Goal: Task Accomplishment & Management: Manage account settings

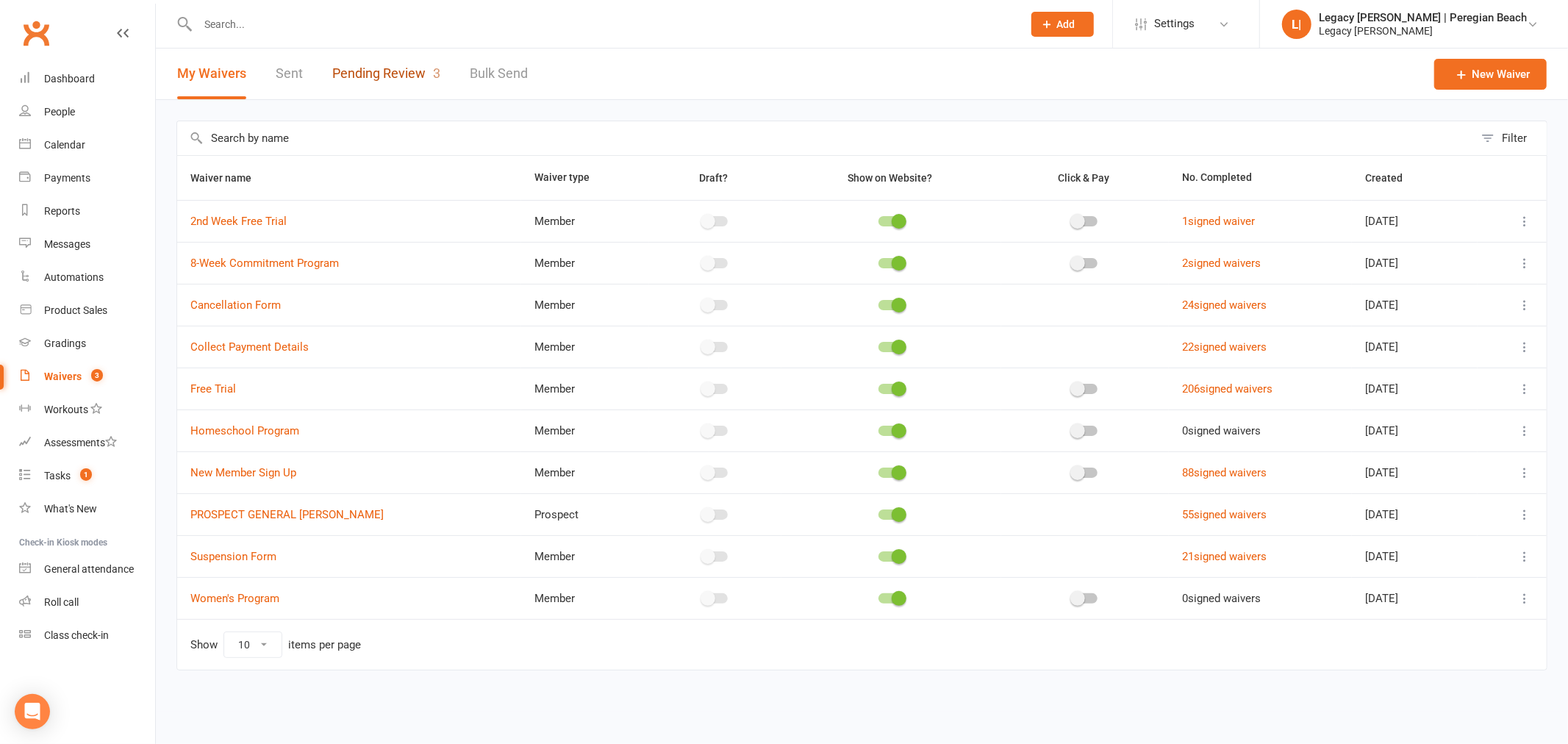
click at [353, 66] on link "Pending Review 3" at bounding box center [386, 74] width 108 height 51
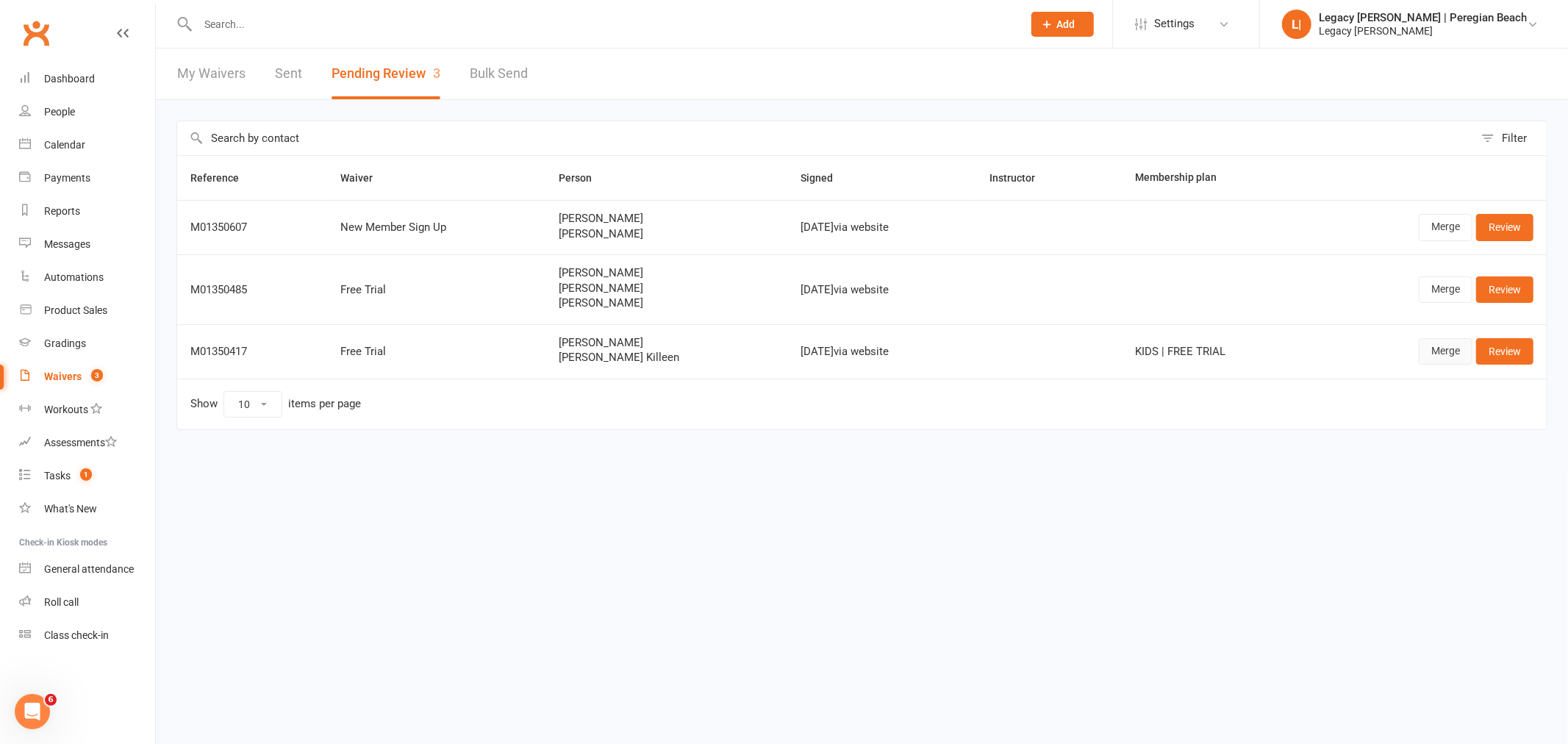
click at [1447, 355] on link "Merge" at bounding box center [1445, 351] width 54 height 26
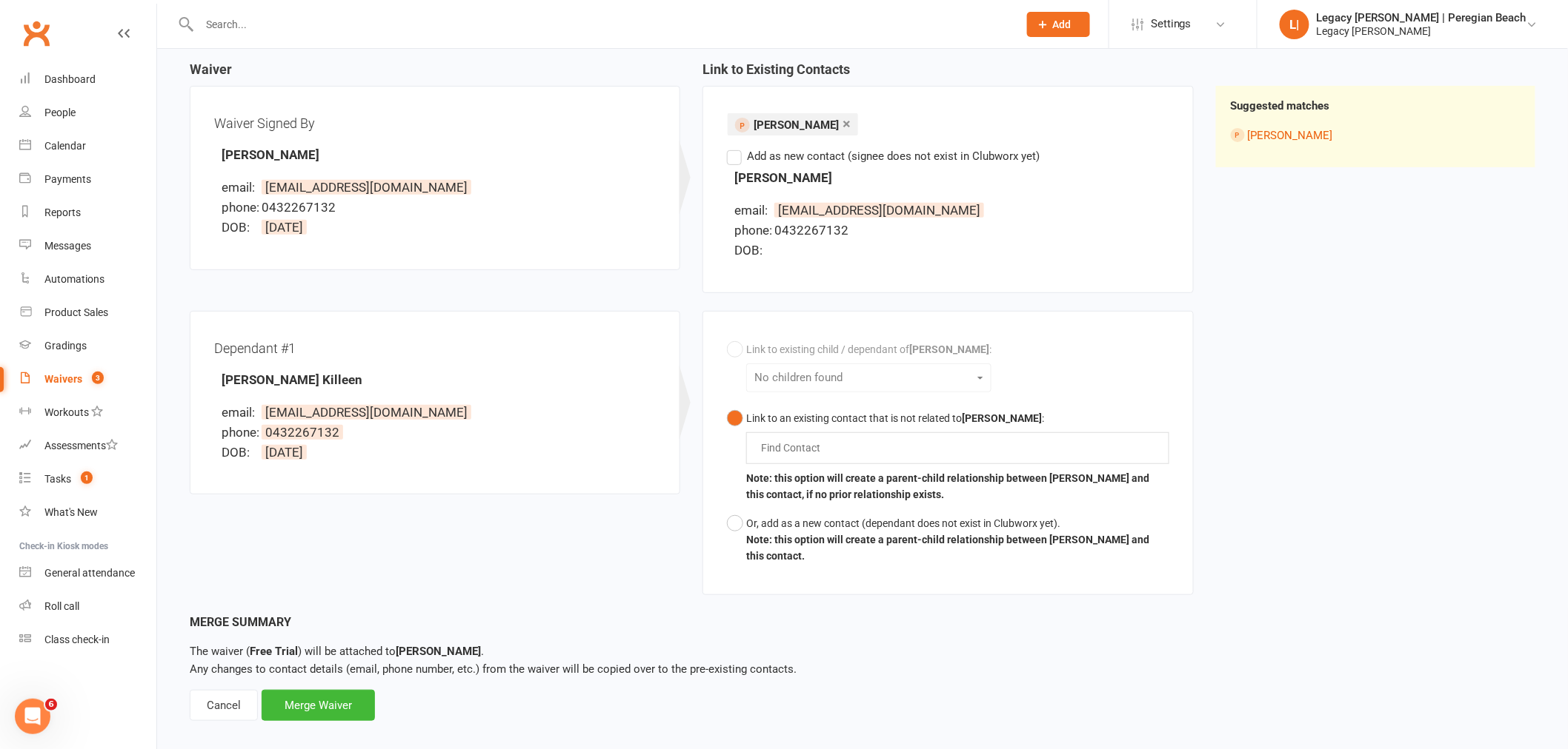
scroll to position [161, 0]
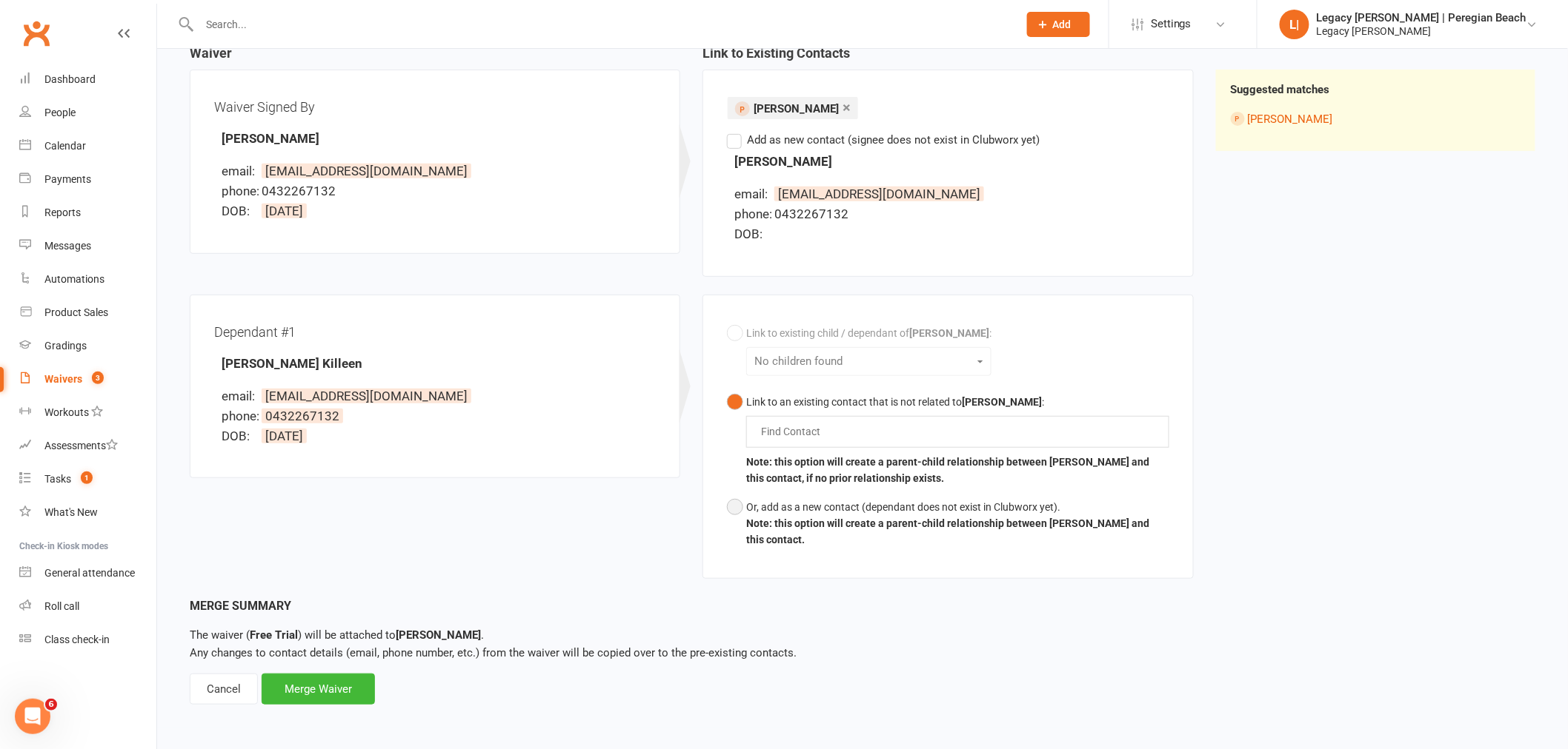
click at [738, 499] on button "Or, add as a new contact (dependant does not exist in Clubworx yet). Note: this…" at bounding box center [947, 523] width 442 height 61
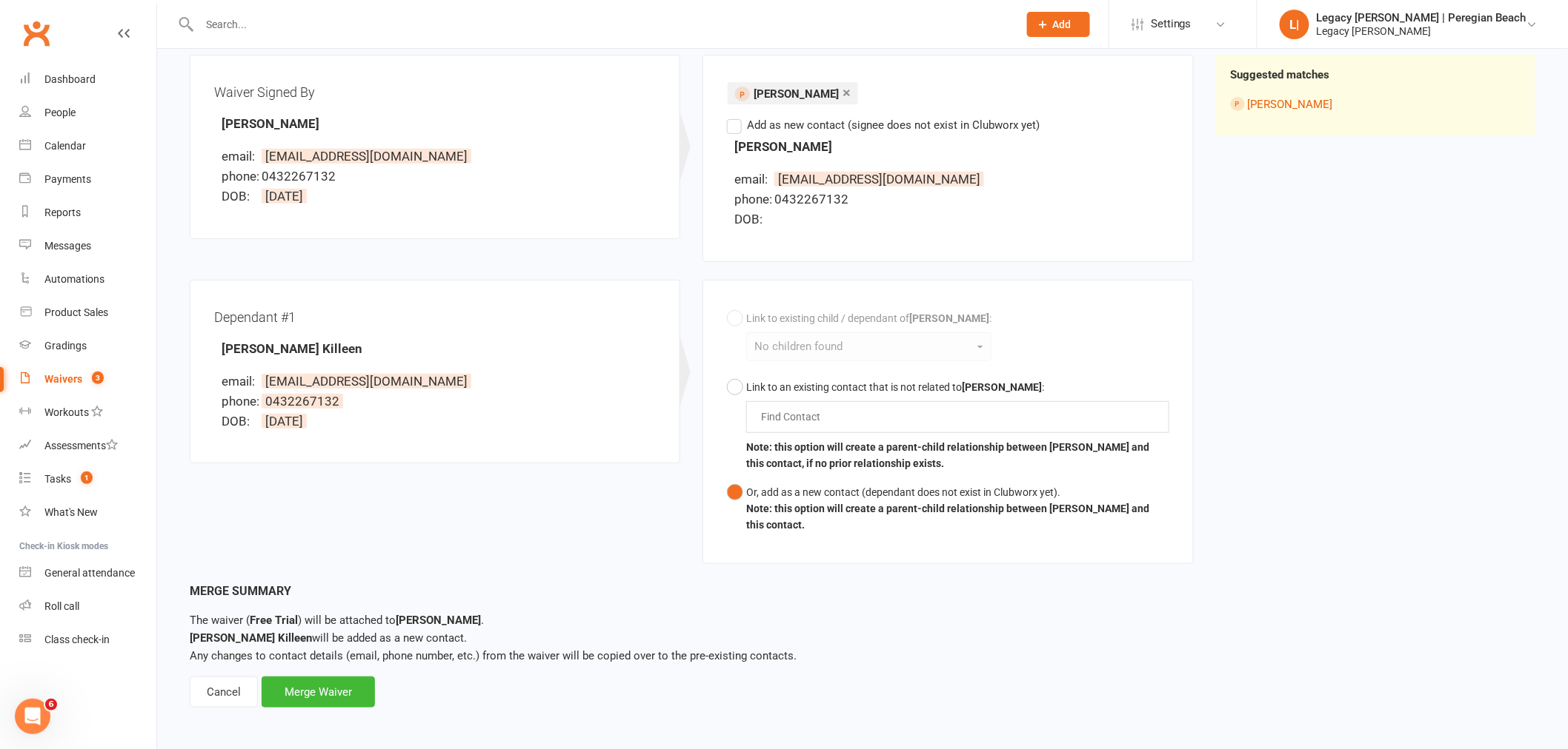
scroll to position [180, 0]
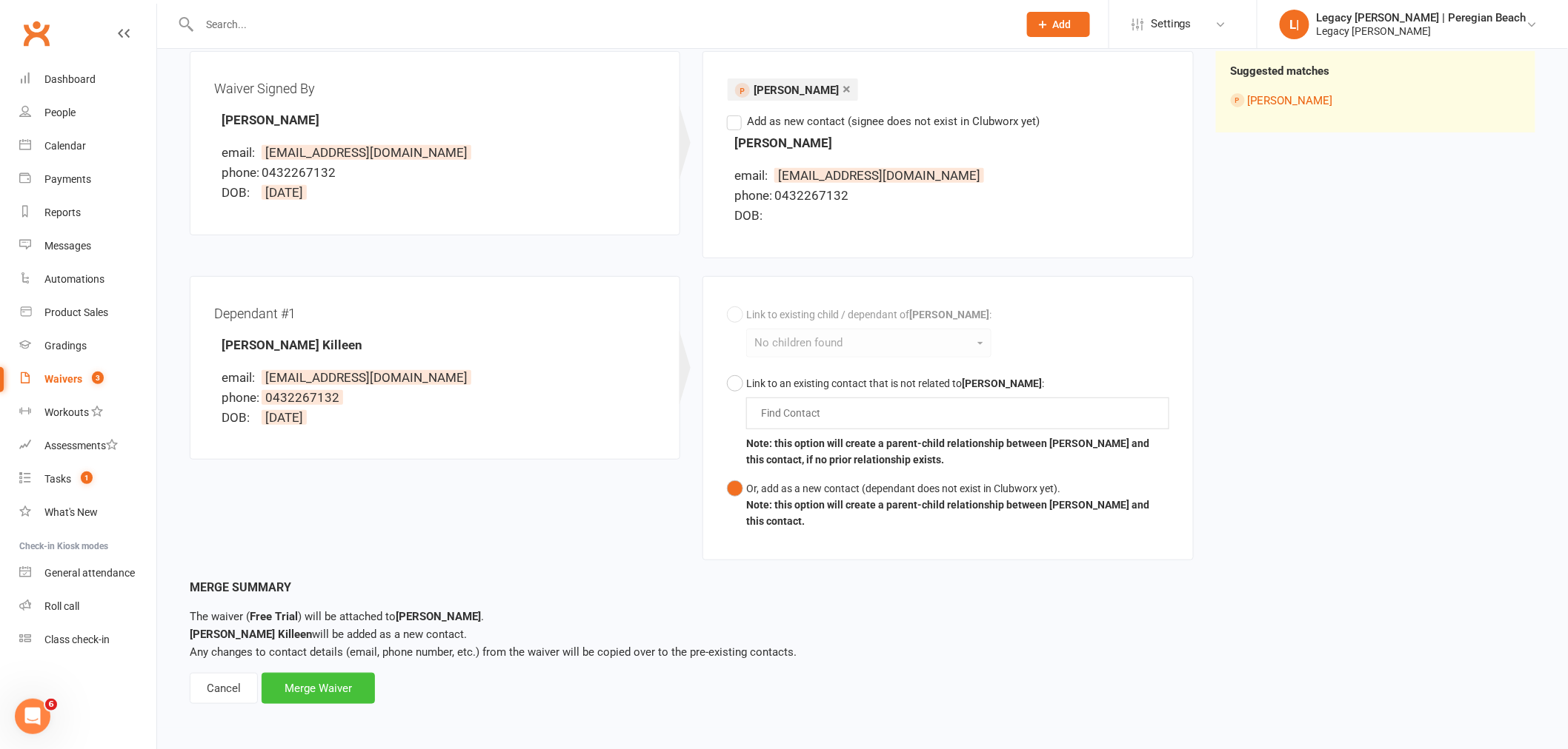
click at [319, 680] on div "Merge Waiver" at bounding box center [318, 688] width 114 height 31
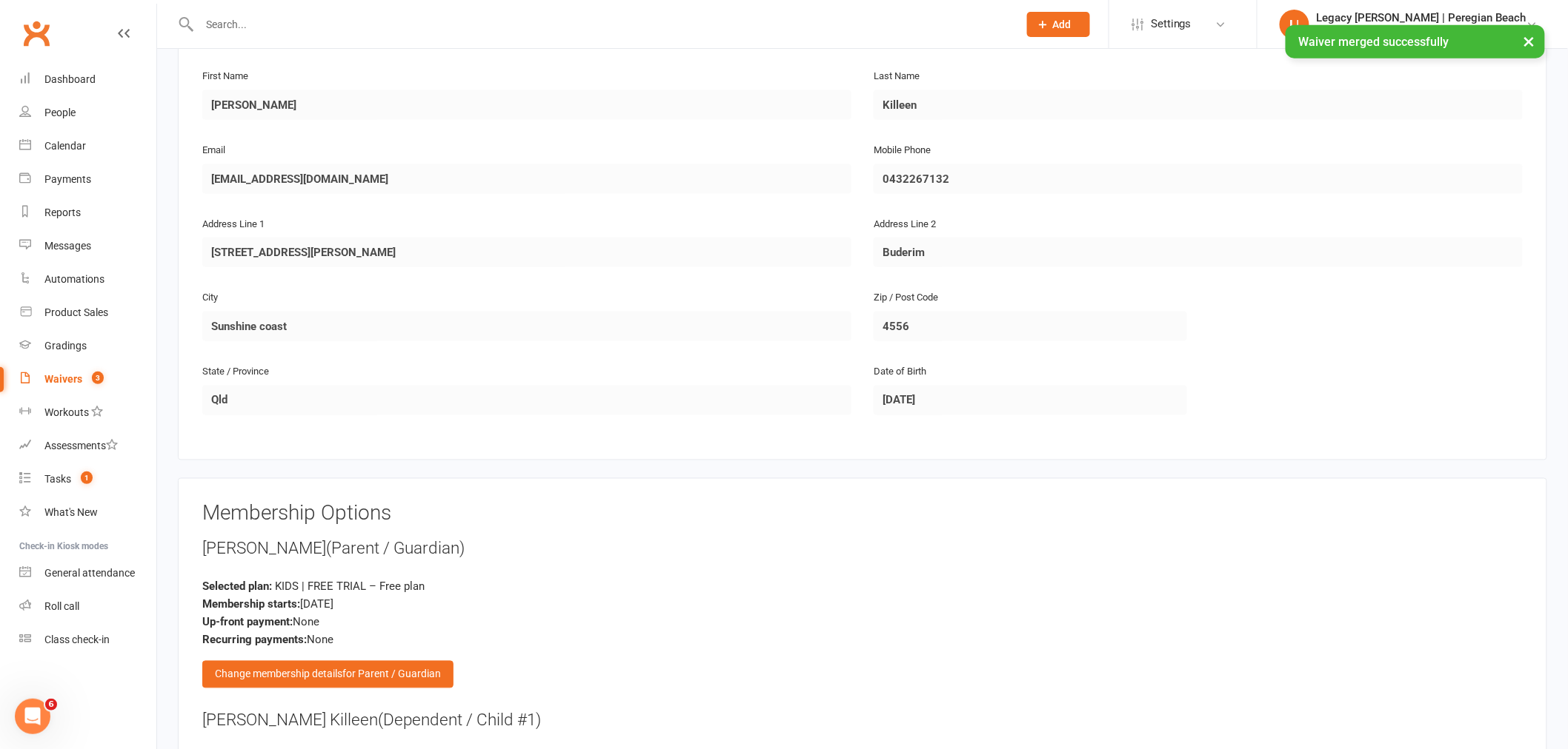
scroll to position [987, 0]
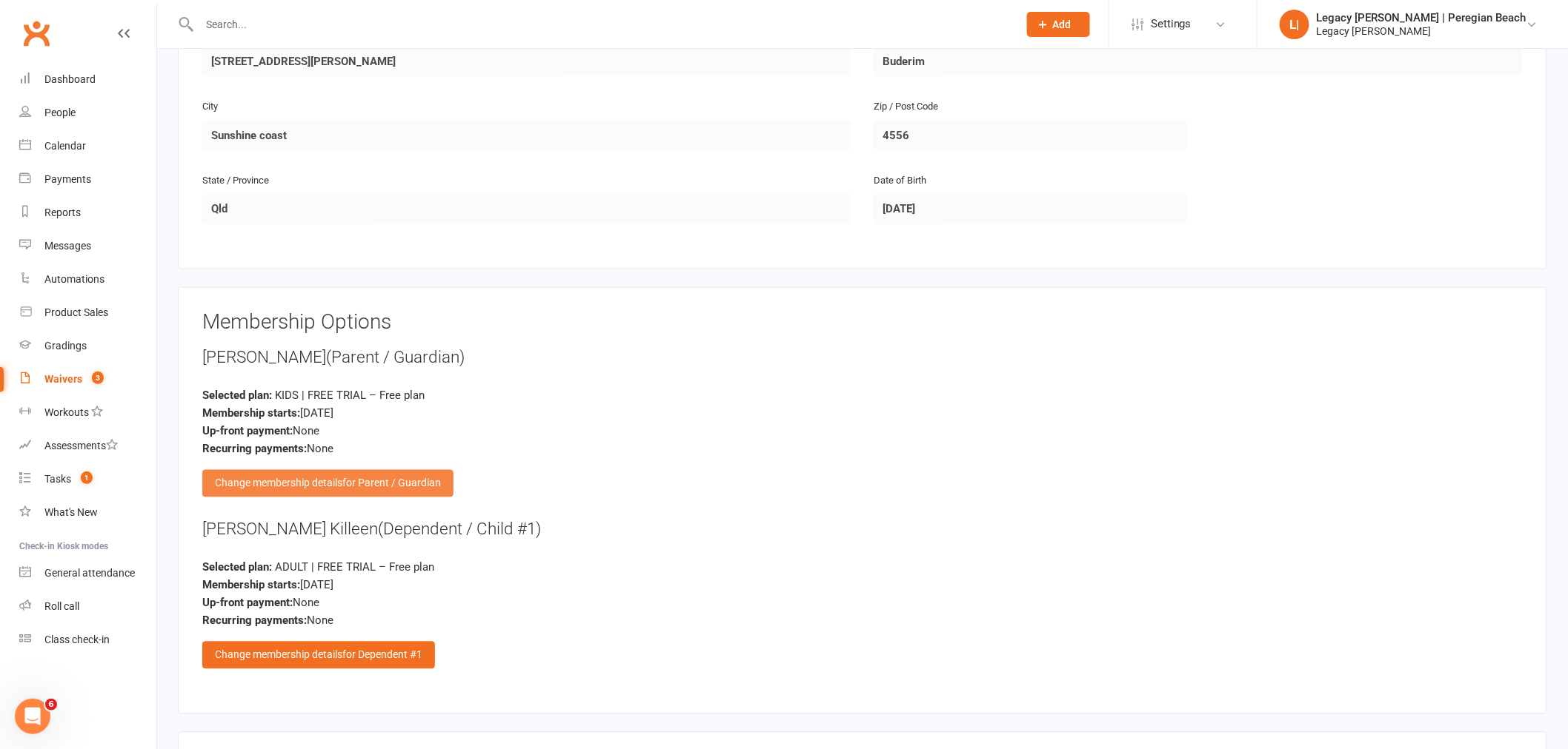
click at [306, 477] on div "Change membership details for Parent / Guardian" at bounding box center [327, 483] width 251 height 27
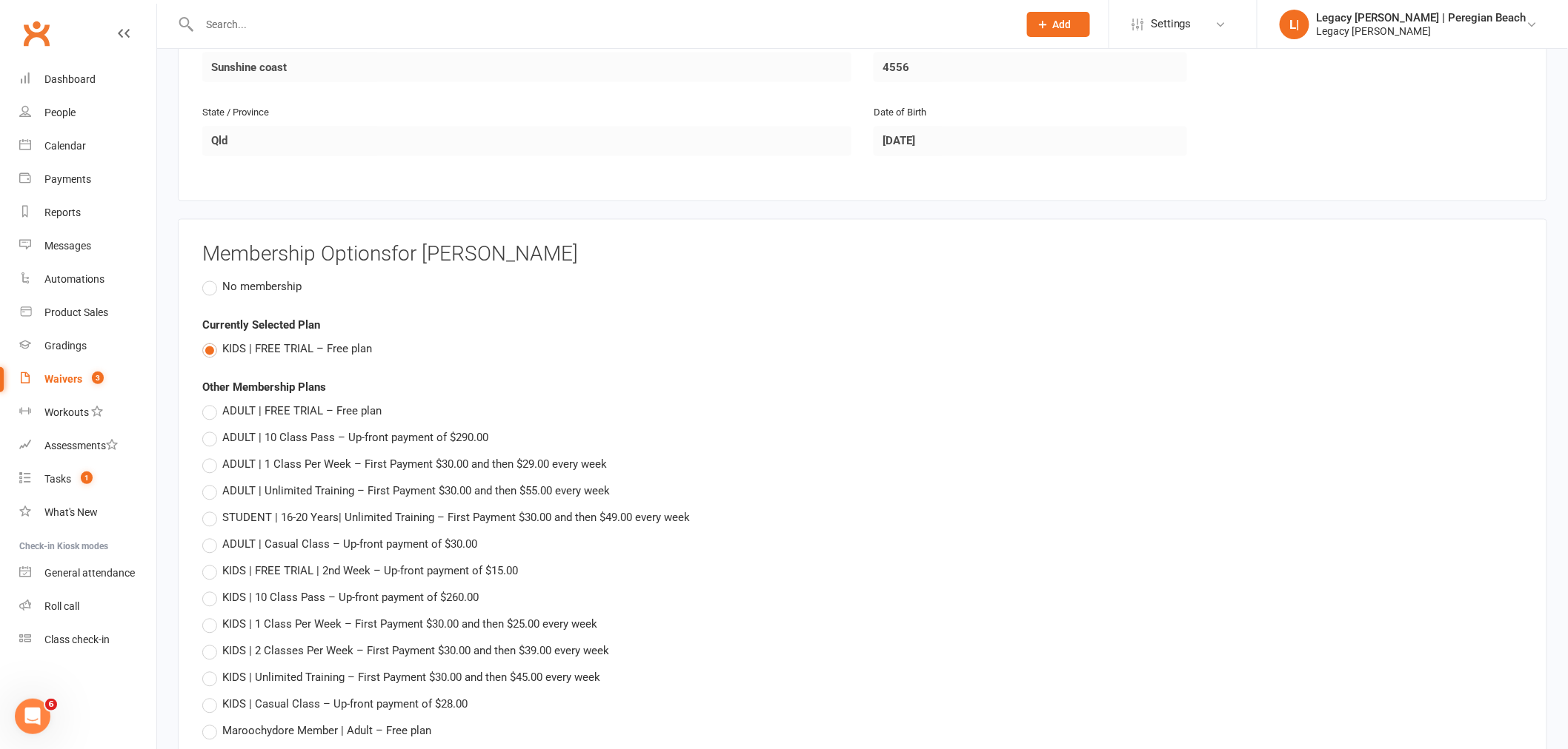
scroll to position [1151, 0]
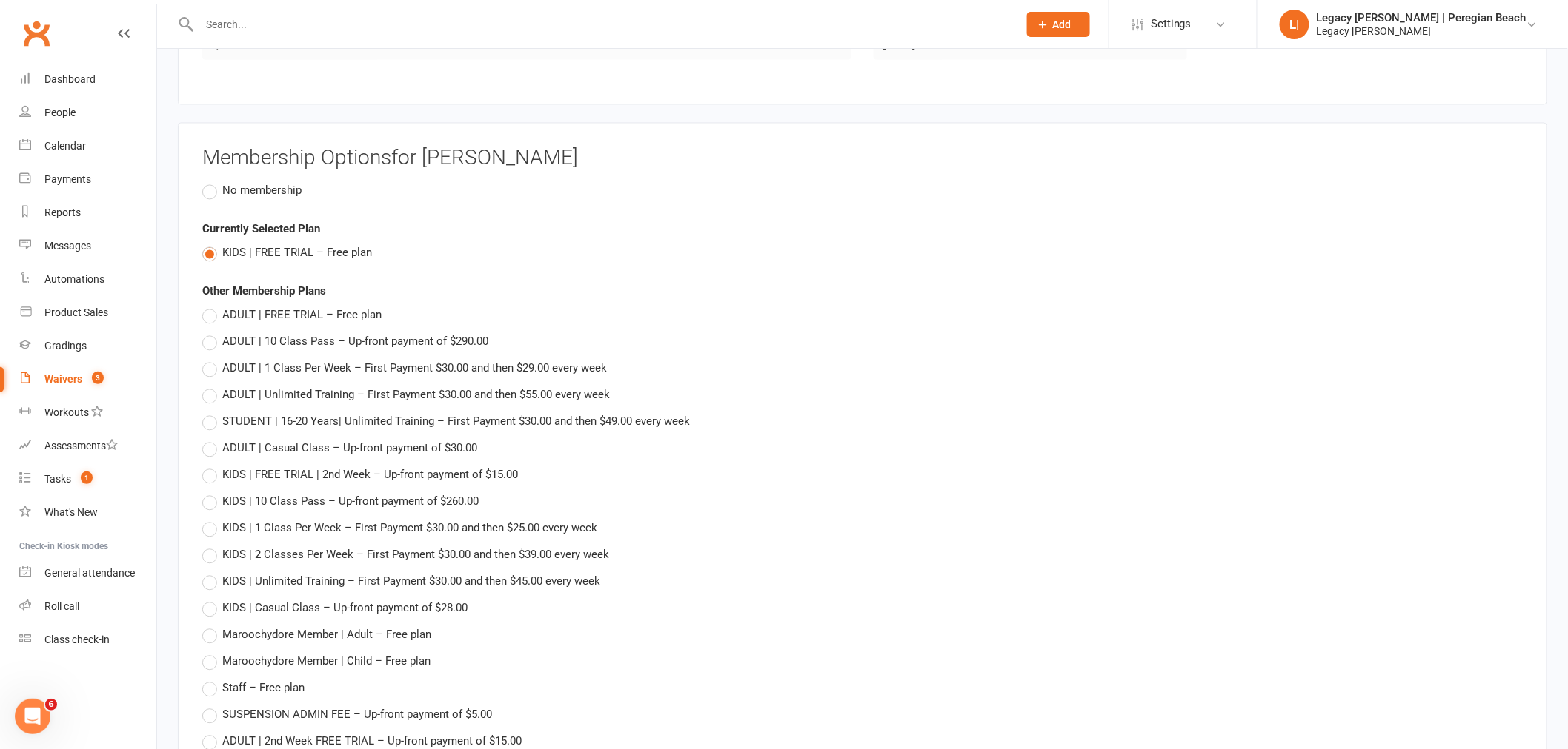
click at [211, 183] on label "No membership" at bounding box center [252, 191] width 99 height 18
click at [211, 182] on input "No membership" at bounding box center [207, 182] width 10 height 0
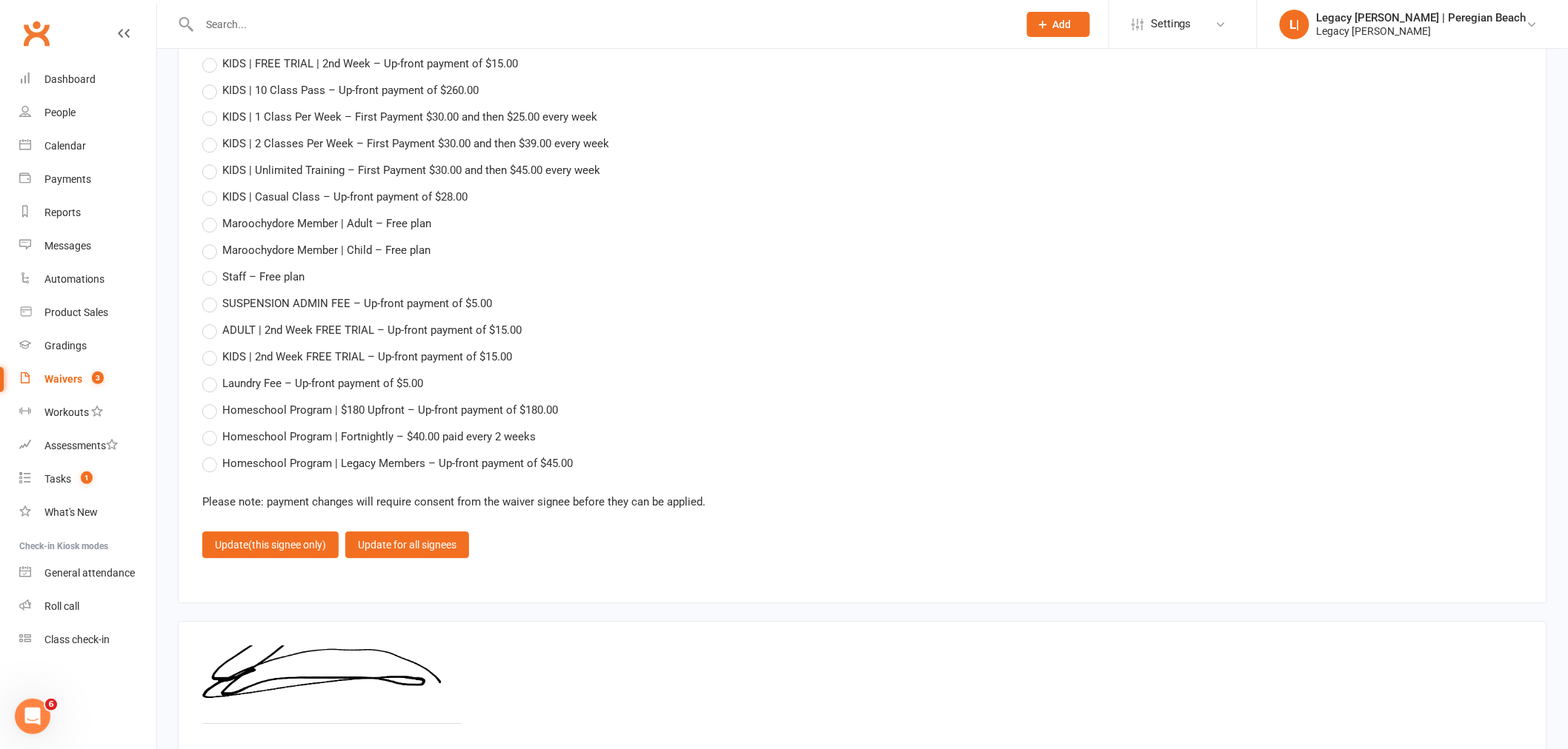
scroll to position [1709, 0]
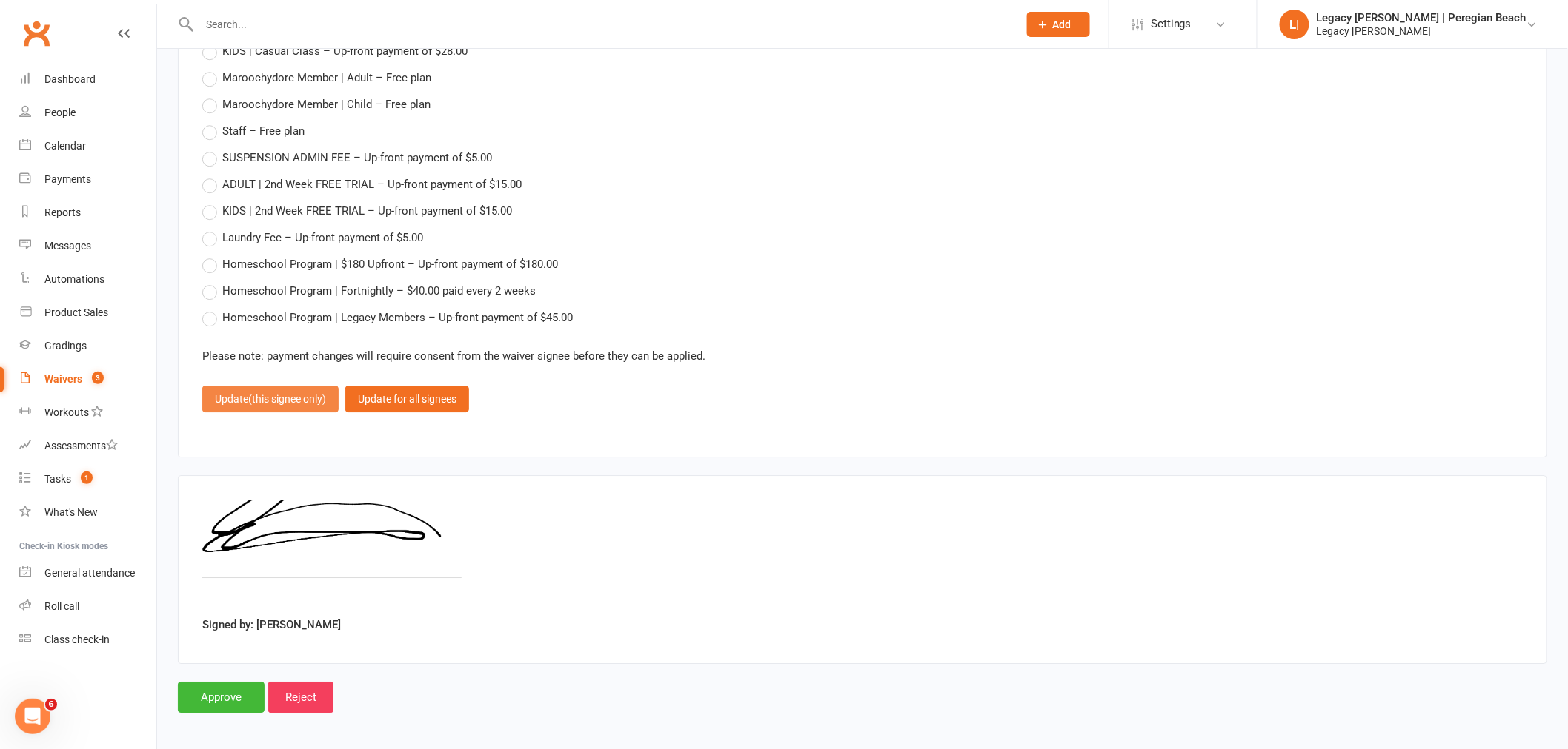
click at [286, 394] on span "(this signee only)" at bounding box center [287, 399] width 78 height 12
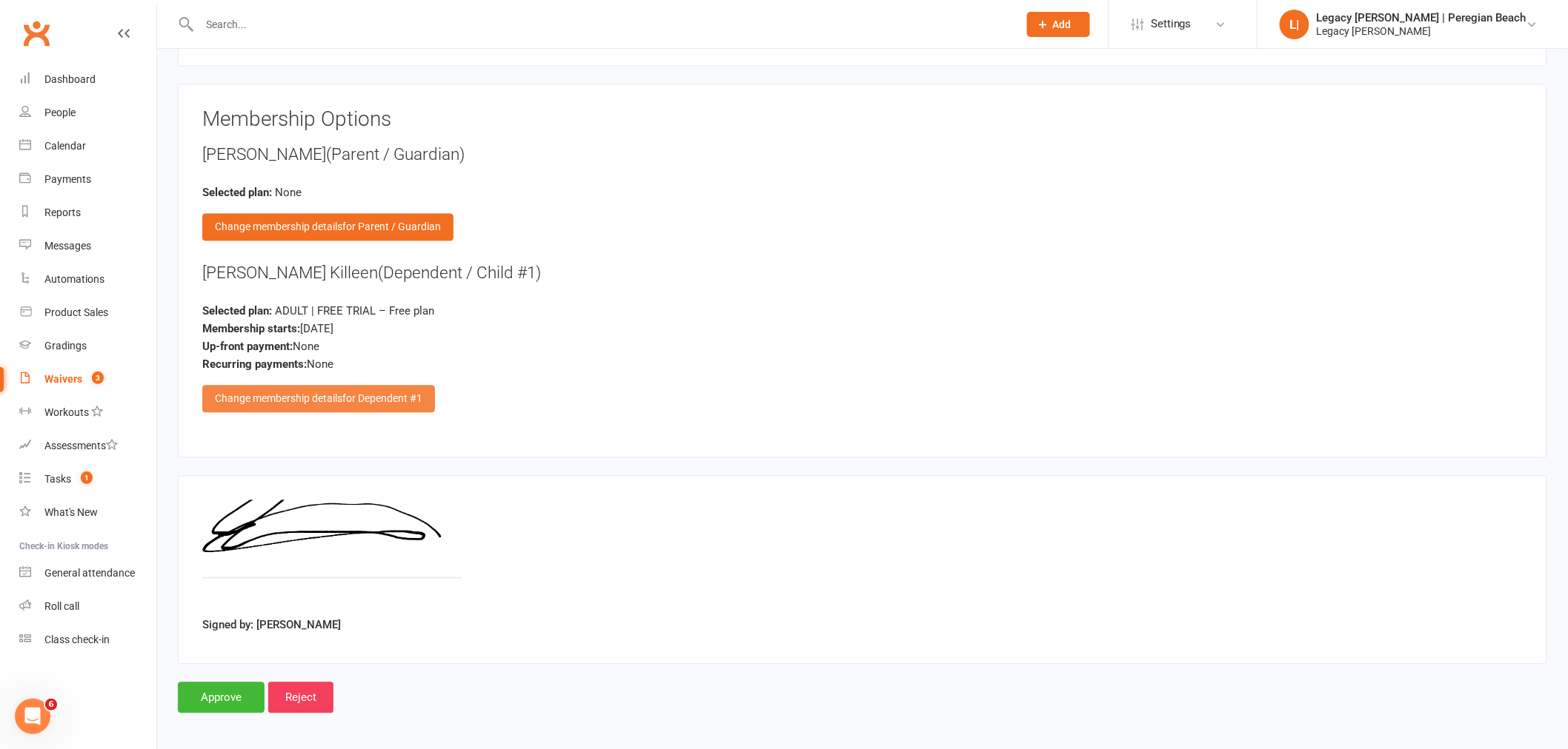
click at [349, 393] on span "for Dependent #1" at bounding box center [382, 398] width 80 height 12
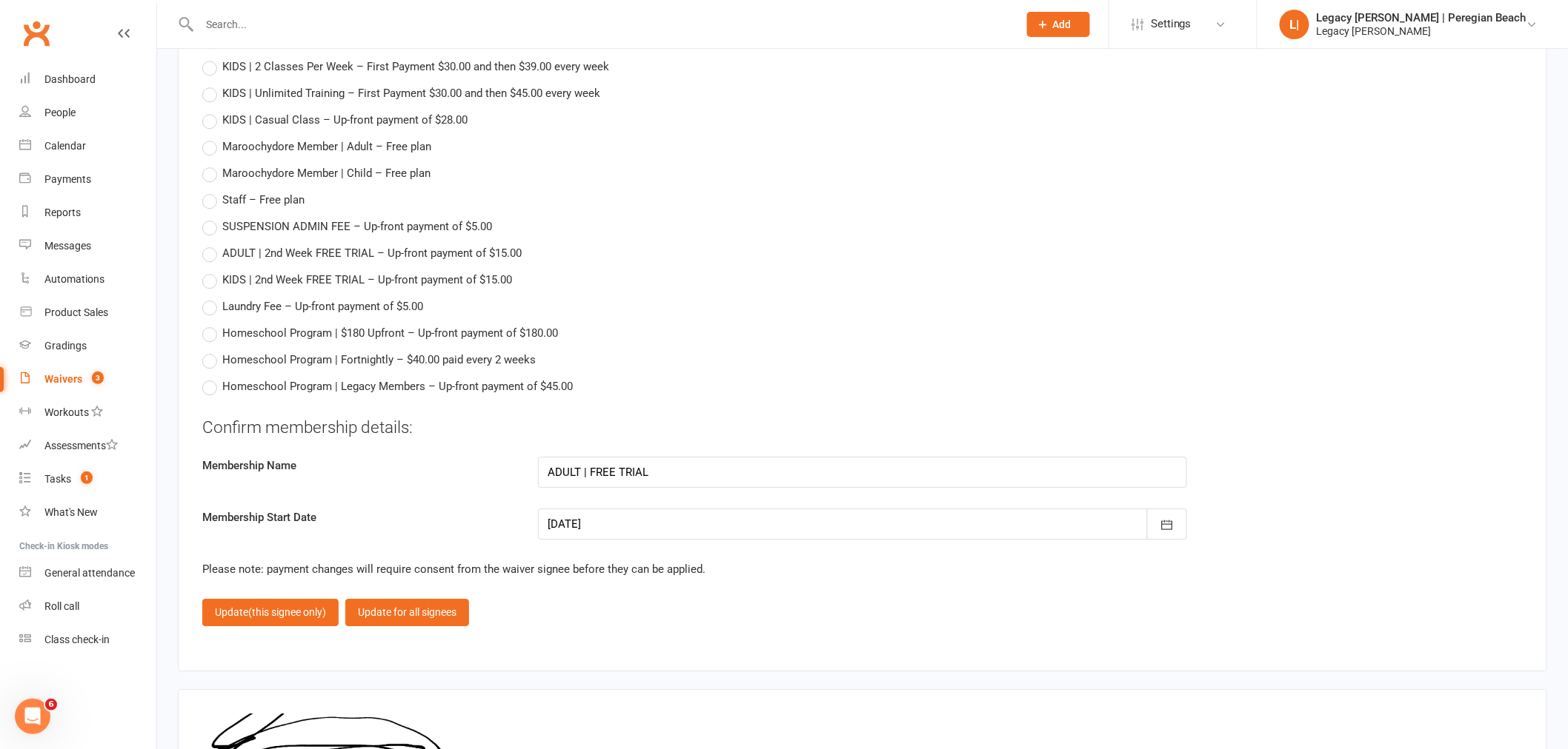
scroll to position [1463, 0]
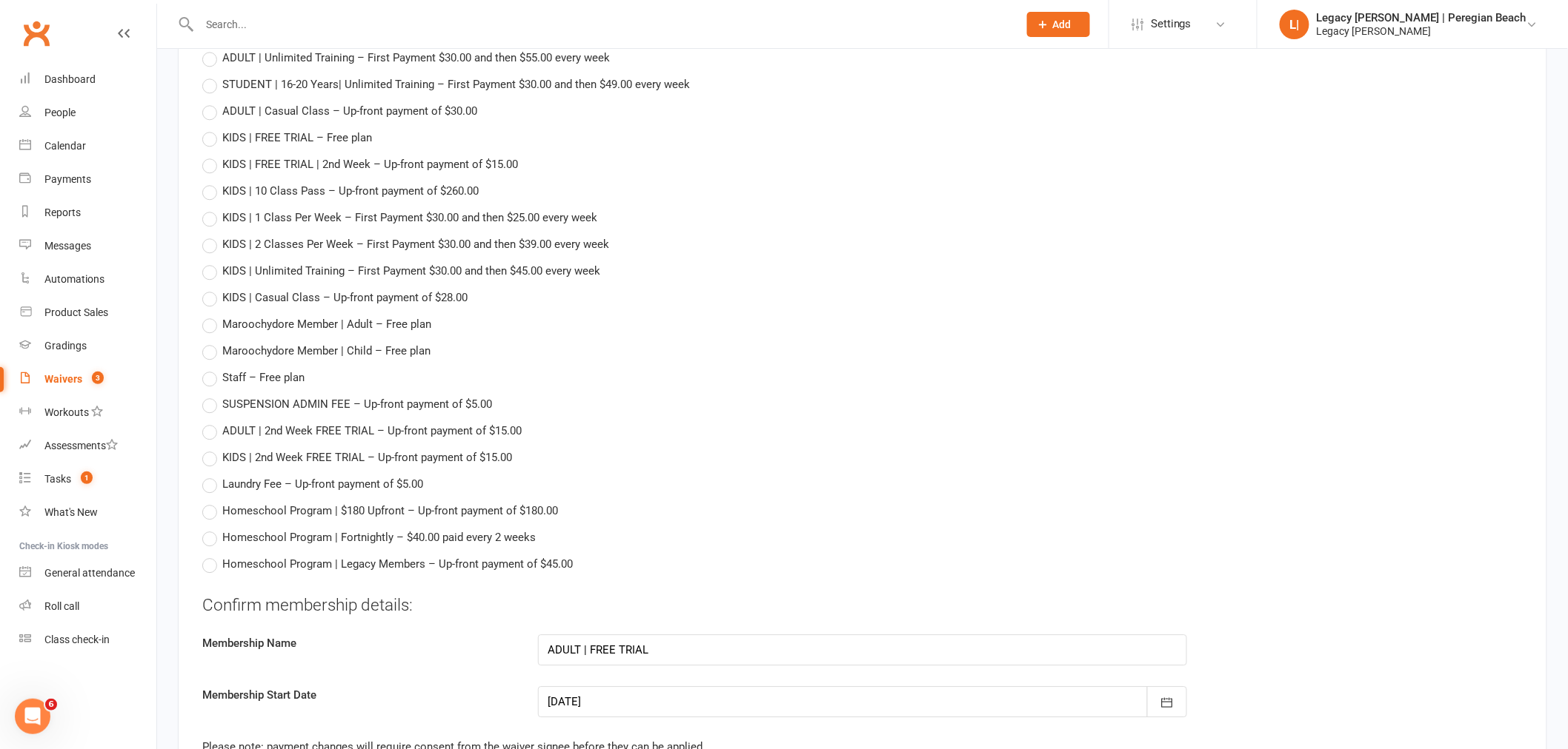
drag, startPoint x: 208, startPoint y: 129, endPoint x: 290, endPoint y: 151, distance: 84.9
click at [208, 129] on label "KIDS | FREE TRIAL – Free plan" at bounding box center [286, 137] width 169 height 18
click at [208, 129] on input "KIDS | FREE TRIAL – Free plan" at bounding box center [207, 129] width 10 height 0
type input "KIDS | FREE TRIAL"
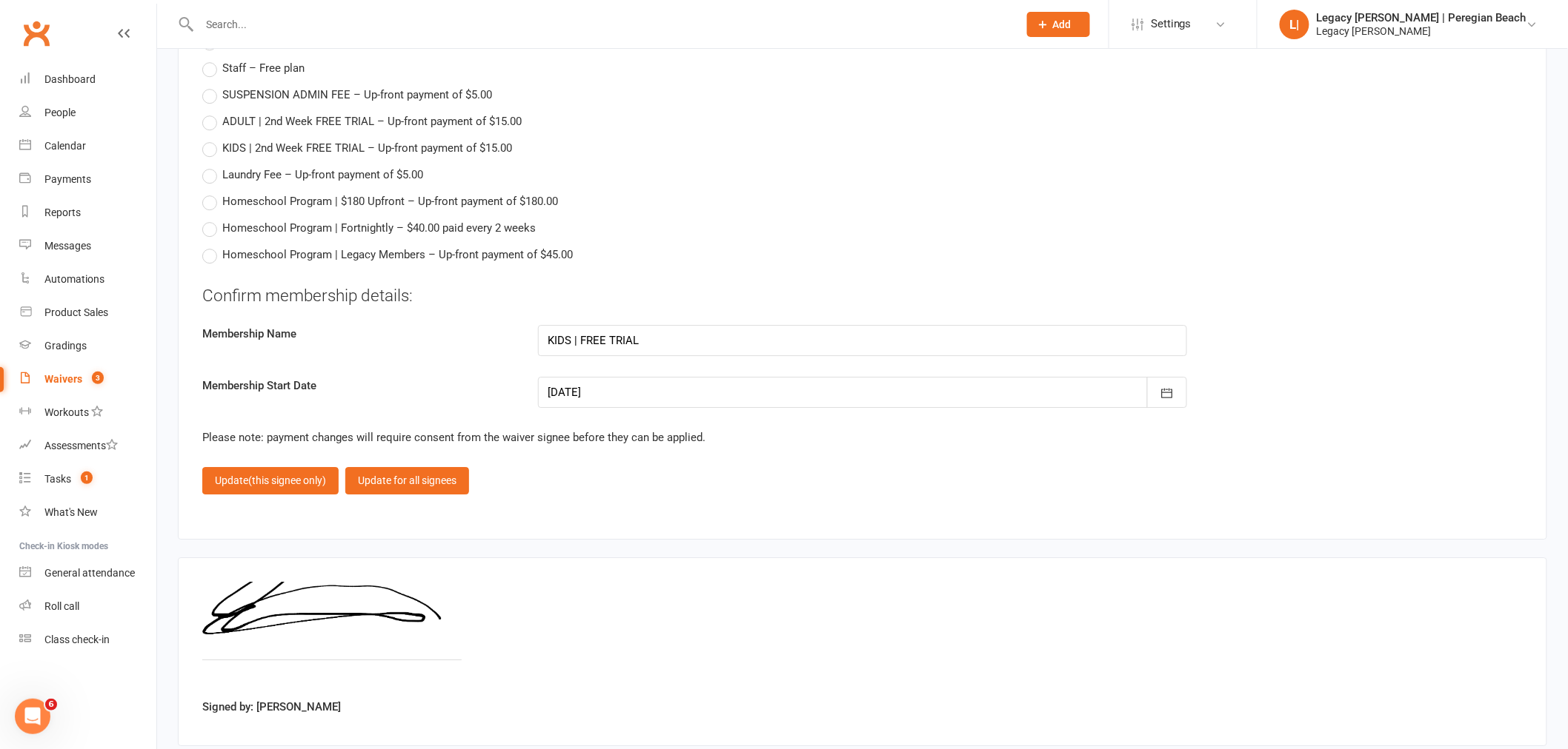
scroll to position [1854, 0]
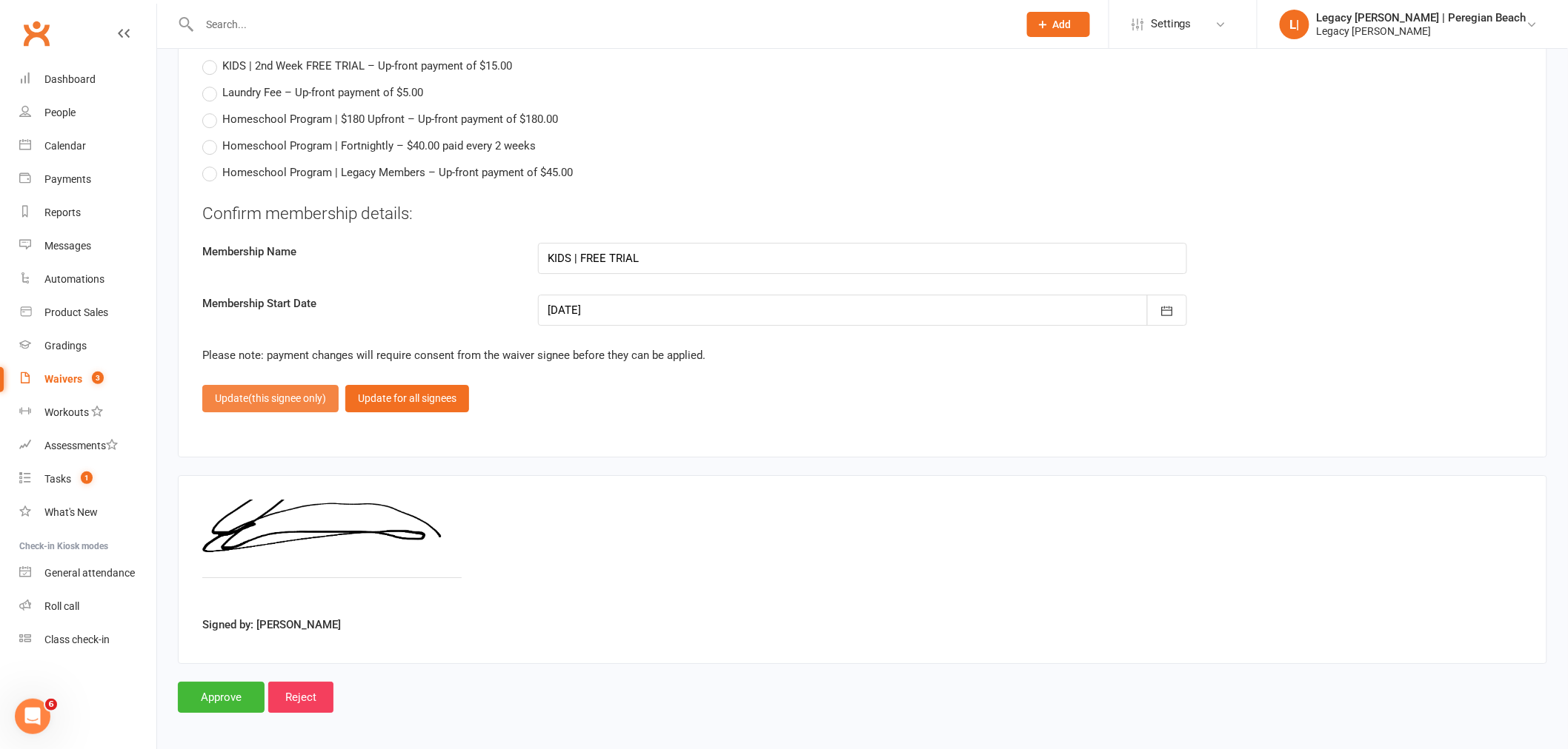
click at [277, 393] on span "(this signee only)" at bounding box center [287, 398] width 78 height 12
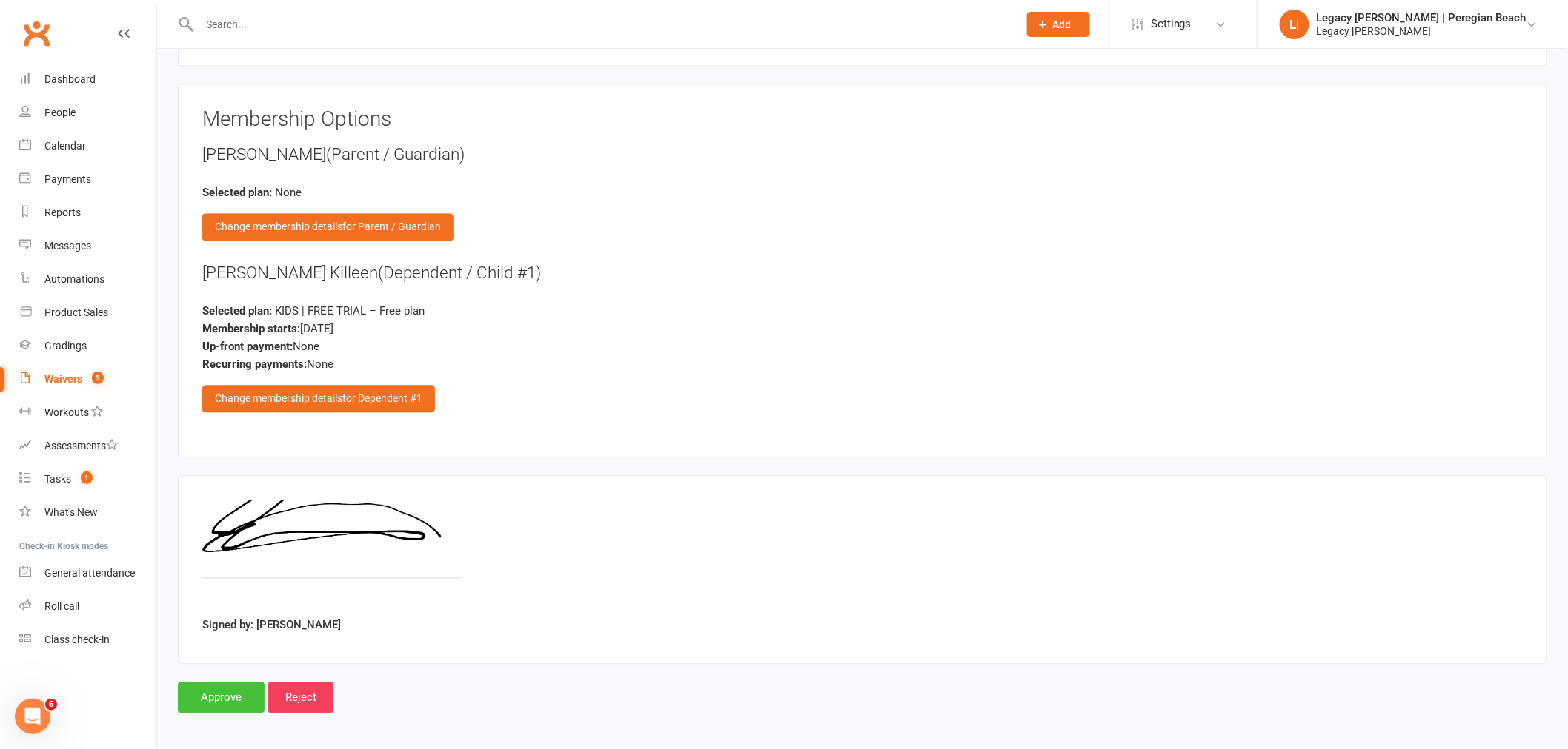
click at [221, 690] on input "Approve" at bounding box center [221, 697] width 87 height 31
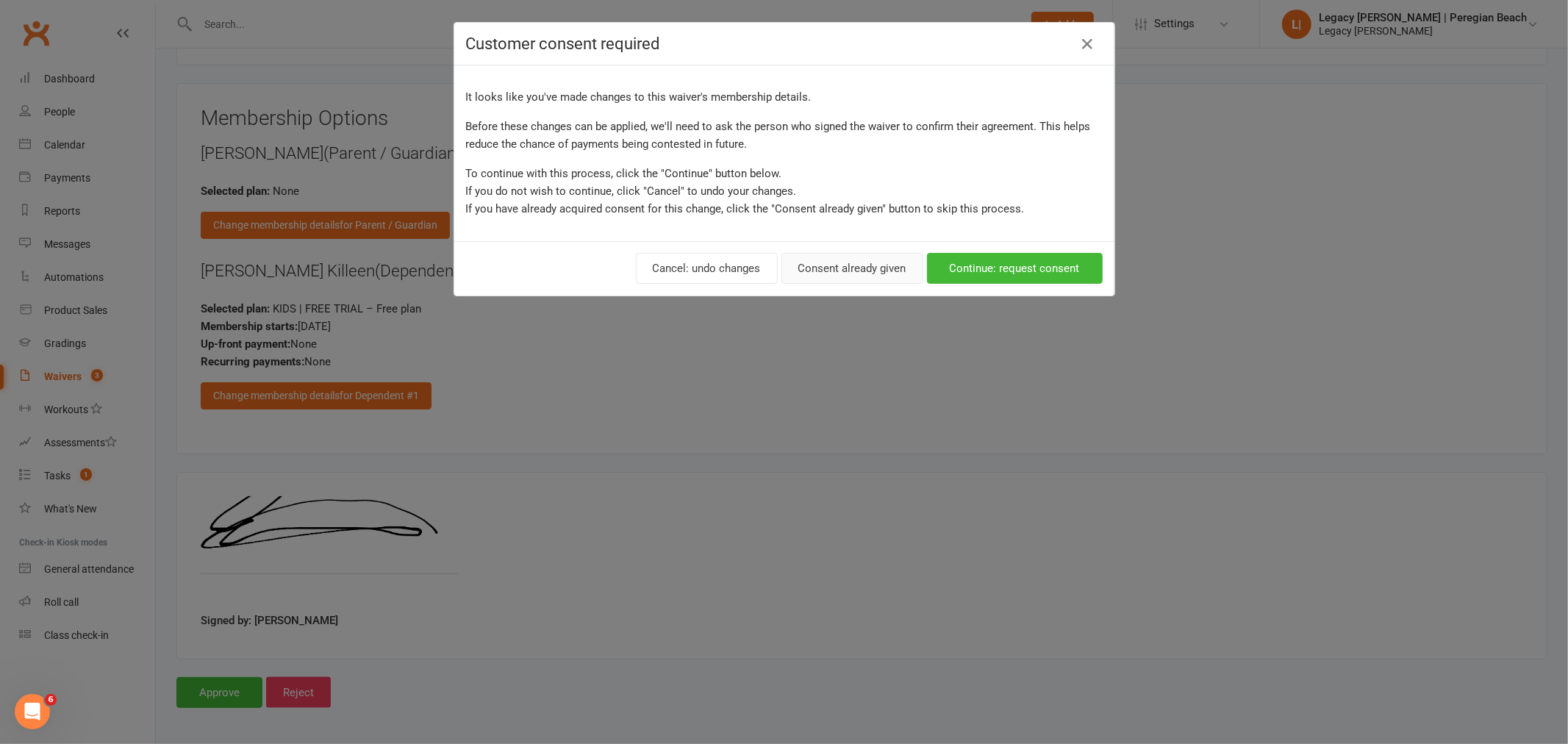
click at [836, 268] on button "Consent already given" at bounding box center [852, 268] width 142 height 31
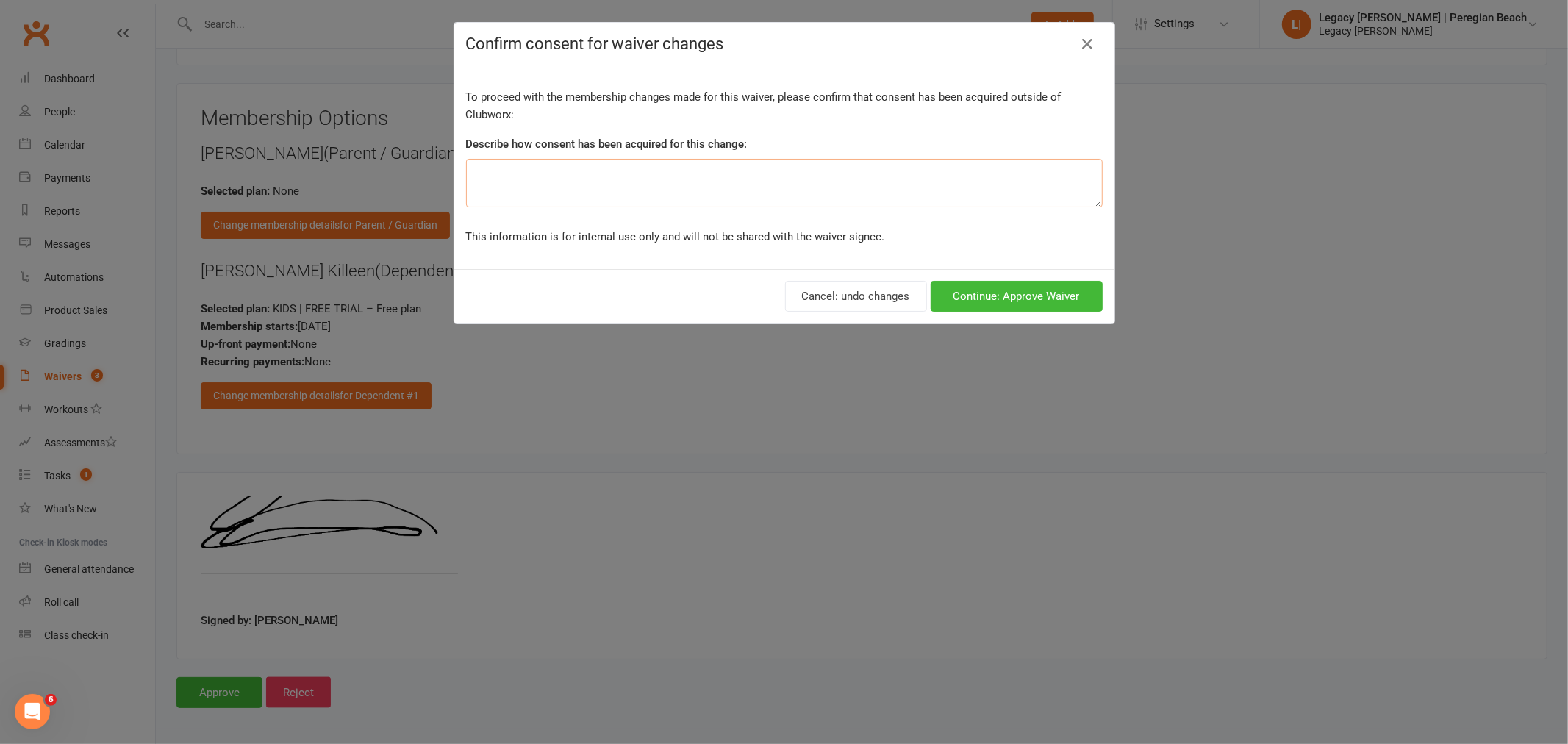
click at [649, 181] on textarea at bounding box center [784, 182] width 636 height 48
type textarea "Incorrect membership chosen."
click at [1035, 292] on button "Continue: Approve Waiver" at bounding box center [1016, 296] width 172 height 31
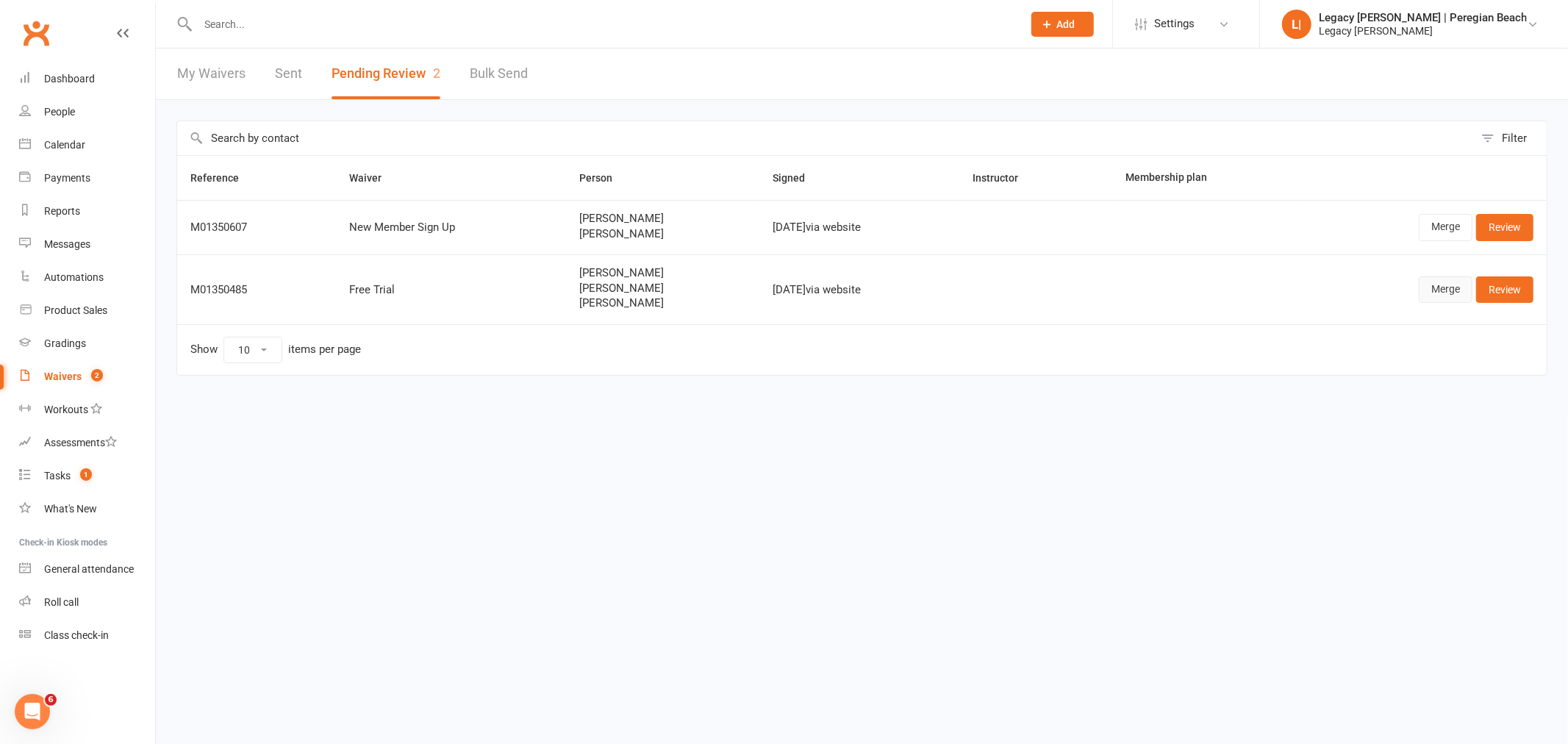
click at [1444, 291] on link "Merge" at bounding box center [1445, 290] width 54 height 26
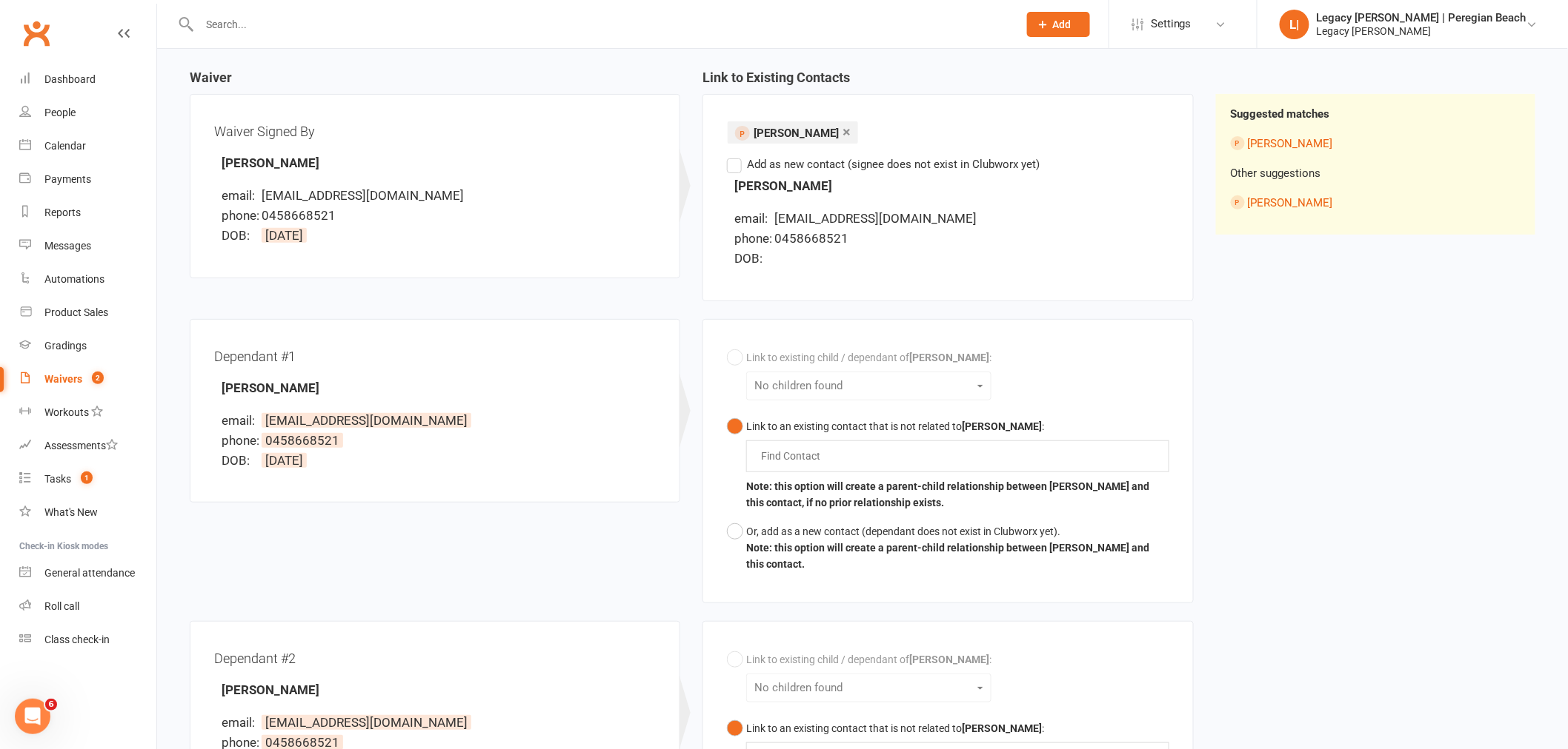
scroll to position [164, 0]
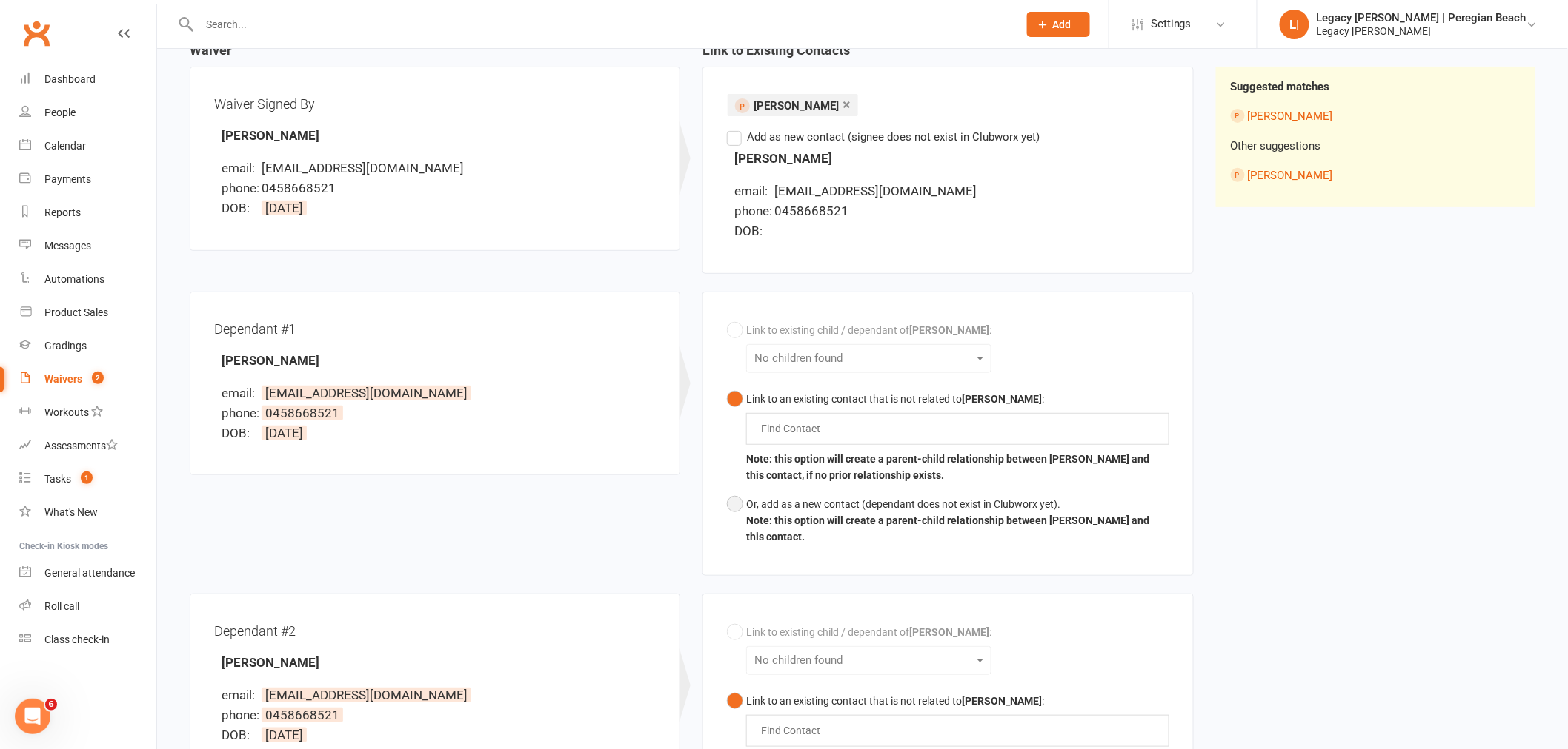
click at [739, 505] on button "Or, add as a new contact (dependant does not exist in Clubworx yet). Note: this…" at bounding box center [947, 520] width 442 height 61
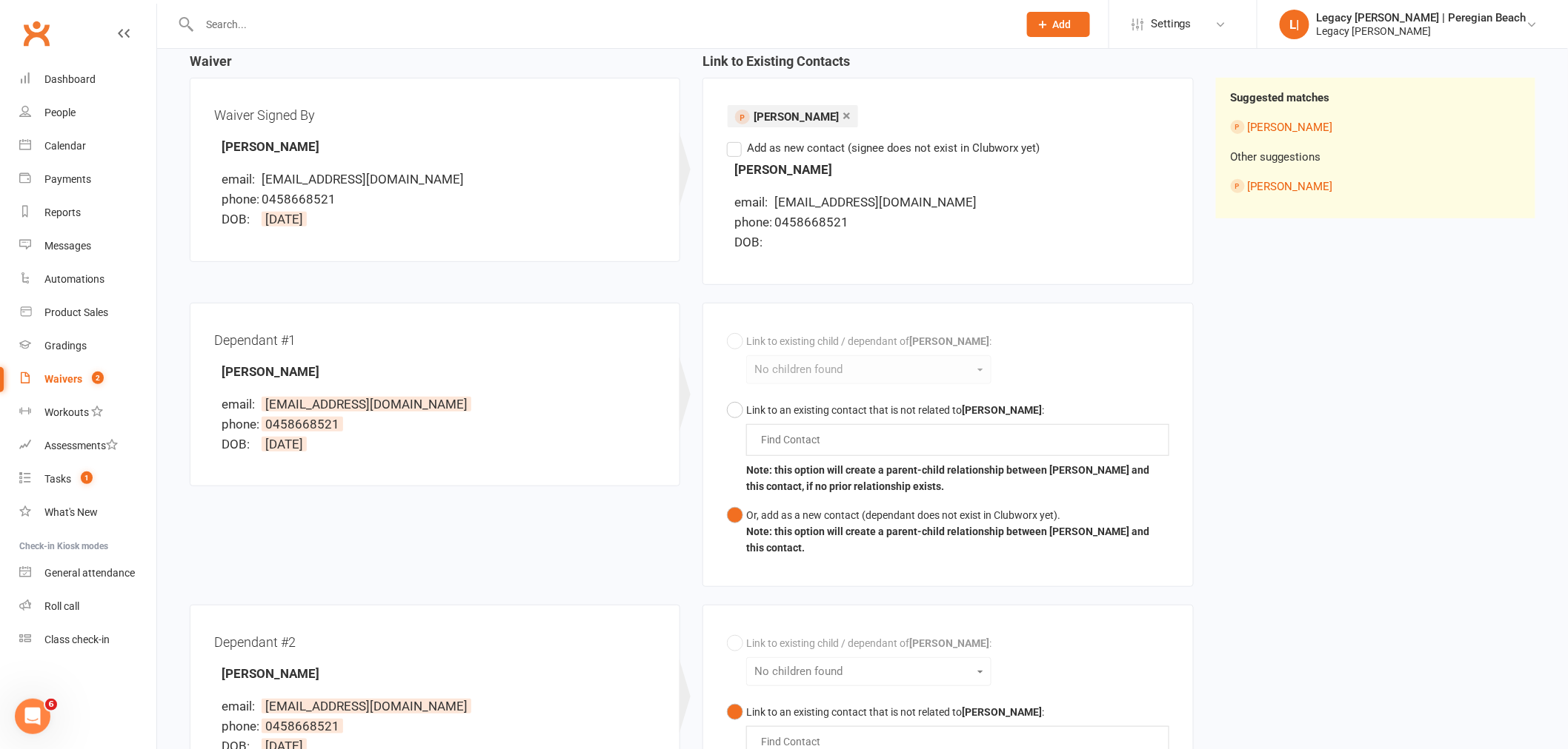
scroll to position [0, 0]
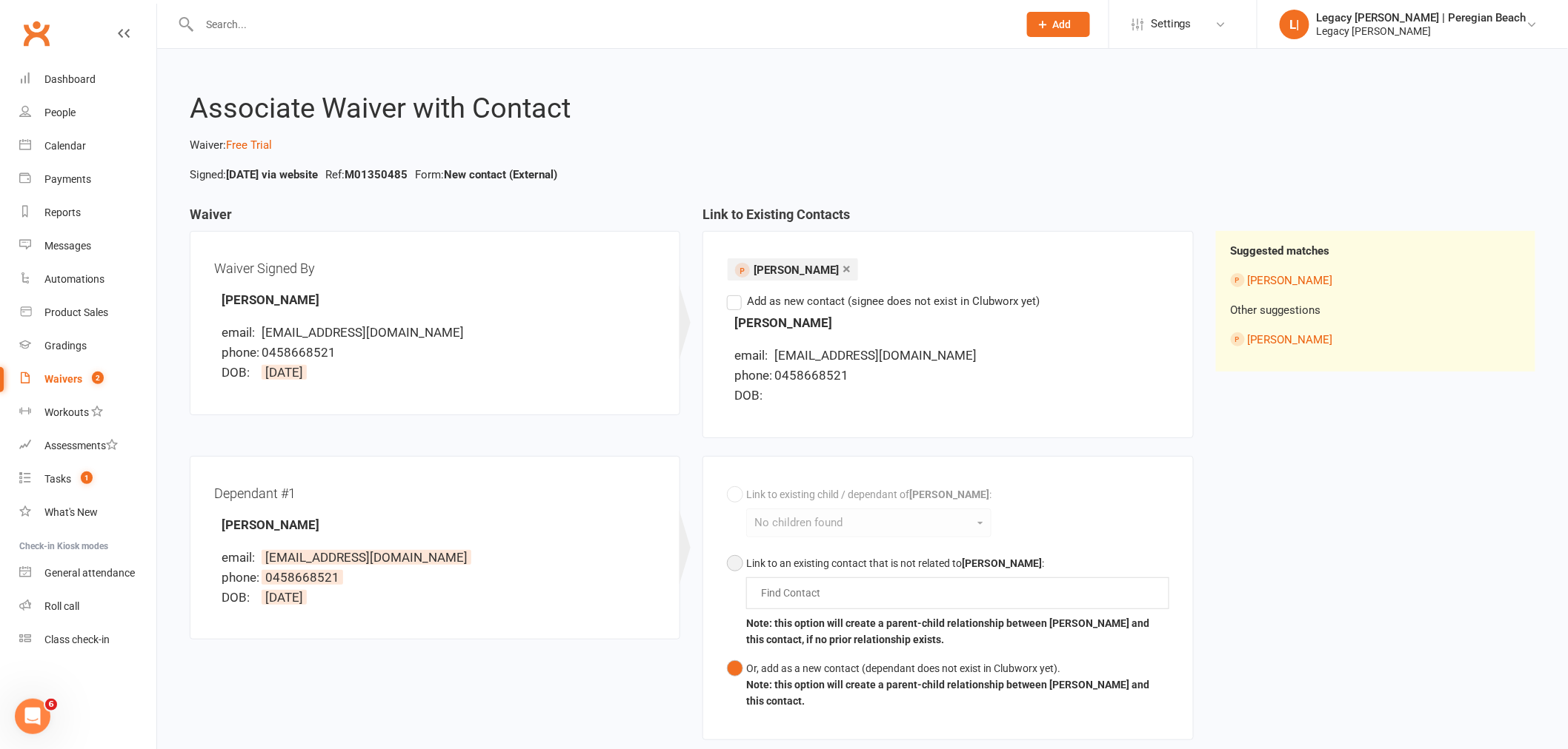
click at [733, 561] on button "Link to an existing contact that is not related to Rafael Duarte : Find Contact…" at bounding box center [947, 602] width 442 height 105
click at [852, 594] on div "Find Contact" at bounding box center [957, 593] width 422 height 31
type input "tiago"
click at [820, 620] on span "Tiago Duarte" at bounding box center [843, 621] width 129 height 15
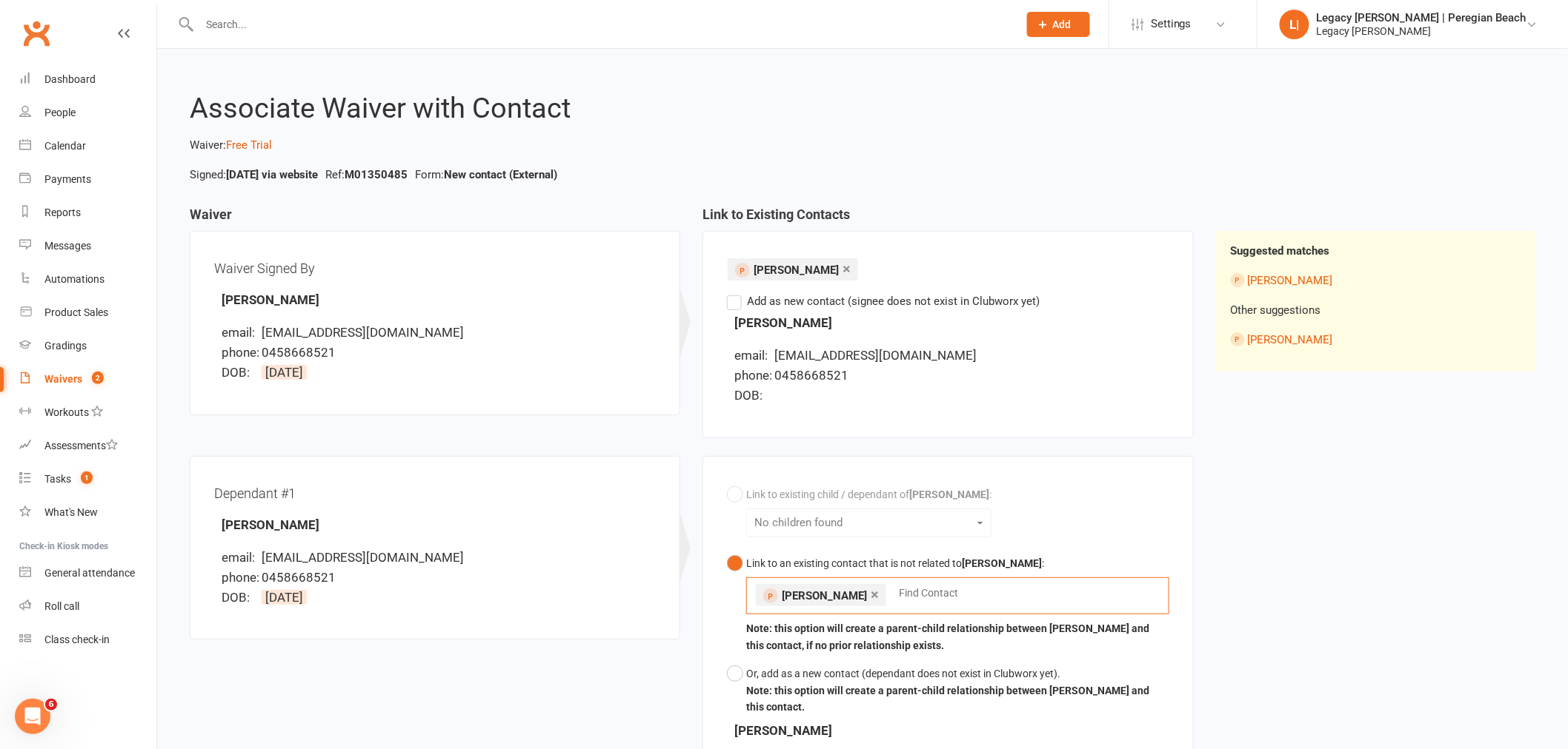
click at [871, 593] on link "×" at bounding box center [874, 594] width 8 height 24
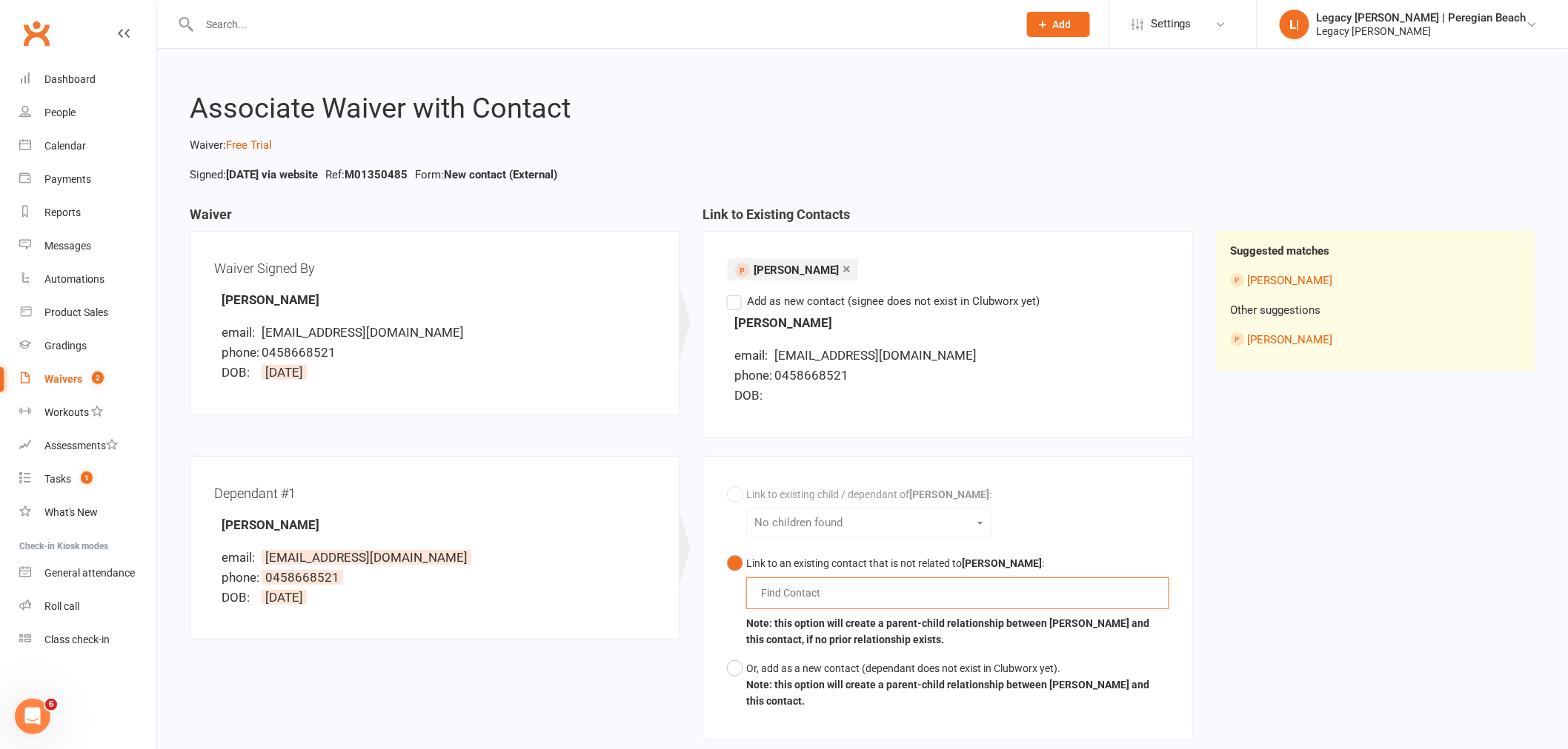
click at [837, 590] on div "Find Contact" at bounding box center [957, 593] width 422 height 31
type input "tiago"
click at [839, 623] on span "Tiago Duarte" at bounding box center [843, 621] width 129 height 15
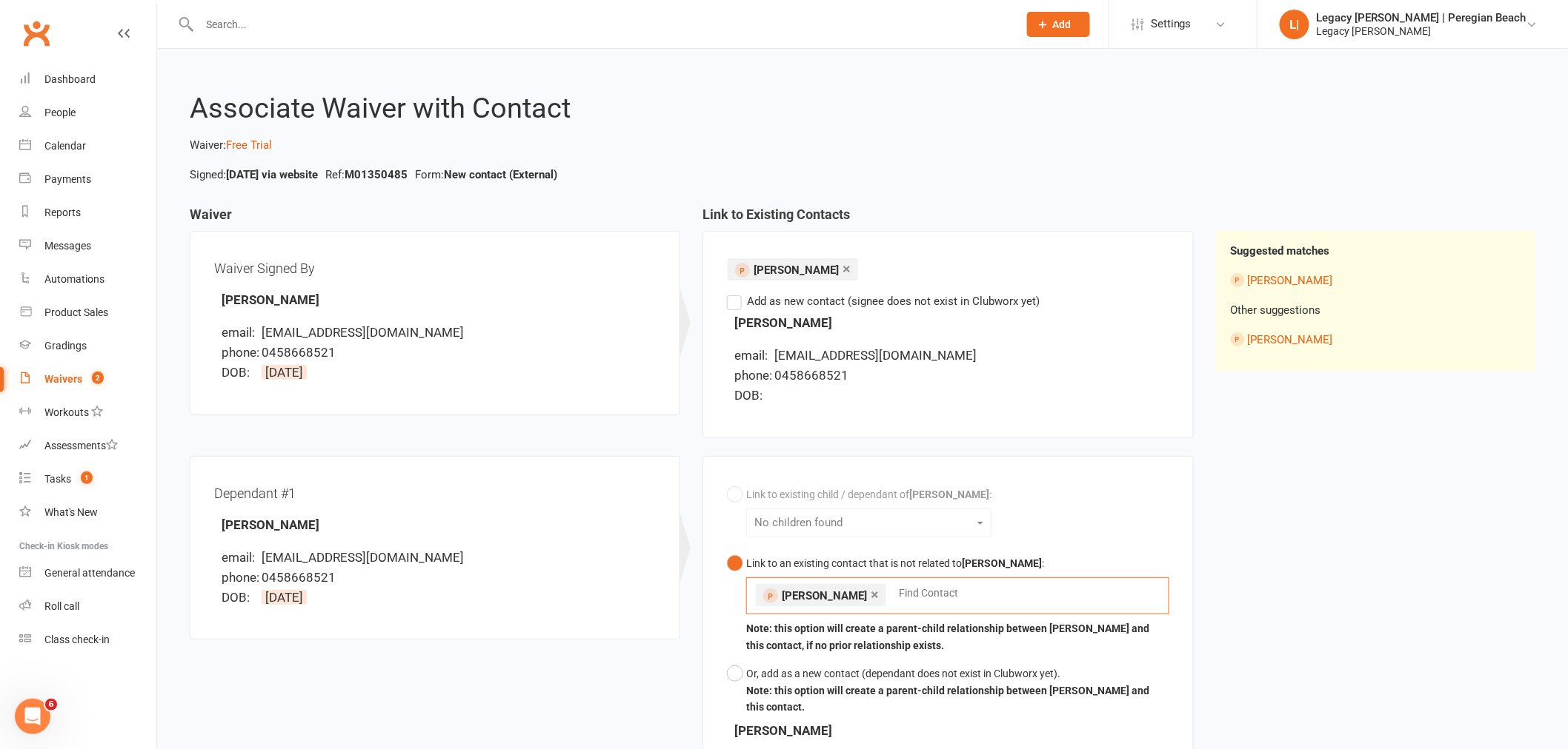
click at [843, 269] on link "×" at bounding box center [846, 269] width 8 height 24
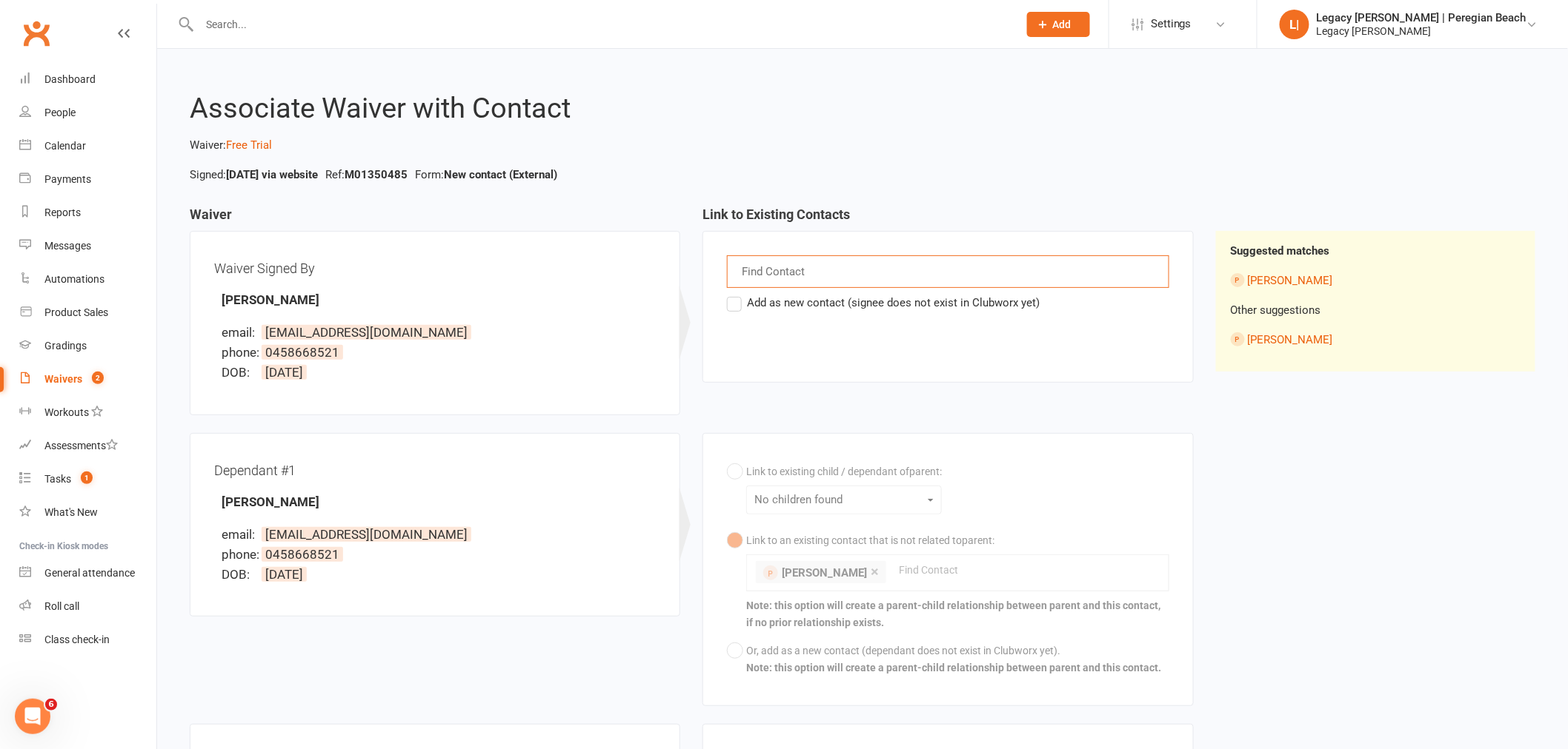
scroll to position [164, 0]
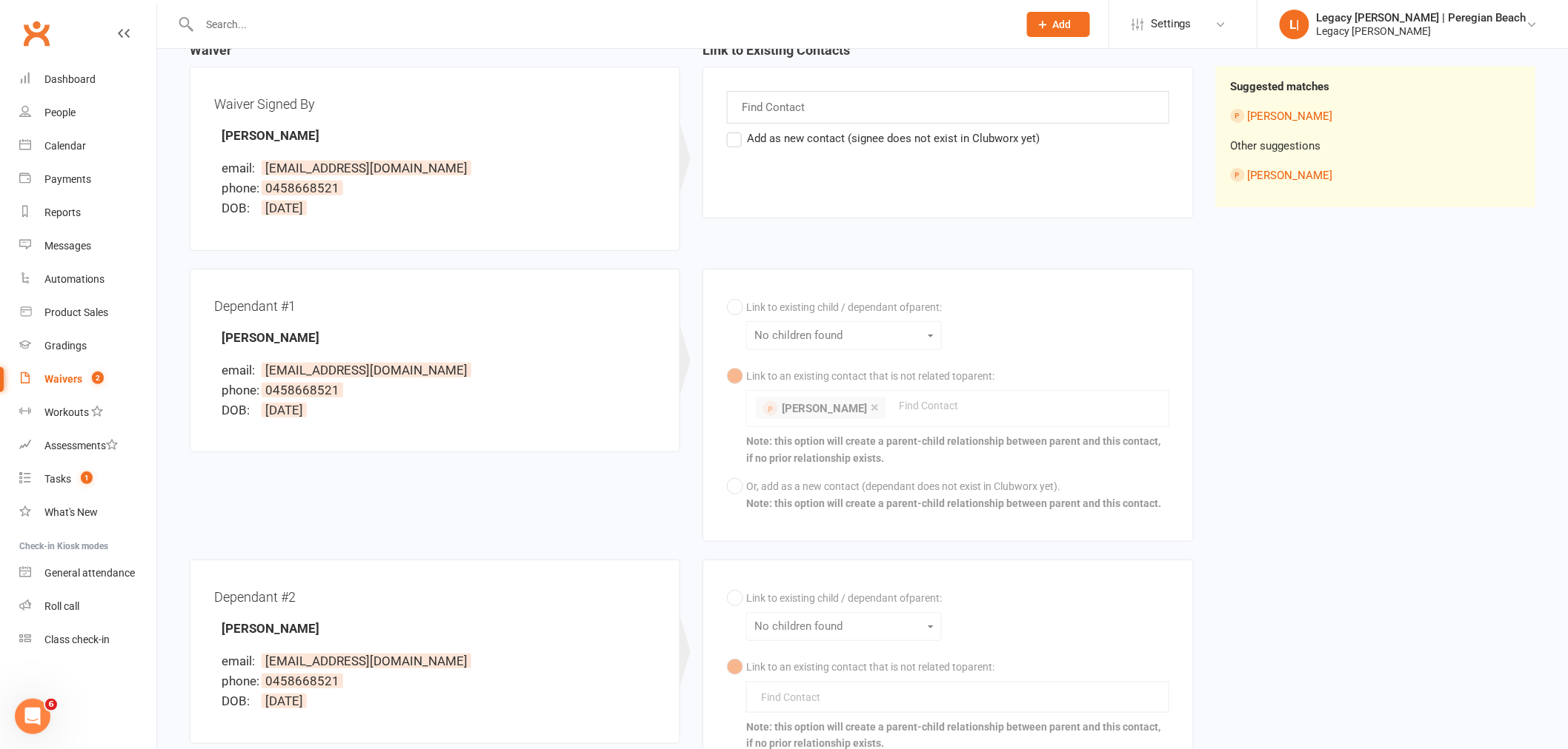
click at [795, 386] on div "Link to existing child / dependant of parent : No children found Link to an exi…" at bounding box center [947, 405] width 442 height 224
click at [738, 138] on label "Add as new contact (signee does not exist in Clubworx yet)" at bounding box center [882, 138] width 313 height 18
click at [736, 129] on input "Add as new contact (signee does not exist in Clubworx yet)" at bounding box center [731, 129] width 10 height 0
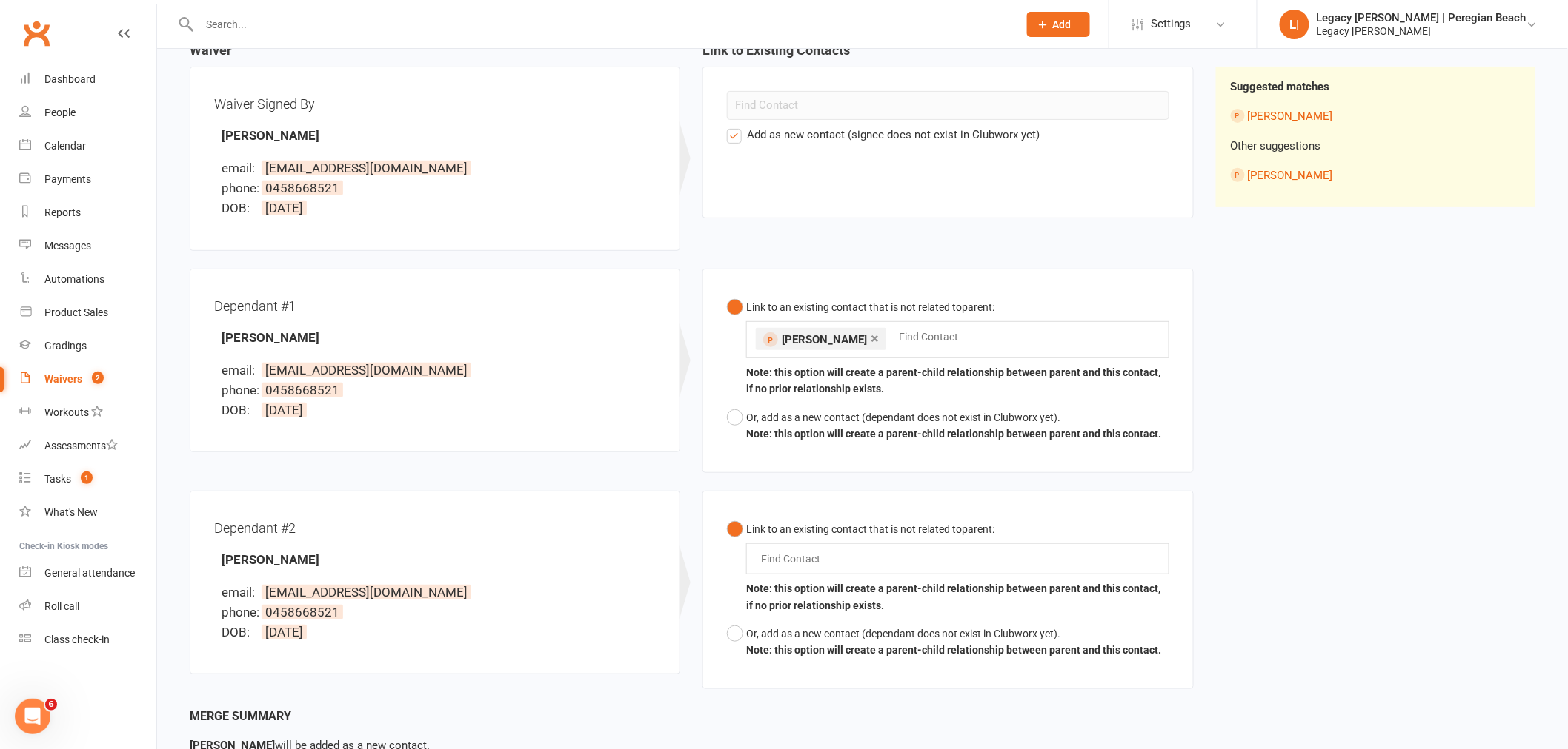
click at [307, 27] on input "text" at bounding box center [601, 24] width 812 height 20
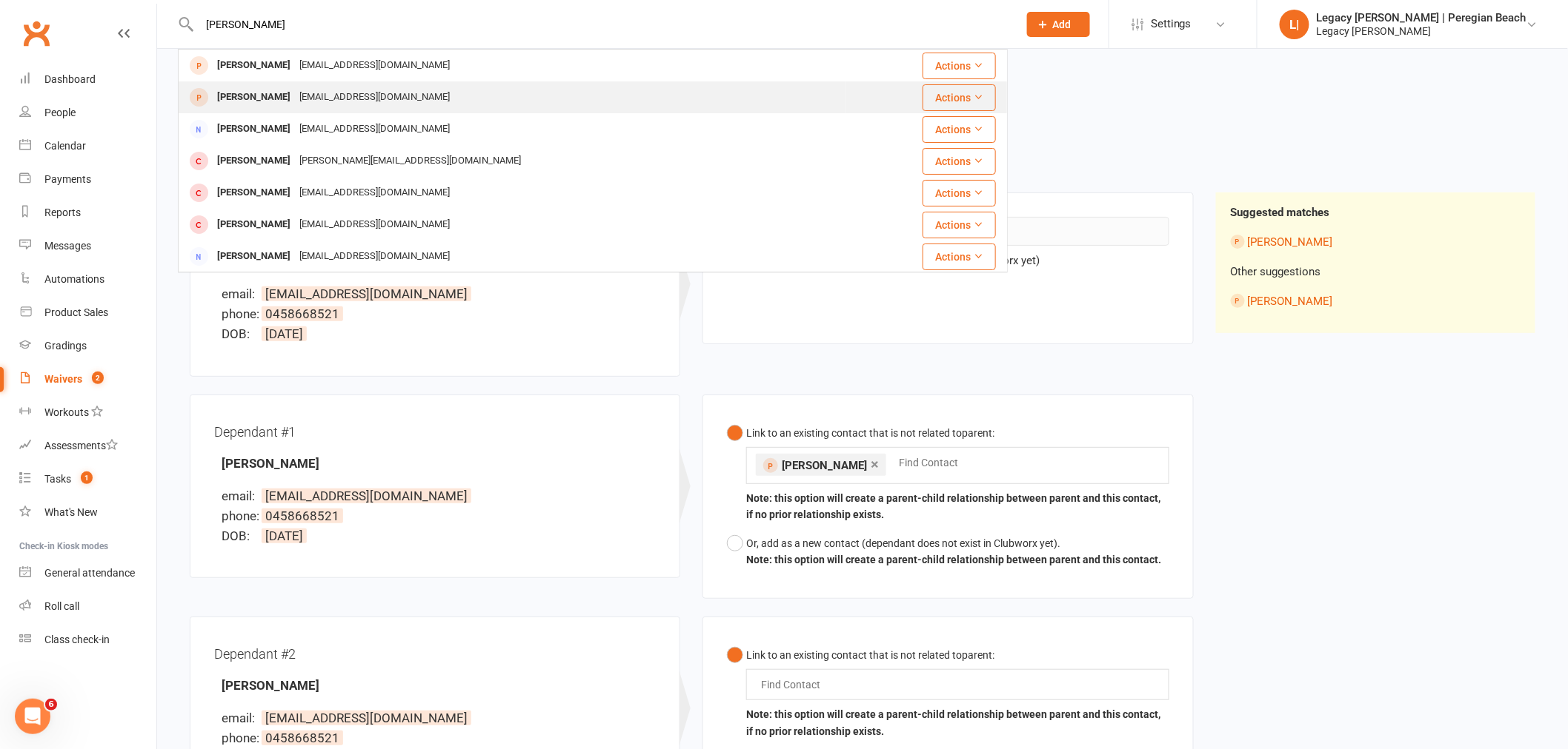
scroll to position [0, 0]
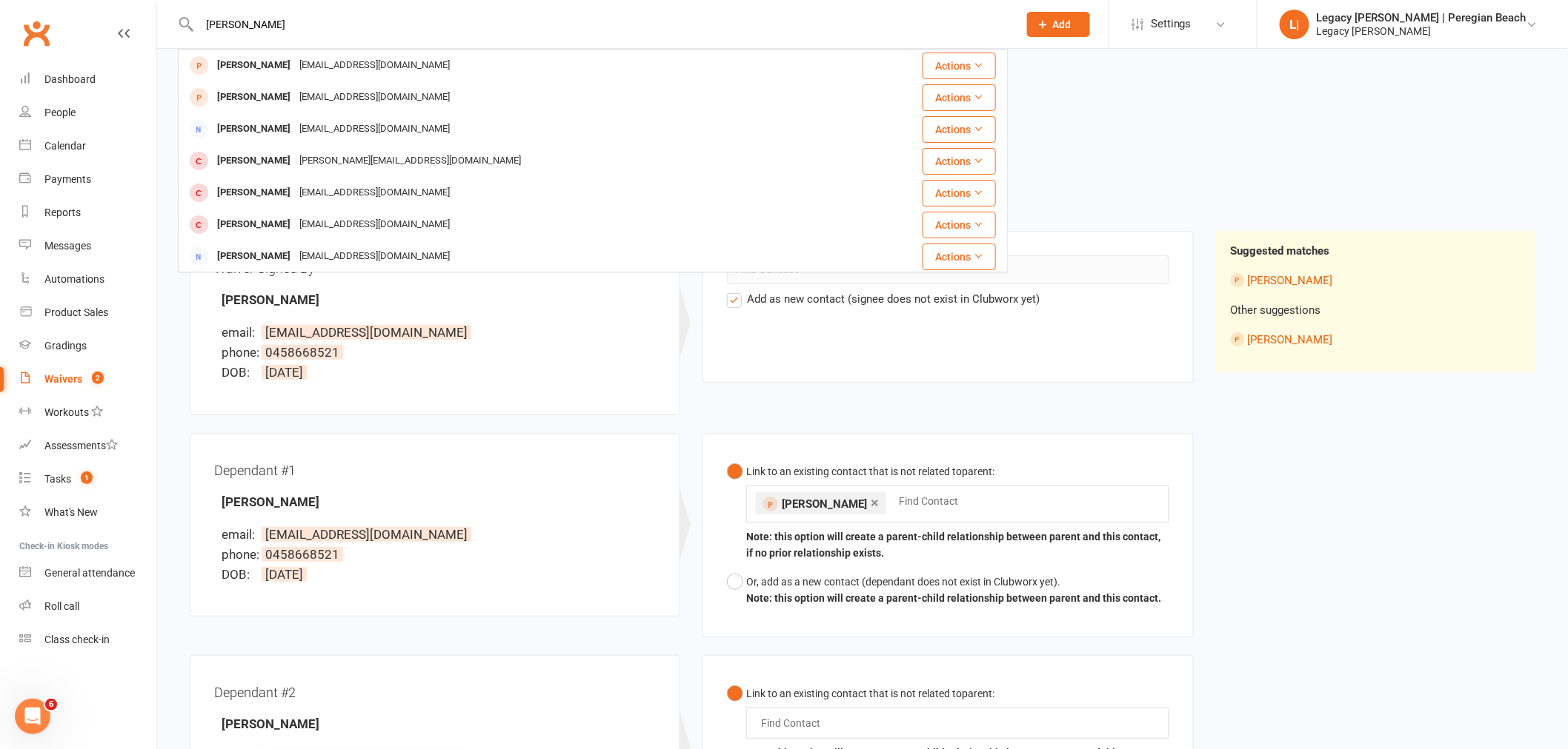
type input "danielle duarte"
click at [1312, 425] on div "Waiver Waiver Signed By Danielle Duarte email: daniduarteza@gmail.com phone: 04…" at bounding box center [862, 539] width 1368 height 664
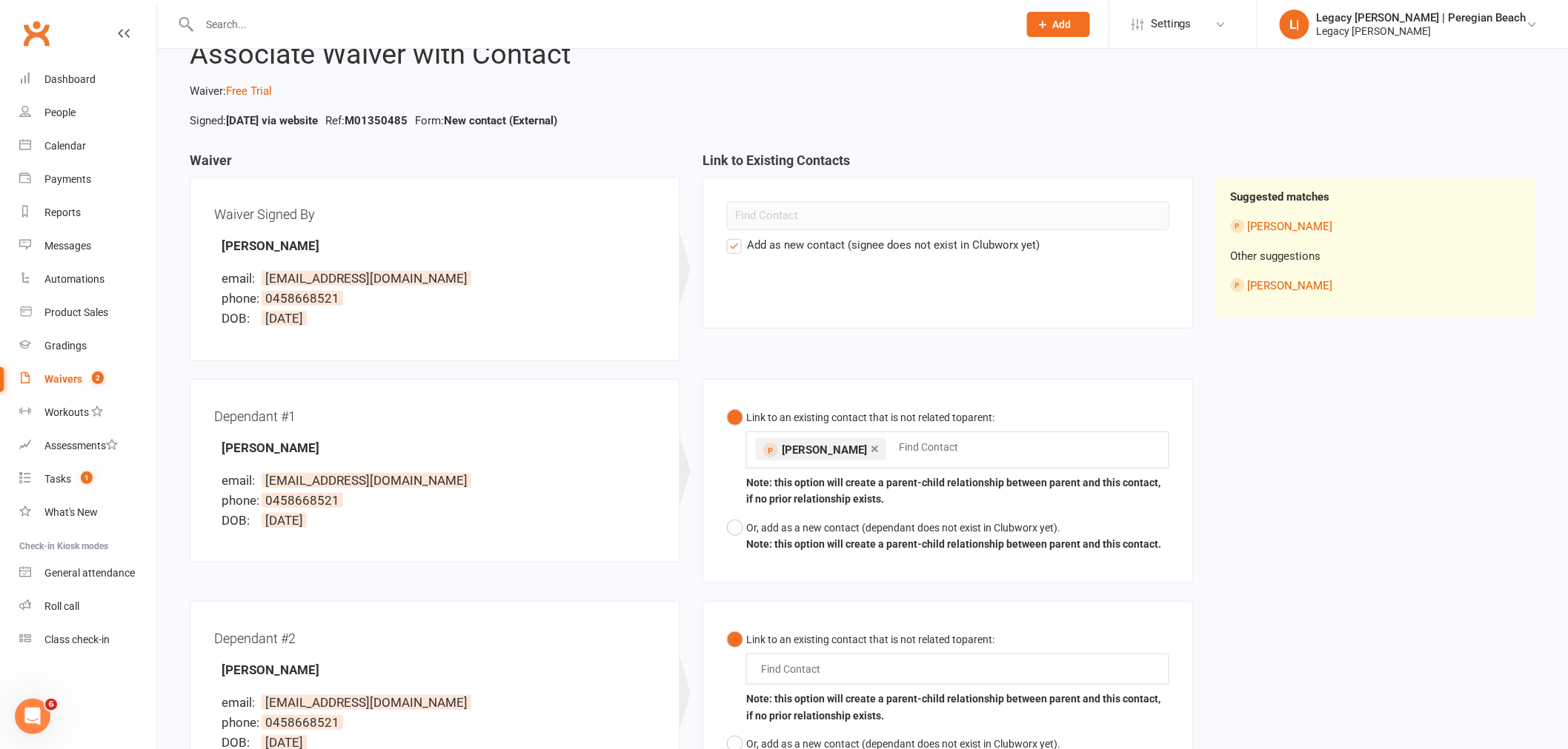
scroll to position [82, 0]
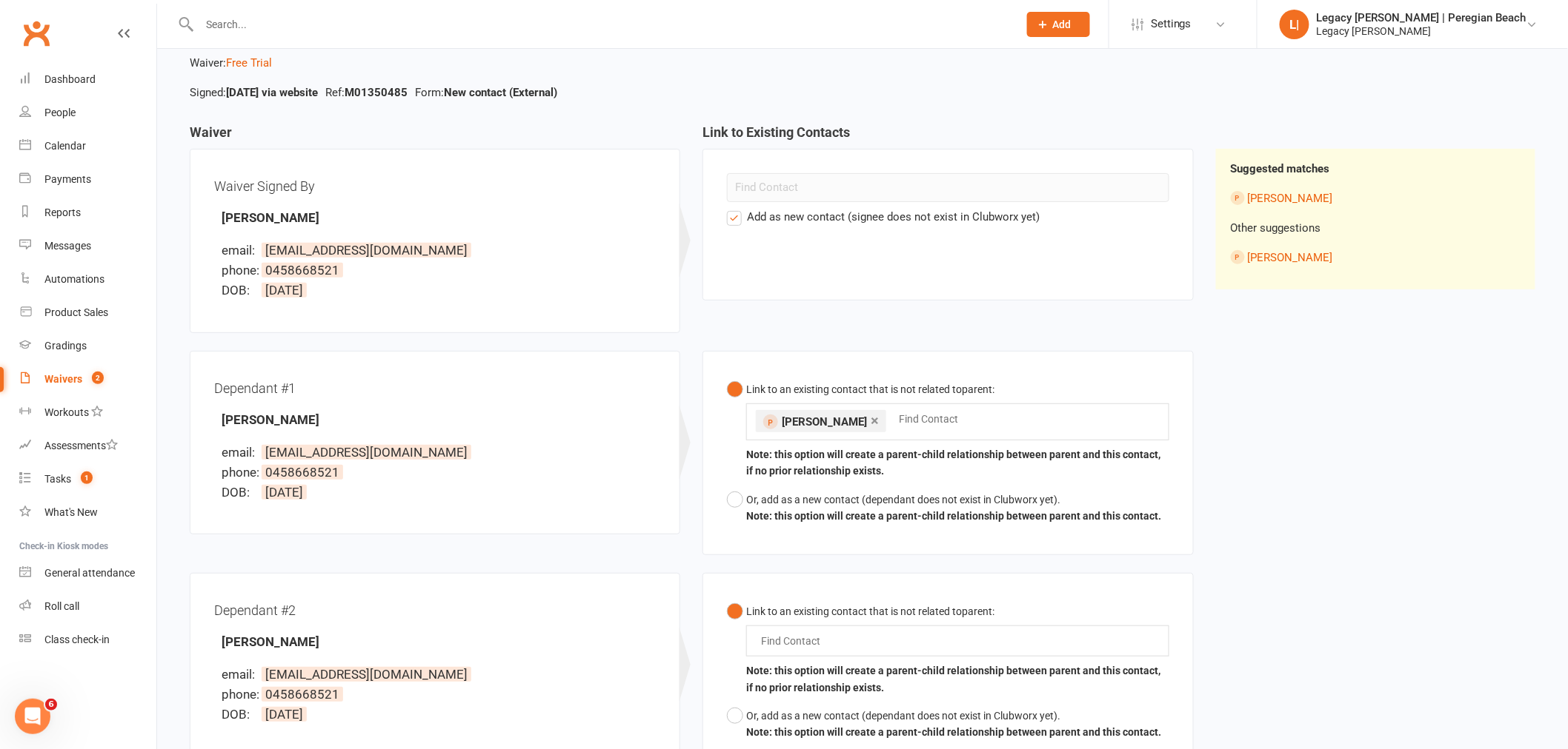
click at [871, 419] on link "×" at bounding box center [874, 420] width 8 height 24
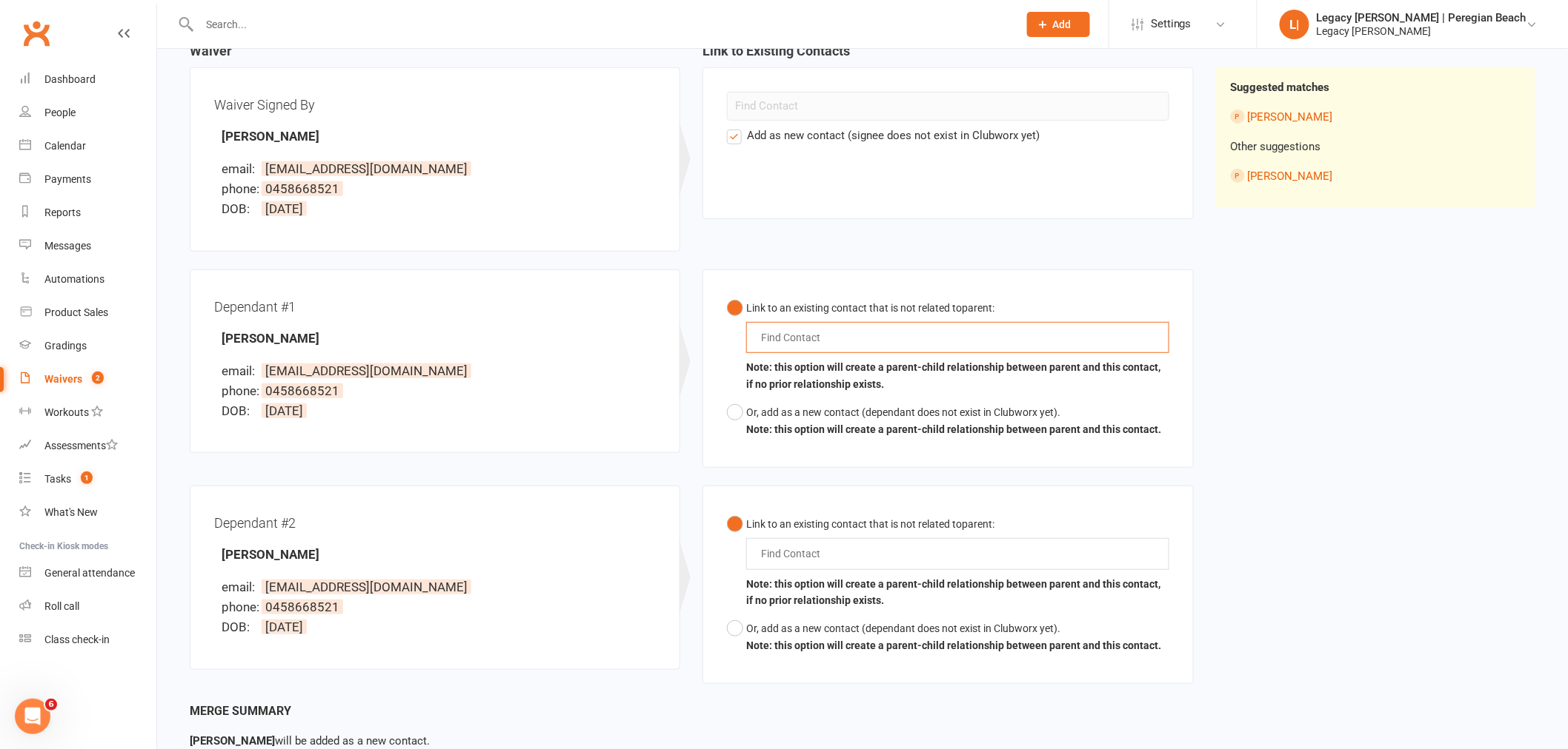
scroll to position [164, 0]
click at [735, 413] on button "Or, add as a new contact (dependant does not exist in Clubworx yet). Note: this…" at bounding box center [944, 420] width 435 height 45
click at [742, 306] on button "Link to an existing contact that is not related to parent : Find Contact Note: …" at bounding box center [947, 346] width 442 height 105
click at [735, 420] on button "Or, add as a new contact (dependant does not exist in Clubworx yet). Note: this…" at bounding box center [944, 420] width 435 height 45
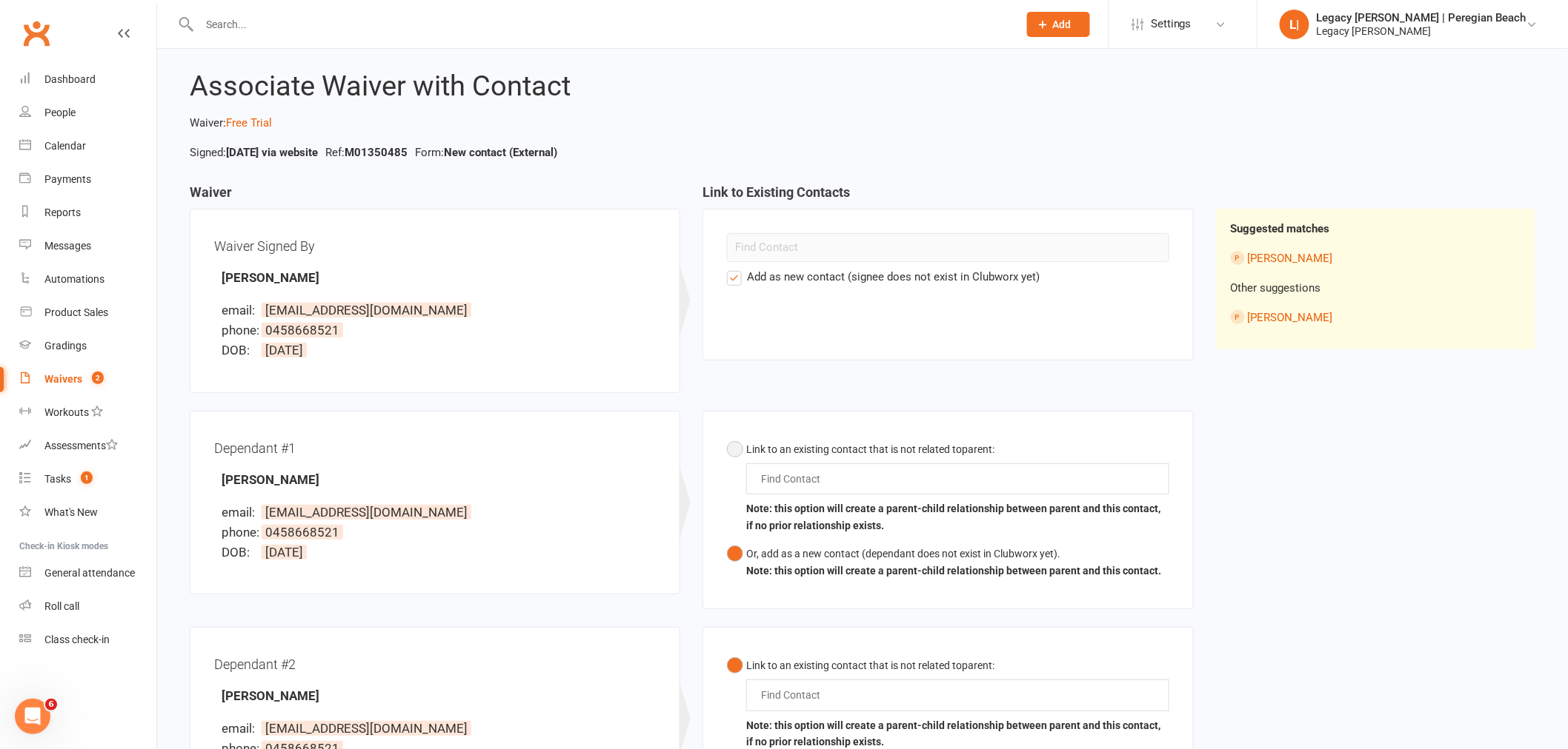
scroll to position [0, 0]
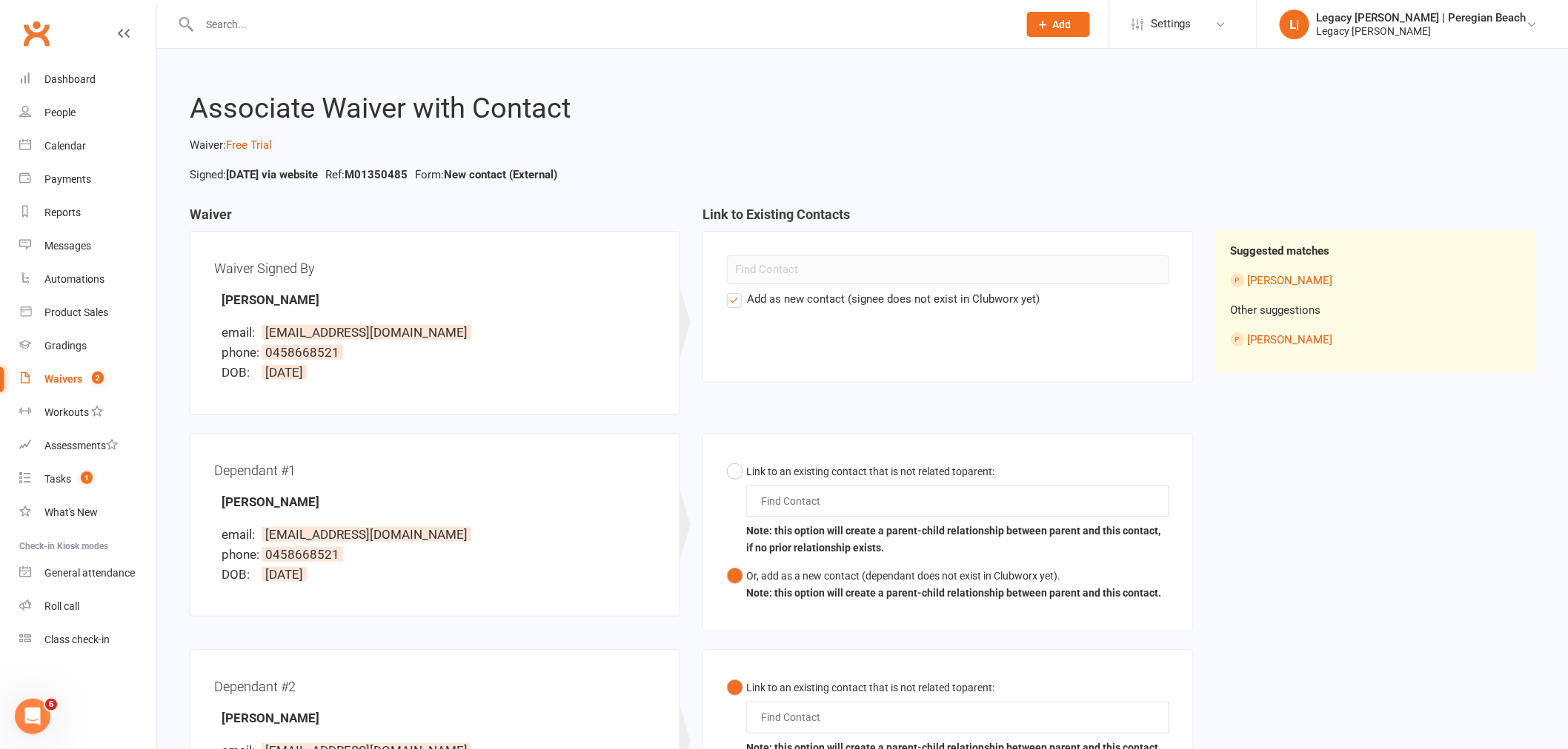
click at [731, 574] on button "Or, add as a new contact (dependant does not exist in Clubworx yet). Note: this…" at bounding box center [944, 584] width 435 height 45
click at [731, 497] on button "Link to an existing contact that is not related to parent : Find Contact Note: …" at bounding box center [947, 510] width 442 height 105
click at [727, 595] on button "Or, add as a new contact (dependant does not exist in Clubworx yet). Note: this…" at bounding box center [944, 584] width 435 height 45
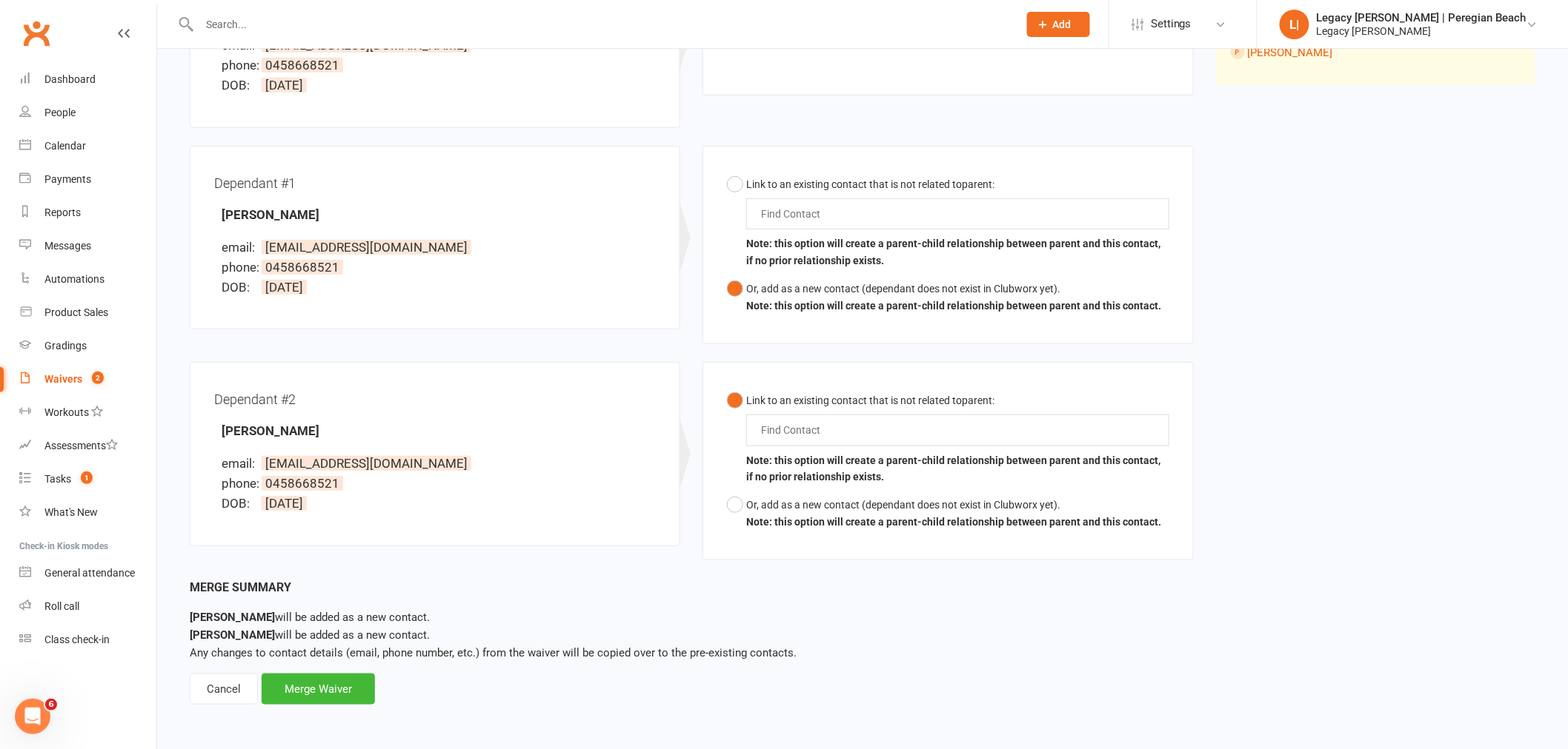
click at [218, 693] on div "Cancel" at bounding box center [223, 689] width 68 height 31
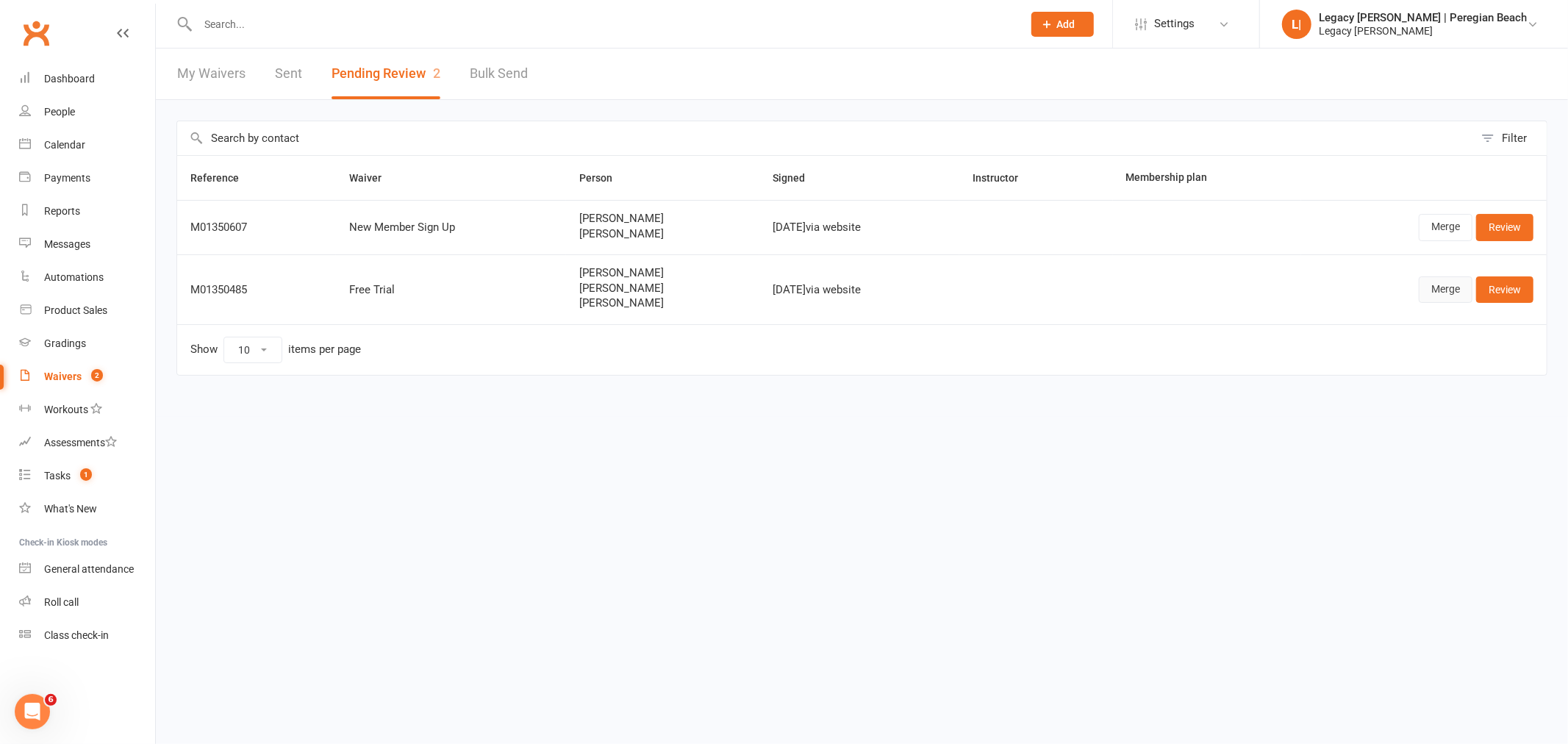
click at [1442, 288] on link "Merge" at bounding box center [1445, 290] width 54 height 26
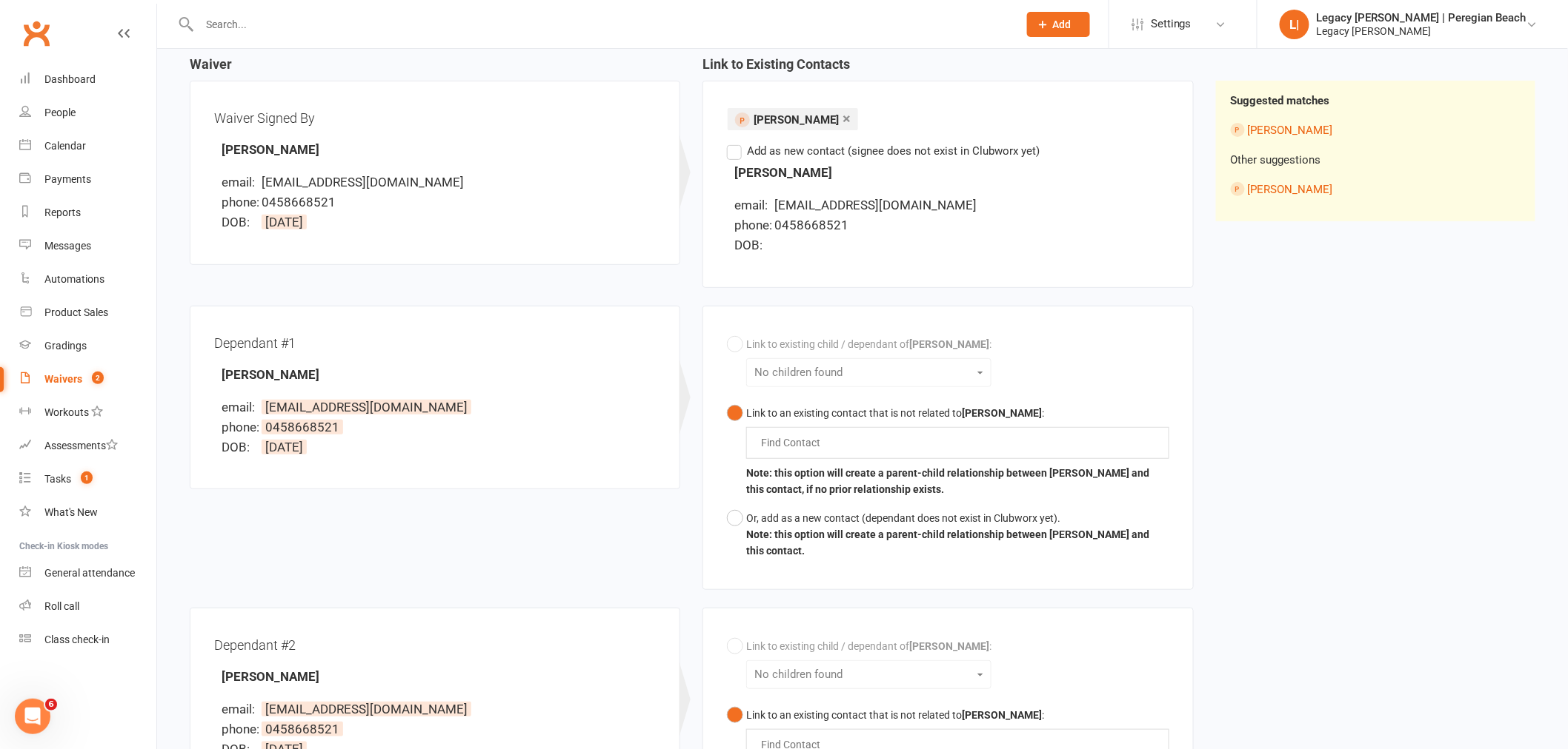
scroll to position [164, 0]
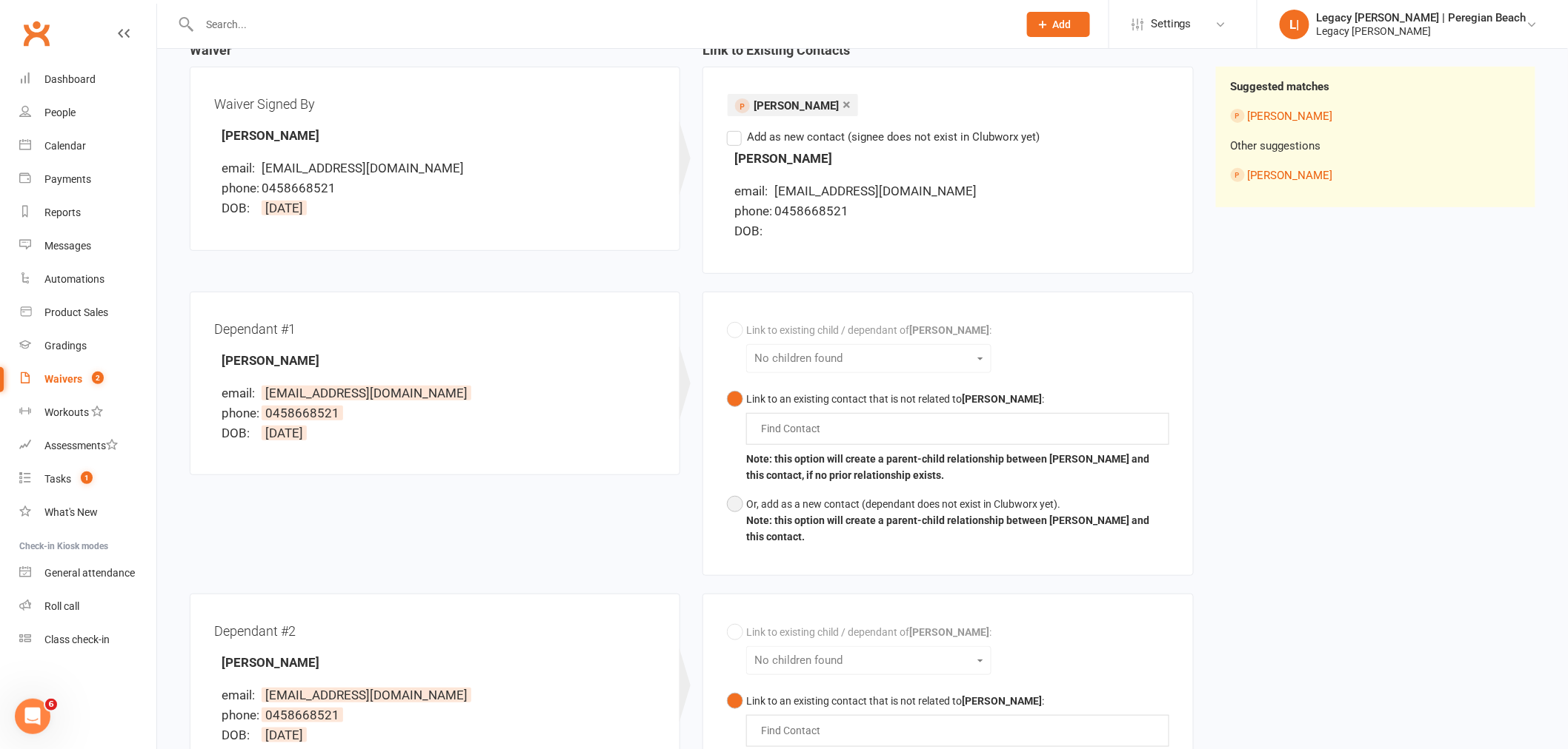
click at [737, 502] on button "Or, add as a new contact (dependant does not exist in Clubworx yet). Note: this…" at bounding box center [947, 520] width 442 height 61
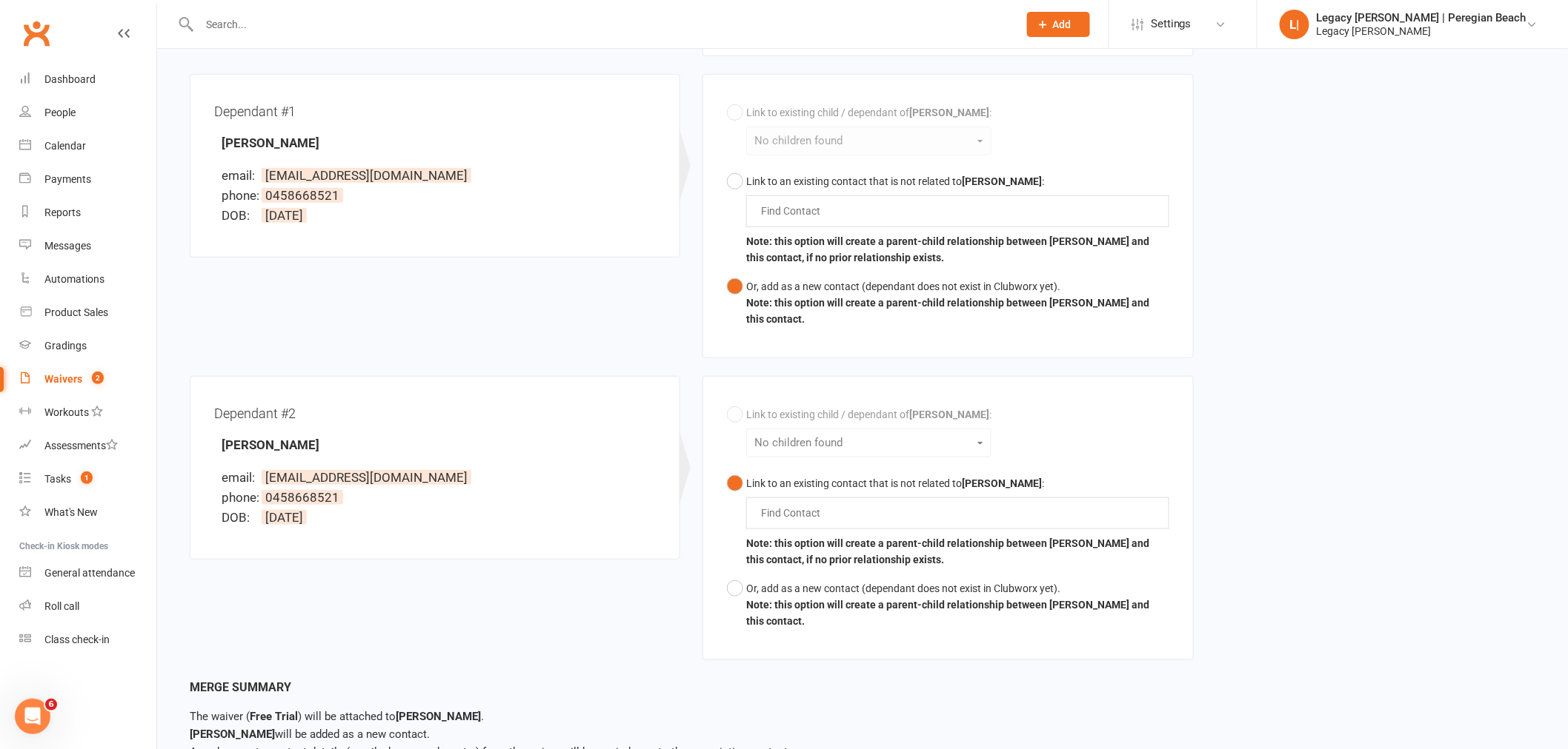
scroll to position [411, 0]
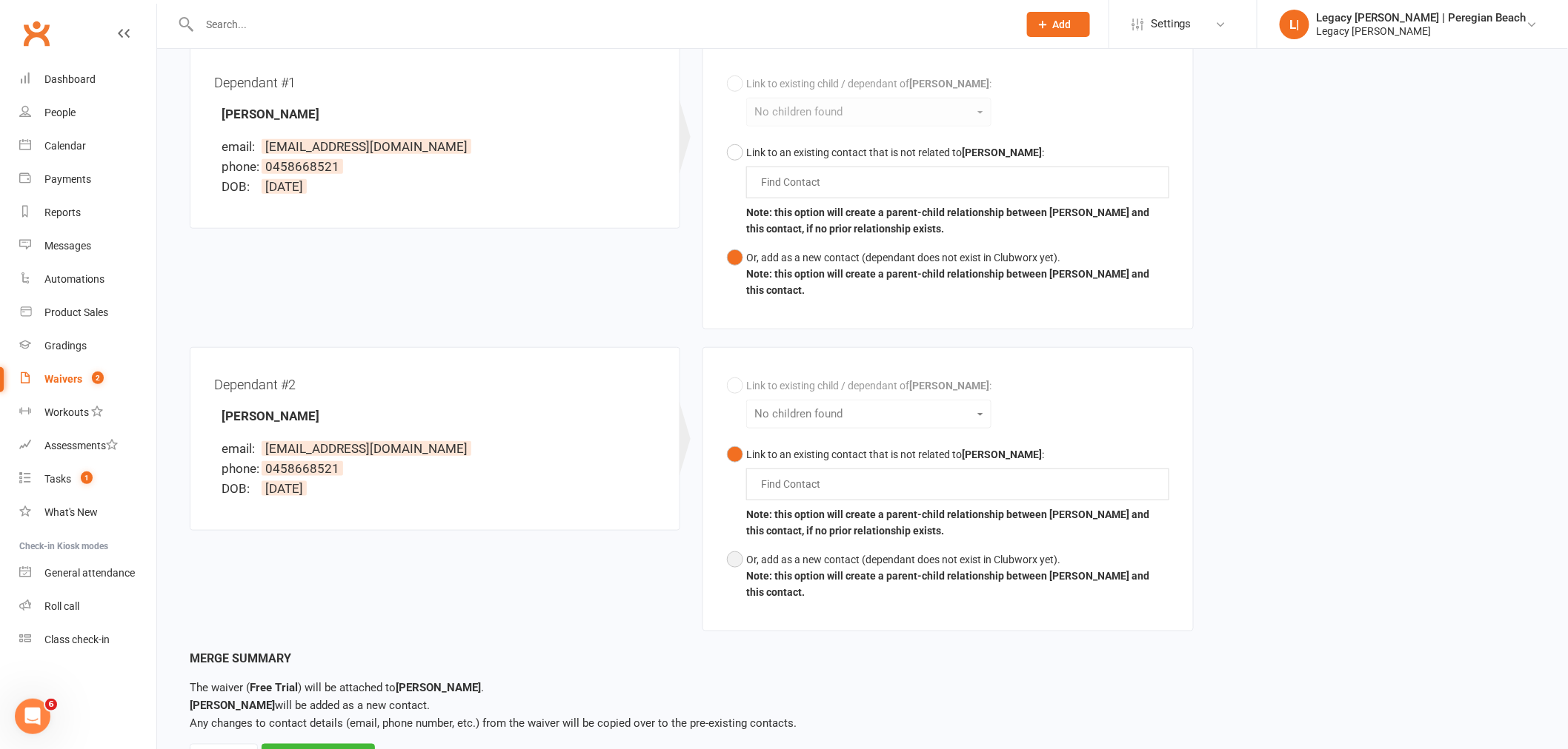
click at [737, 558] on button "Or, add as a new contact (dependant does not exist in Clubworx yet). Note: this…" at bounding box center [947, 576] width 442 height 61
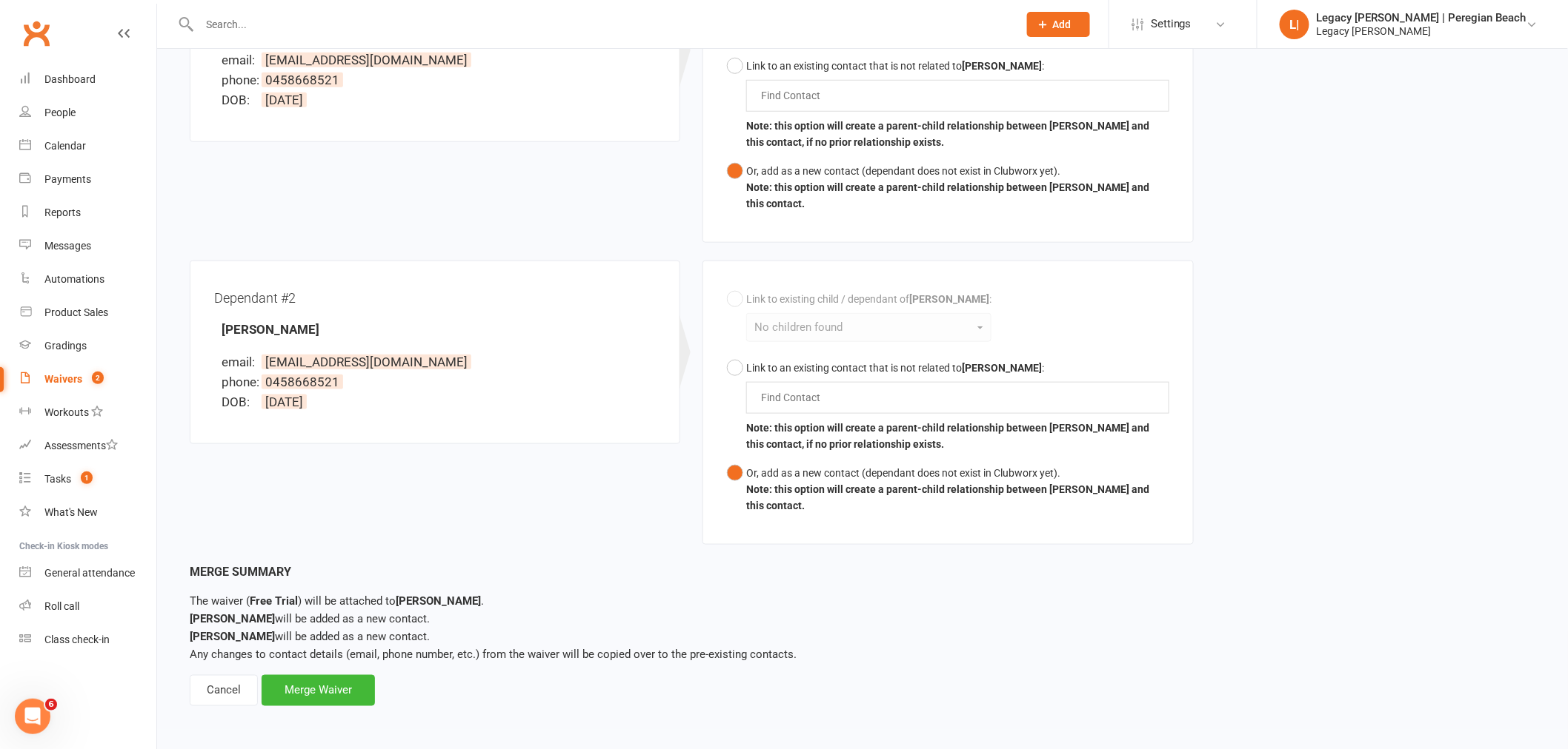
scroll to position [500, 0]
click at [736, 361] on button "Link to an existing contact that is not related to Rafael Duarte : Find Contact…" at bounding box center [947, 404] width 442 height 105
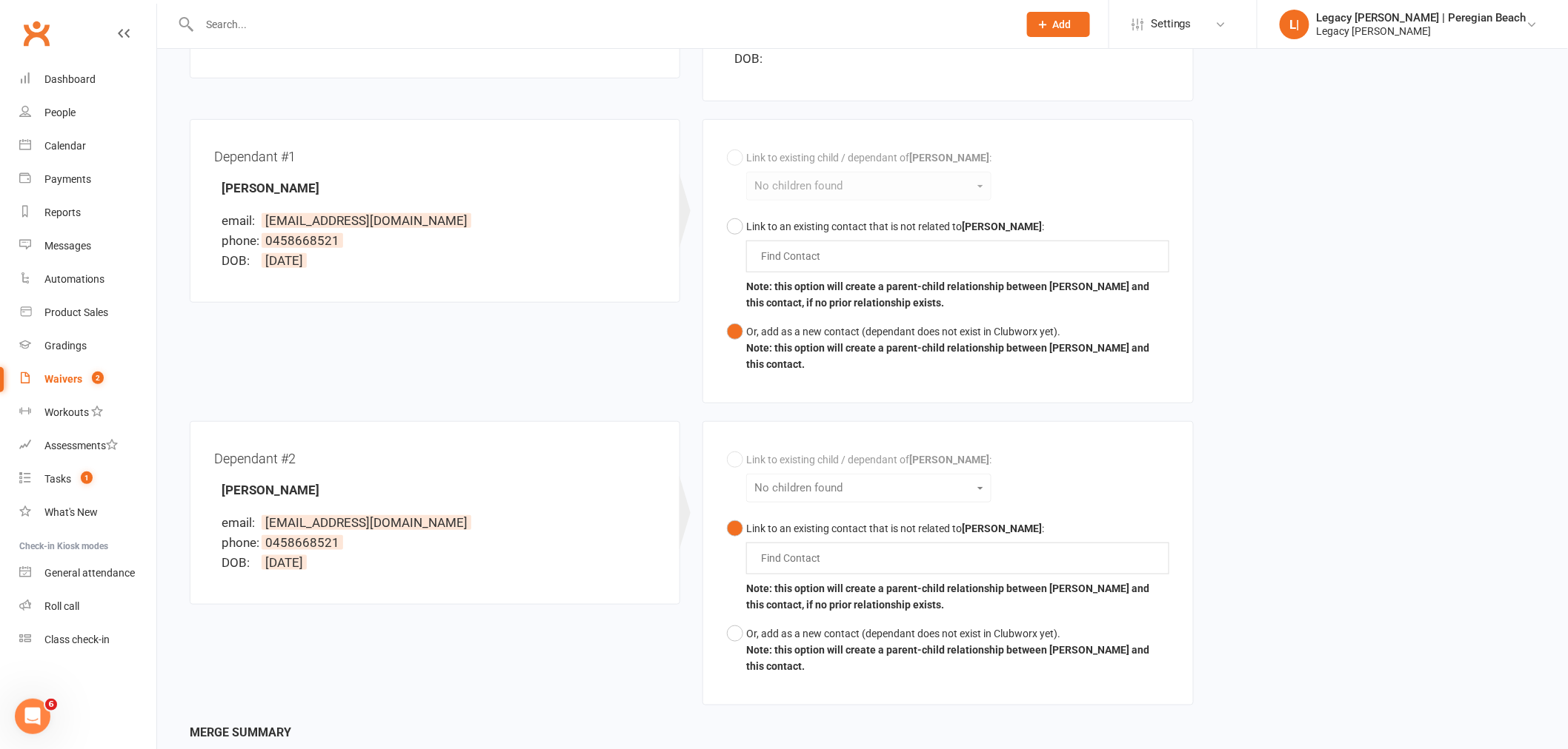
scroll to position [318, 0]
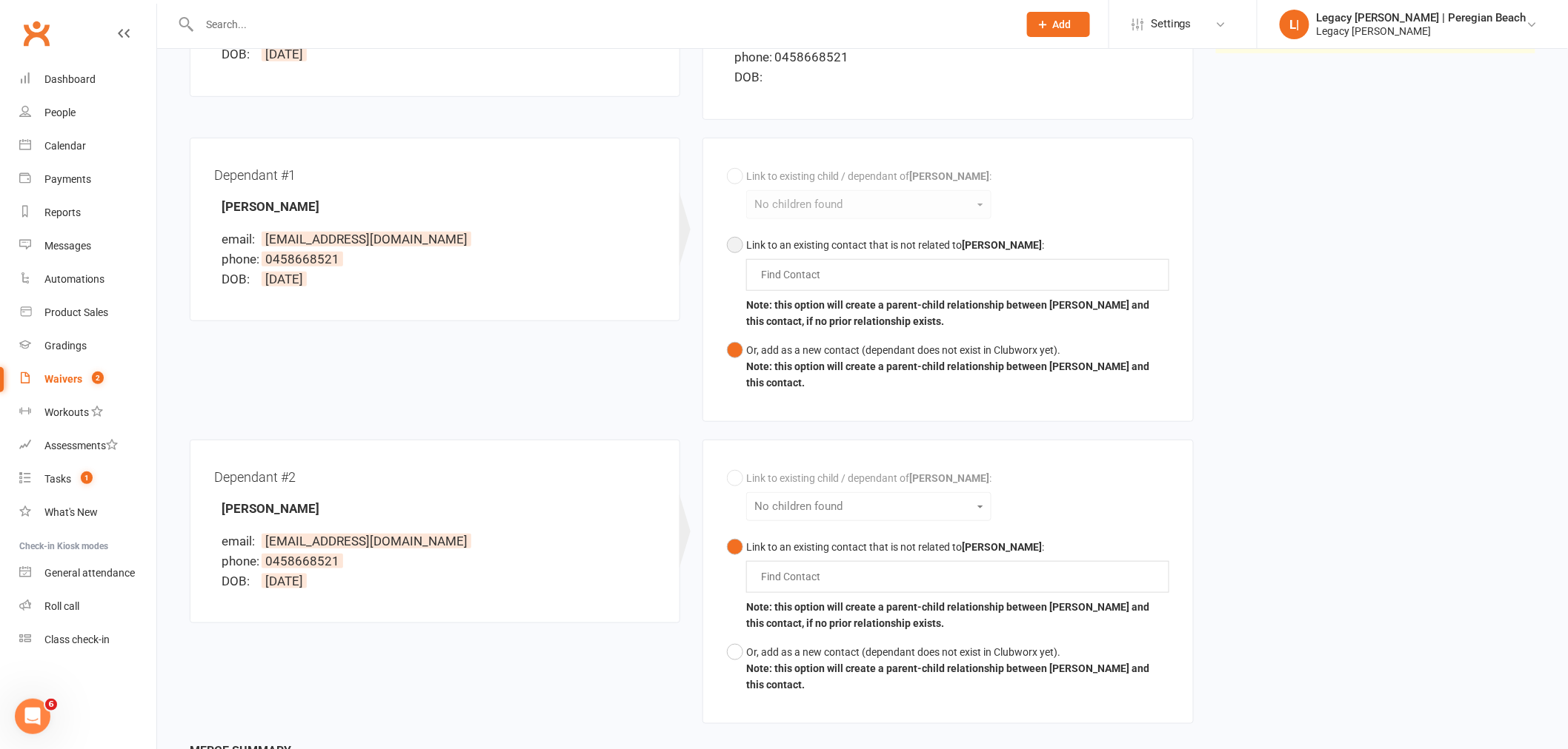
click at [736, 246] on button "Link to an existing contact that is not related to Rafael Duarte : Find Contact…" at bounding box center [947, 284] width 442 height 105
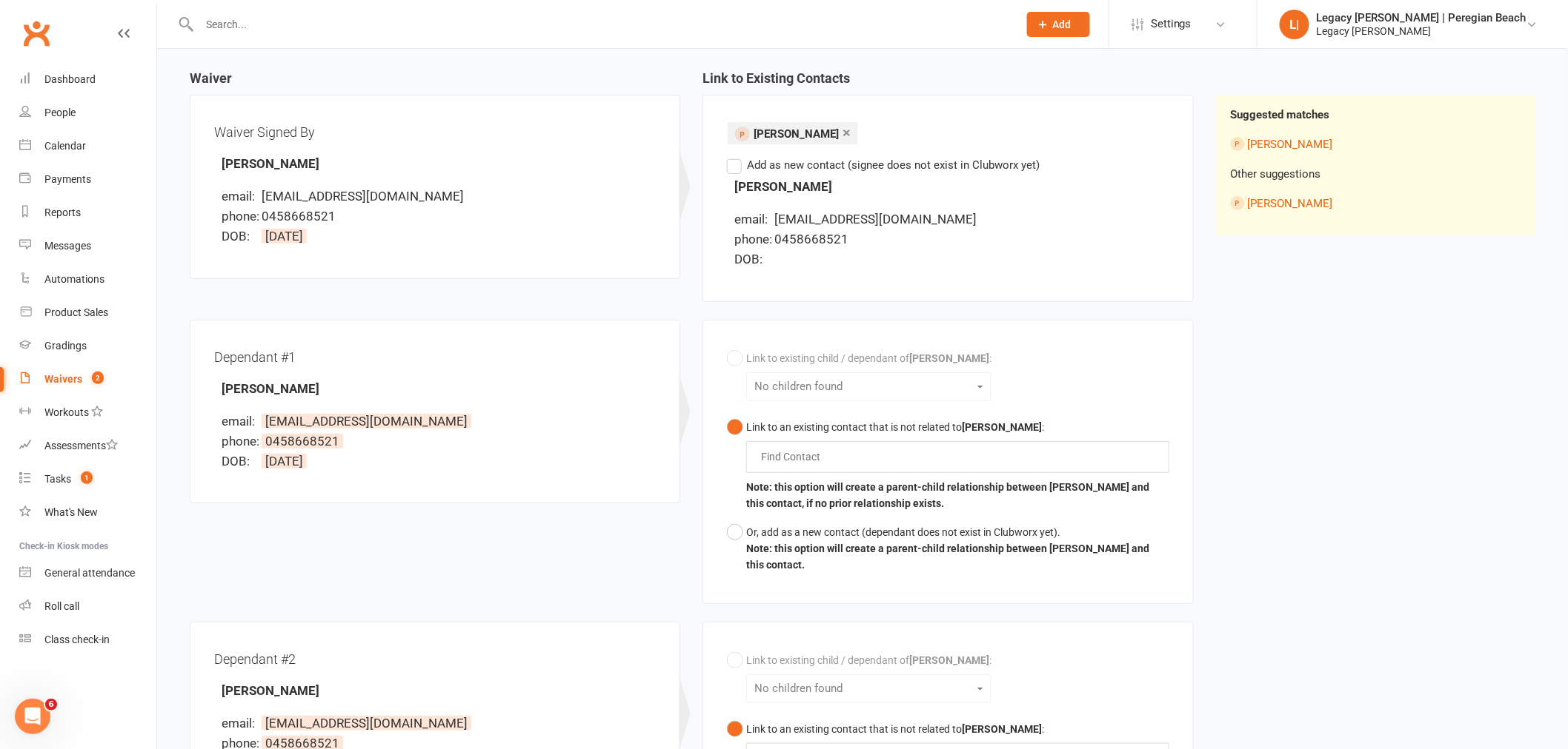
scroll to position [71, 0]
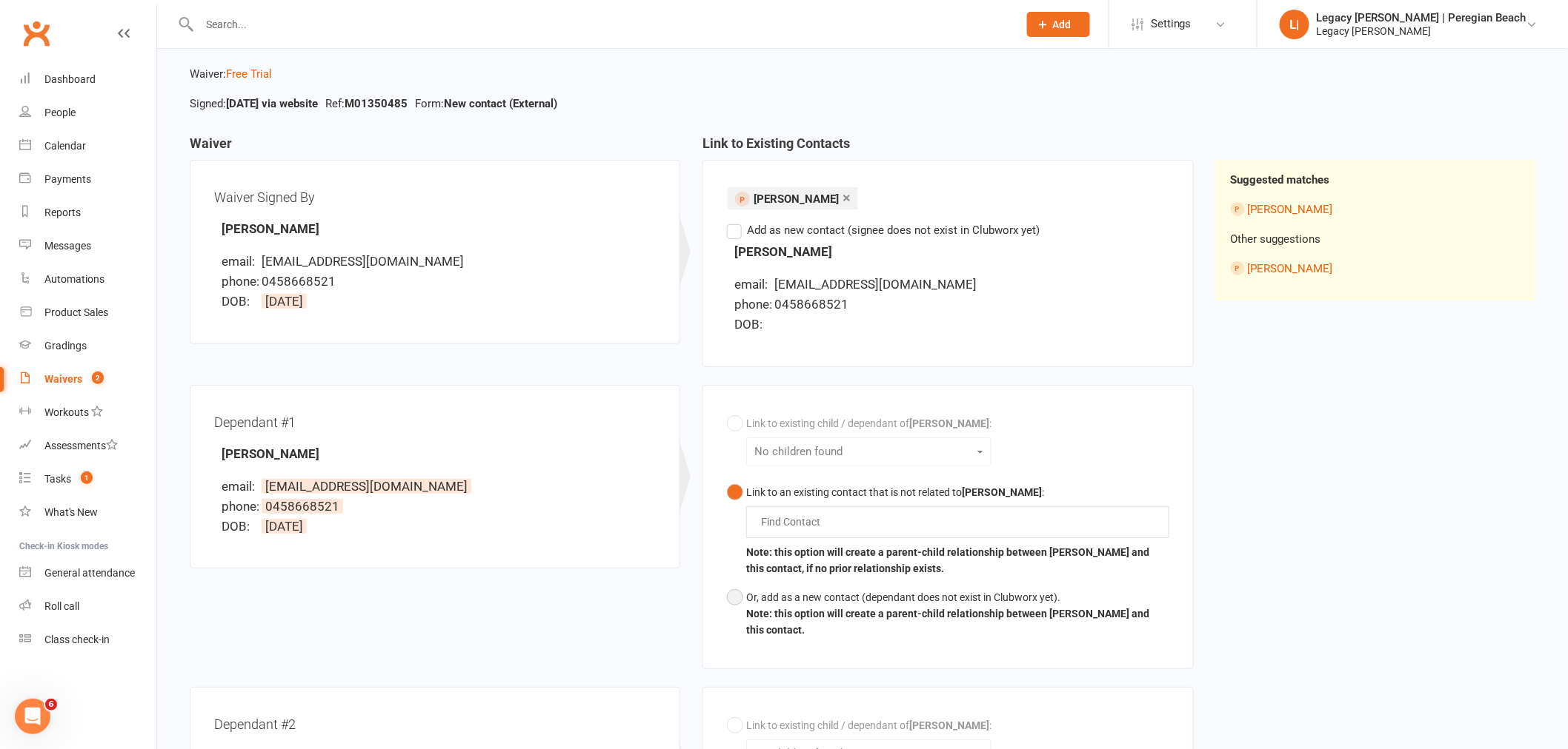
drag, startPoint x: 735, startPoint y: 593, endPoint x: 795, endPoint y: 596, distance: 60.1
click at [735, 593] on button "Or, add as a new contact (dependant does not exist in Clubworx yet). Note: this…" at bounding box center [947, 613] width 442 height 61
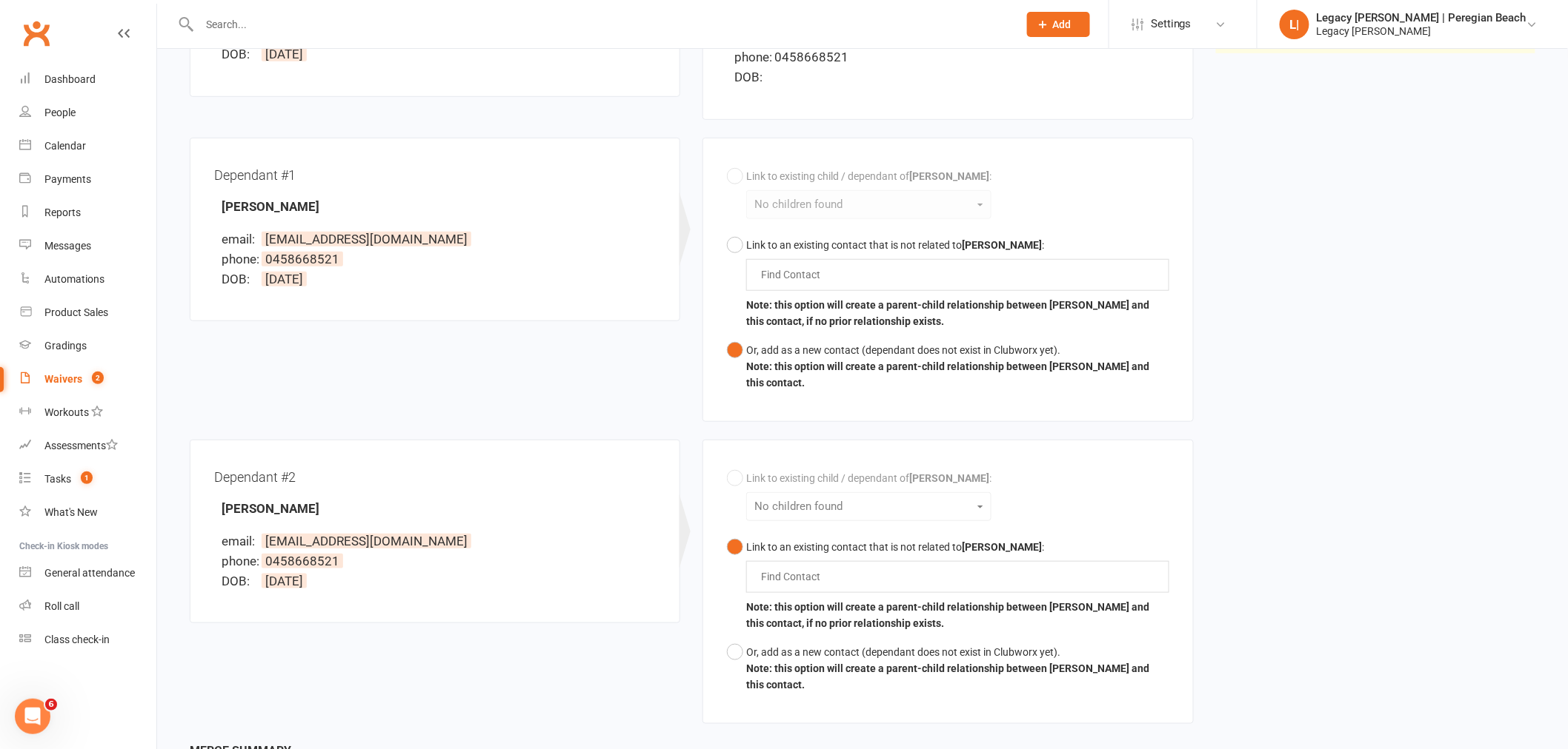
scroll to position [483, 0]
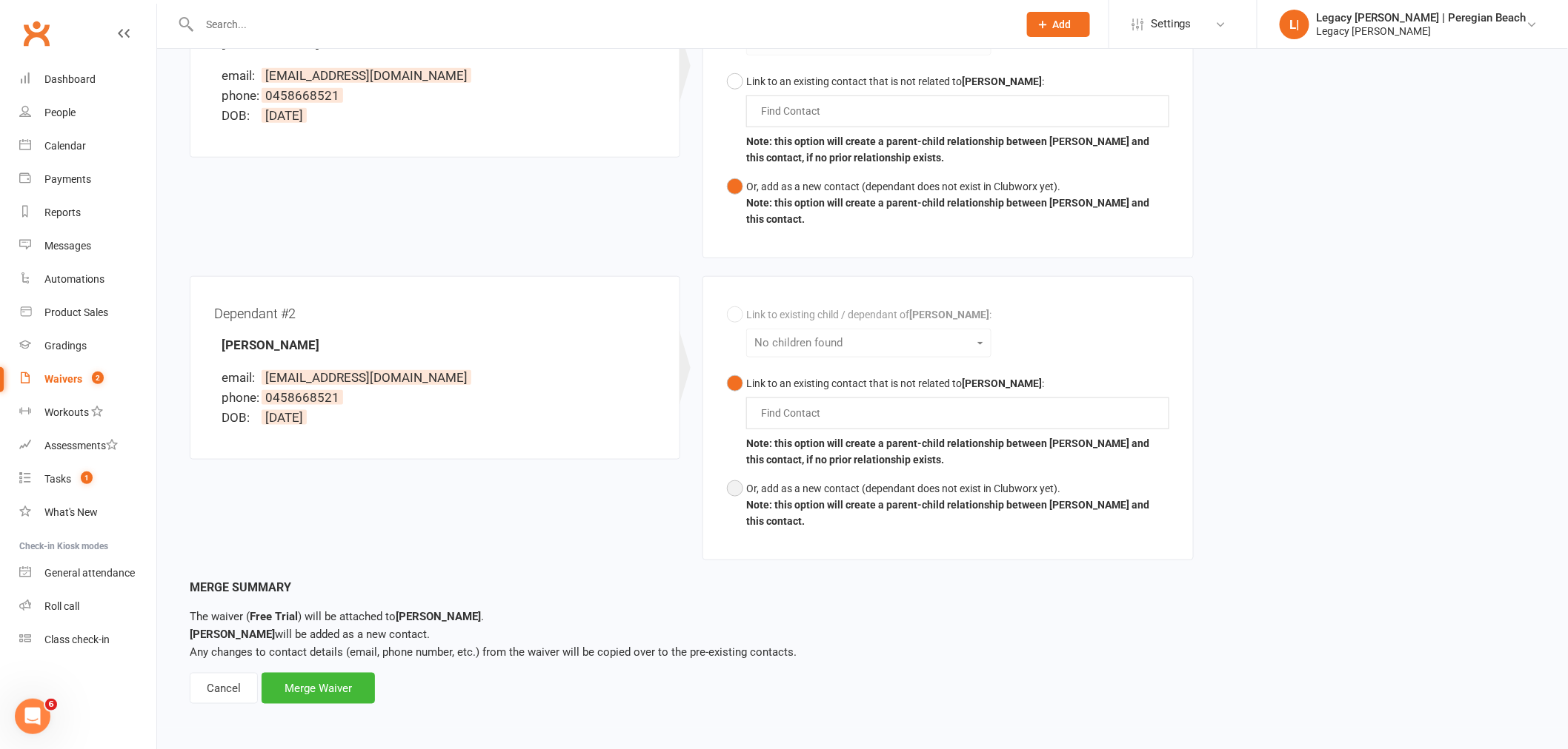
click at [738, 491] on button "Or, add as a new contact (dependant does not exist in Clubworx yet). Note: this…" at bounding box center [947, 504] width 442 height 61
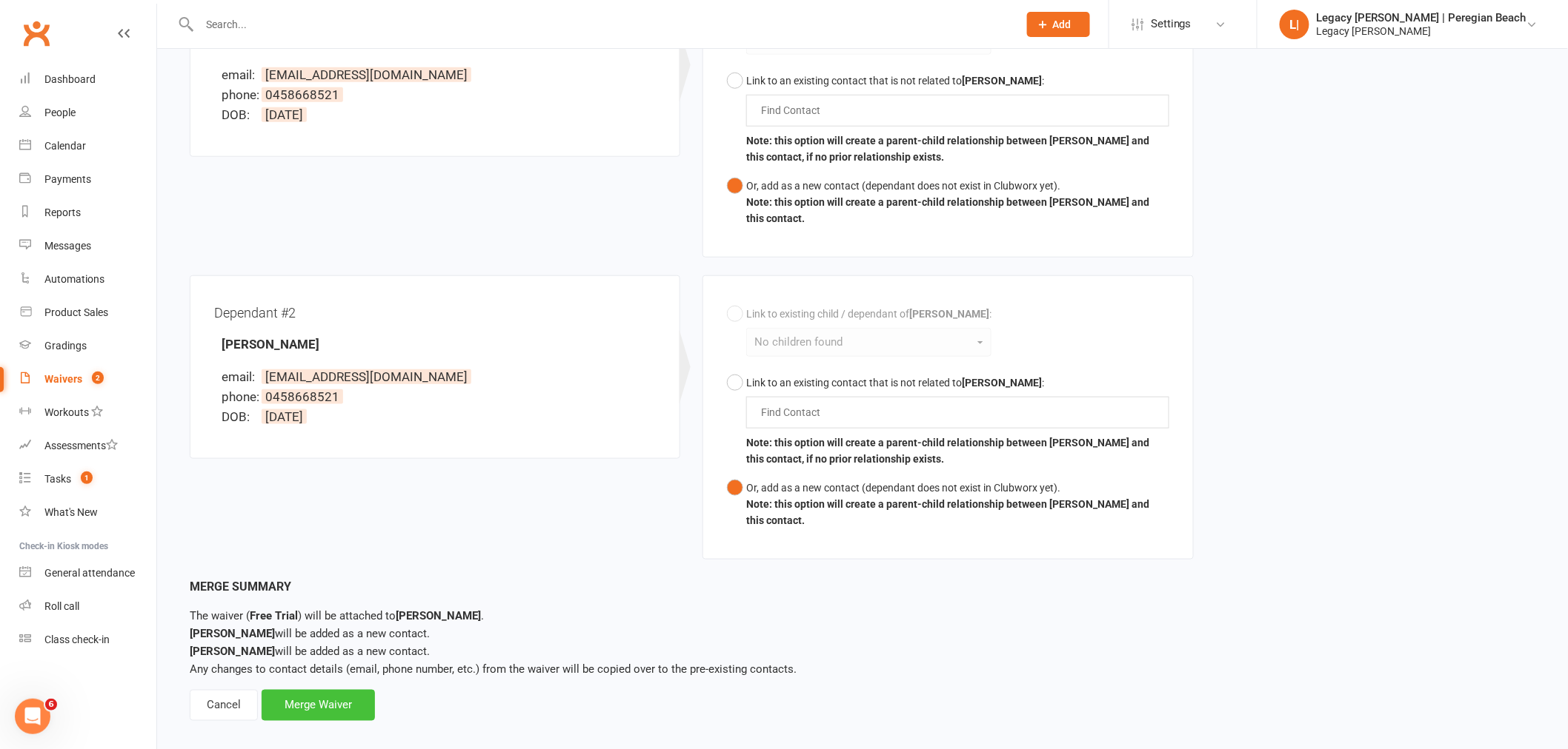
click at [307, 709] on div "Merge Waiver" at bounding box center [318, 706] width 114 height 31
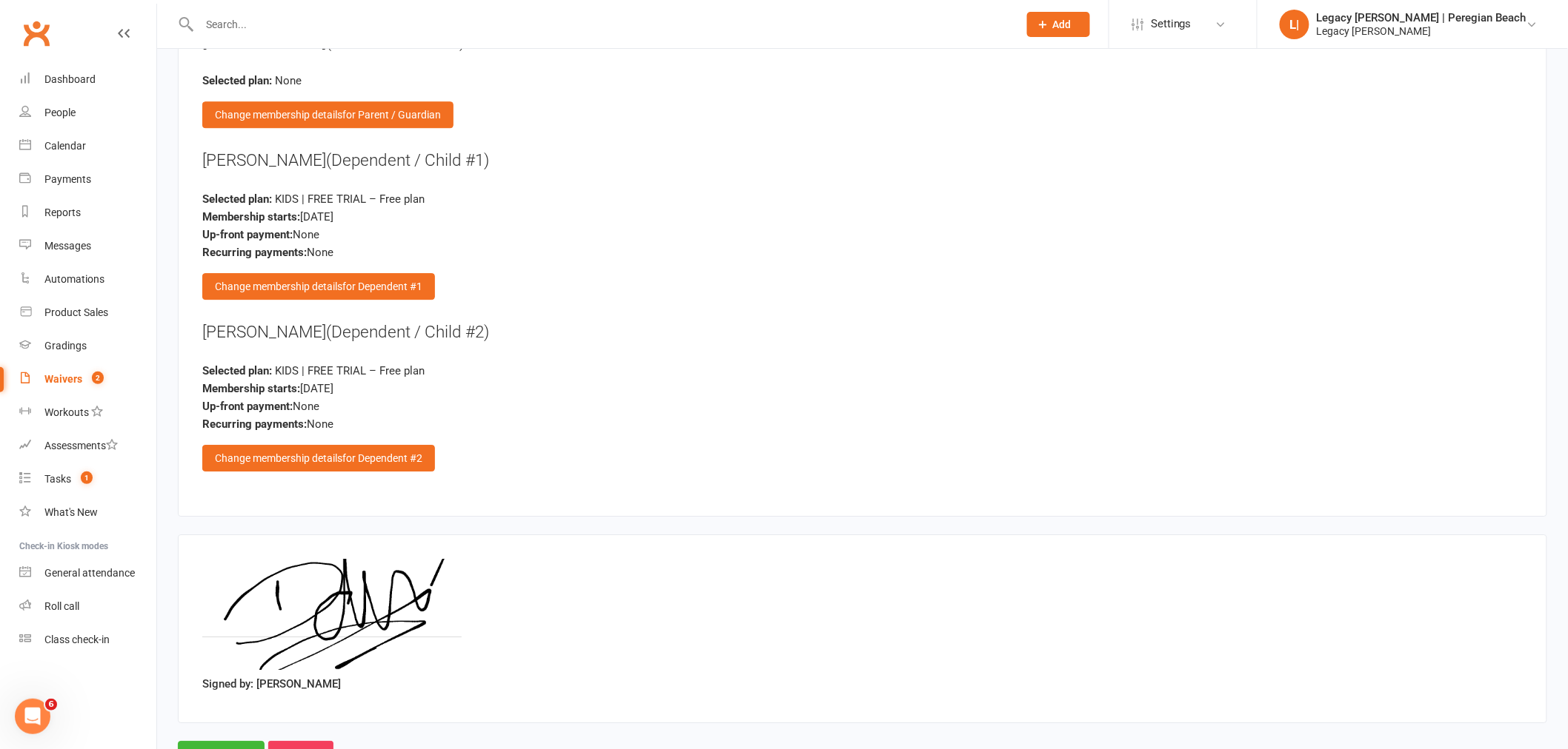
scroll to position [1842, 0]
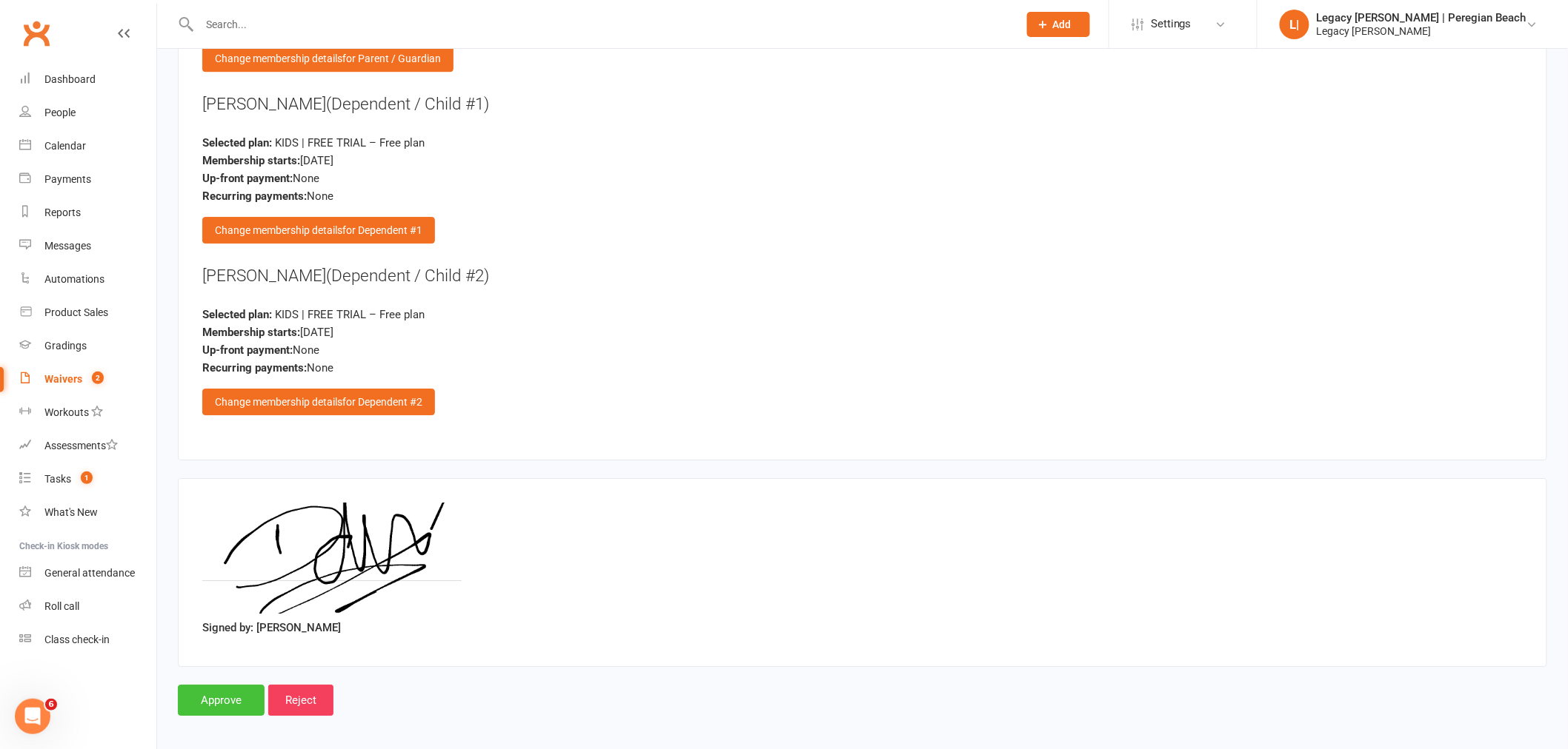
click at [223, 694] on input "Approve" at bounding box center [221, 700] width 87 height 31
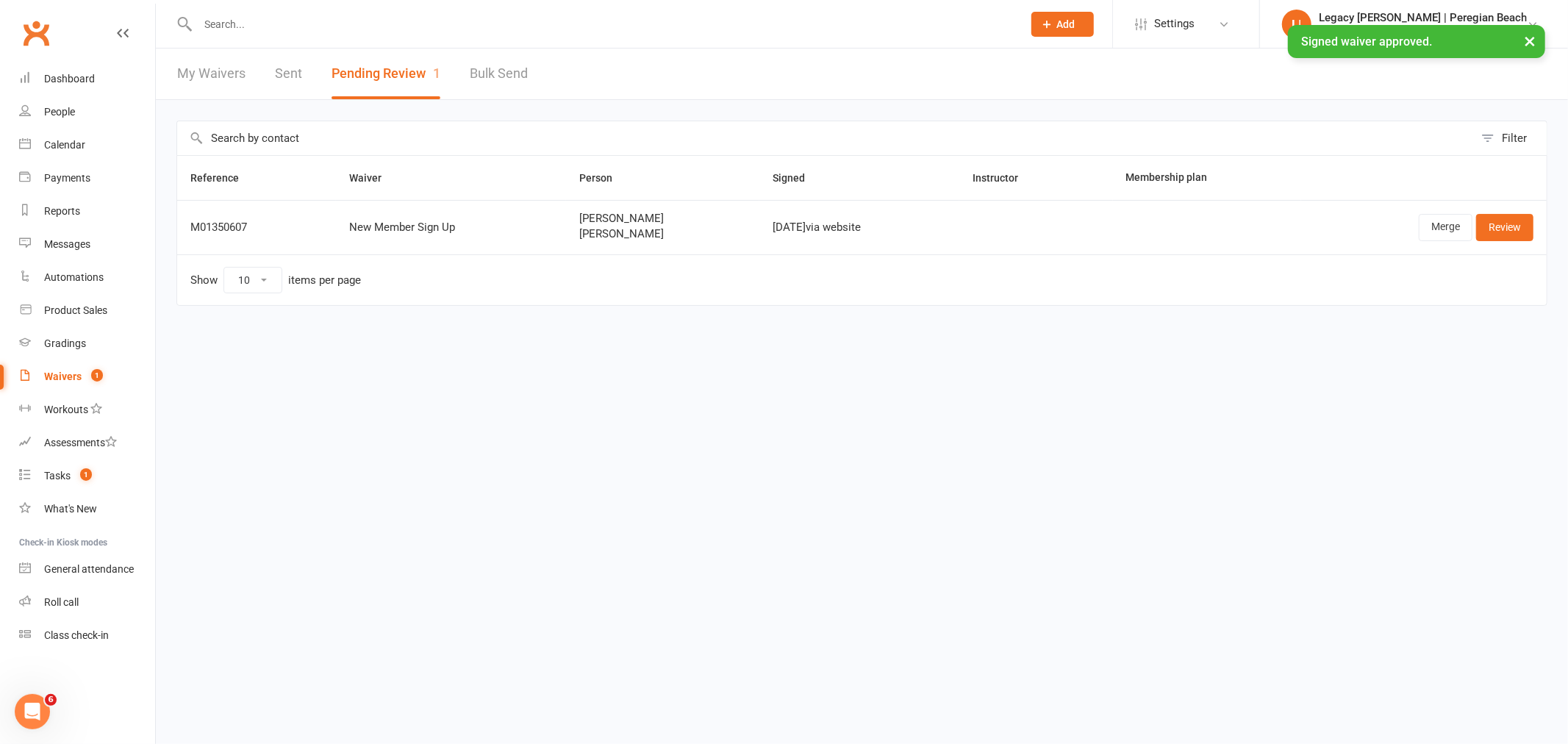
click at [278, 22] on input "text" at bounding box center [603, 24] width 819 height 20
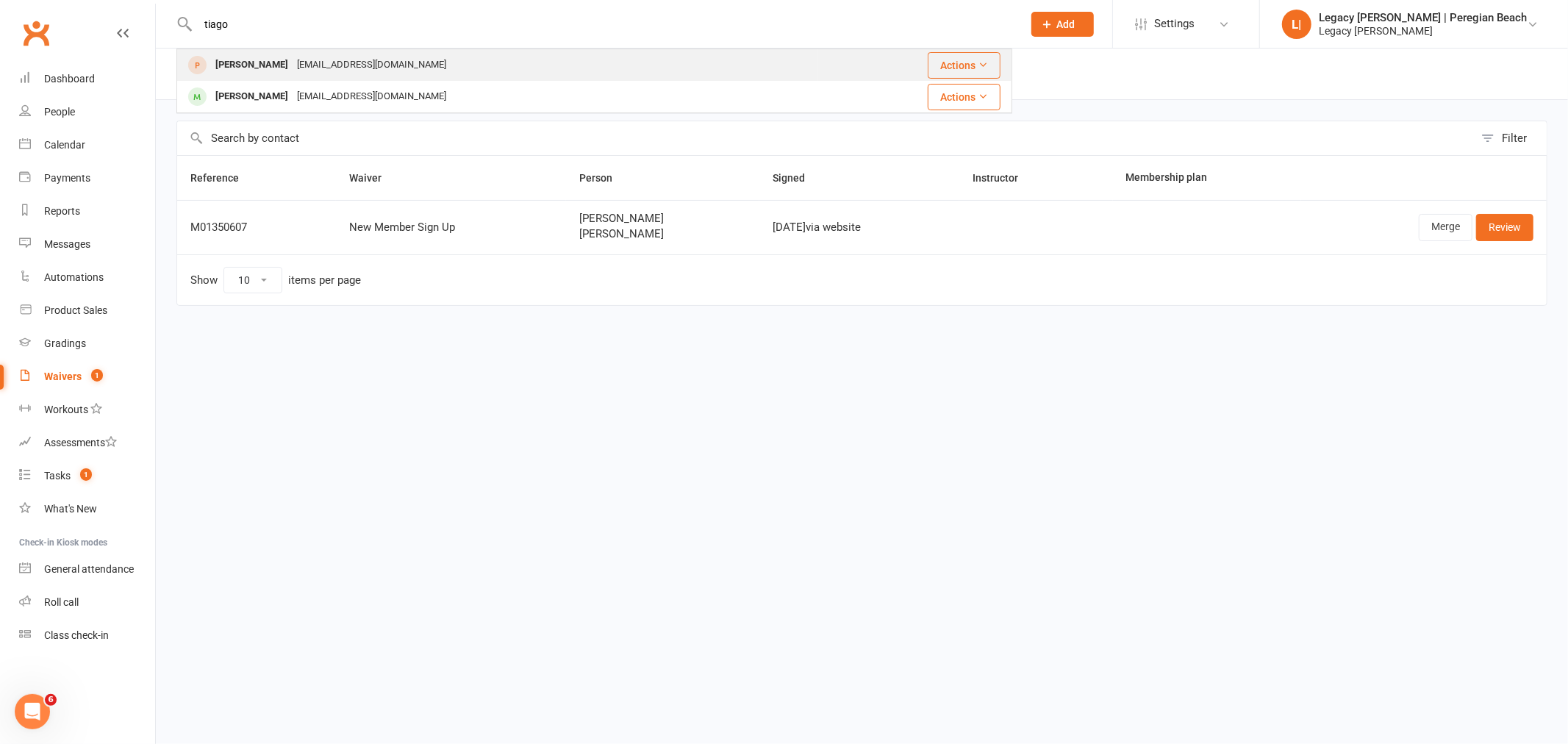
type input "tiago"
click at [340, 70] on div "daniduarteza@gmail.com" at bounding box center [371, 65] width 158 height 21
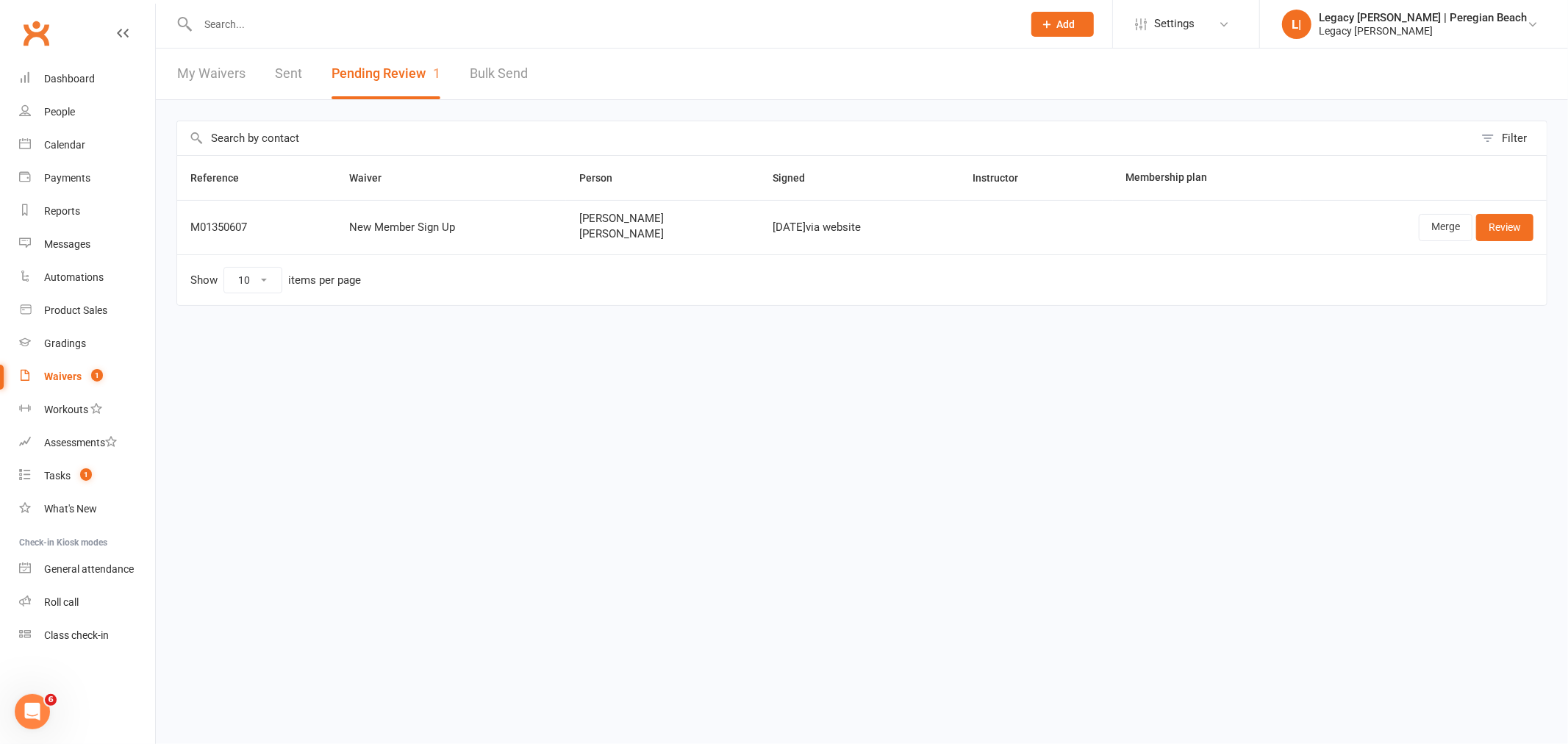
click at [311, 18] on input "text" at bounding box center [603, 24] width 819 height 20
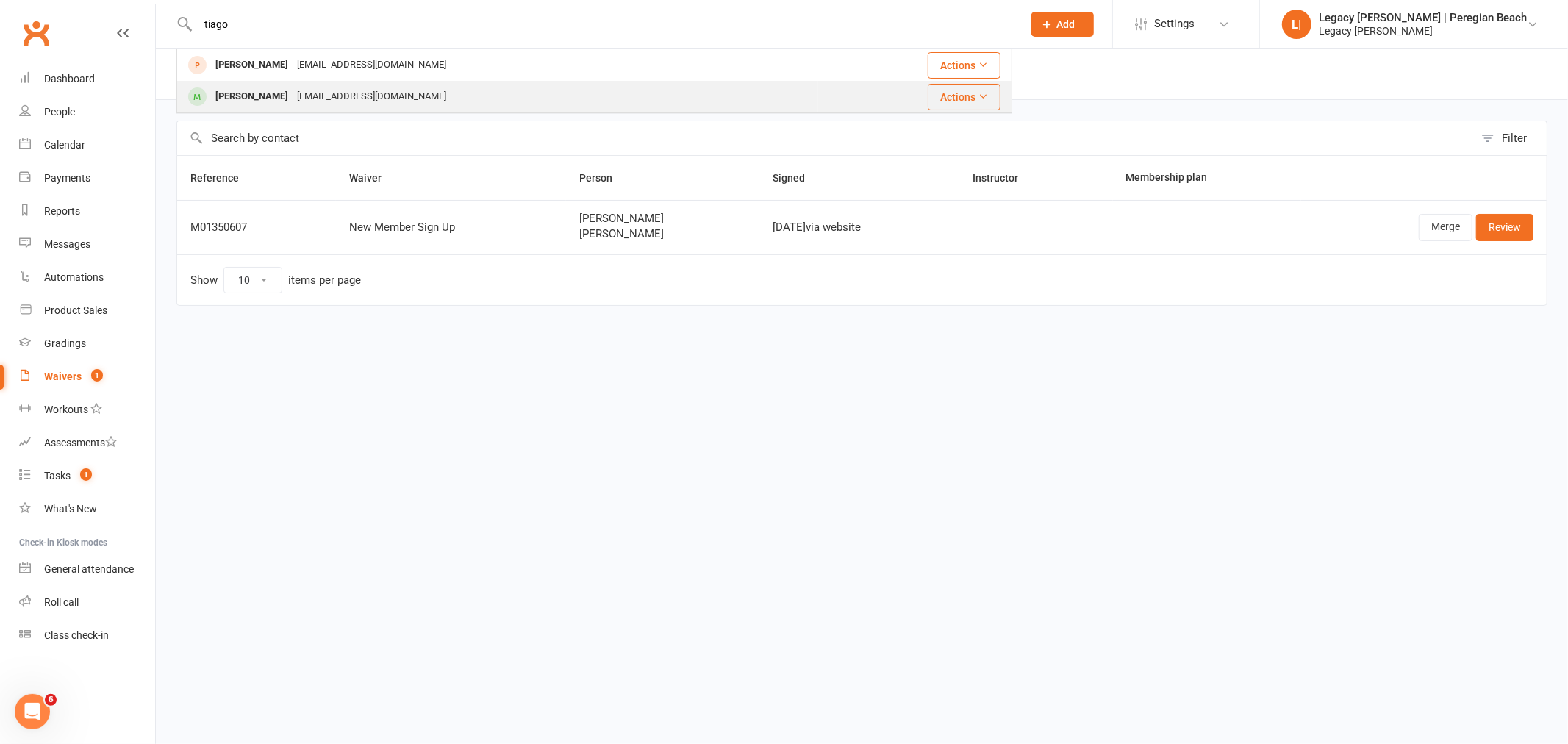
type input "tiago"
click at [404, 94] on div "Tiago Duarte Daniduarteza@gmail.com" at bounding box center [497, 97] width 640 height 30
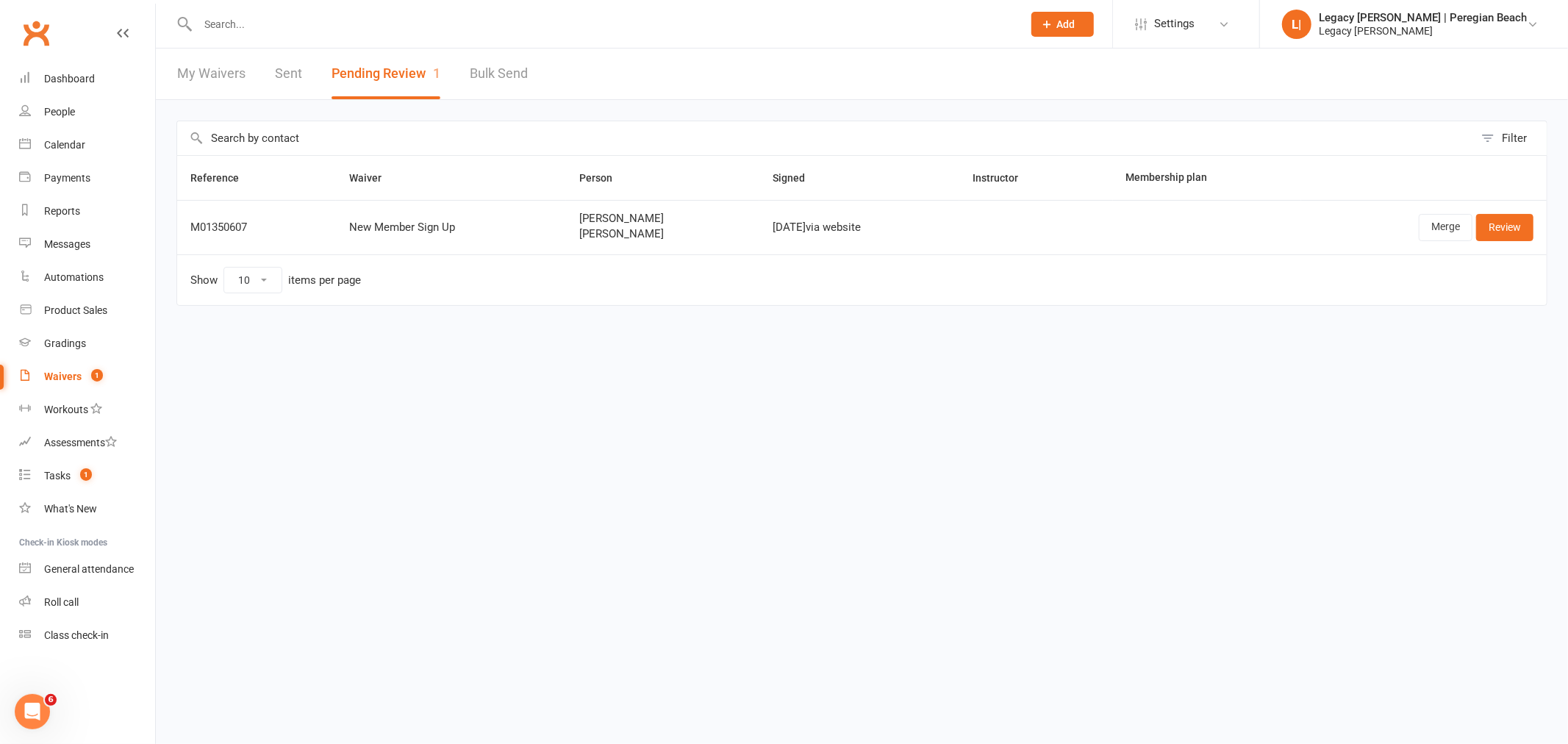
click at [312, 22] on input "text" at bounding box center [603, 24] width 819 height 20
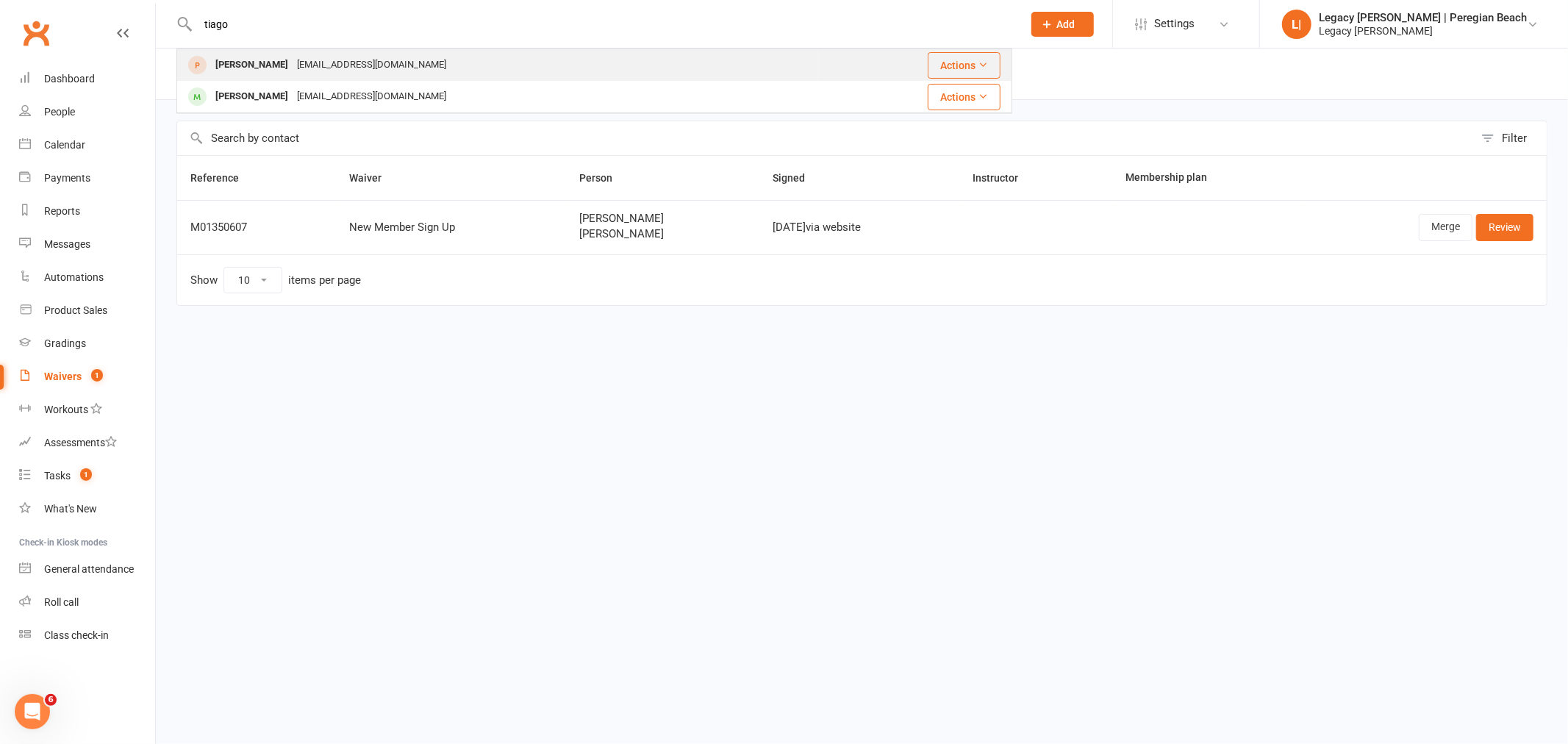
type input "tiago"
click at [356, 64] on div "daniduarteza@gmail.com" at bounding box center [371, 65] width 158 height 21
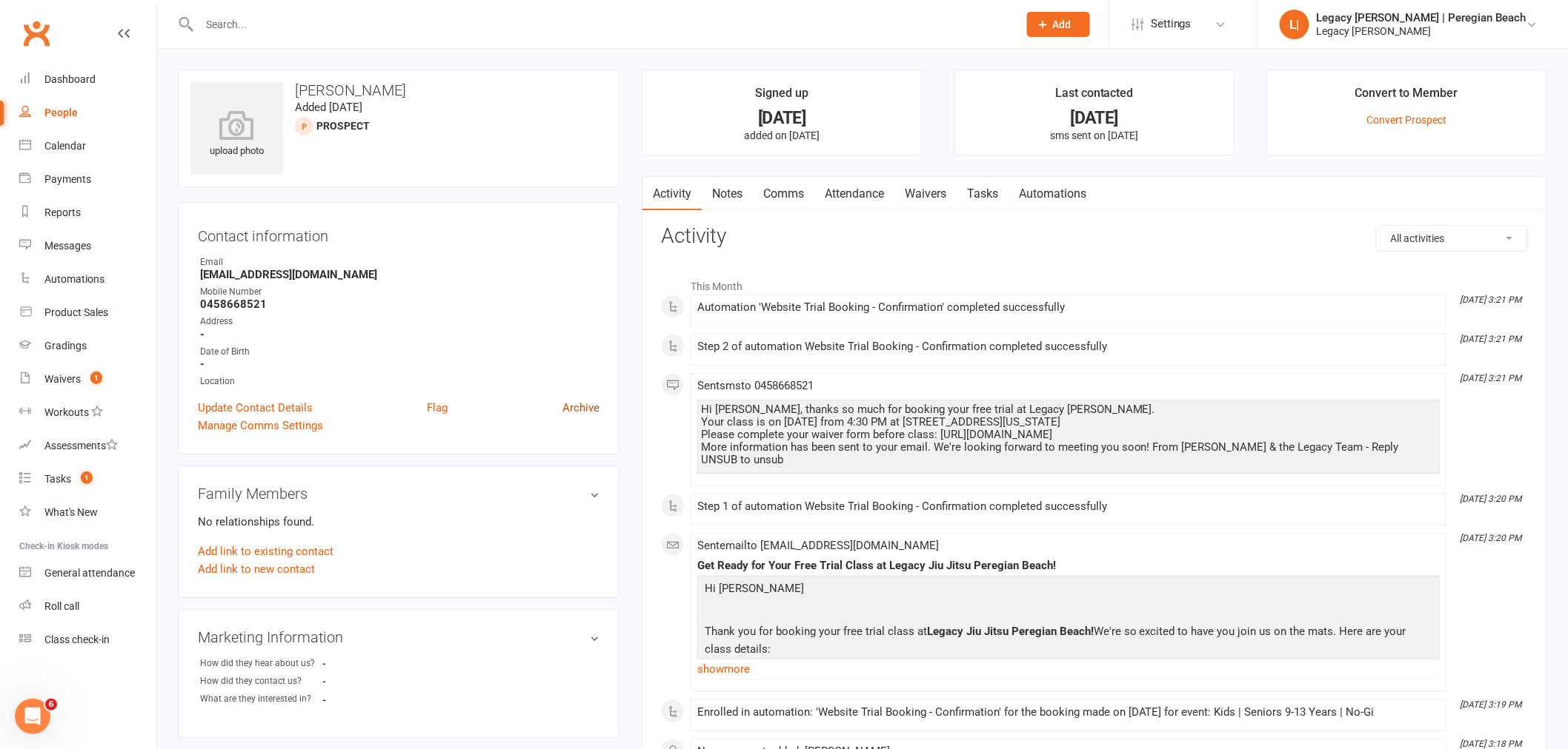
click at [588, 407] on link "Archive" at bounding box center [581, 408] width 37 height 18
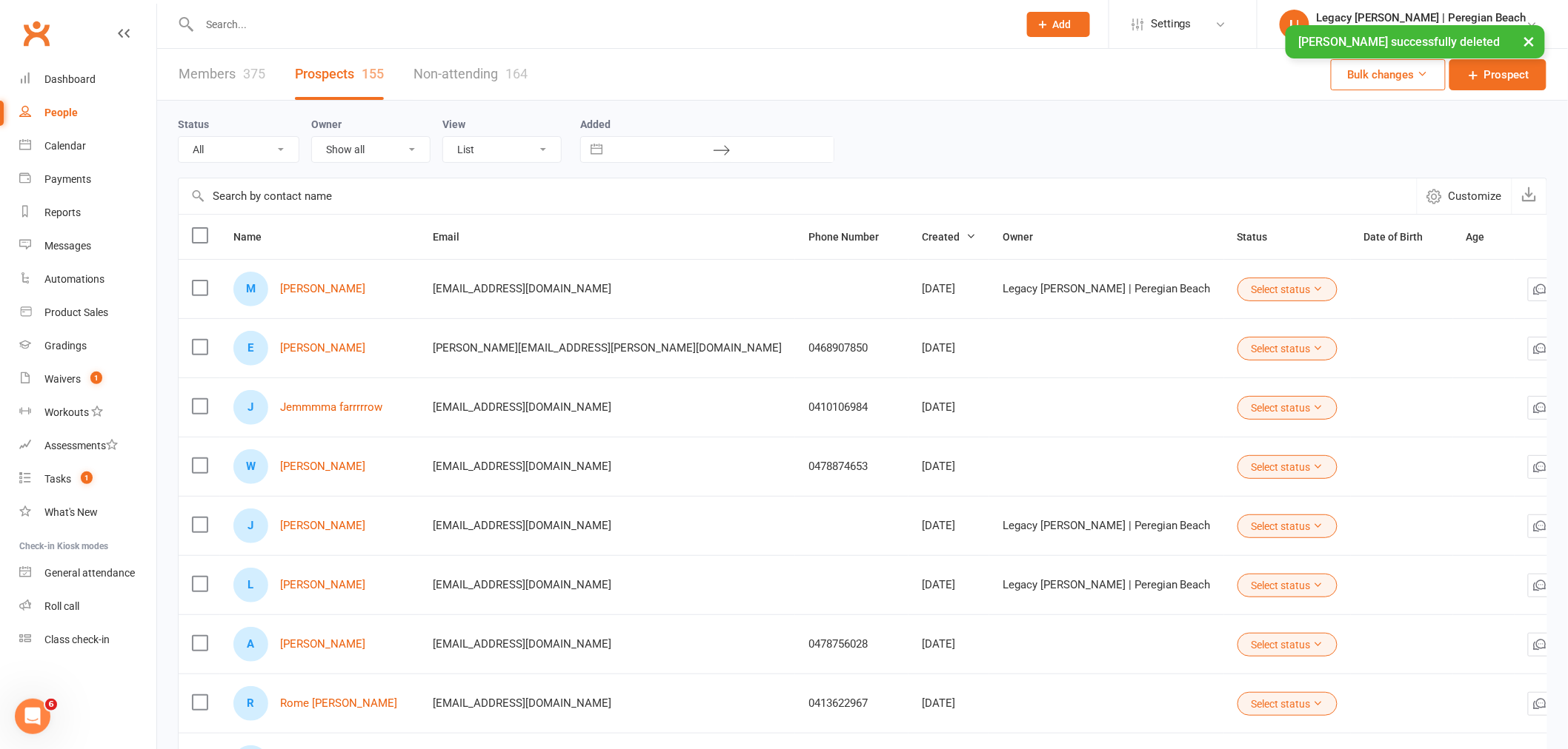
click at [256, 25] on div "× Tiago Duarte successfully deleted" at bounding box center [774, 25] width 1548 height 0
click at [246, 22] on input "text" at bounding box center [601, 24] width 812 height 20
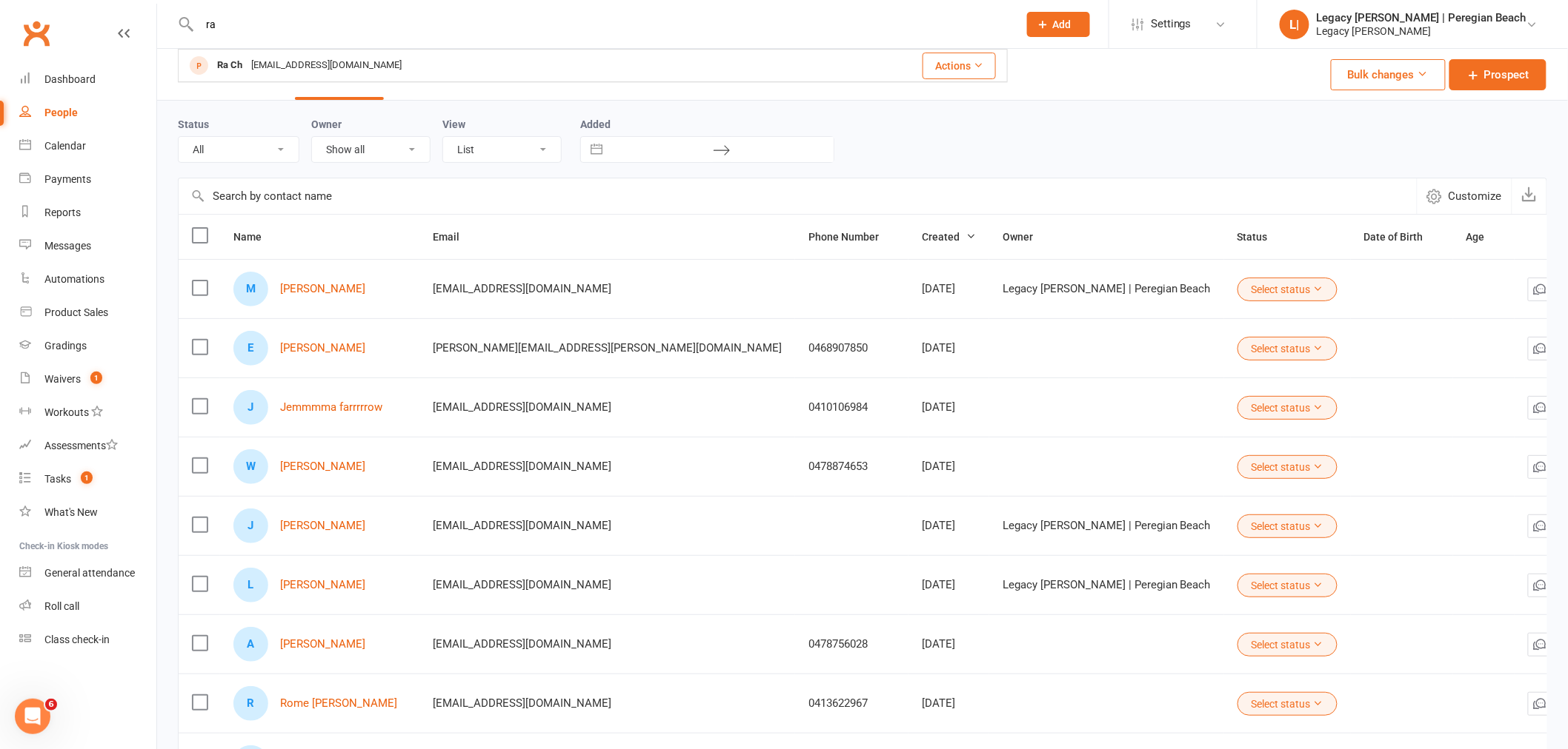
type input "r"
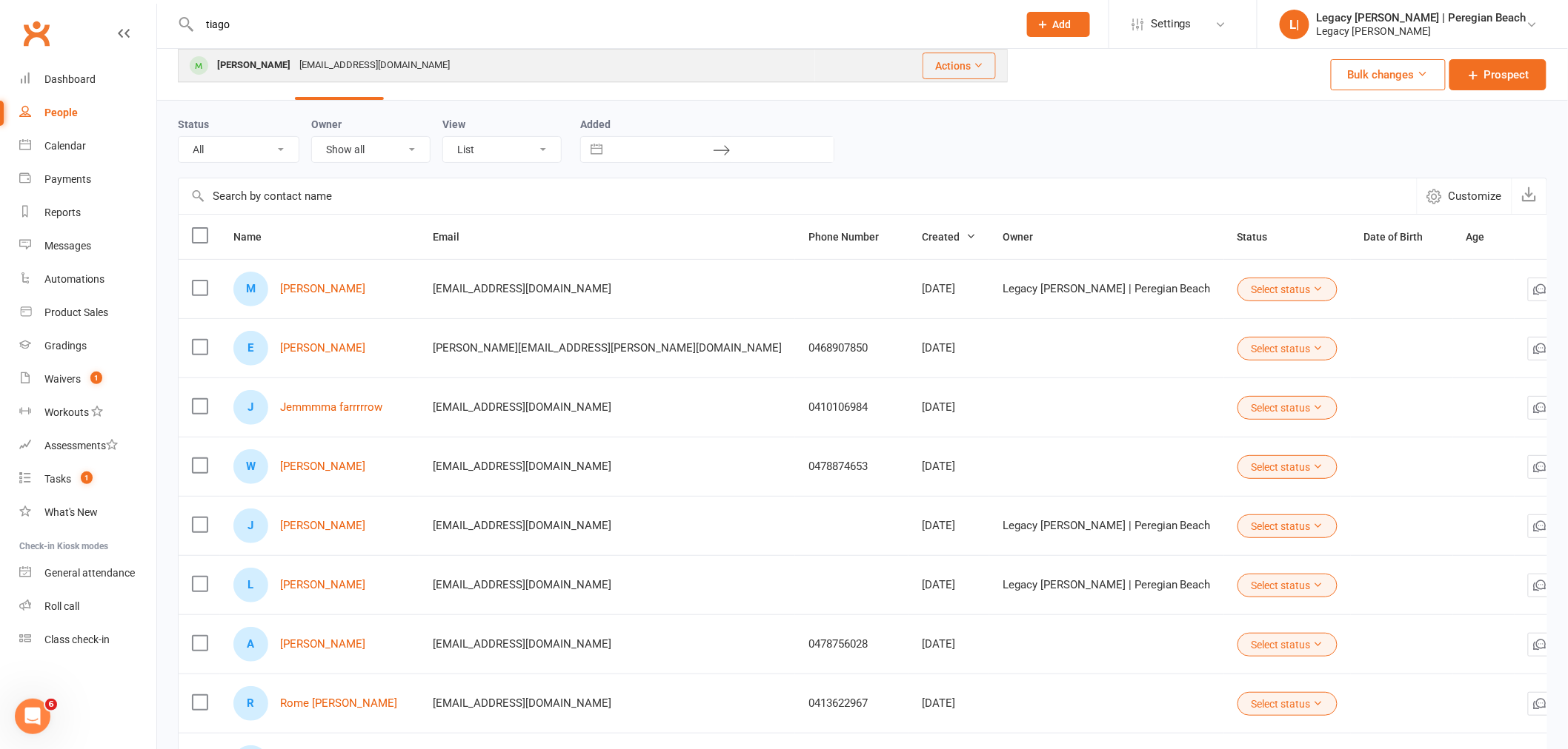
type input "tiago"
click at [301, 60] on div "Daniduarteza@gmail.com" at bounding box center [374, 66] width 160 height 21
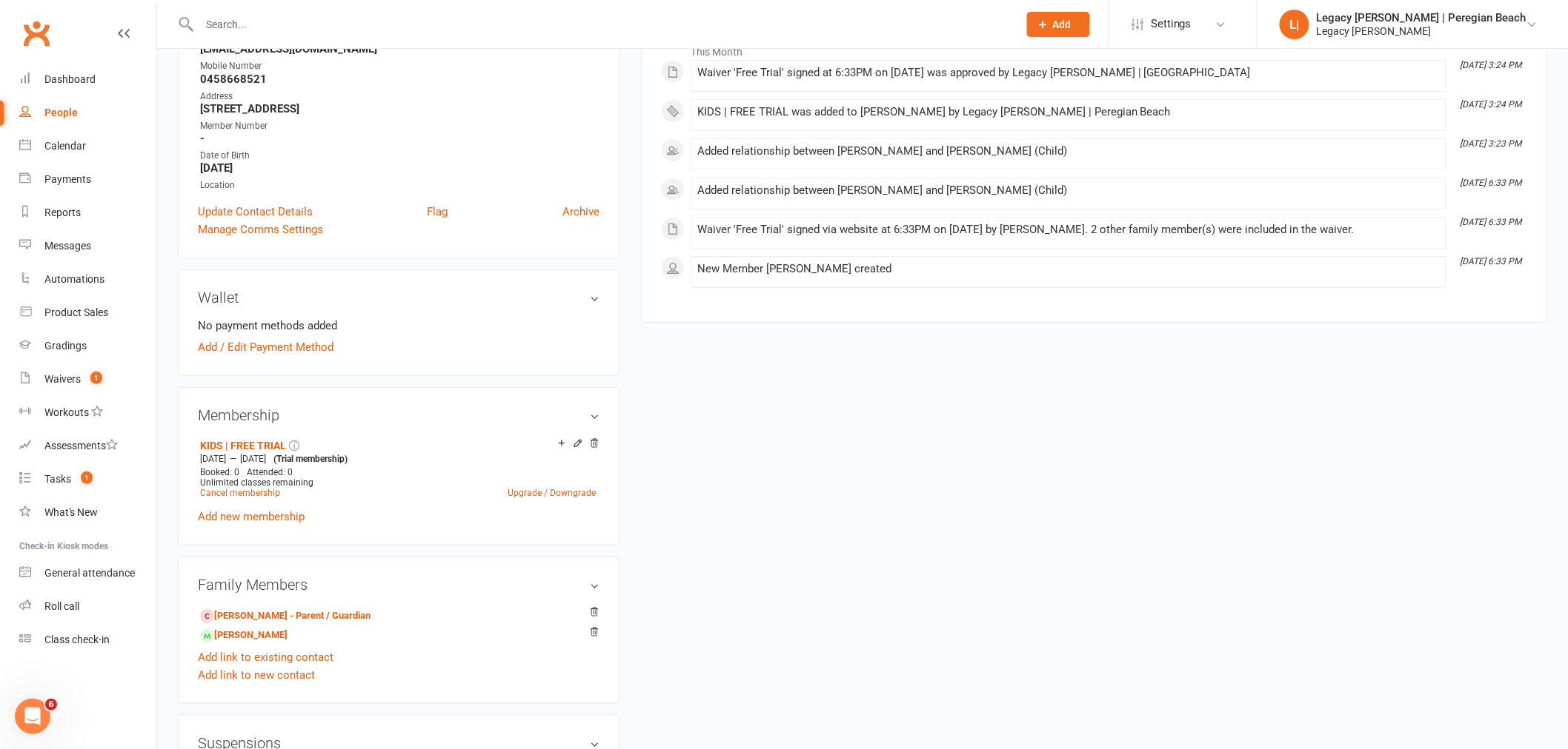
scroll to position [493, 0]
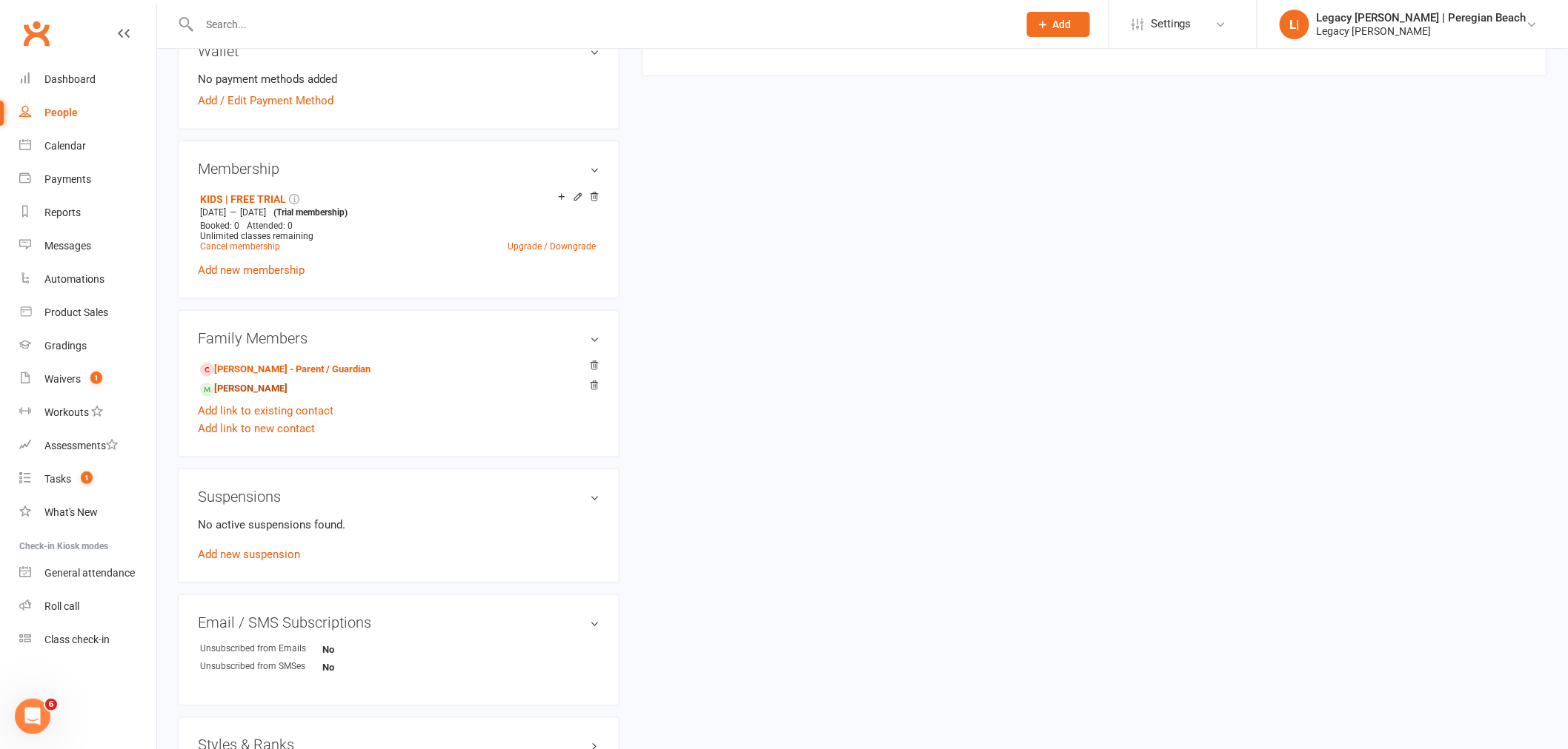
drag, startPoint x: 271, startPoint y: 393, endPoint x: 285, endPoint y: 393, distance: 14.0
click at [271, 393] on link "Rafael Duarte - Sibling" at bounding box center [244, 389] width 88 height 16
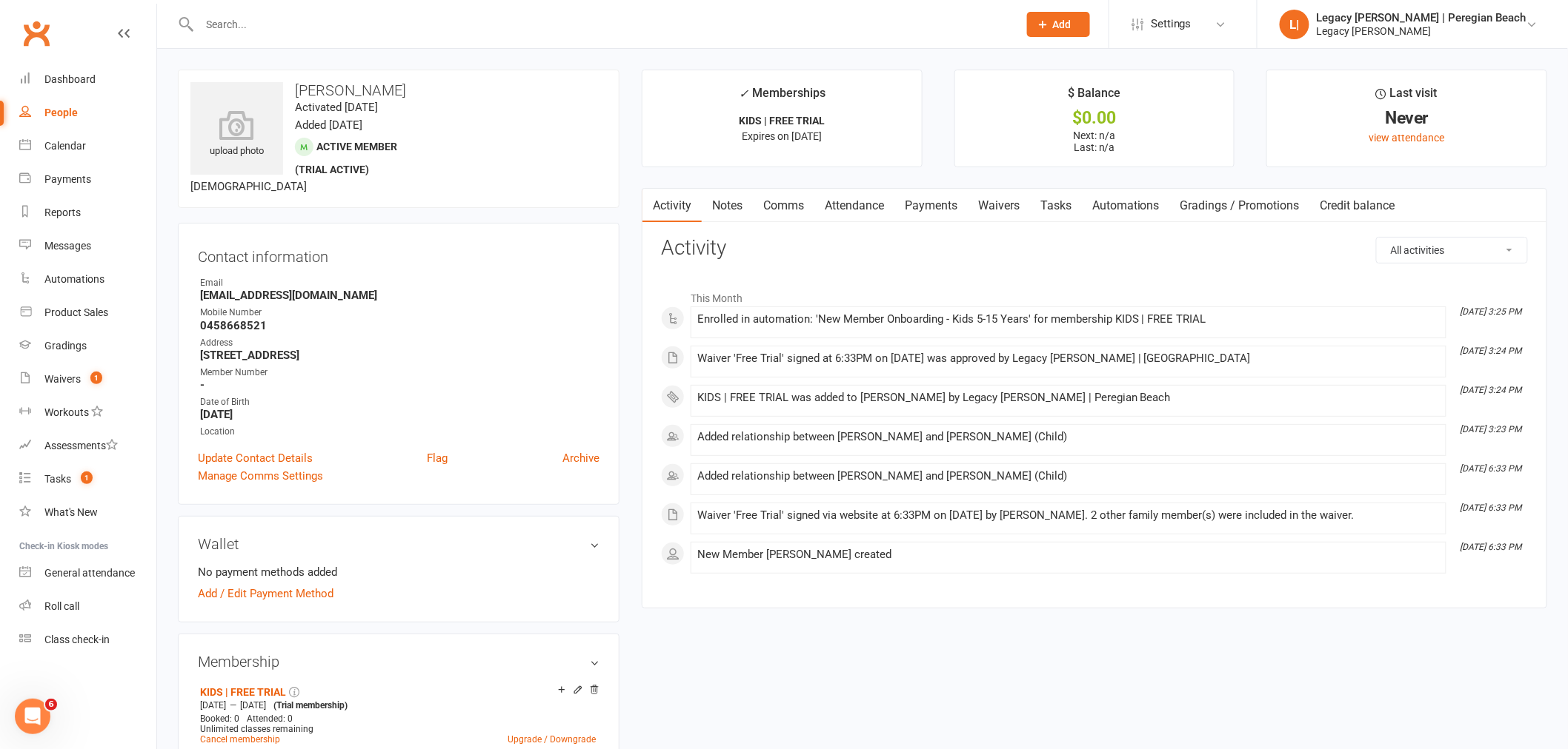
click at [250, 20] on input "text" at bounding box center [601, 24] width 812 height 20
click at [274, 27] on input "raf" at bounding box center [601, 24] width 812 height 20
type input "r"
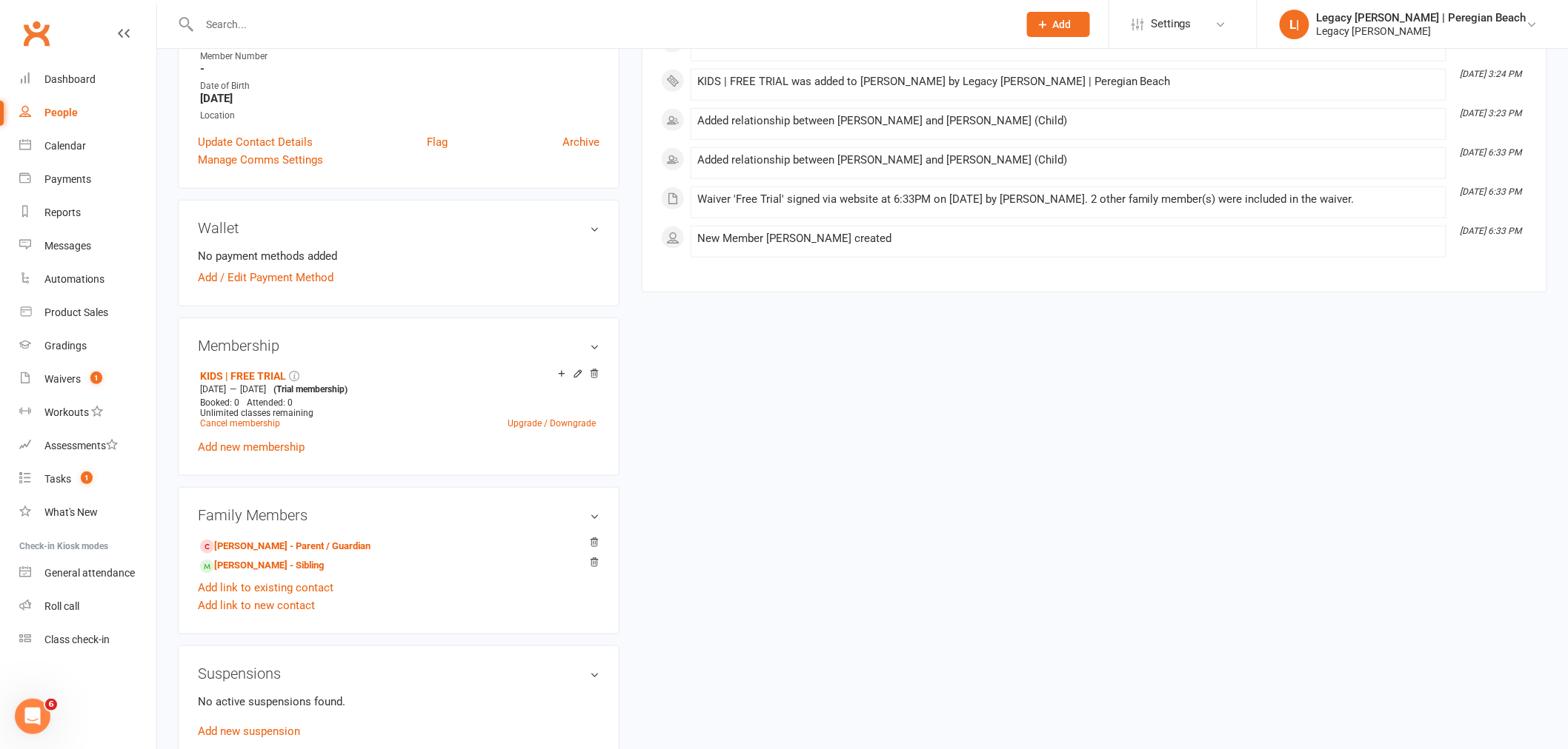
scroll to position [411, 0]
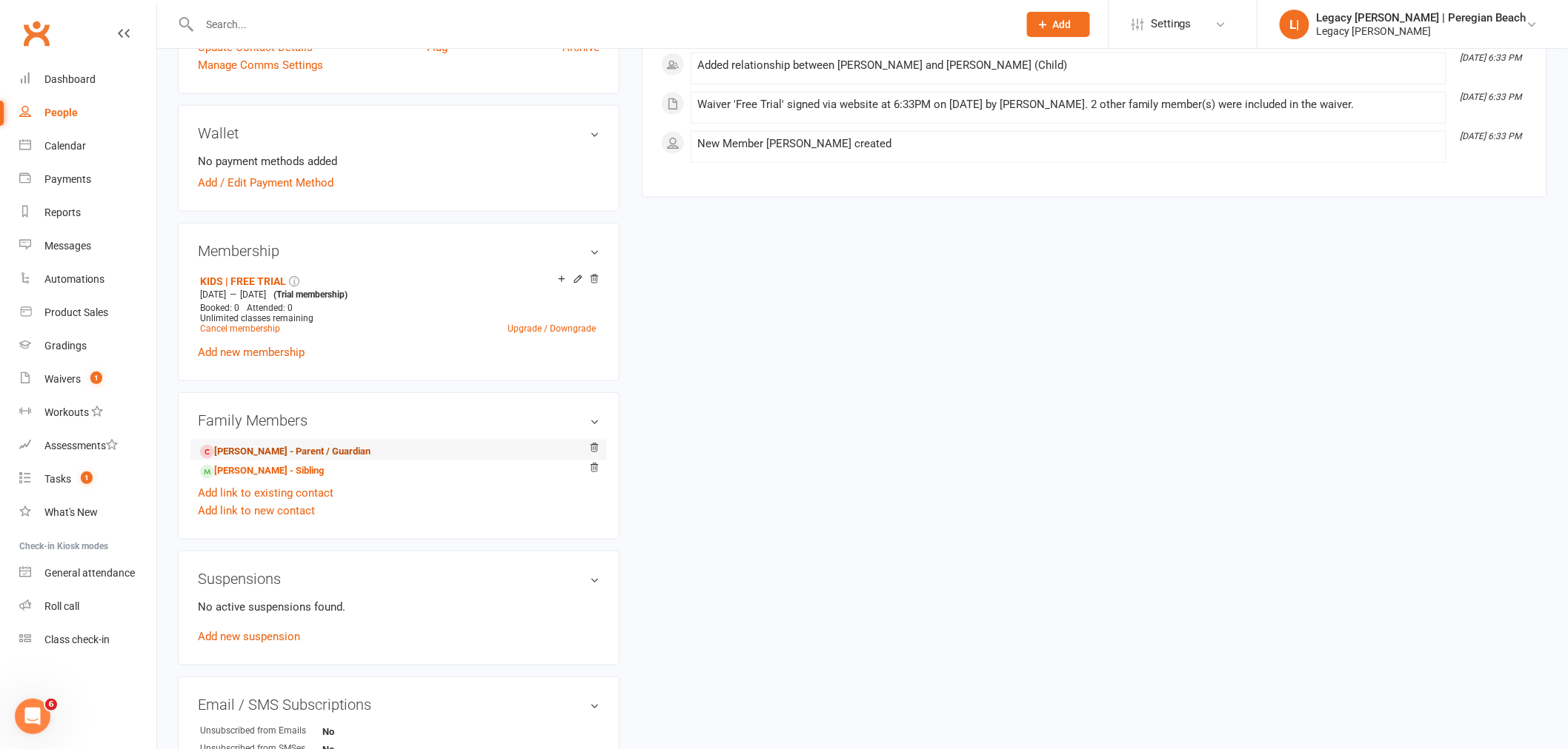
click at [317, 448] on link "Danielle Duarte - Parent / Guardian" at bounding box center [286, 452] width 170 height 16
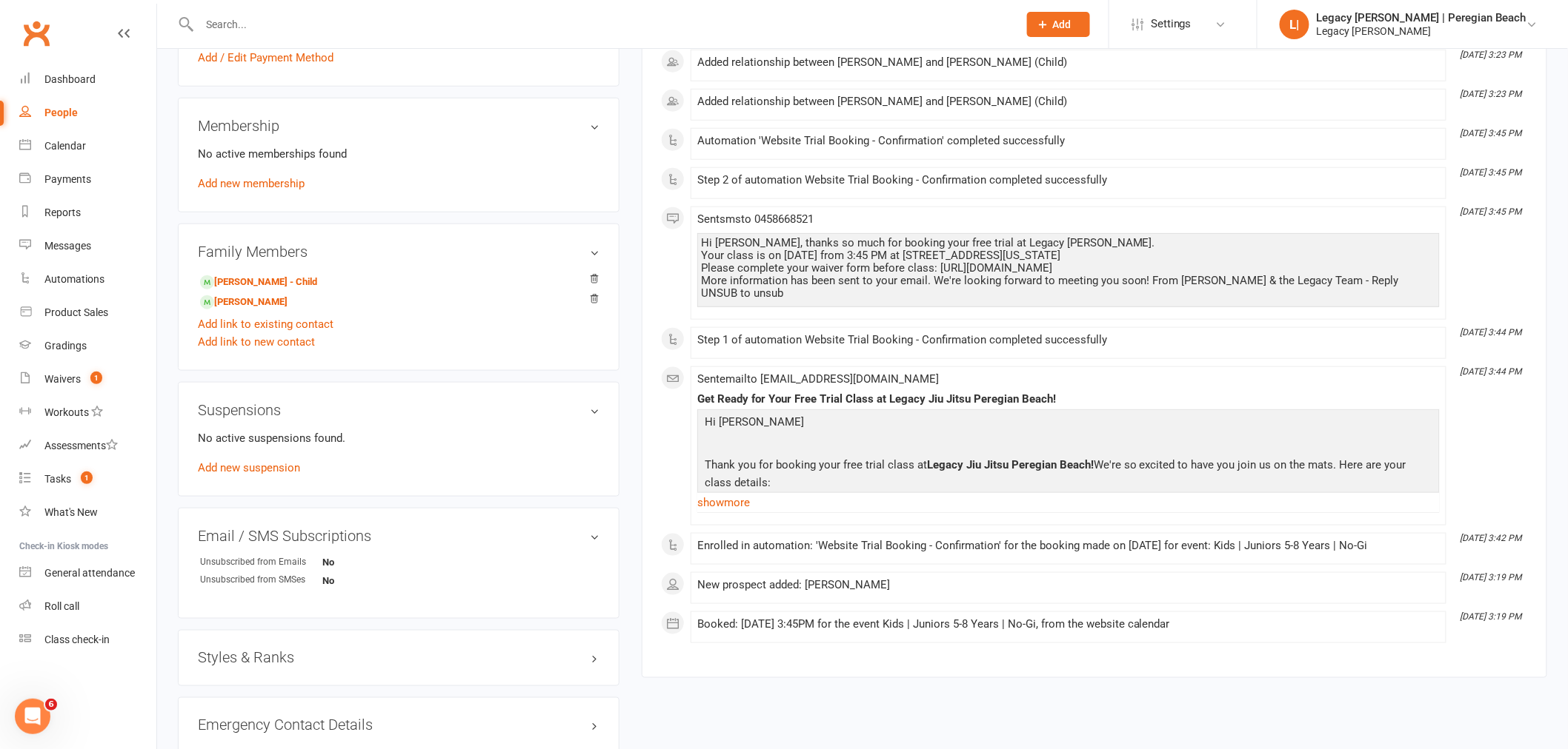
scroll to position [658, 0]
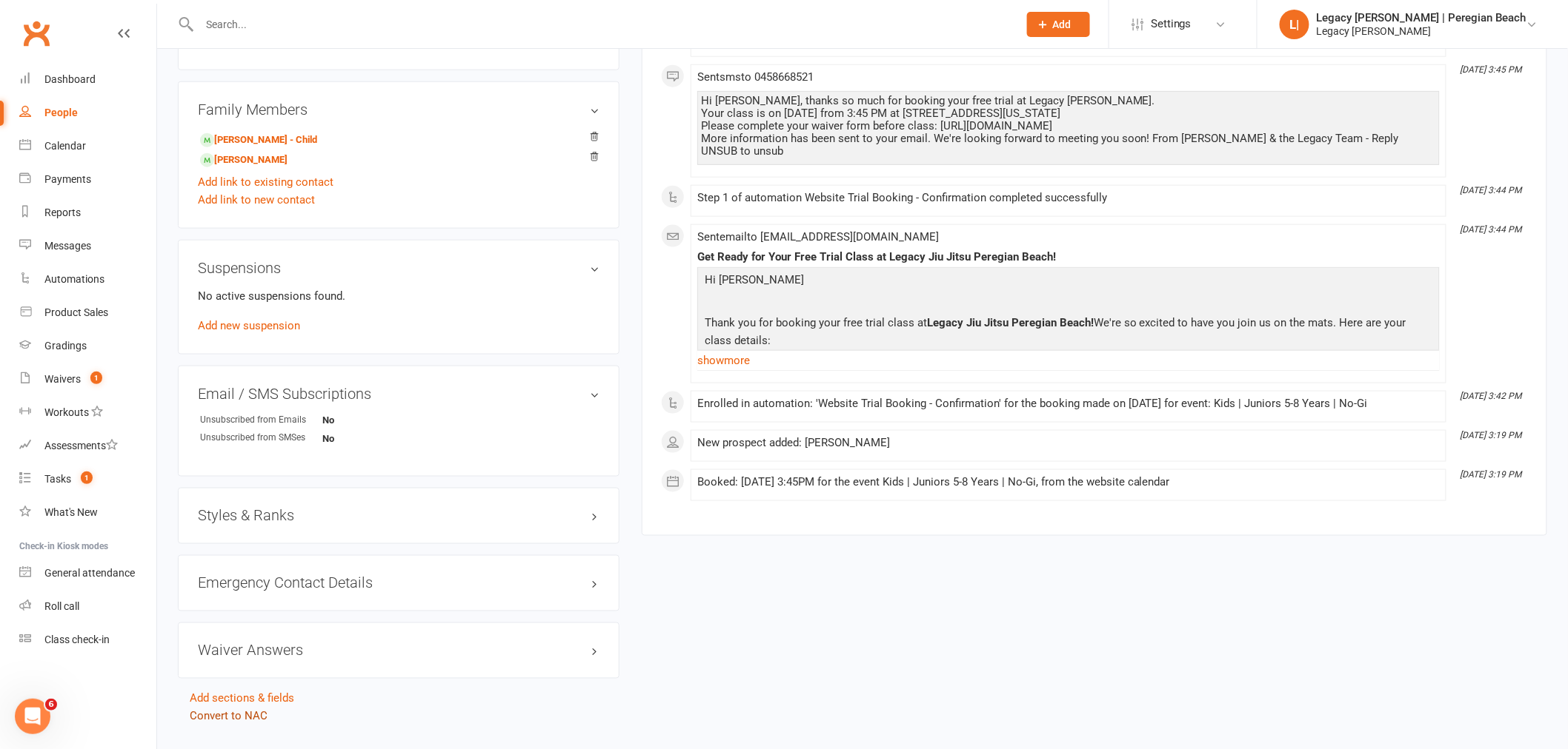
click at [242, 721] on link "Convert to NAC" at bounding box center [229, 716] width 78 height 13
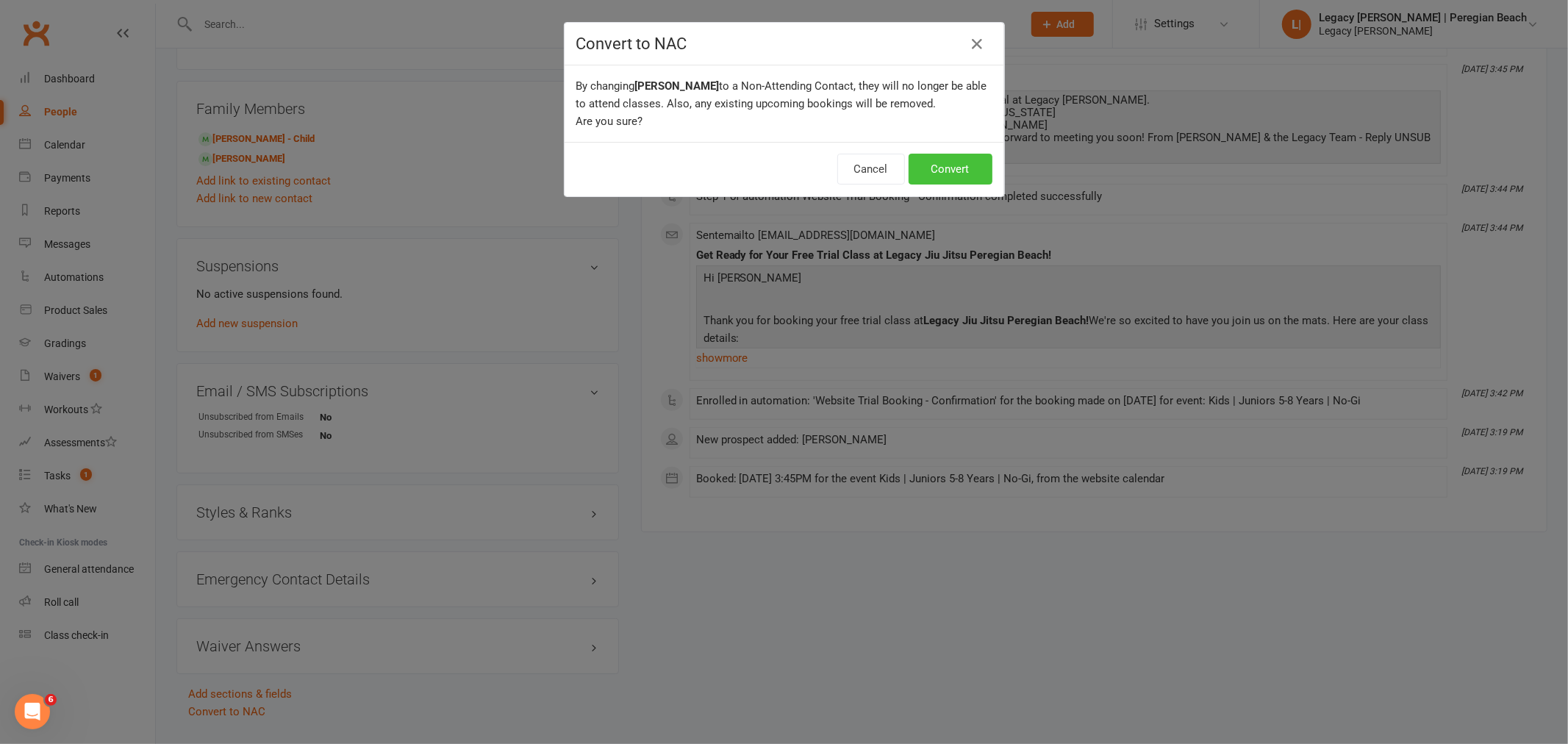
click at [951, 164] on button "Convert" at bounding box center [949, 169] width 84 height 31
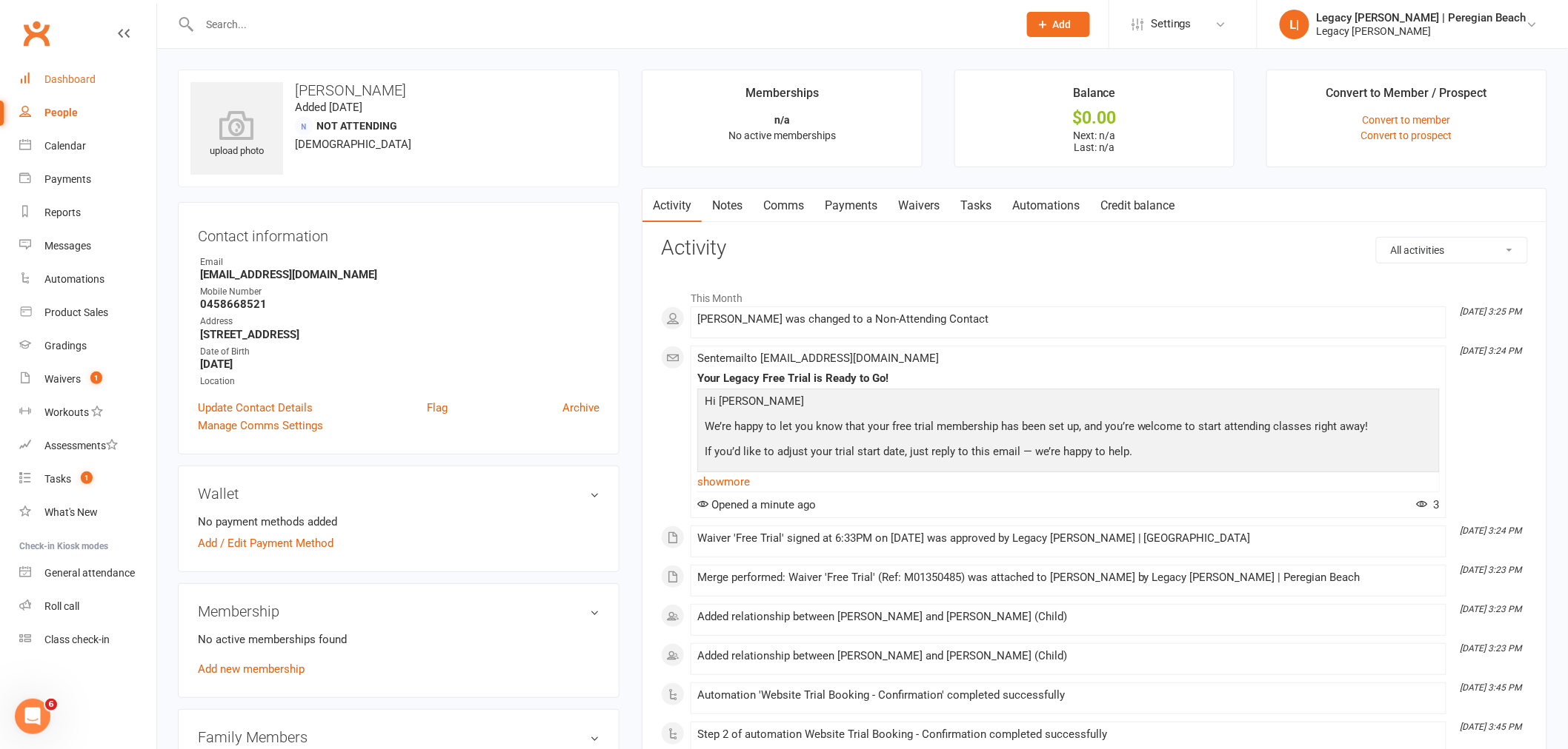
click at [83, 78] on div "Dashboard" at bounding box center [70, 79] width 51 height 12
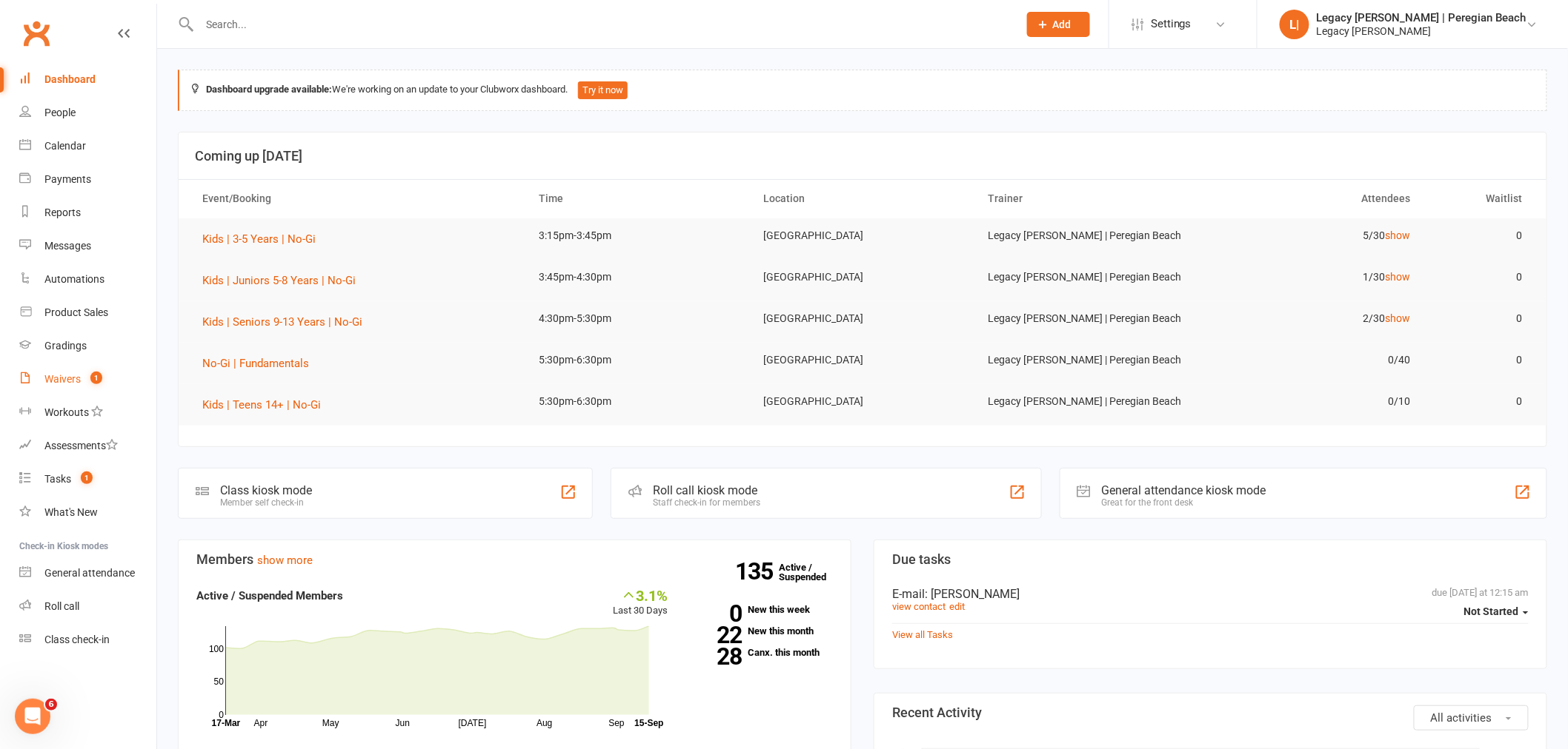
click at [65, 375] on div "Waivers" at bounding box center [62, 378] width 36 height 12
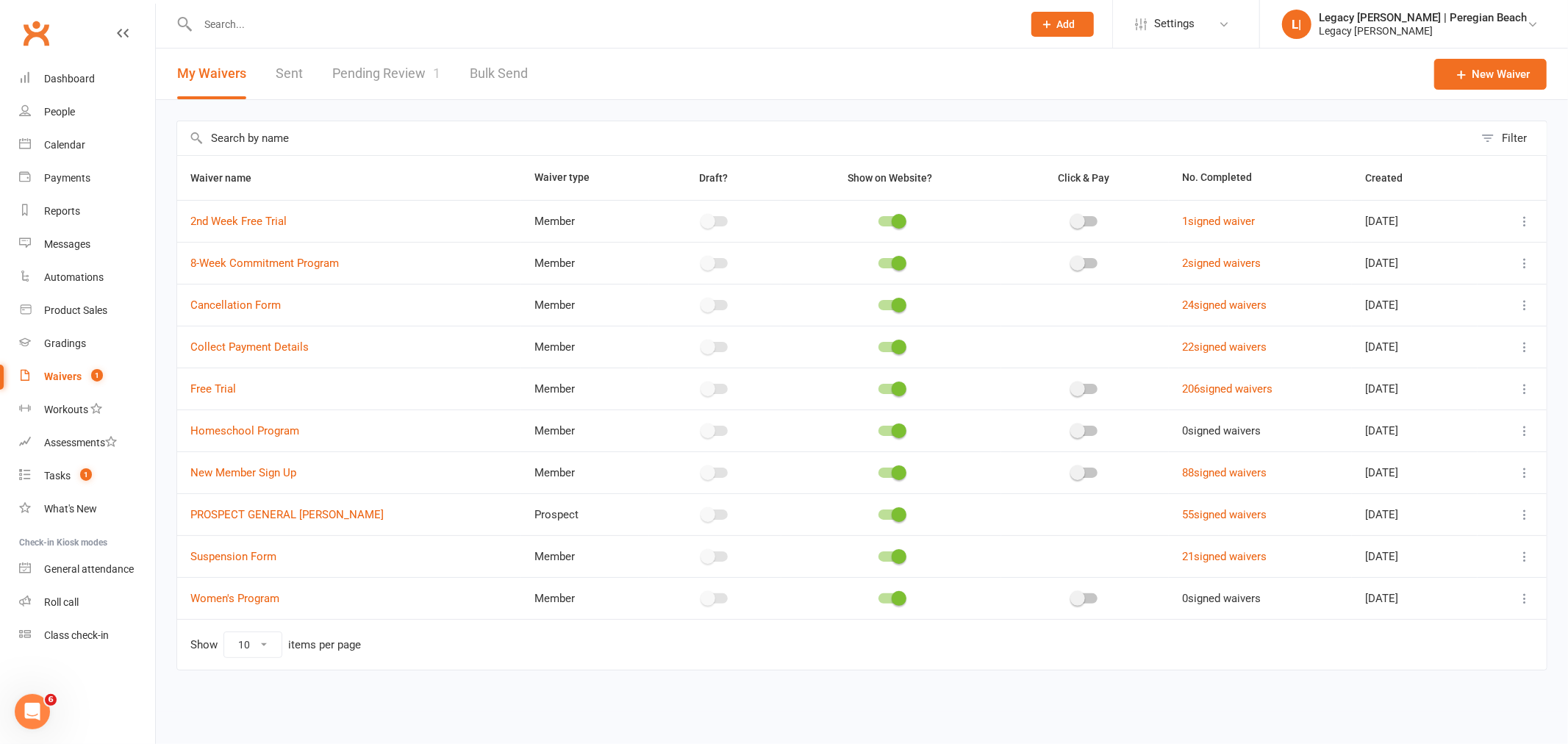
click at [383, 62] on link "Pending Review 1" at bounding box center [386, 74] width 108 height 51
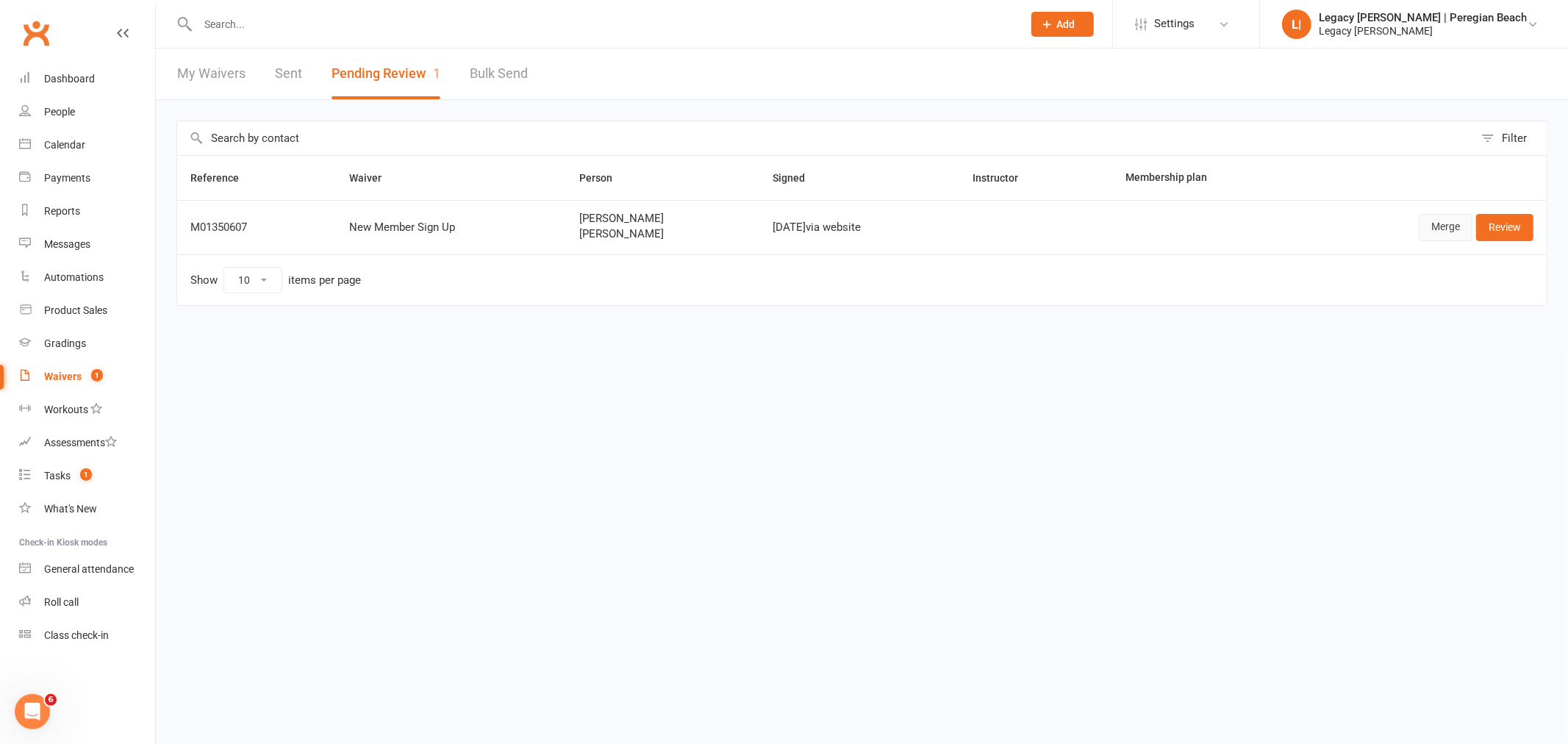
click at [1434, 229] on link "Merge" at bounding box center [1445, 227] width 54 height 26
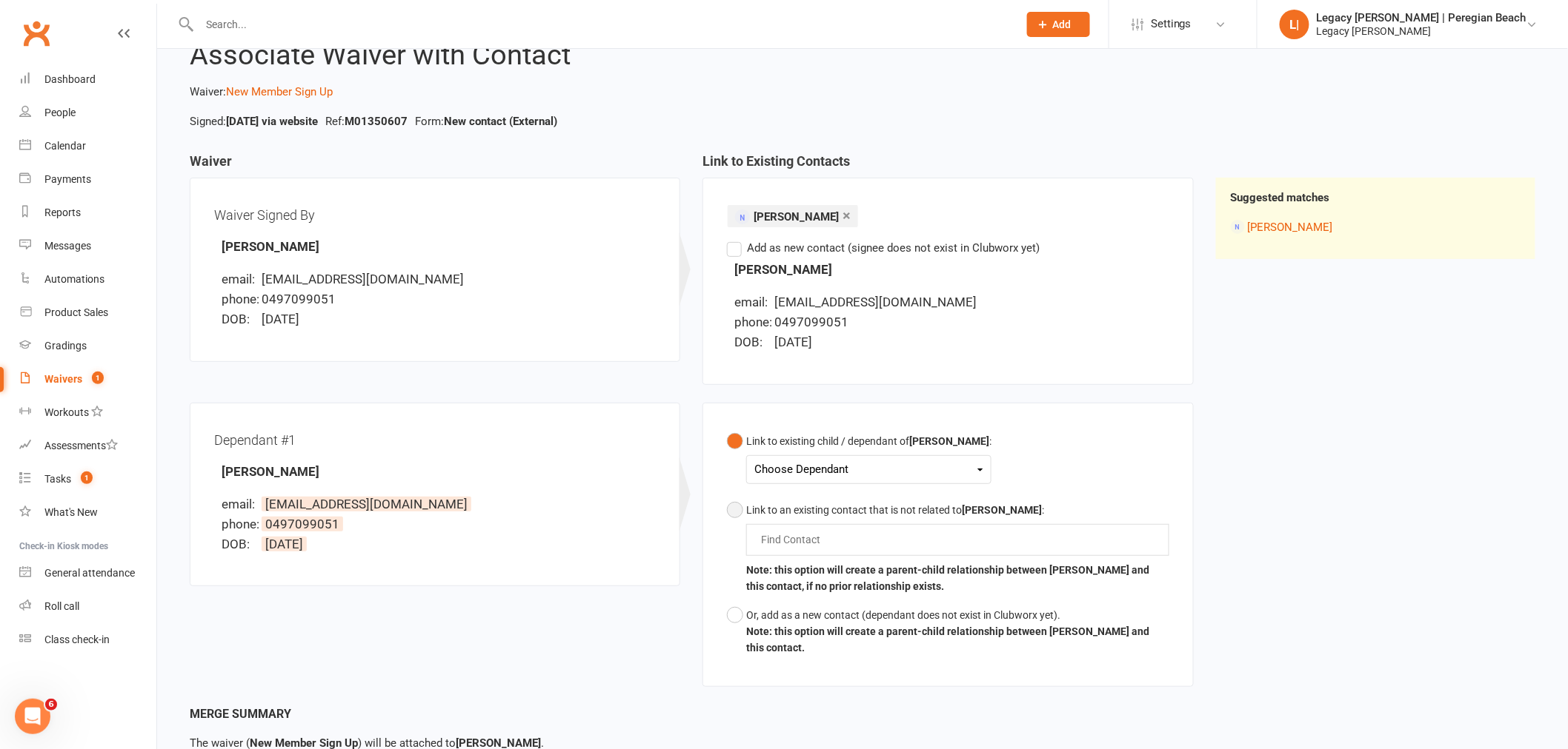
scroll to position [82, 0]
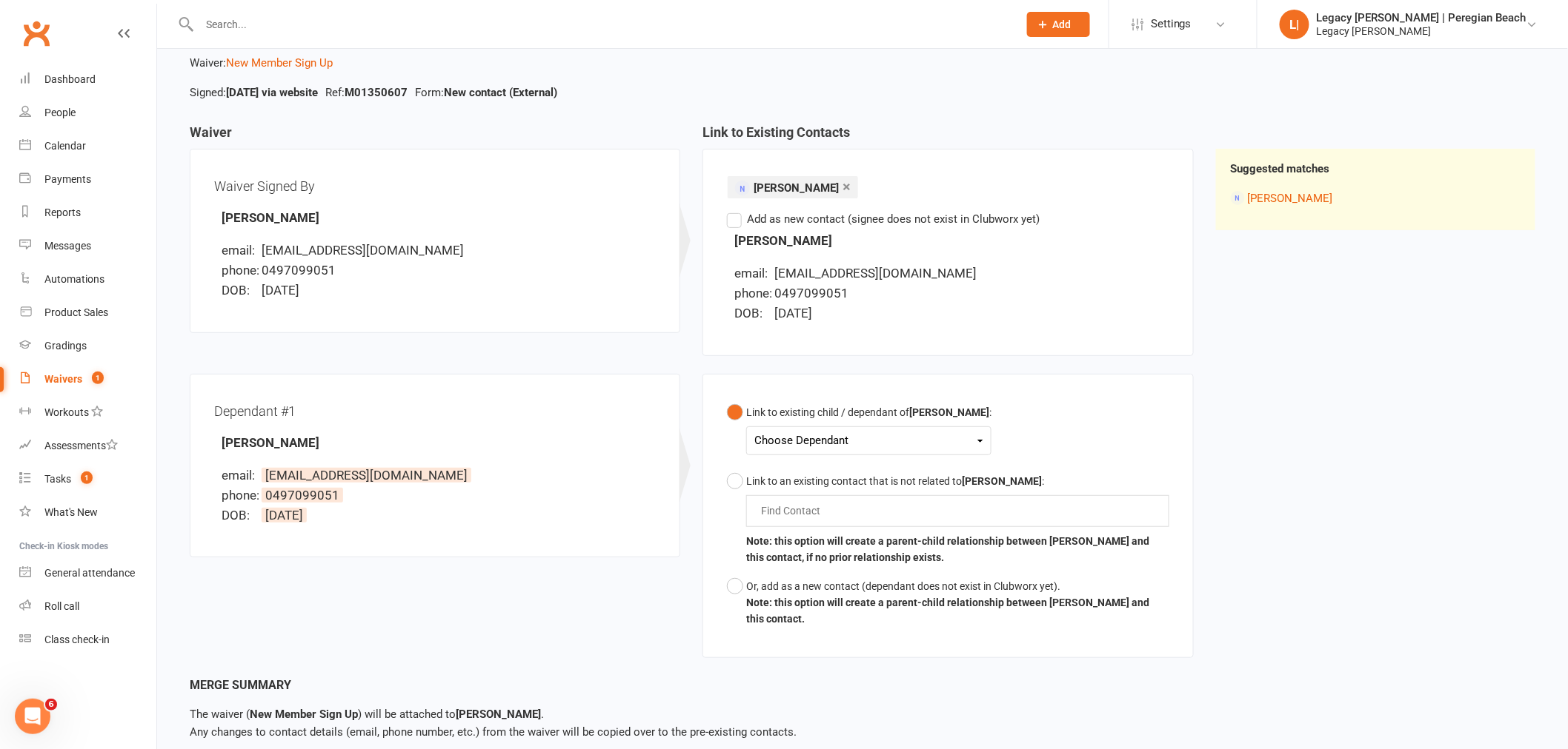
click at [904, 438] on div "Choose Dependant" at bounding box center [868, 441] width 229 height 20
click at [863, 472] on link "Grayson Hayes" at bounding box center [827, 476] width 146 height 32
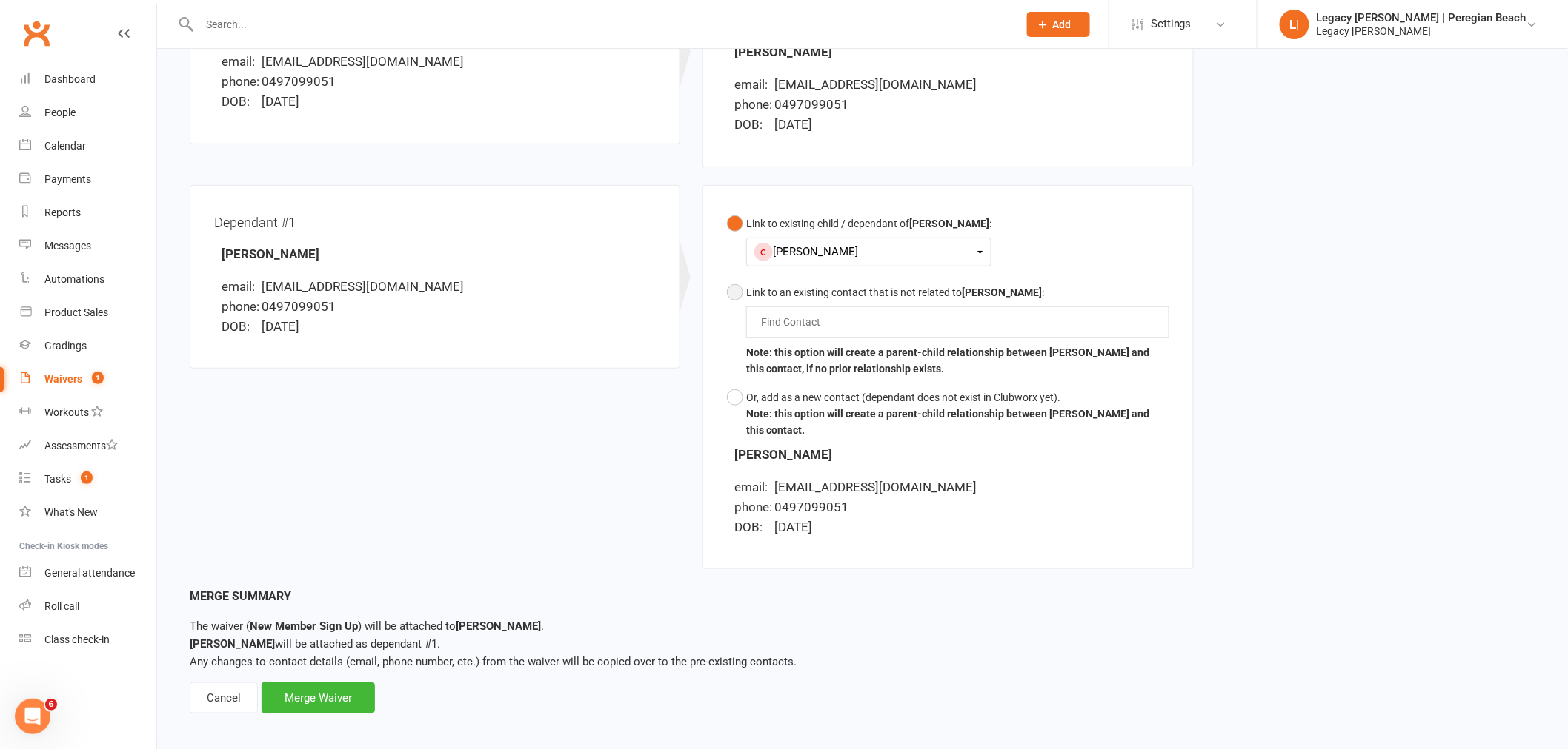
scroll to position [280, 0]
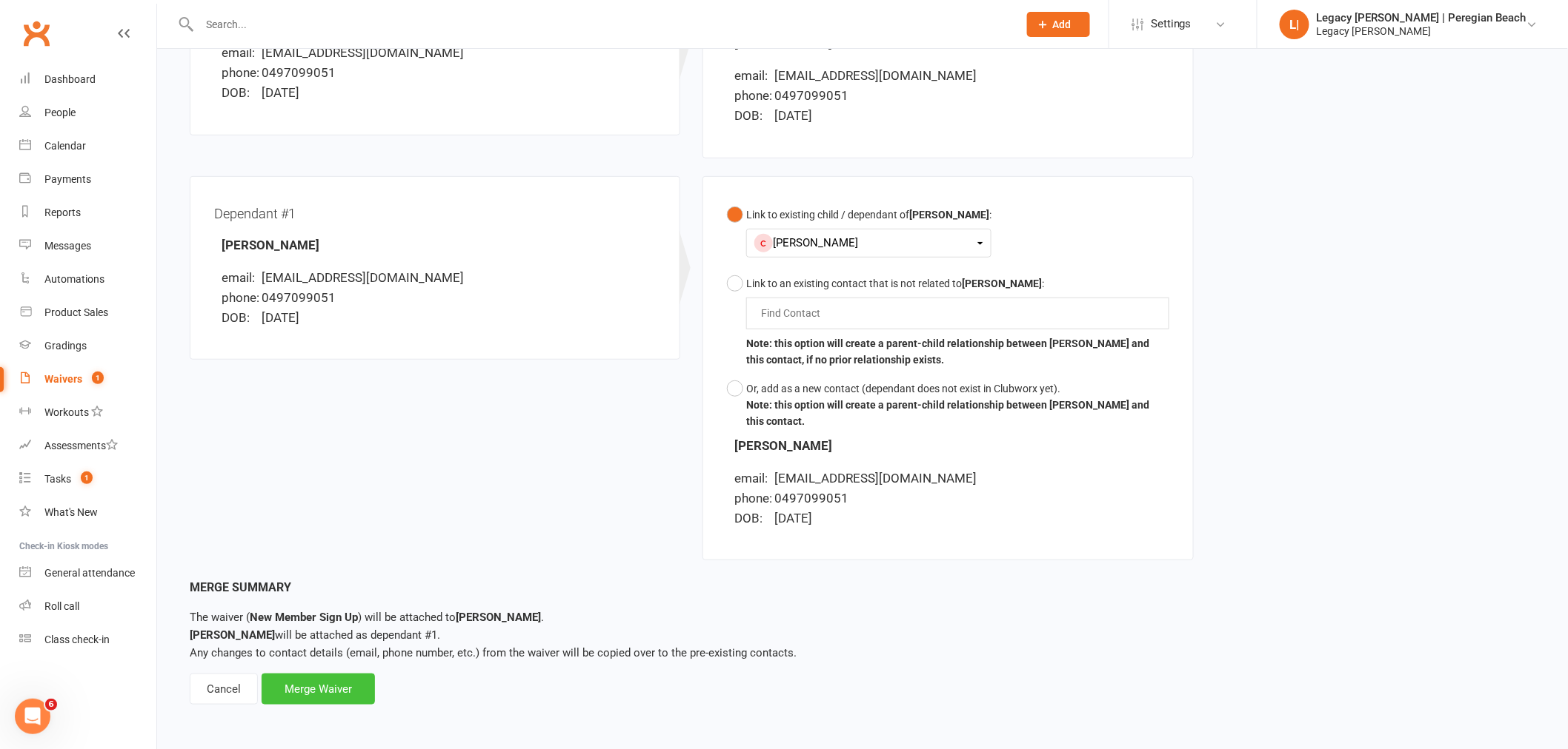
click at [332, 690] on div "Merge Waiver" at bounding box center [318, 689] width 114 height 31
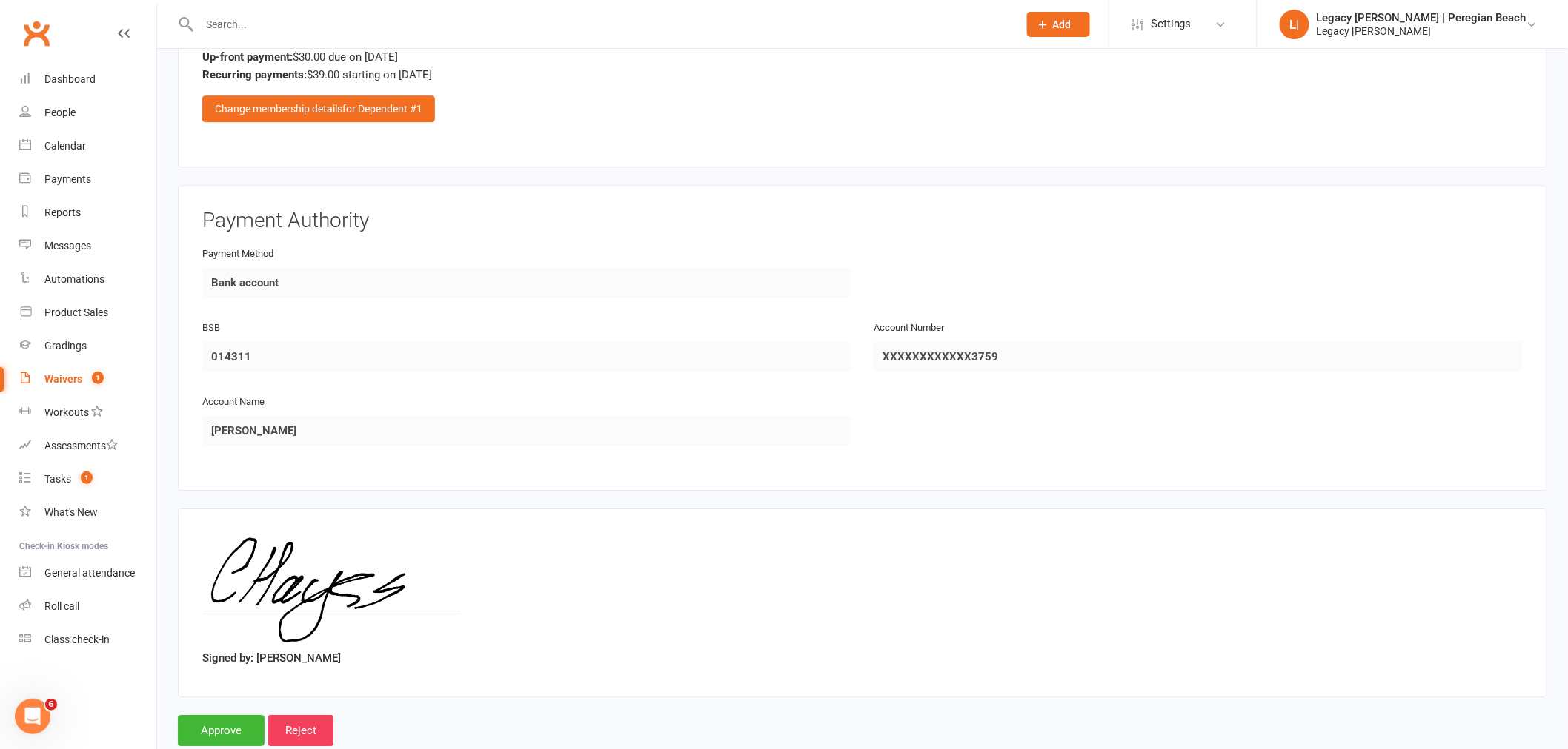
scroll to position [1839, 0]
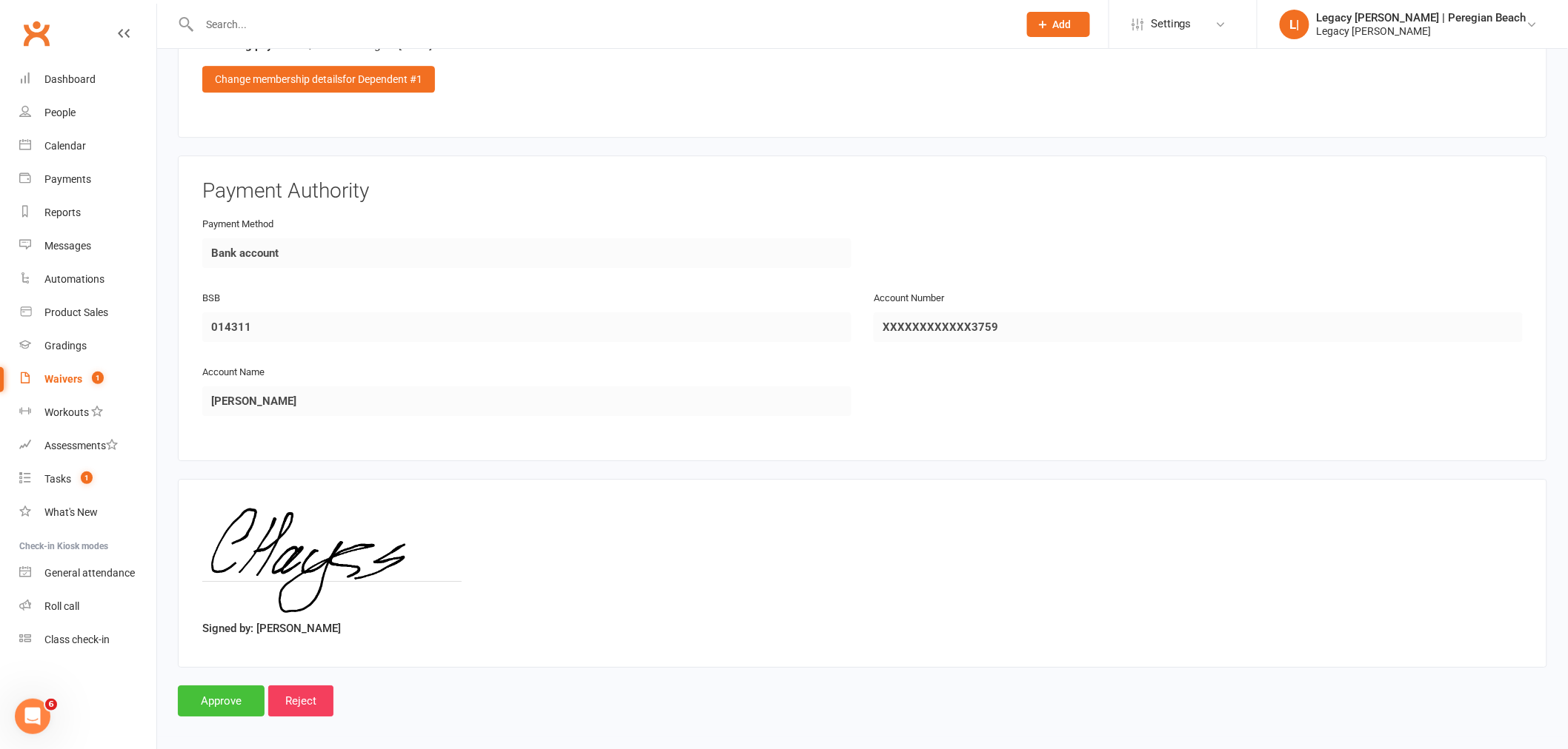
click at [231, 690] on input "Approve" at bounding box center [221, 701] width 87 height 31
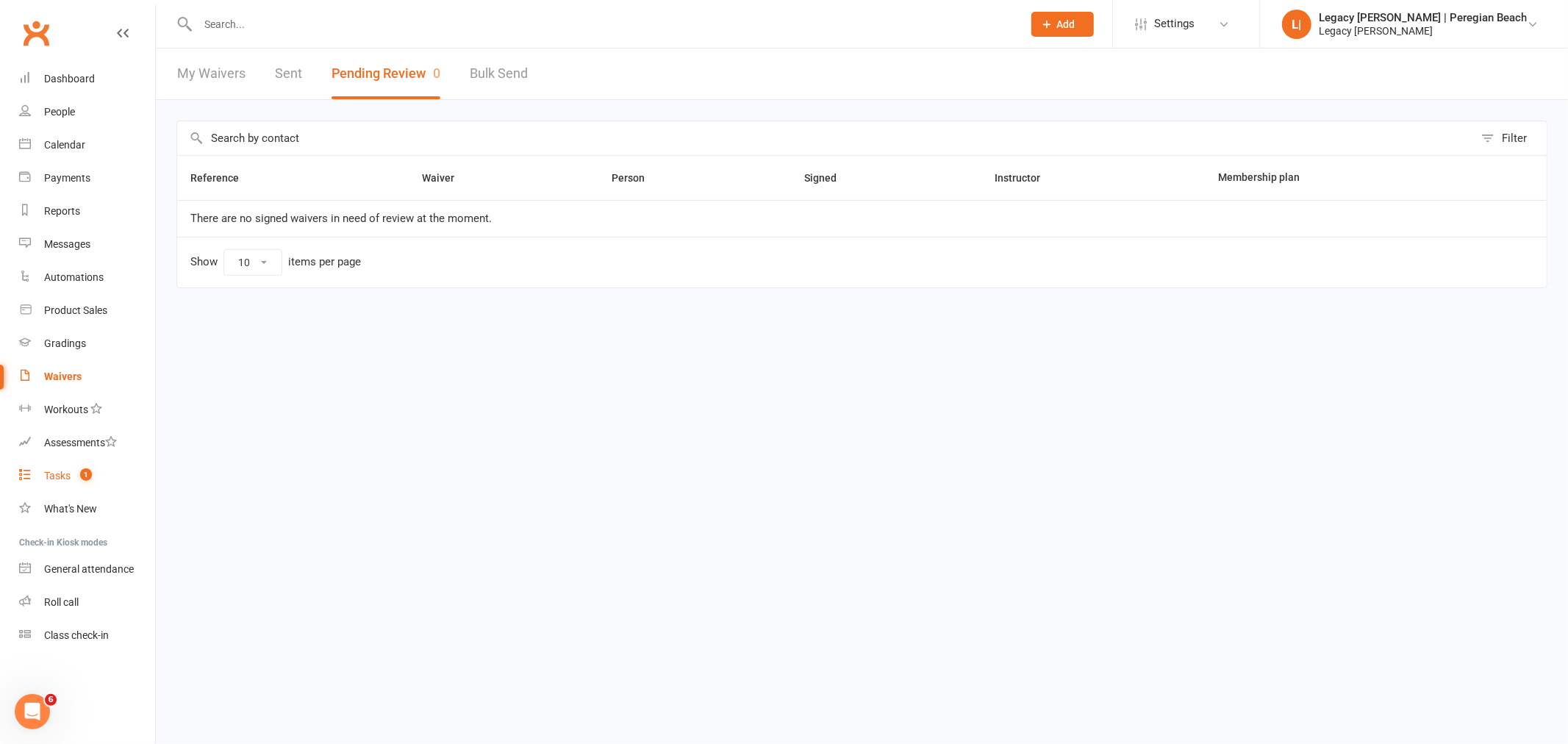
drag, startPoint x: 67, startPoint y: 468, endPoint x: 191, endPoint y: 482, distance: 124.8
click at [67, 468] on link "Tasks 1" at bounding box center [87, 476] width 136 height 33
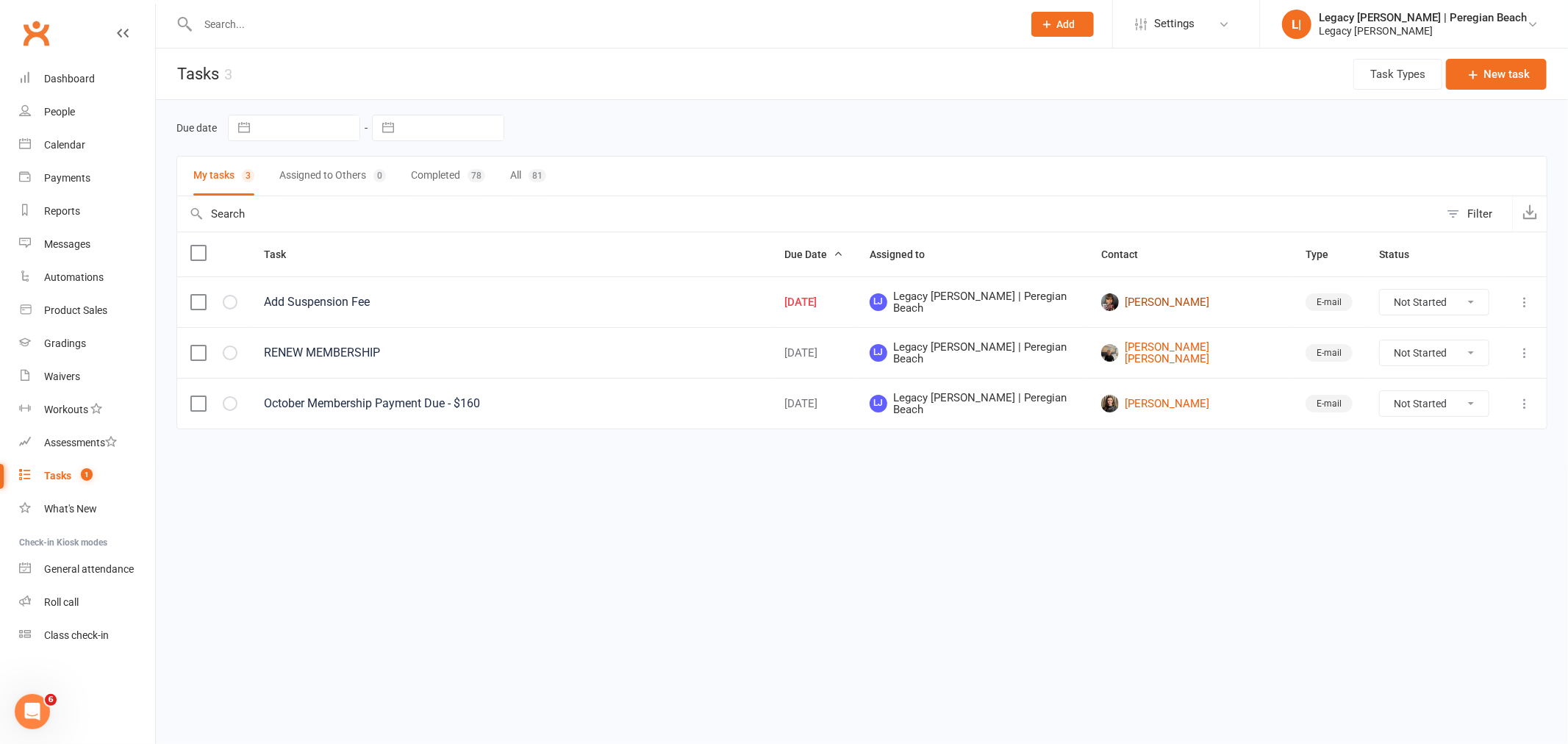
click at [1192, 300] on link "Luma Matta" at bounding box center [1190, 302] width 178 height 18
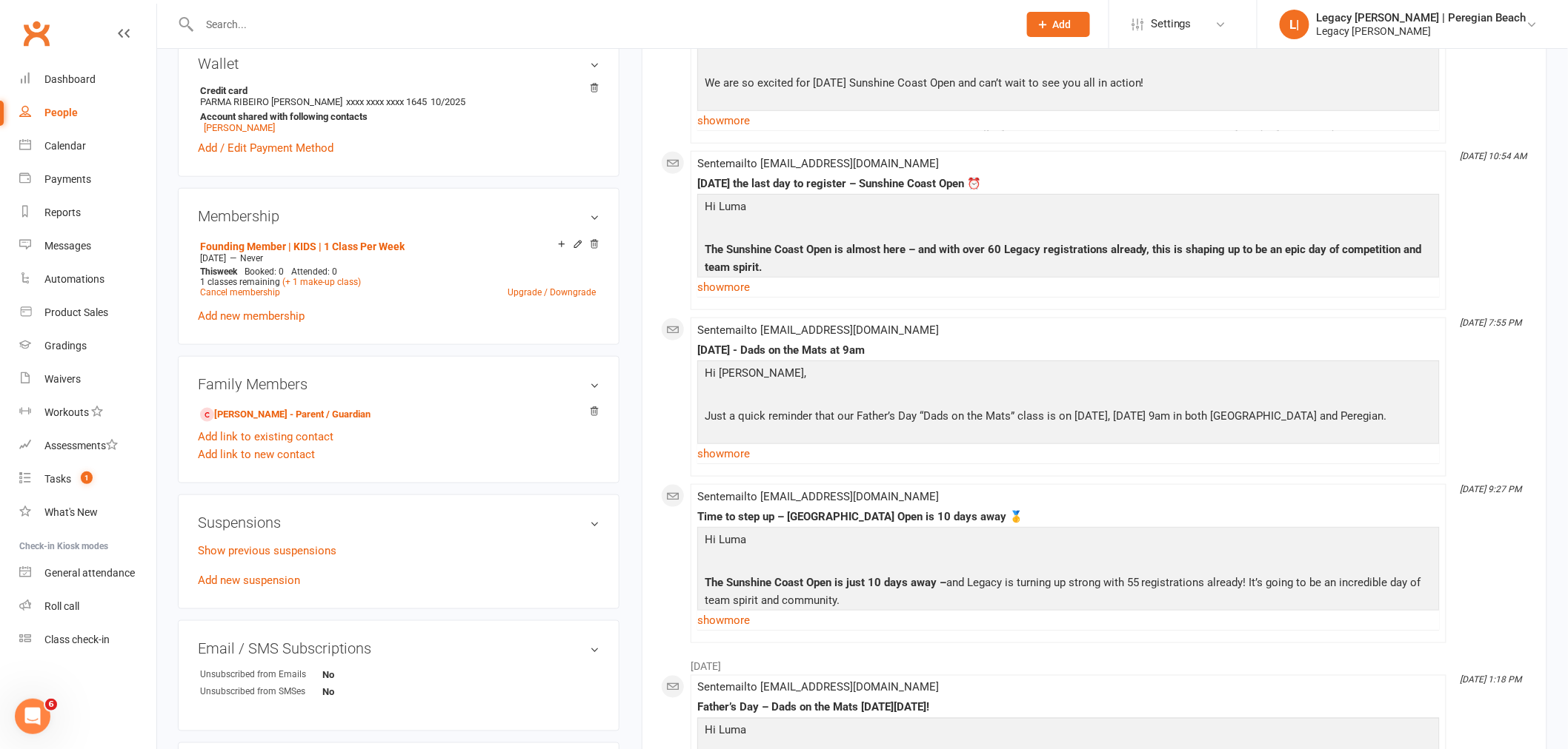
scroll to position [493, 0]
click at [333, 411] on link "Raphael Matta - Parent / Guardian" at bounding box center [286, 415] width 170 height 16
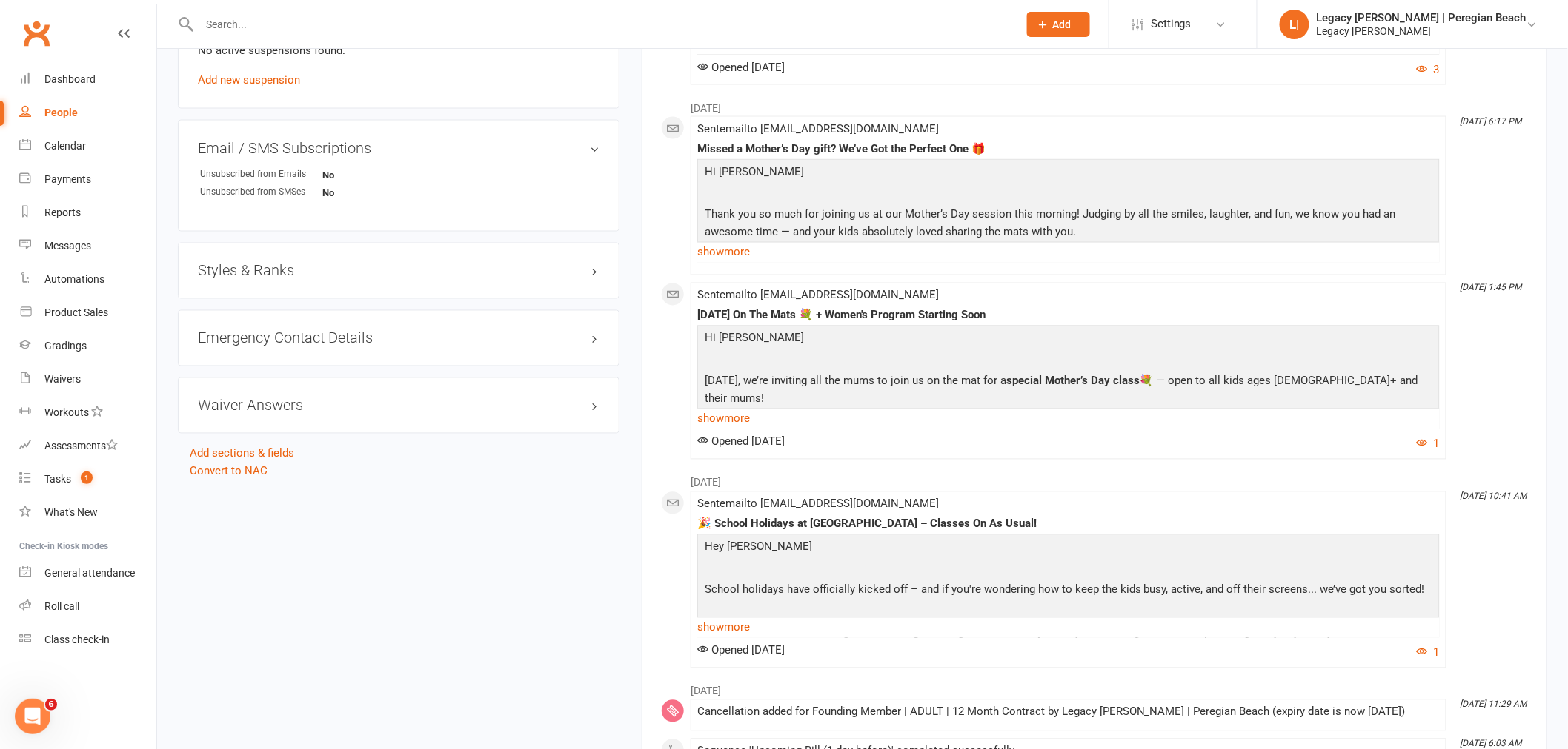
scroll to position [987, 0]
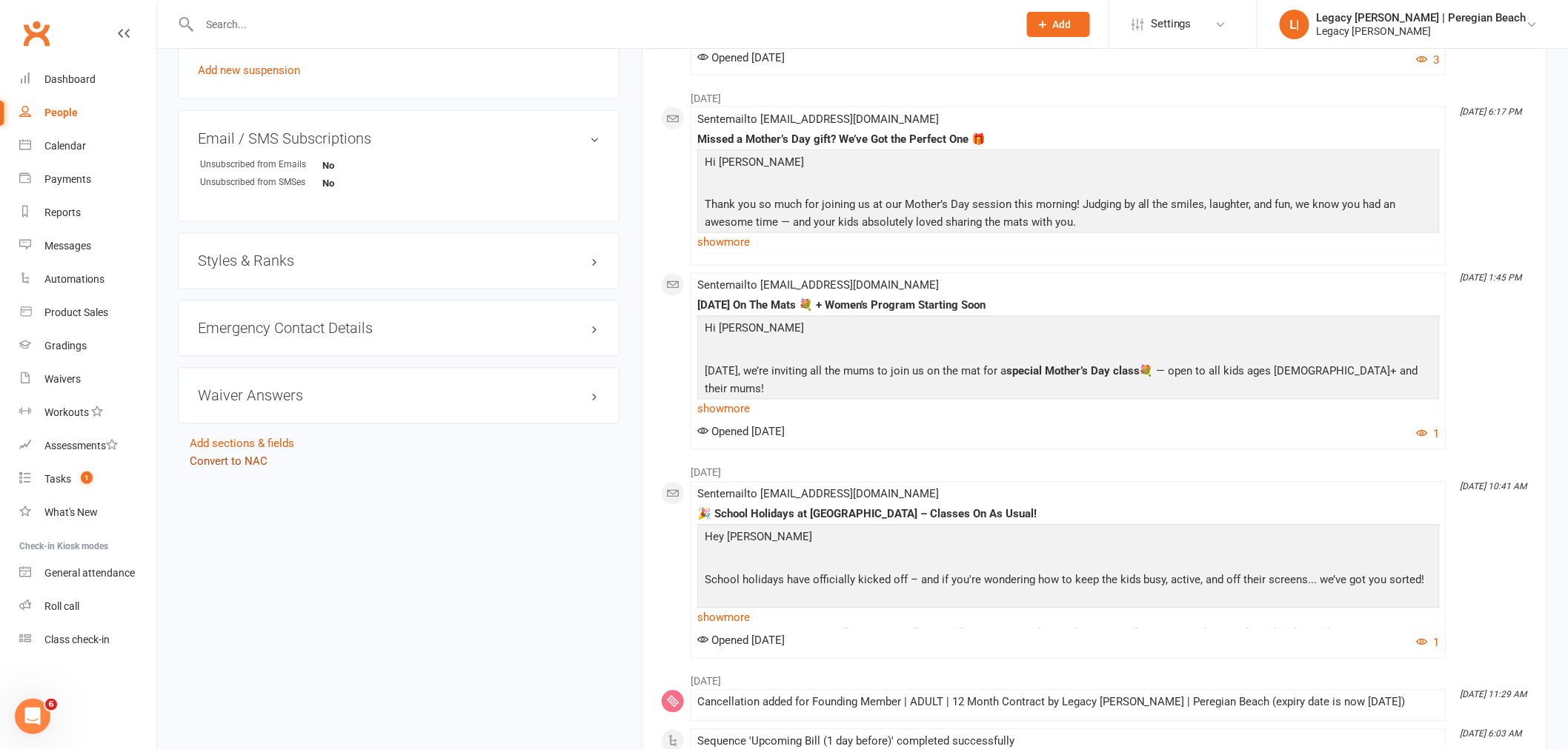
click at [246, 465] on link "Convert to NAC" at bounding box center [229, 462] width 78 height 13
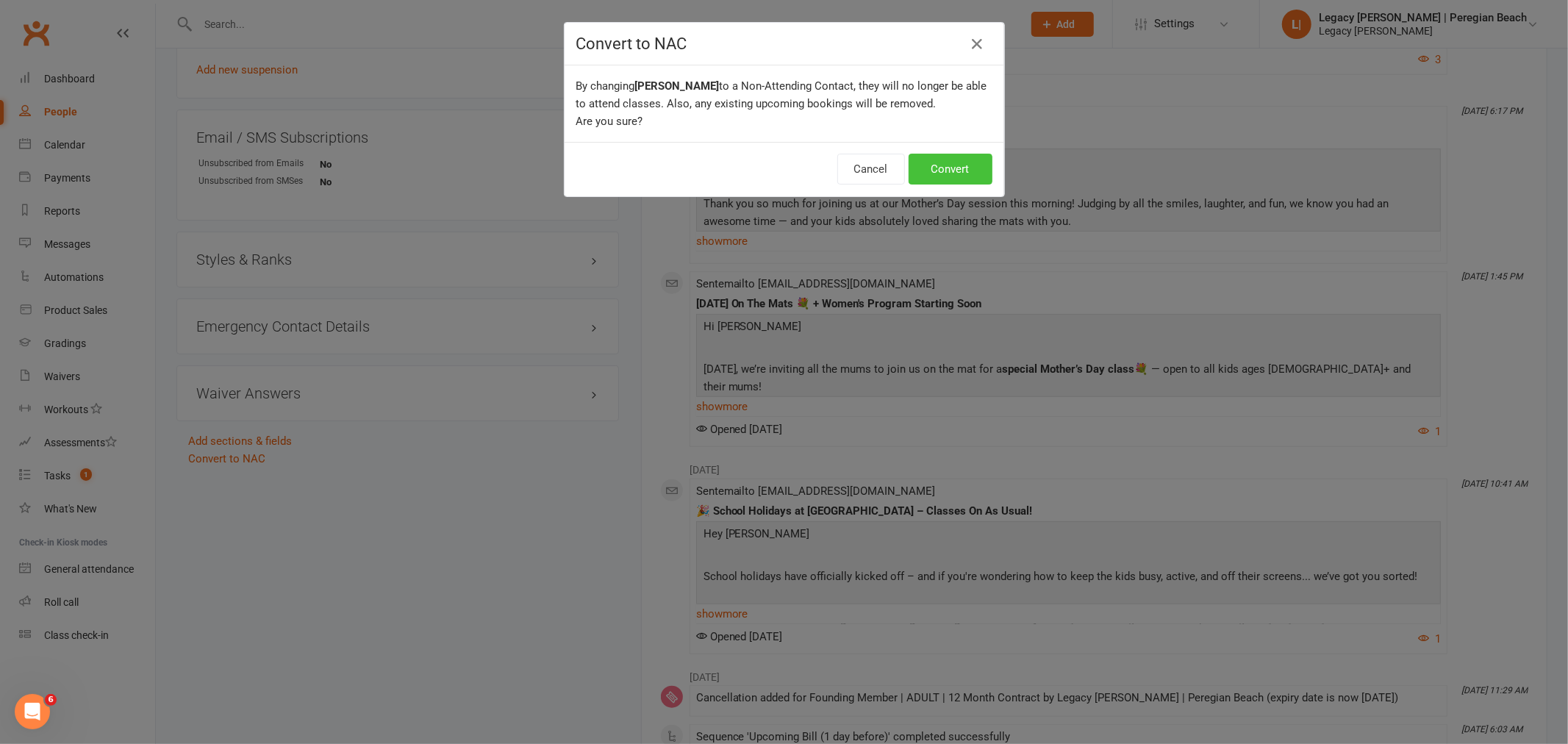
click at [963, 173] on button "Convert" at bounding box center [949, 169] width 84 height 31
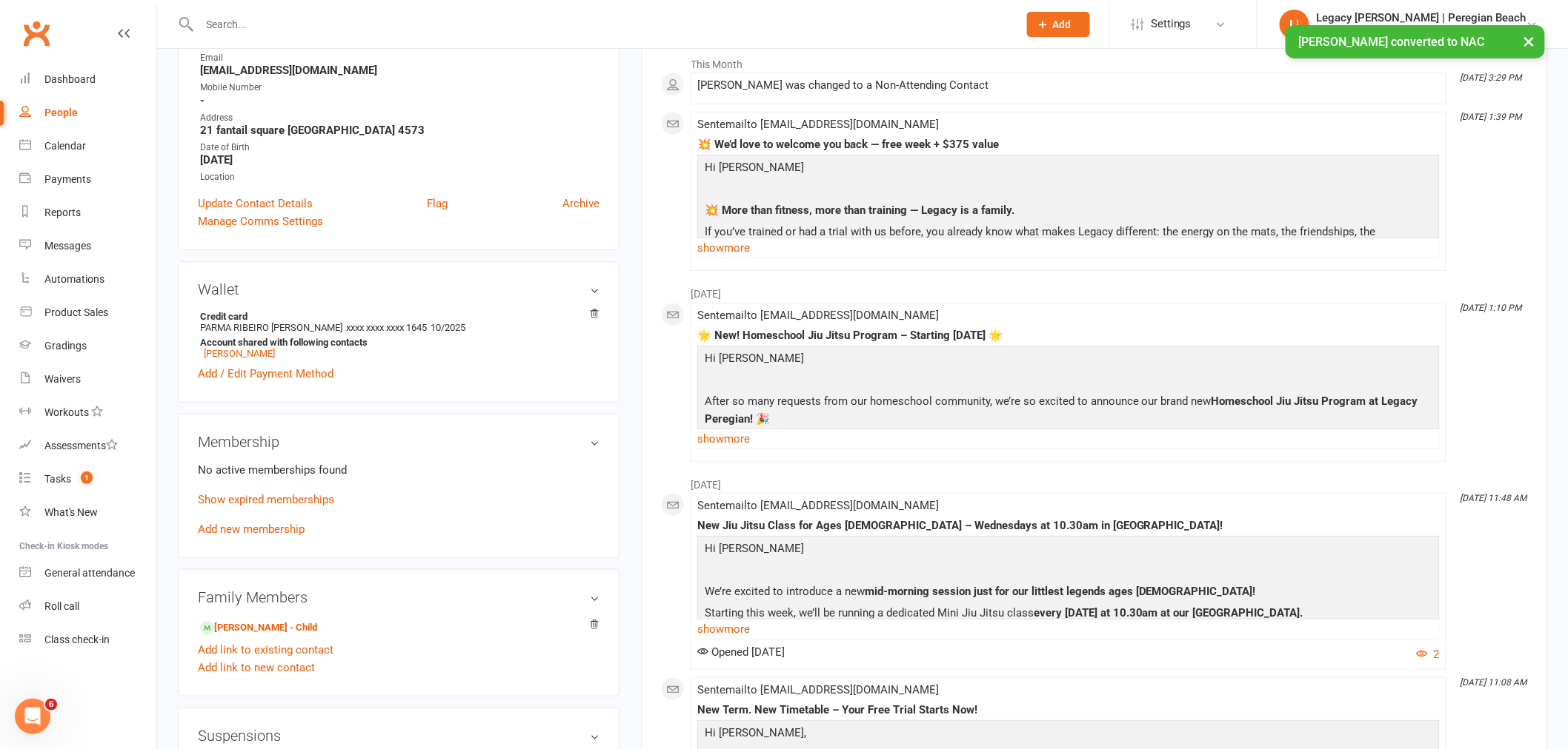
scroll to position [246, 0]
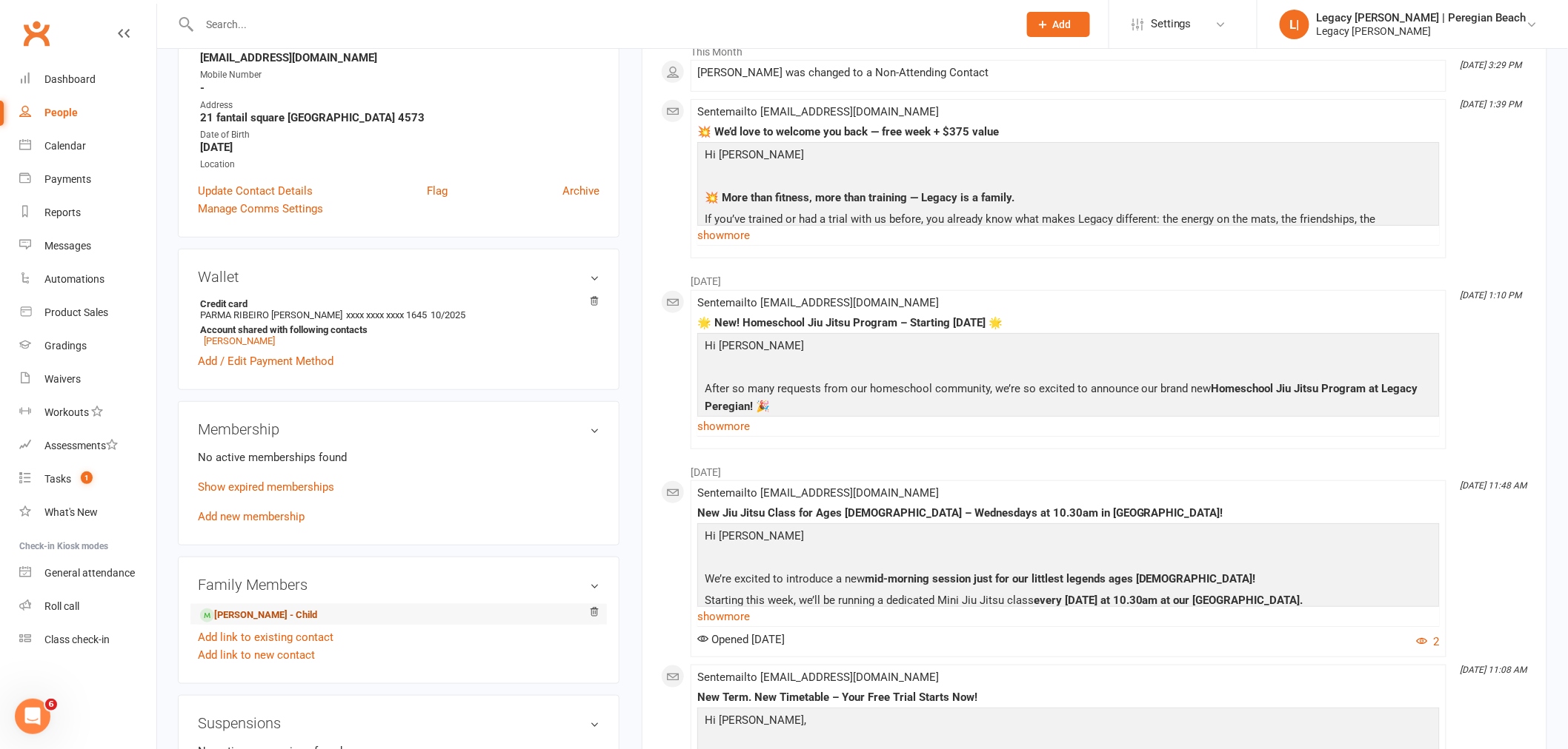
click at [263, 616] on link "Luma Matta - Child" at bounding box center [259, 616] width 117 height 16
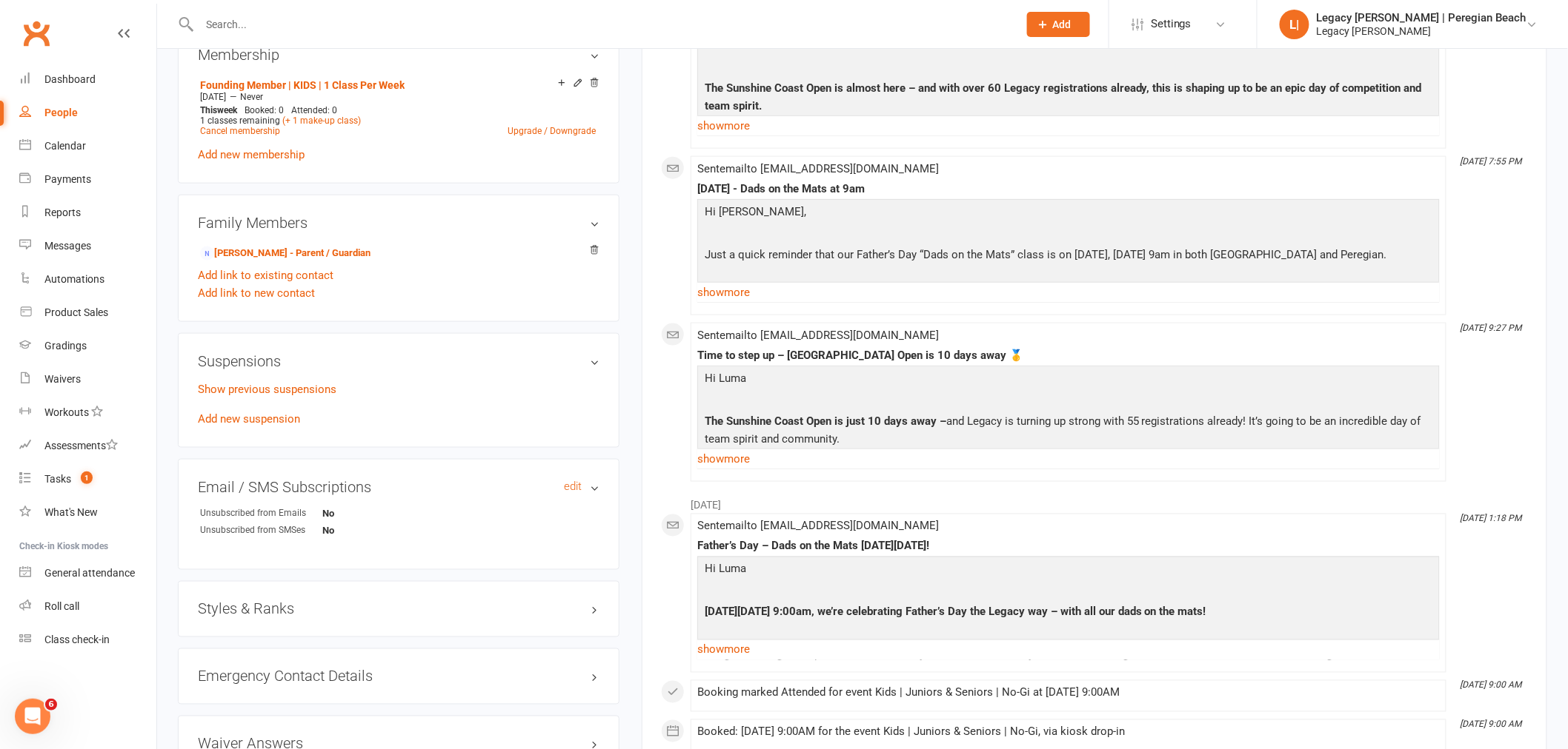
scroll to position [658, 0]
click at [277, 384] on link "Show previous suspensions" at bounding box center [267, 386] width 138 height 13
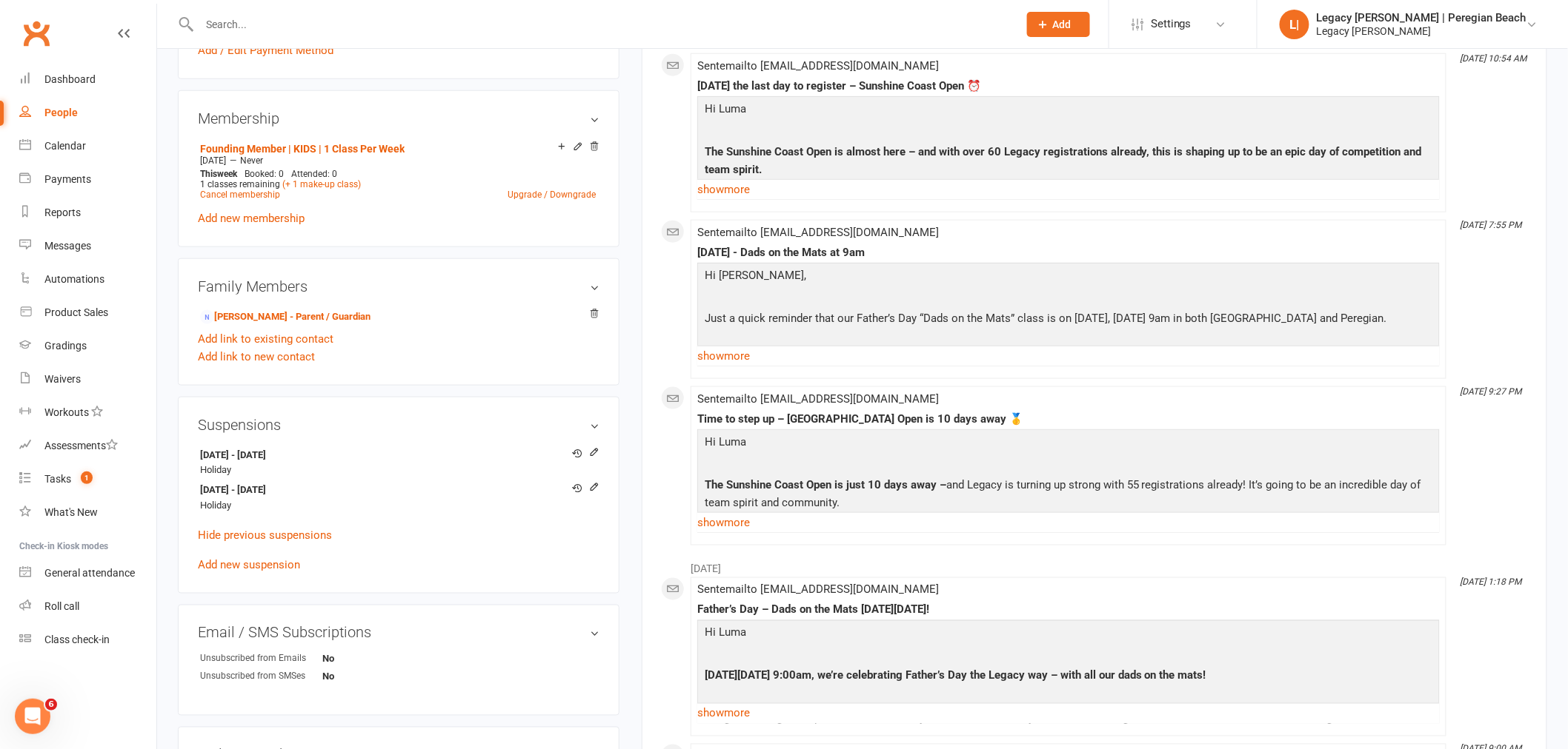
scroll to position [329, 0]
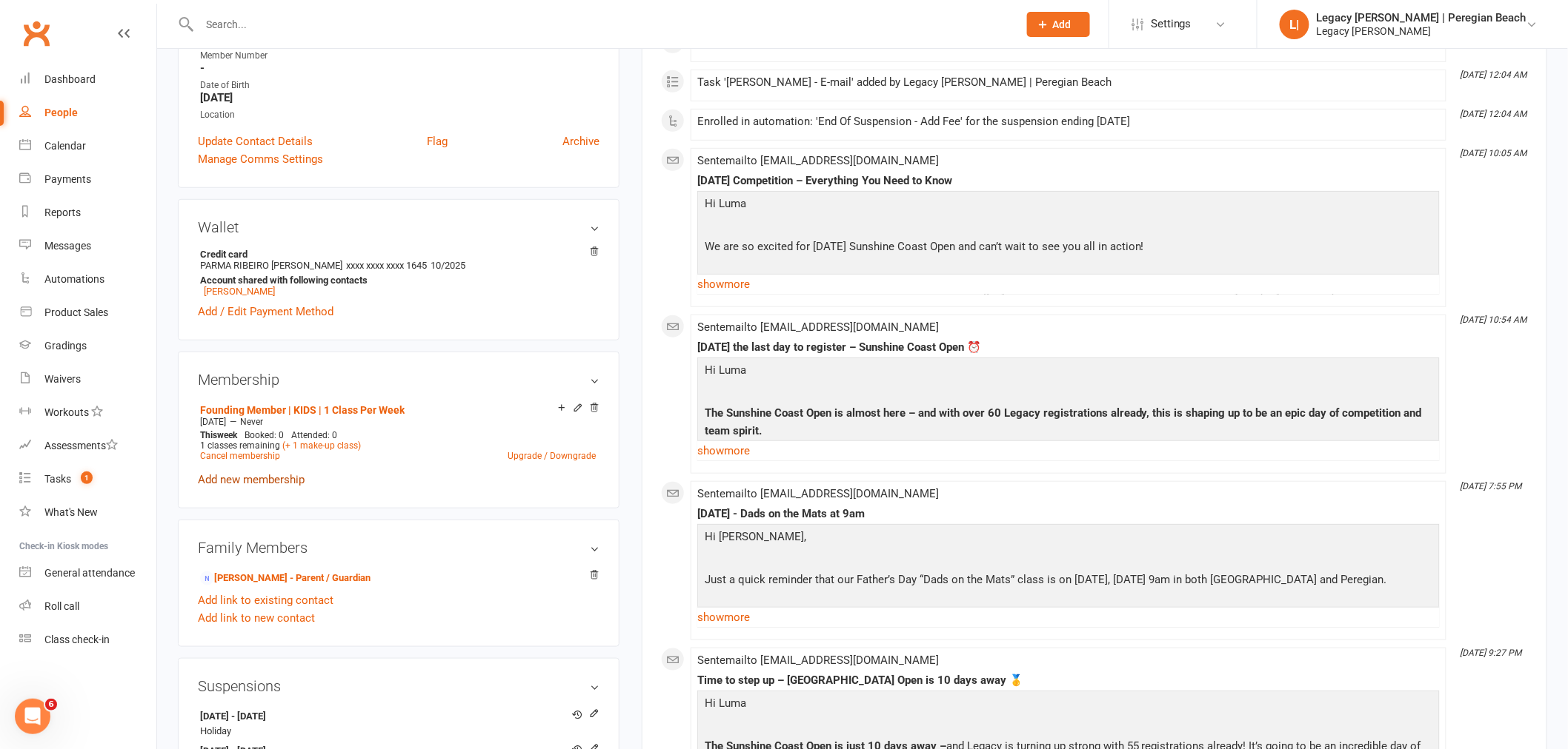
click at [256, 484] on link "Add new membership" at bounding box center [251, 480] width 106 height 13
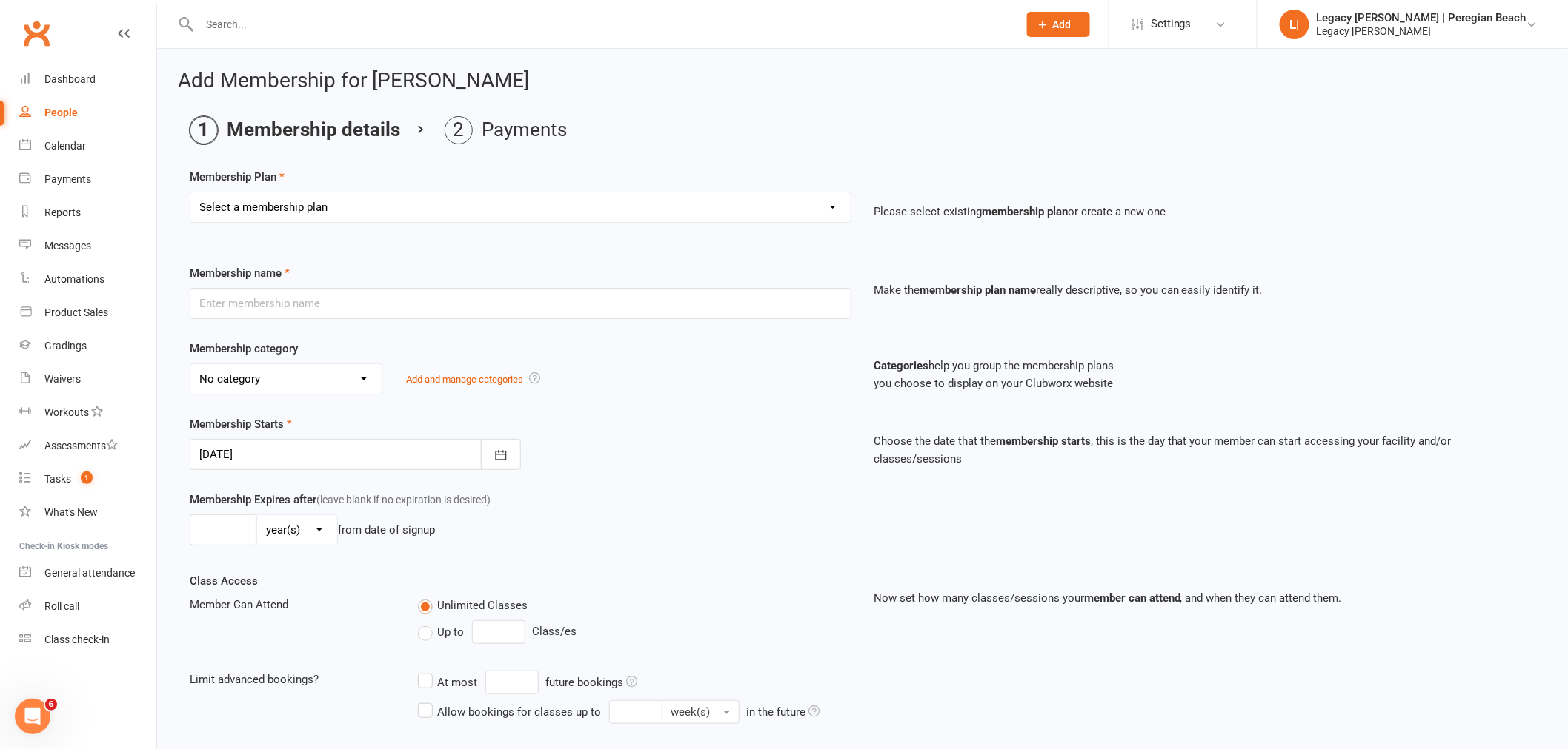
click at [431, 209] on select "Select a membership plan Create new Membership Plan ADULT | FREE TRIAL ADULT | …" at bounding box center [521, 207] width 660 height 29
select select "17"
click at [191, 192] on select "Select a membership plan Create new Membership Plan ADULT | FREE TRIAL ADULT | …" at bounding box center [521, 207] width 660 height 29
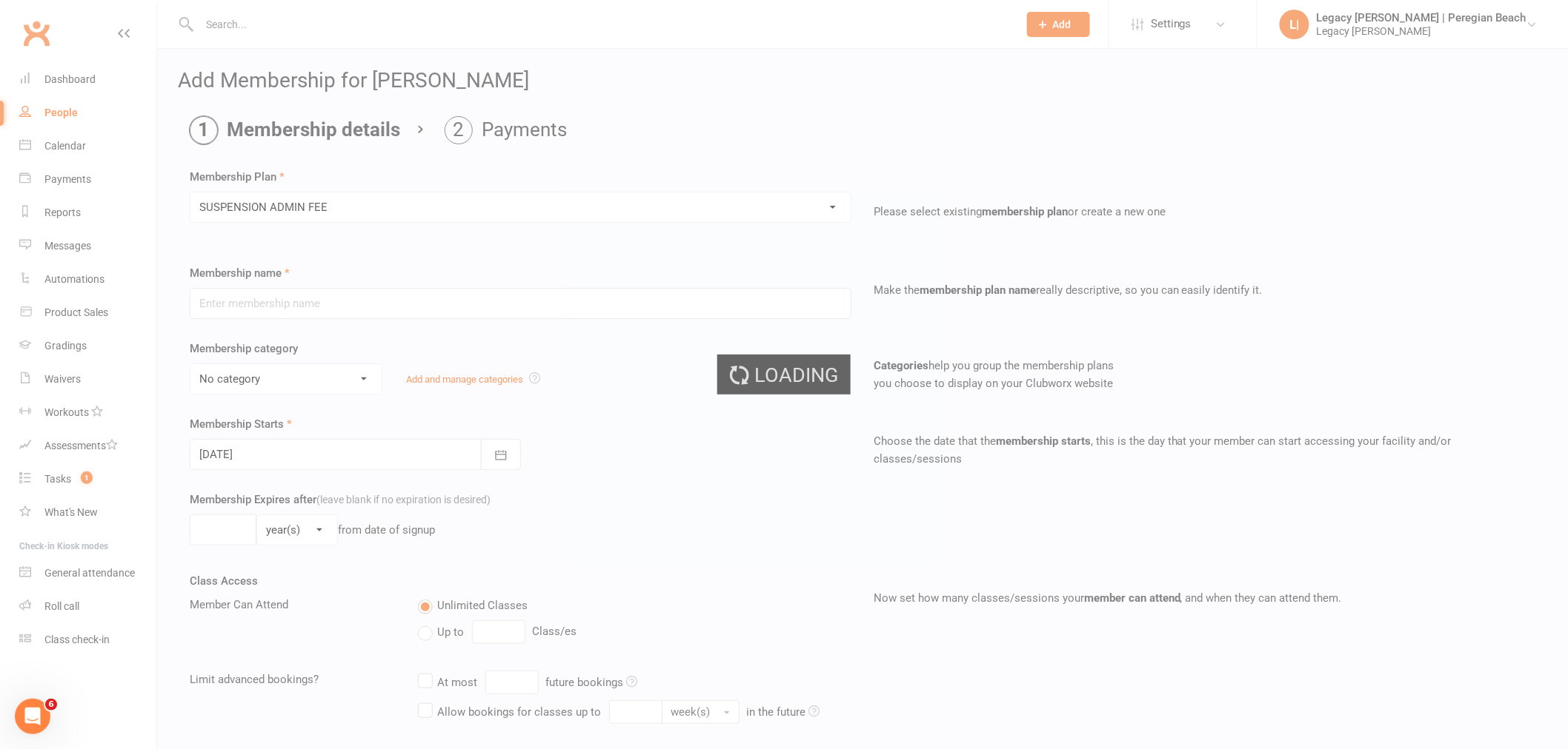
type input "SUSPENSION ADMIN FEE"
type input "1"
select select "0"
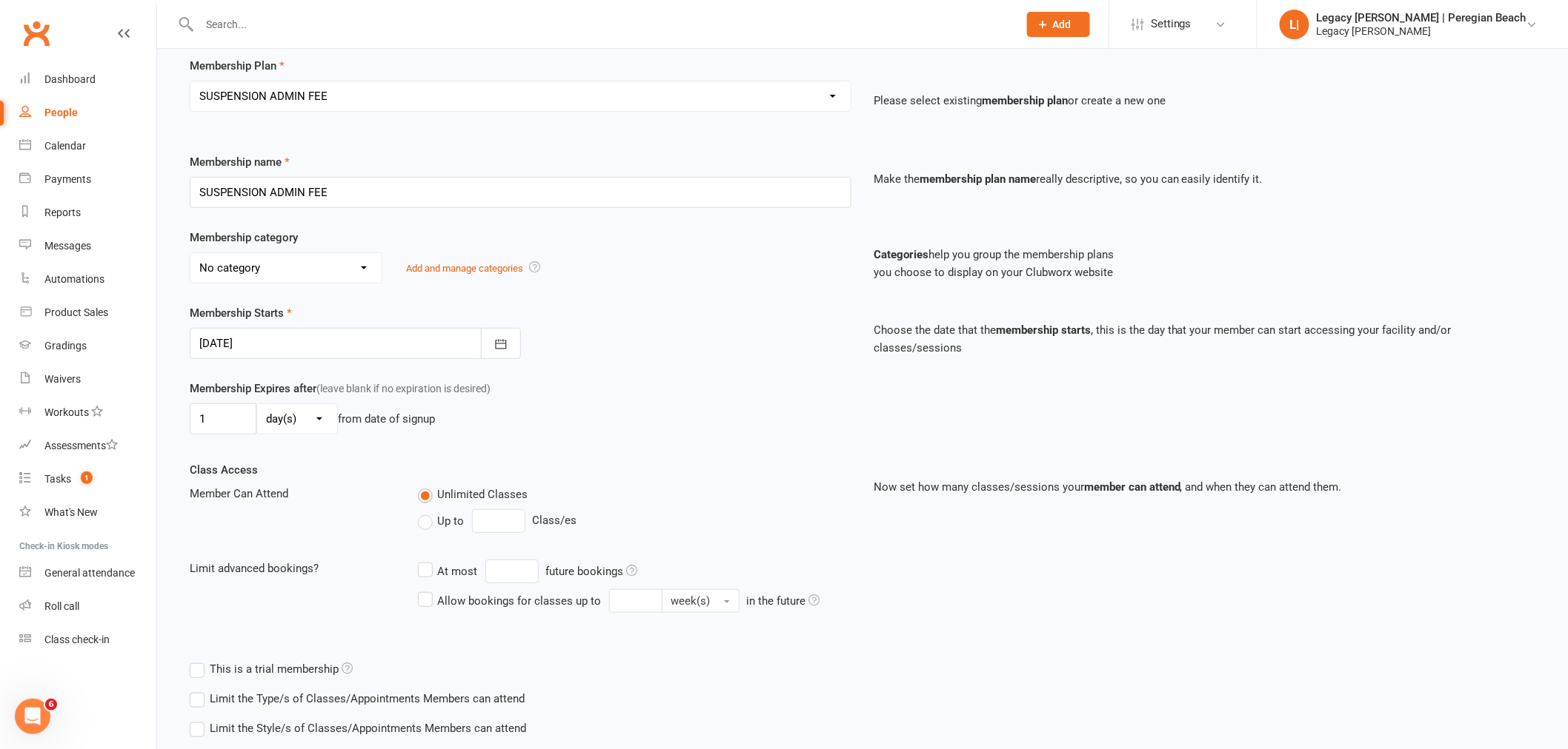
scroll to position [260, 0]
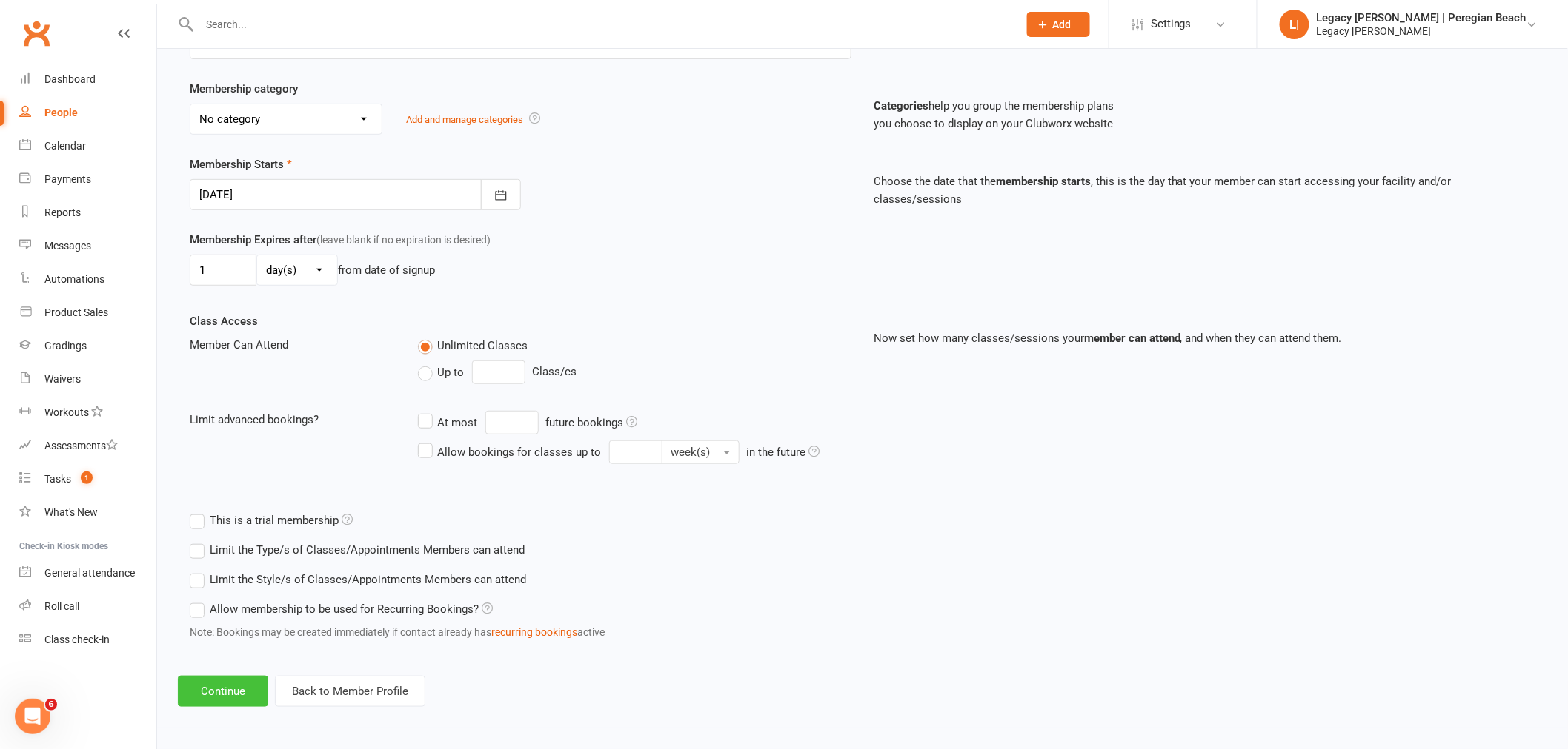
click at [227, 701] on button "Continue" at bounding box center [223, 691] width 90 height 31
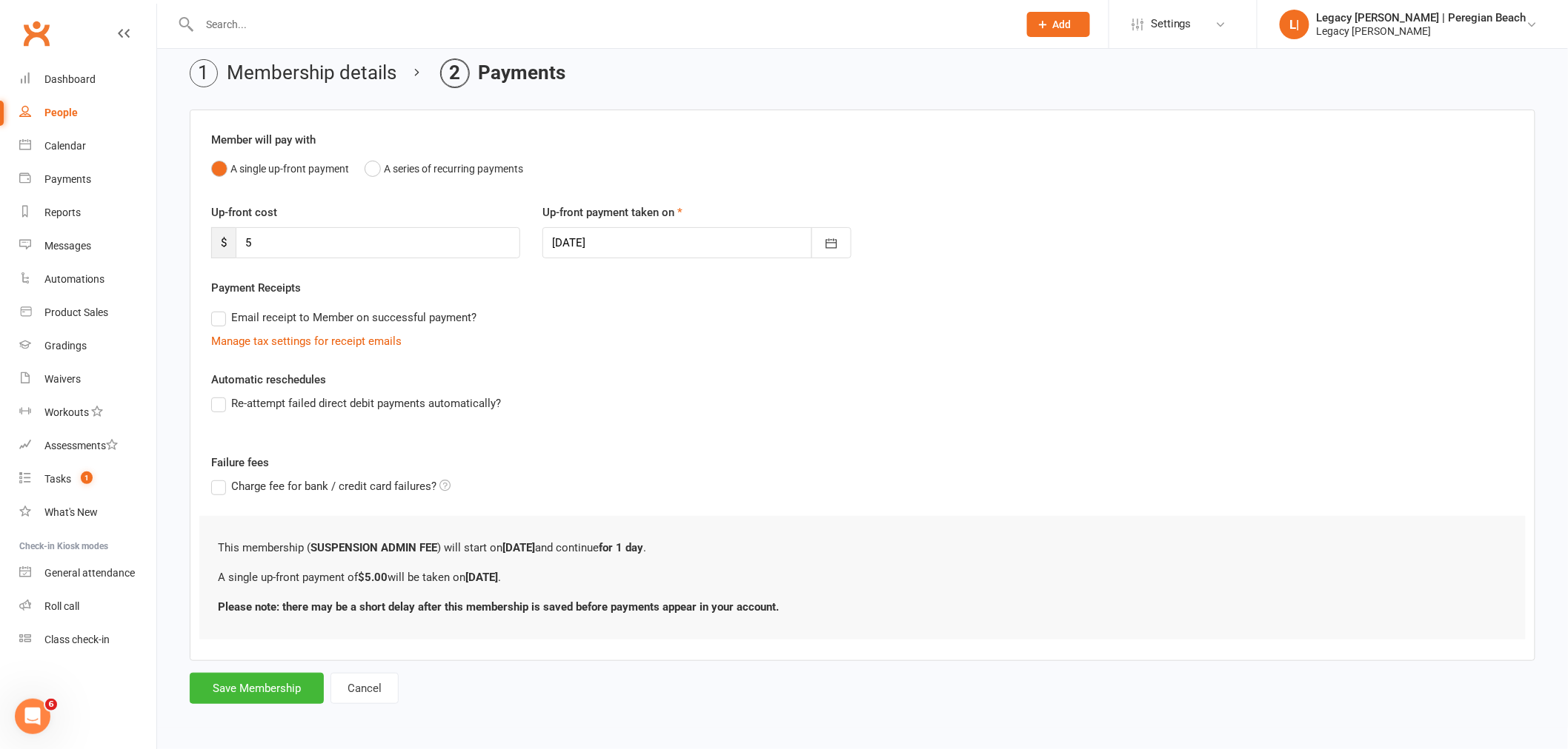
scroll to position [0, 0]
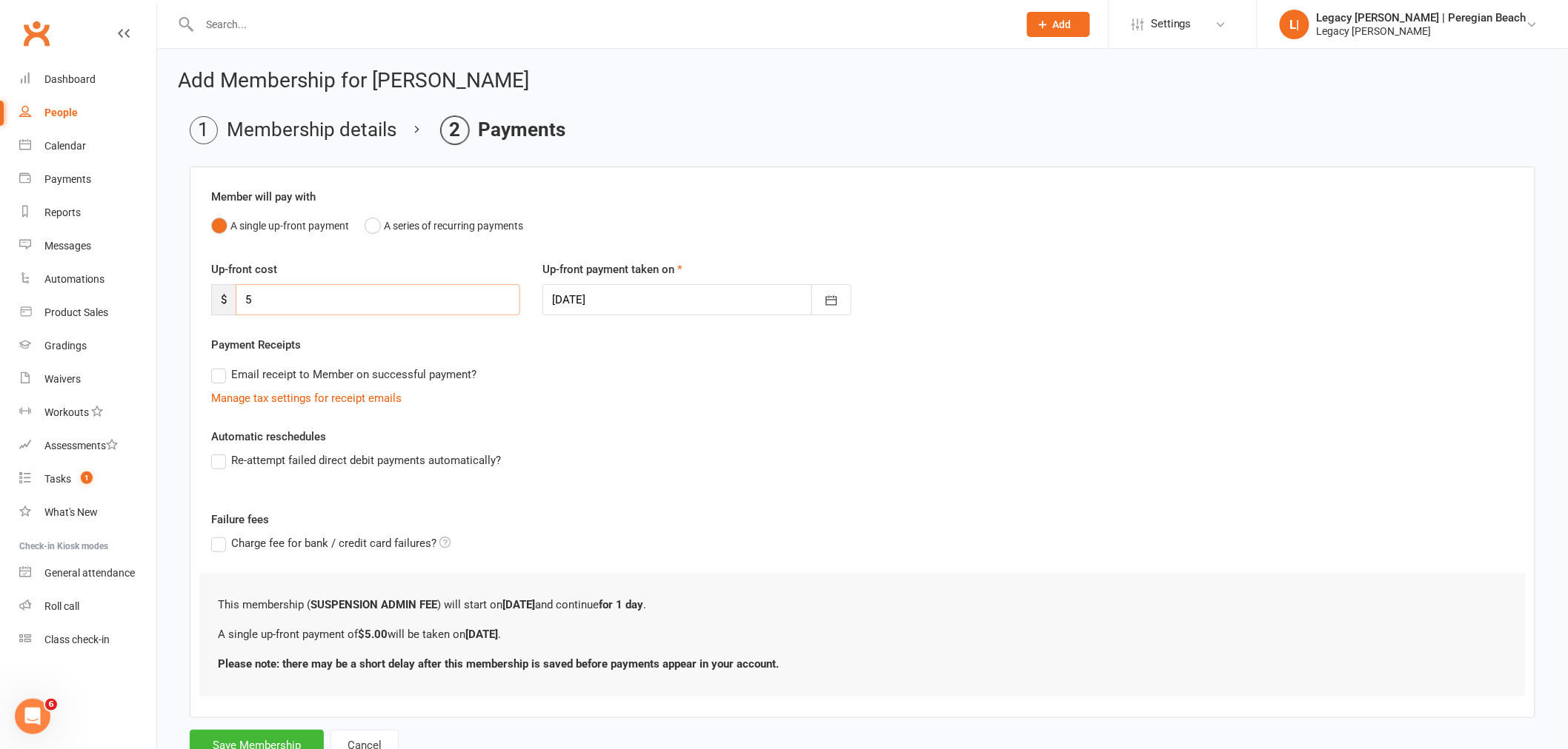
click at [366, 300] on input "5" at bounding box center [378, 300] width 285 height 31
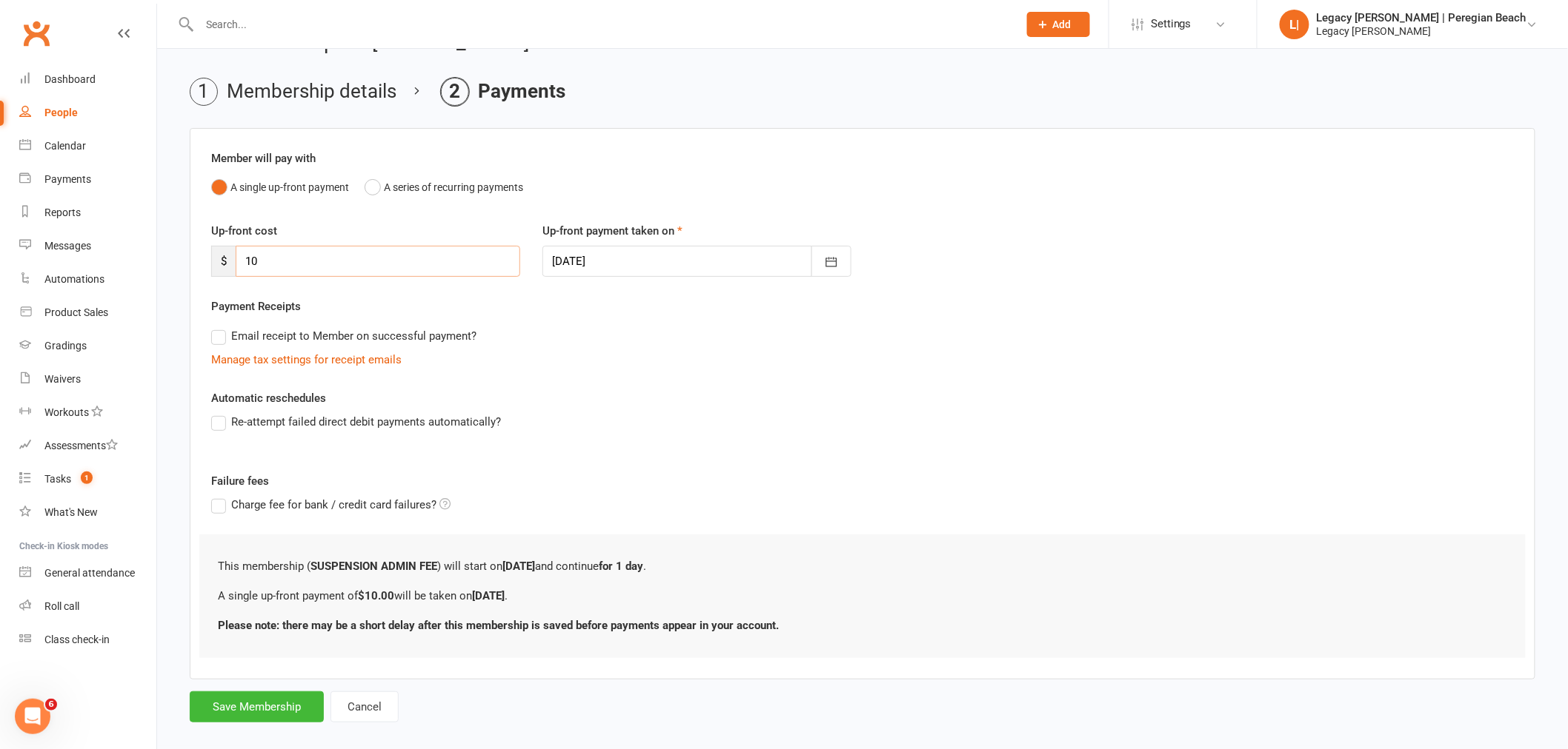
scroll to position [57, 0]
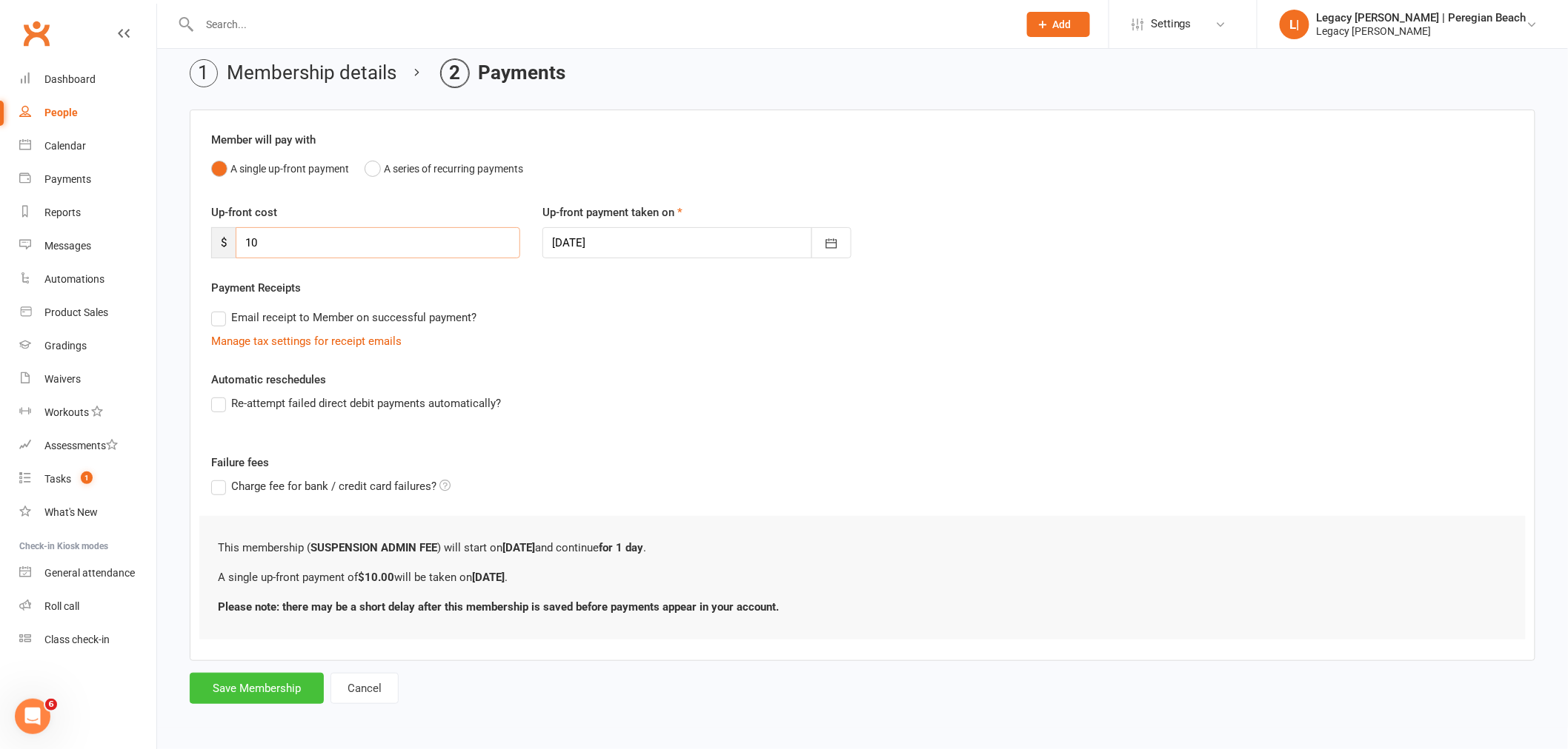
type input "10"
click at [255, 689] on button "Save Membership" at bounding box center [256, 688] width 134 height 31
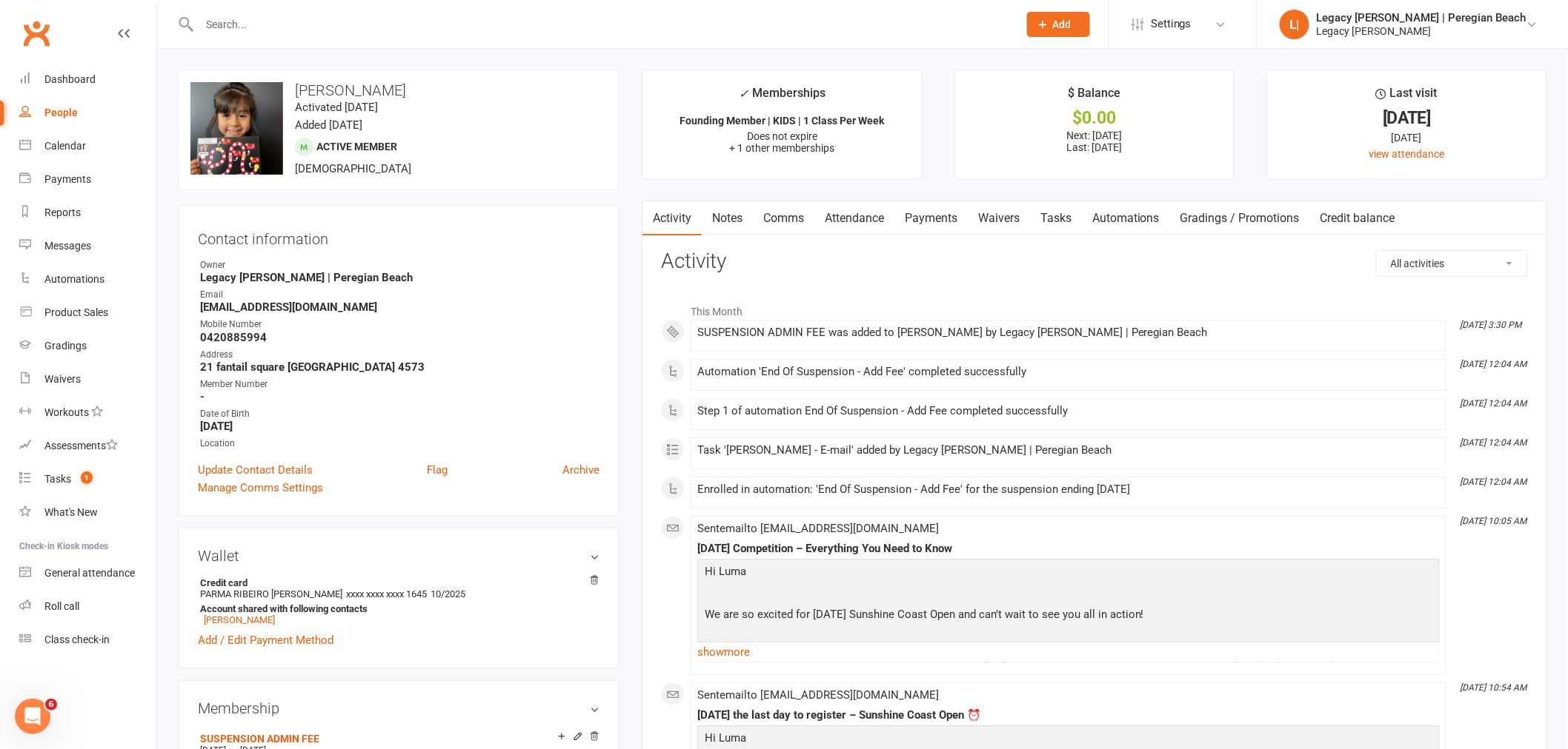
click at [926, 215] on link "Payments" at bounding box center [930, 218] width 74 height 34
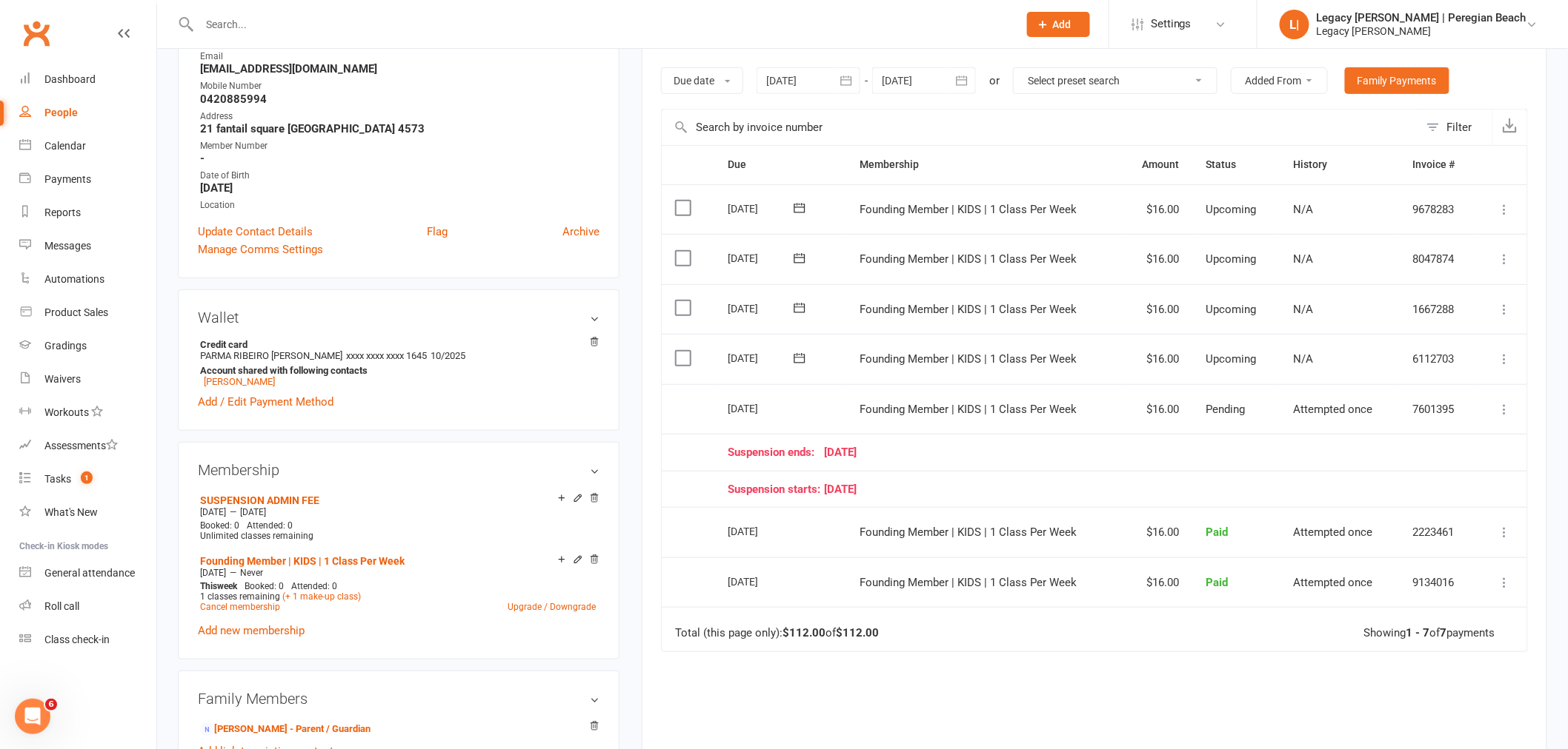
scroll to position [246, 0]
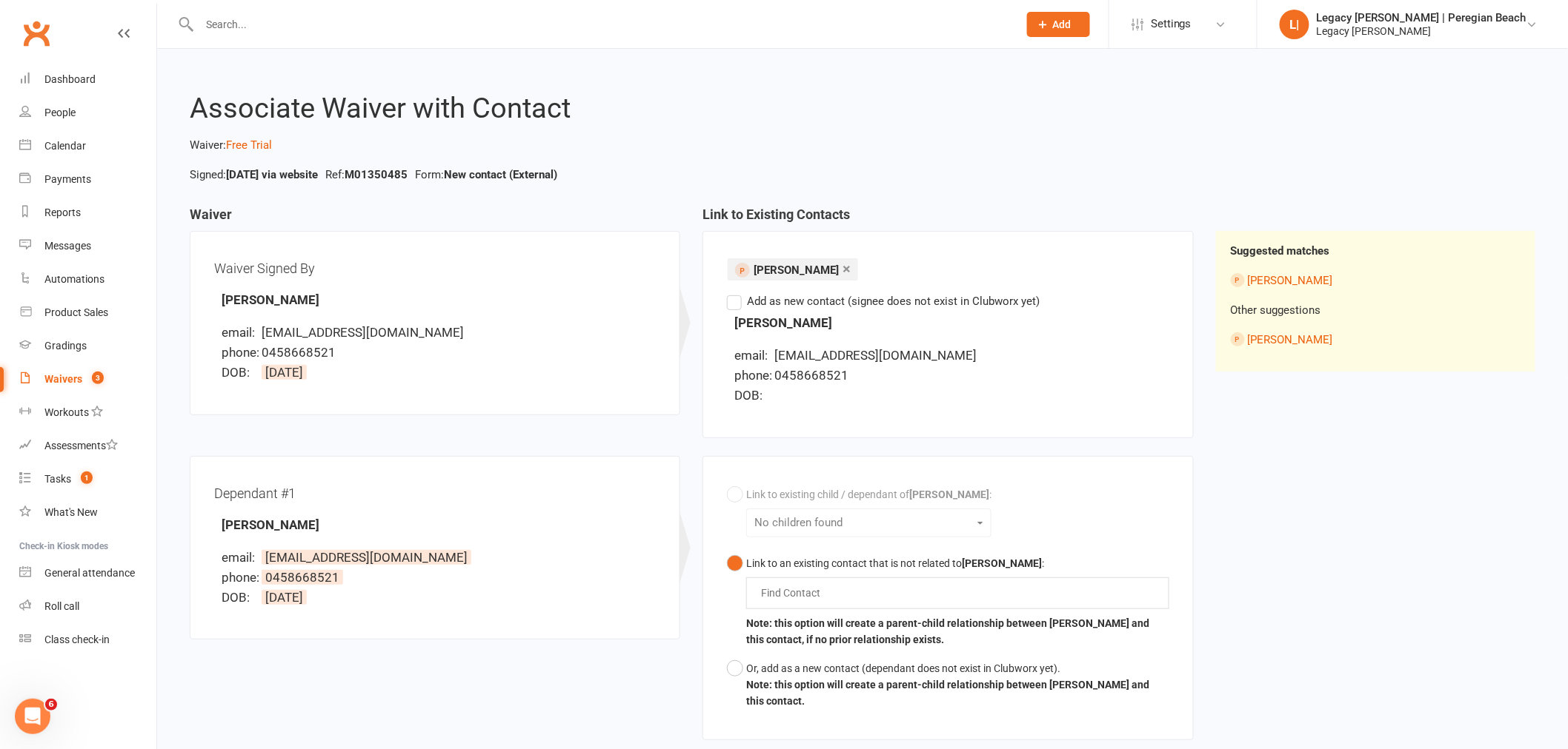
click at [286, 16] on input "text" at bounding box center [601, 24] width 812 height 20
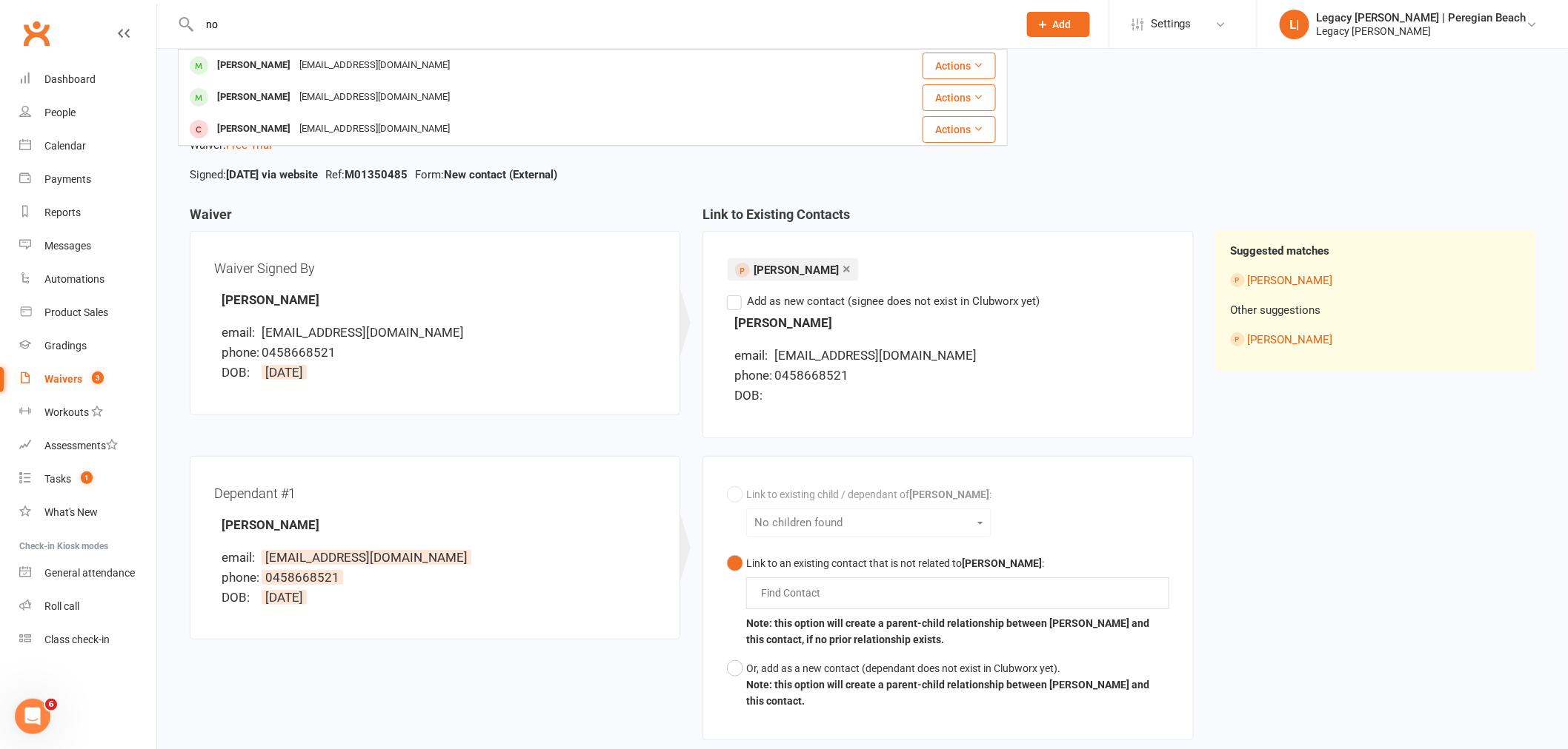
type input "n"
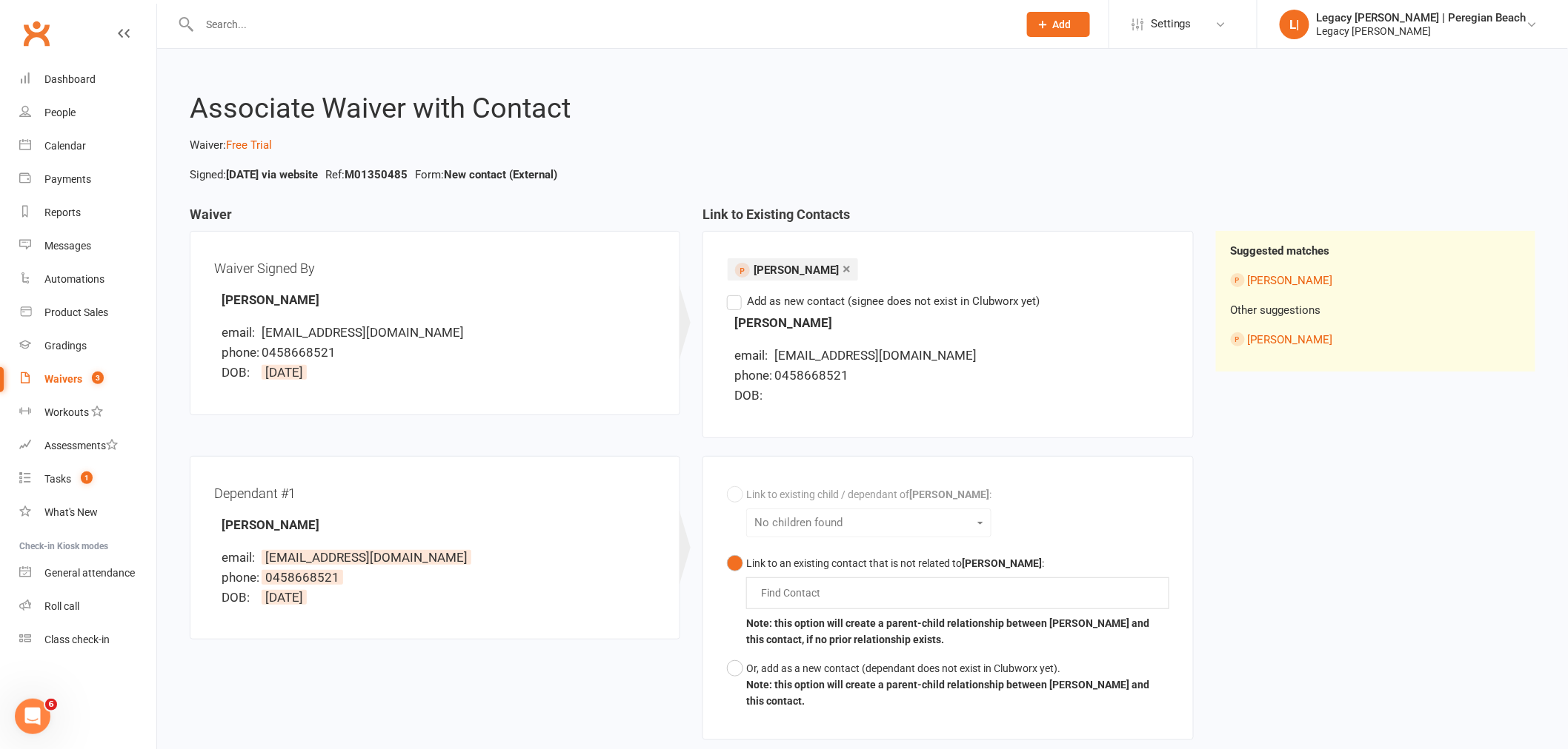
click at [843, 268] on link "×" at bounding box center [846, 269] width 8 height 24
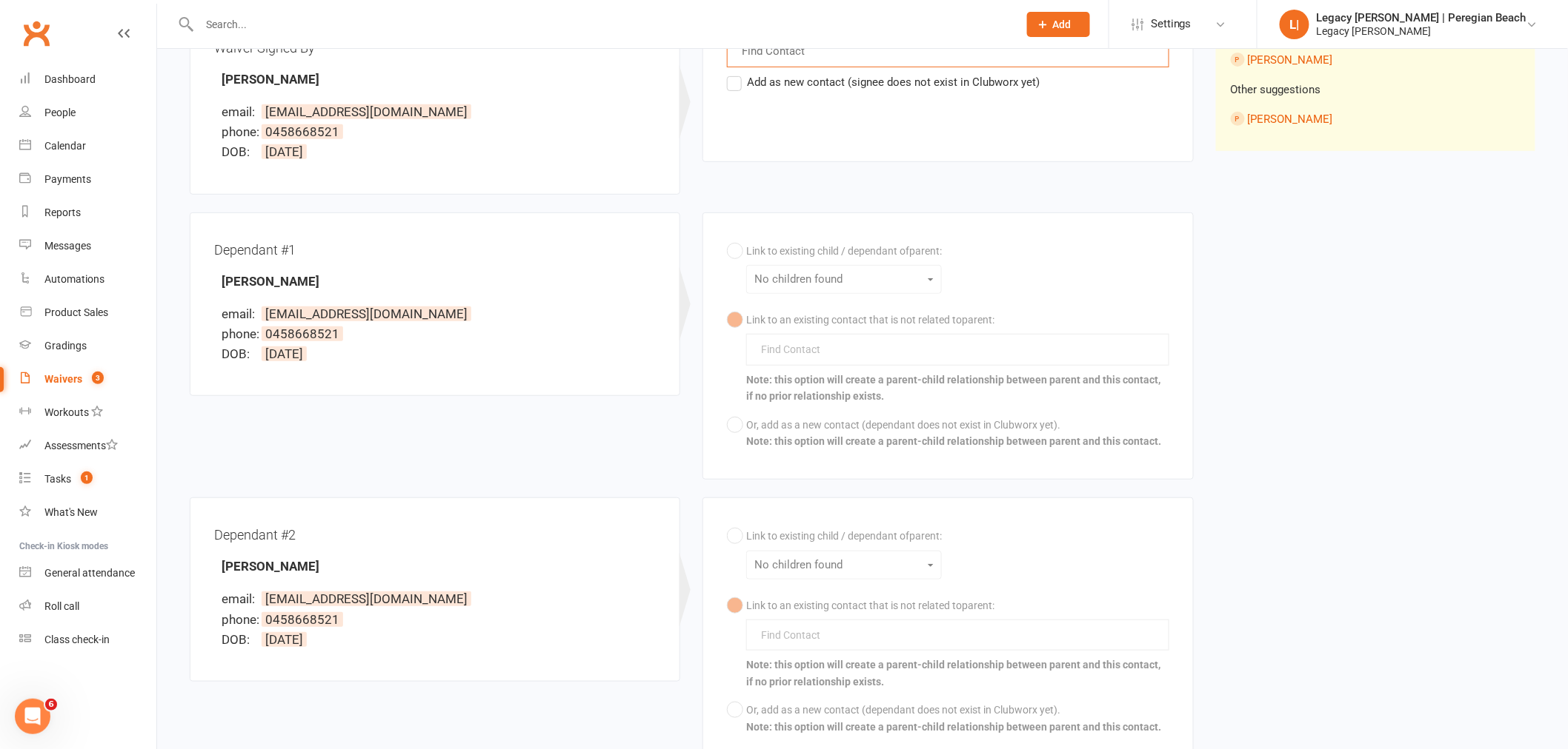
scroll to position [82, 0]
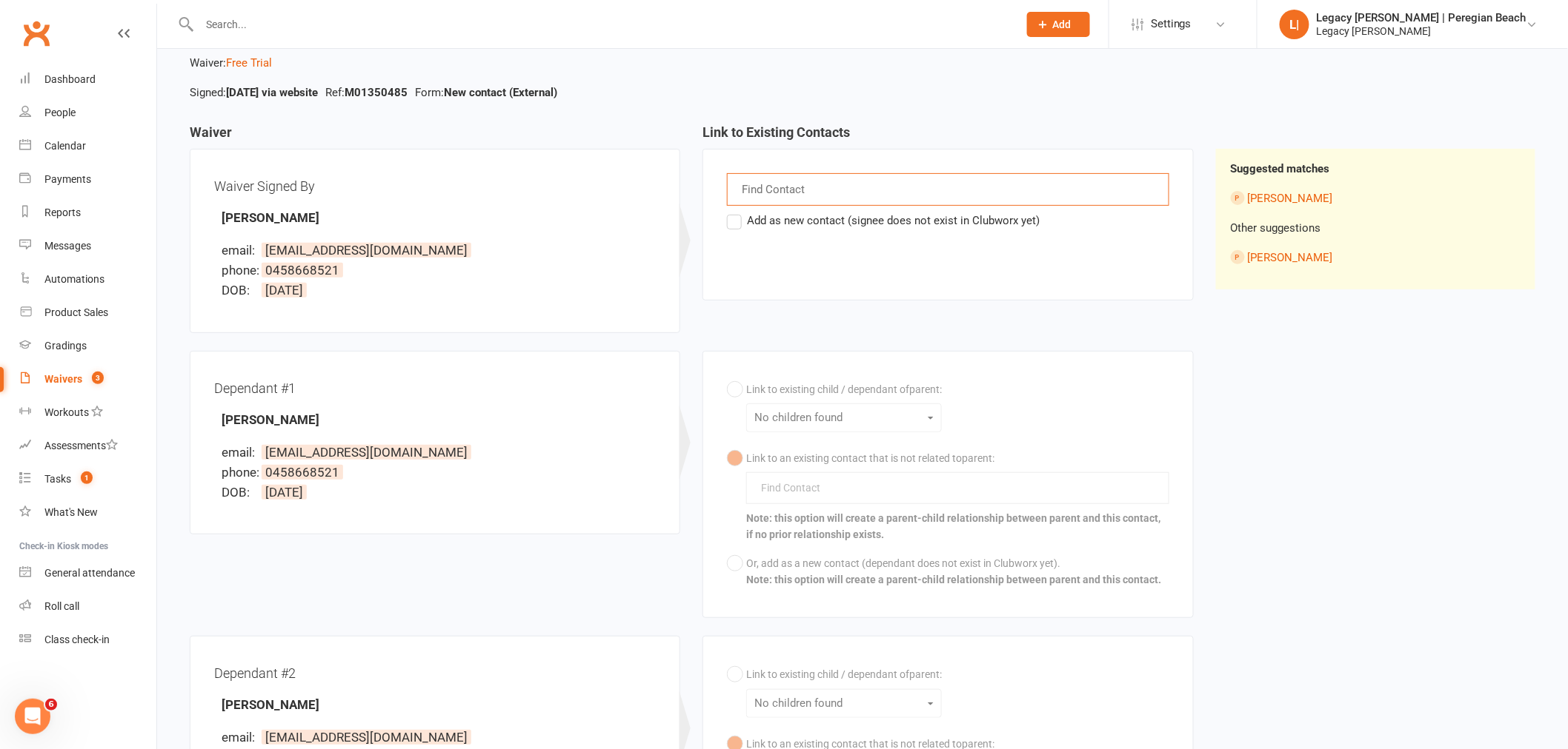
click at [737, 221] on label "Add as new contact (signee does not exist in Clubworx yet)" at bounding box center [882, 221] width 313 height 18
click at [736, 212] on input "Add as new contact (signee does not exist in Clubworx yet)" at bounding box center [731, 212] width 10 height 0
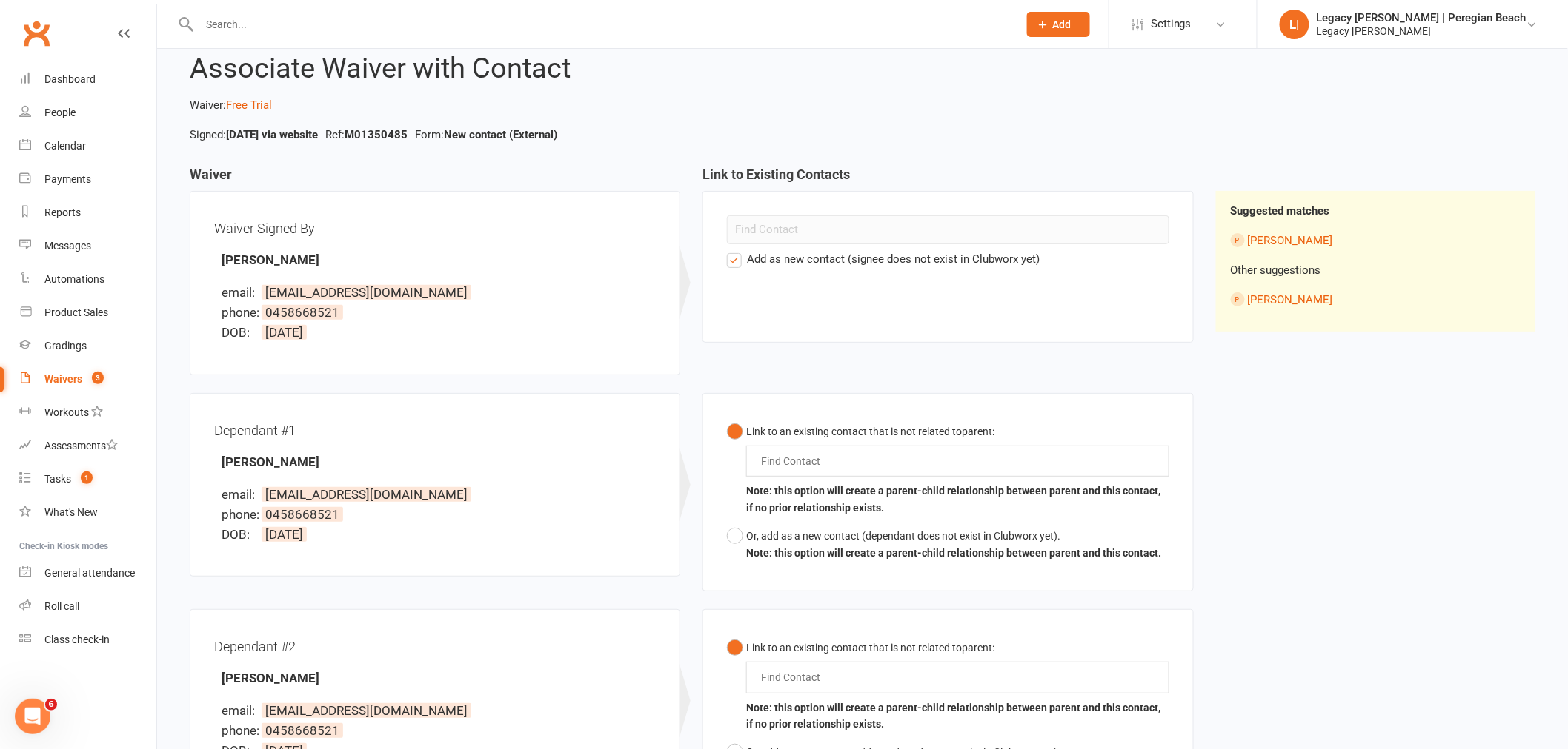
scroll to position [0, 0]
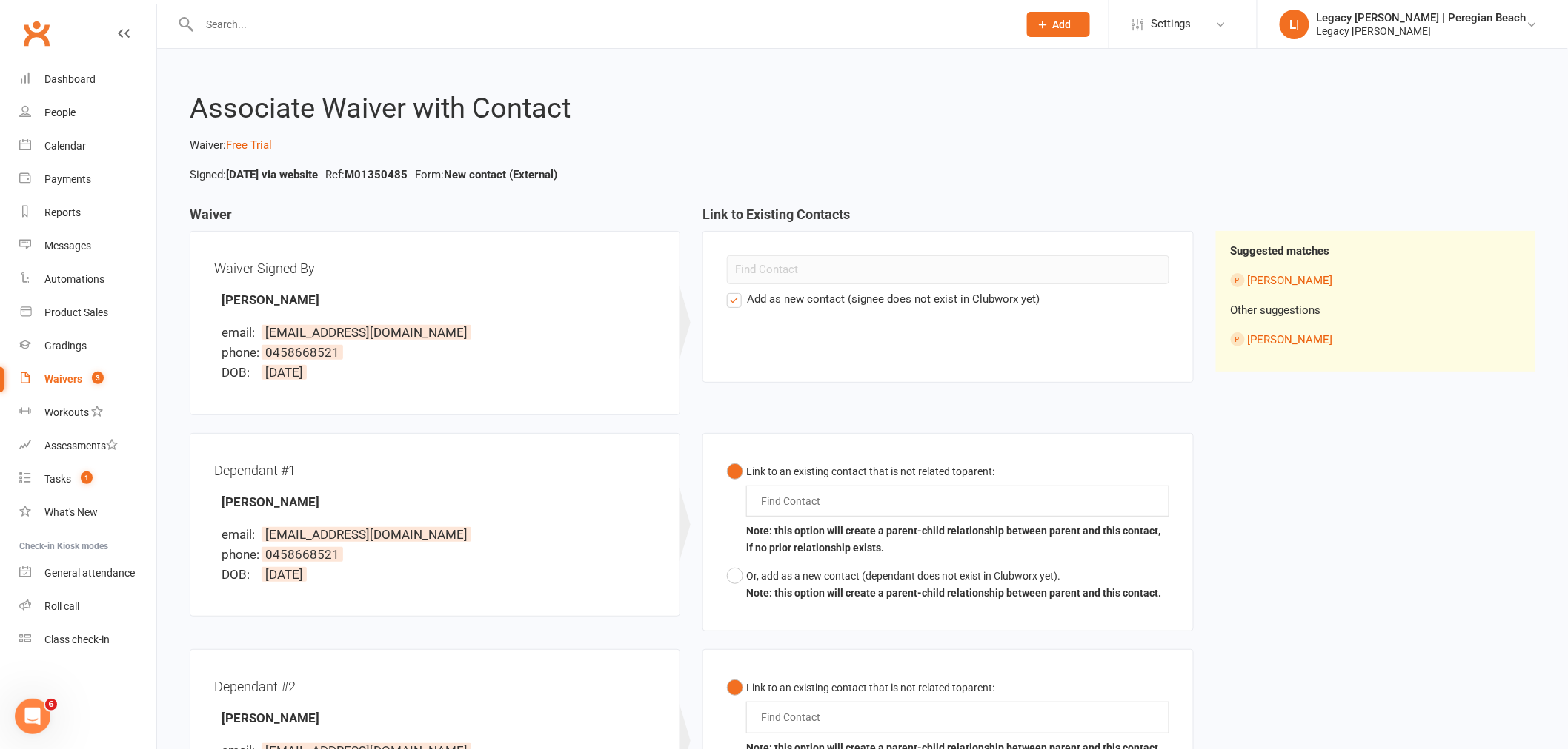
click at [231, 20] on input "text" at bounding box center [601, 24] width 812 height 20
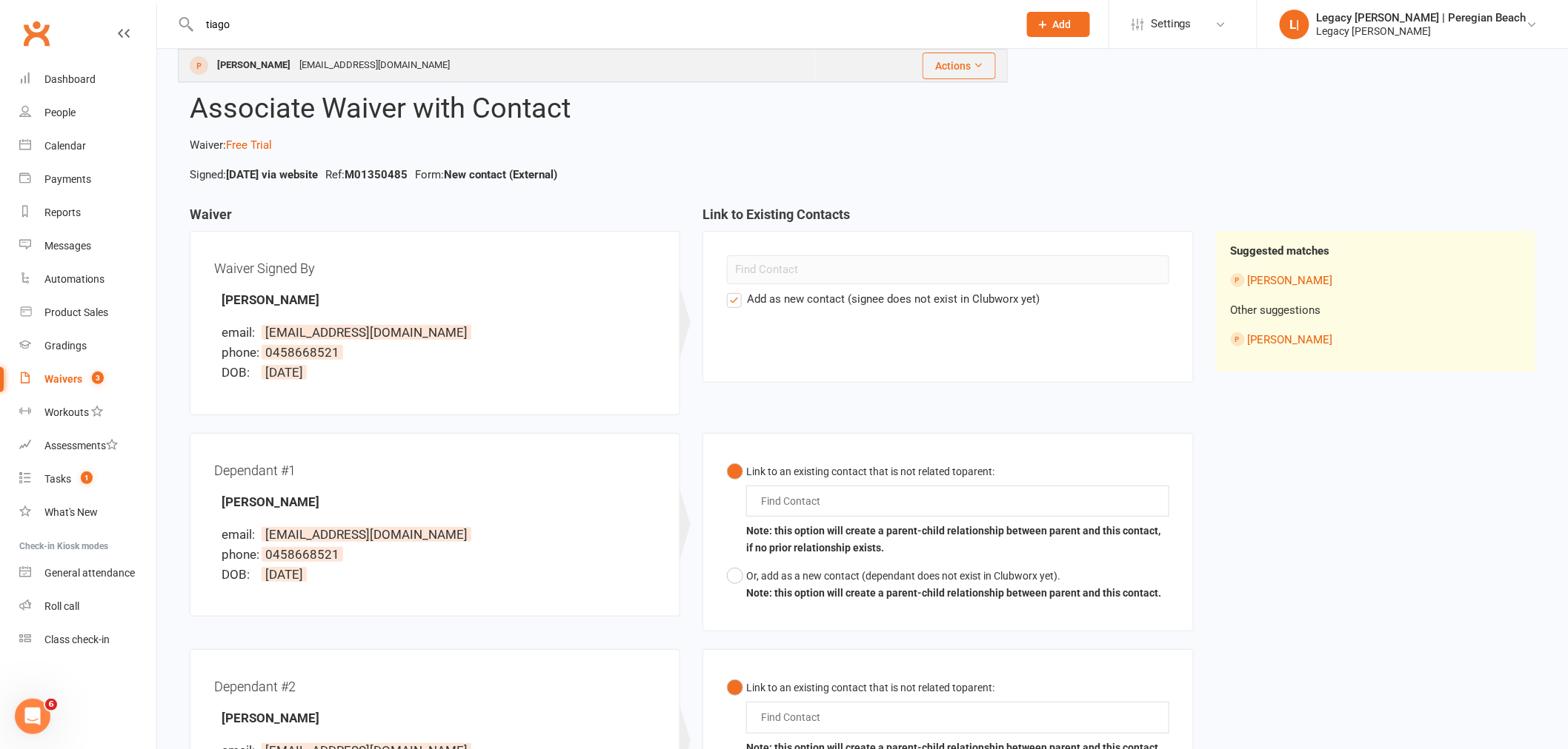
type input "tiago"
click at [372, 69] on div "[EMAIL_ADDRESS][DOMAIN_NAME]" at bounding box center [374, 66] width 160 height 21
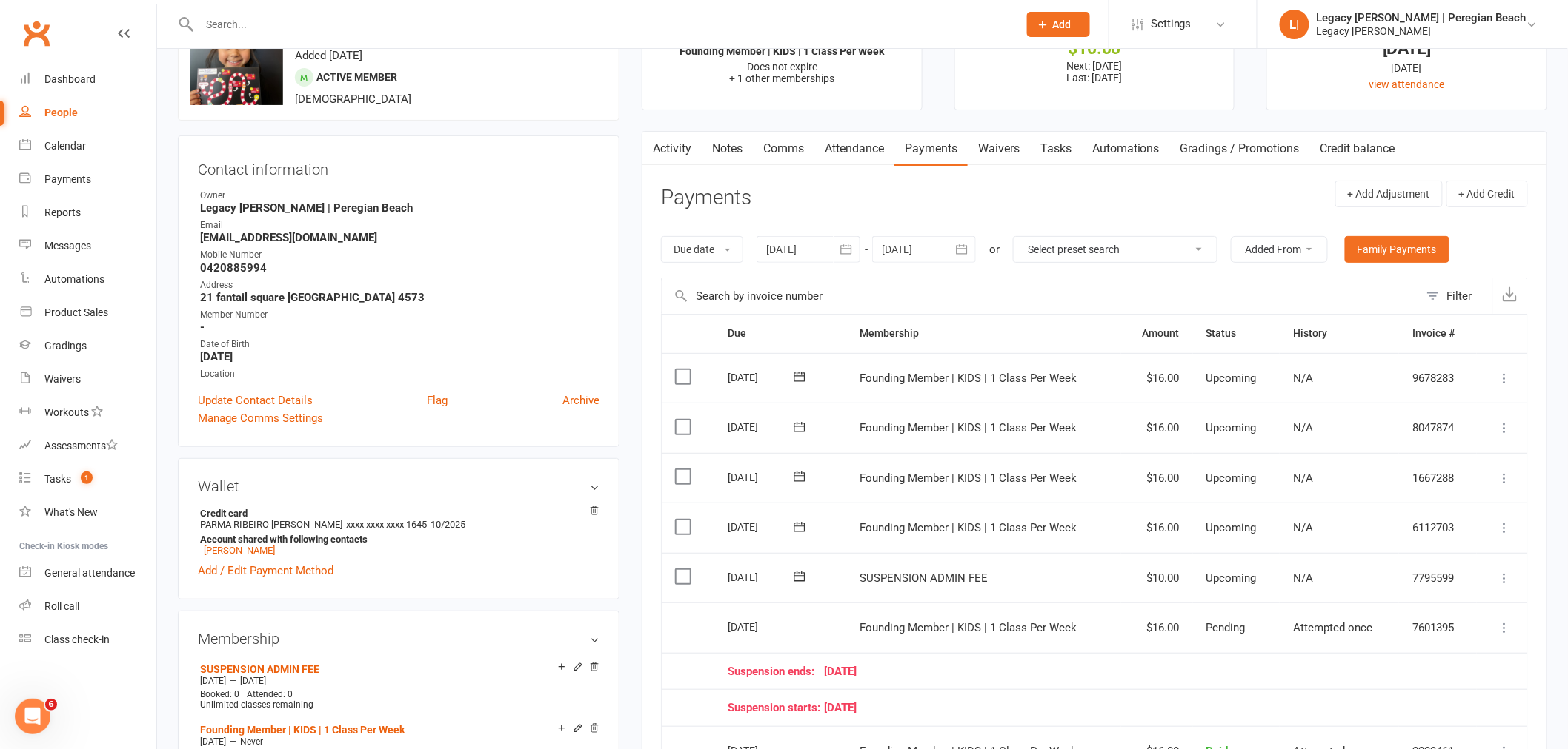
scroll to position [164, 0]
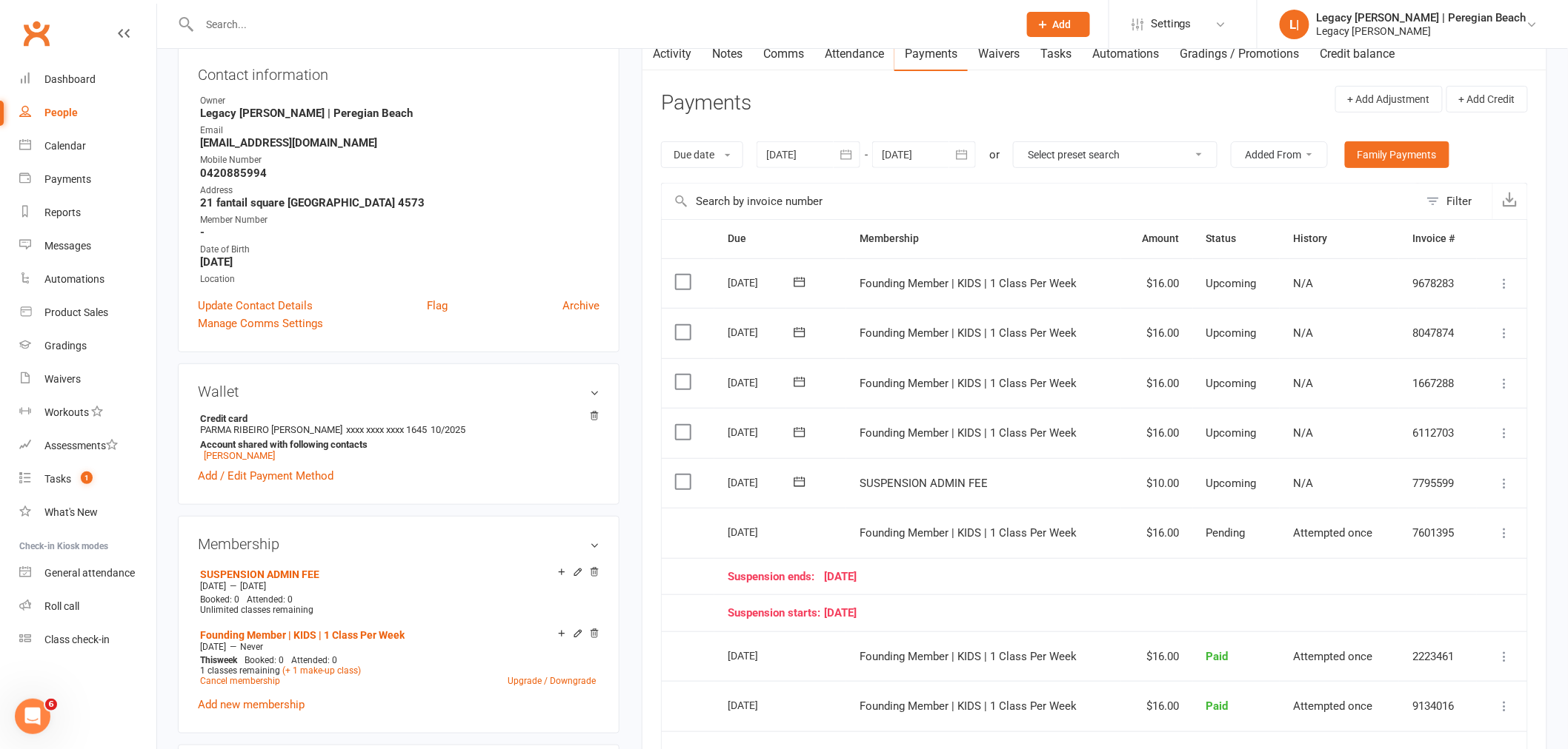
click at [1501, 483] on icon at bounding box center [1504, 483] width 15 height 15
click at [1463, 659] on link "Process now" at bounding box center [1439, 659] width 146 height 29
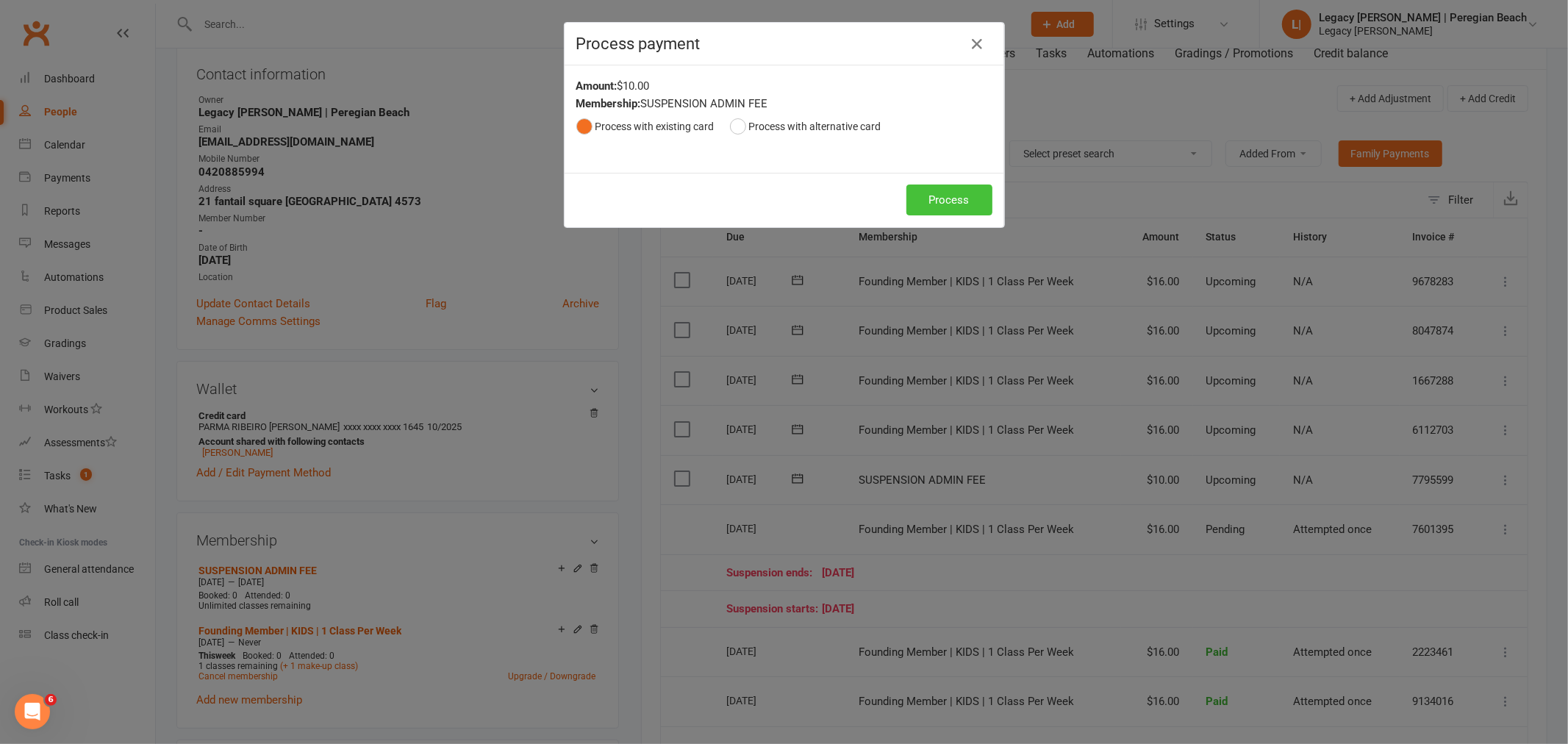
click at [934, 195] on button "Process" at bounding box center [949, 200] width 86 height 31
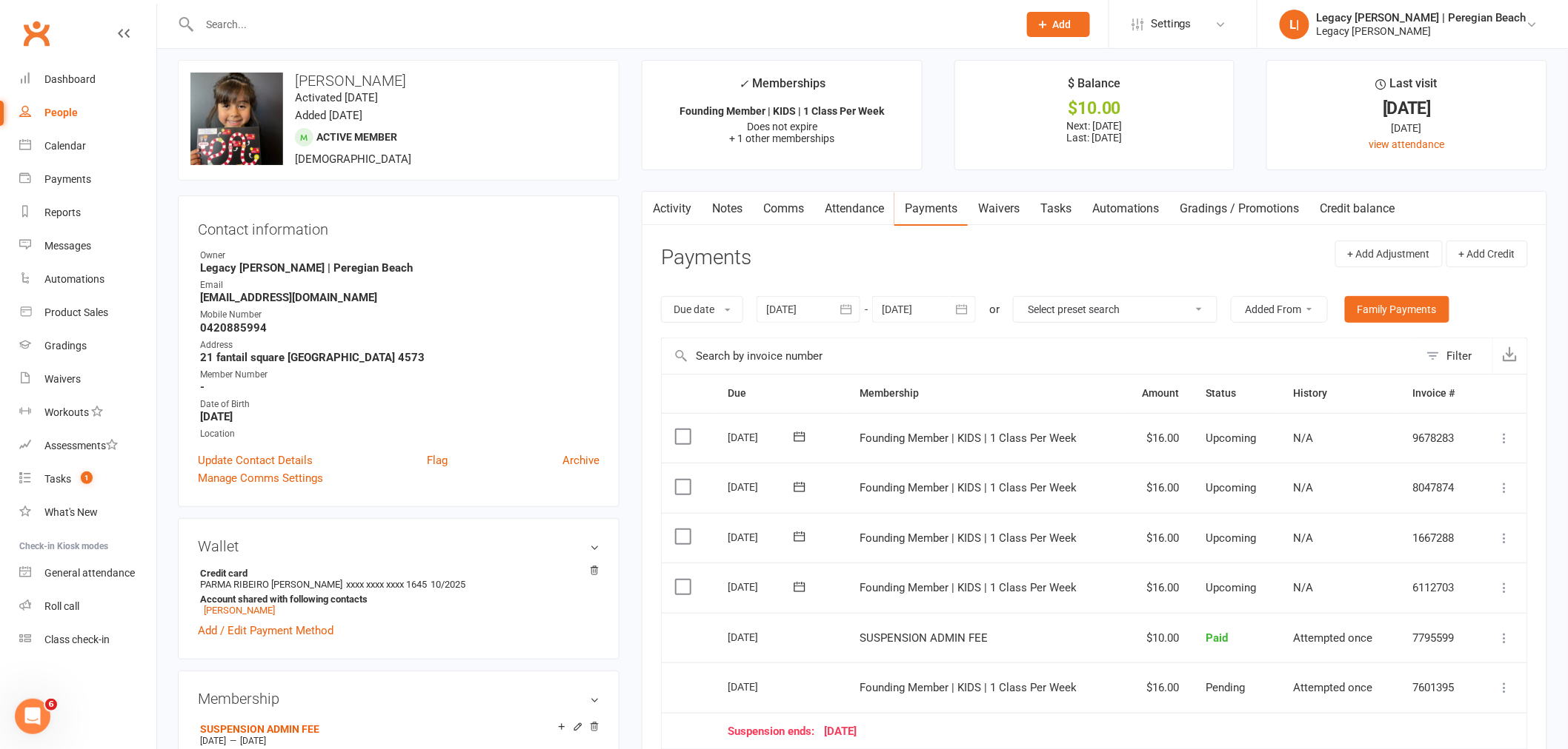
scroll to position [0, 0]
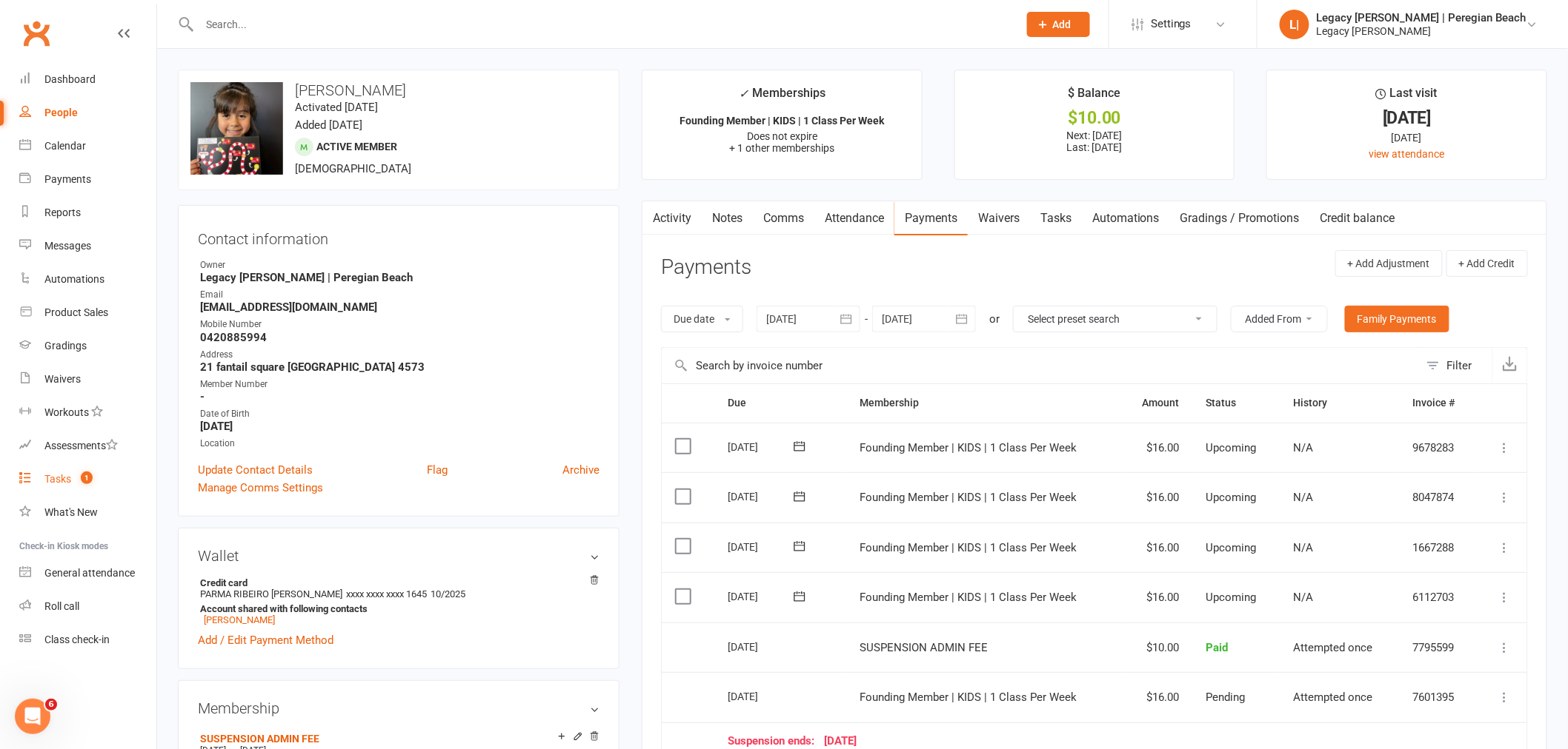
drag, startPoint x: 69, startPoint y: 478, endPoint x: 735, endPoint y: 450, distance: 666.6
click at [69, 478] on div "Tasks" at bounding box center [58, 479] width 27 height 12
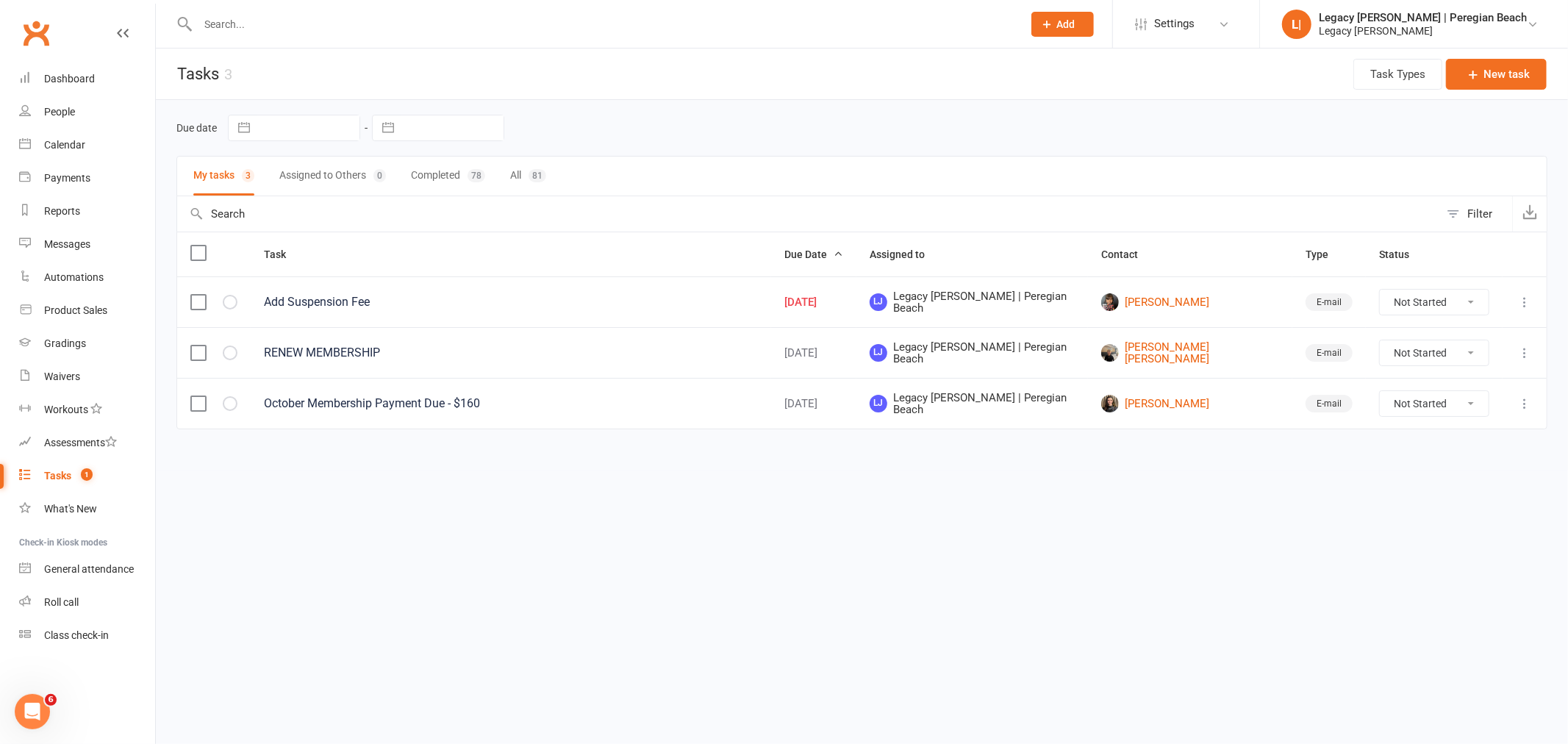
click at [1455, 301] on select "Not Started In Progress Waiting Complete" at bounding box center [1434, 302] width 109 height 25
click at [1380, 291] on select "Not Started In Progress Waiting Complete" at bounding box center [1434, 302] width 109 height 25
select select "unstarted"
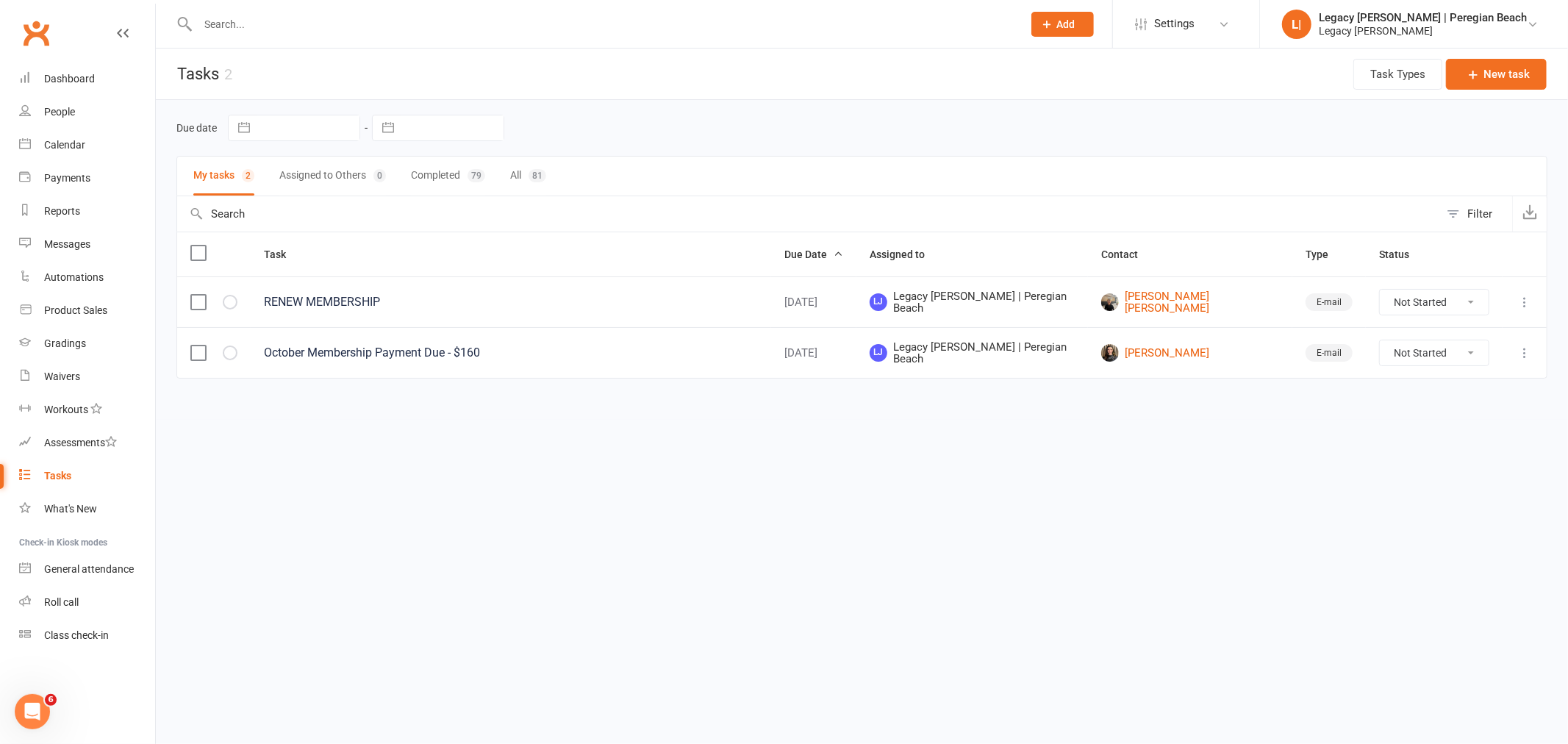
click at [1431, 307] on select "Not Started In Progress Waiting Complete" at bounding box center [1434, 302] width 109 height 25
click at [1380, 291] on select "Not Started In Progress Waiting Complete" at bounding box center [1434, 302] width 109 height 25
select select "unstarted"
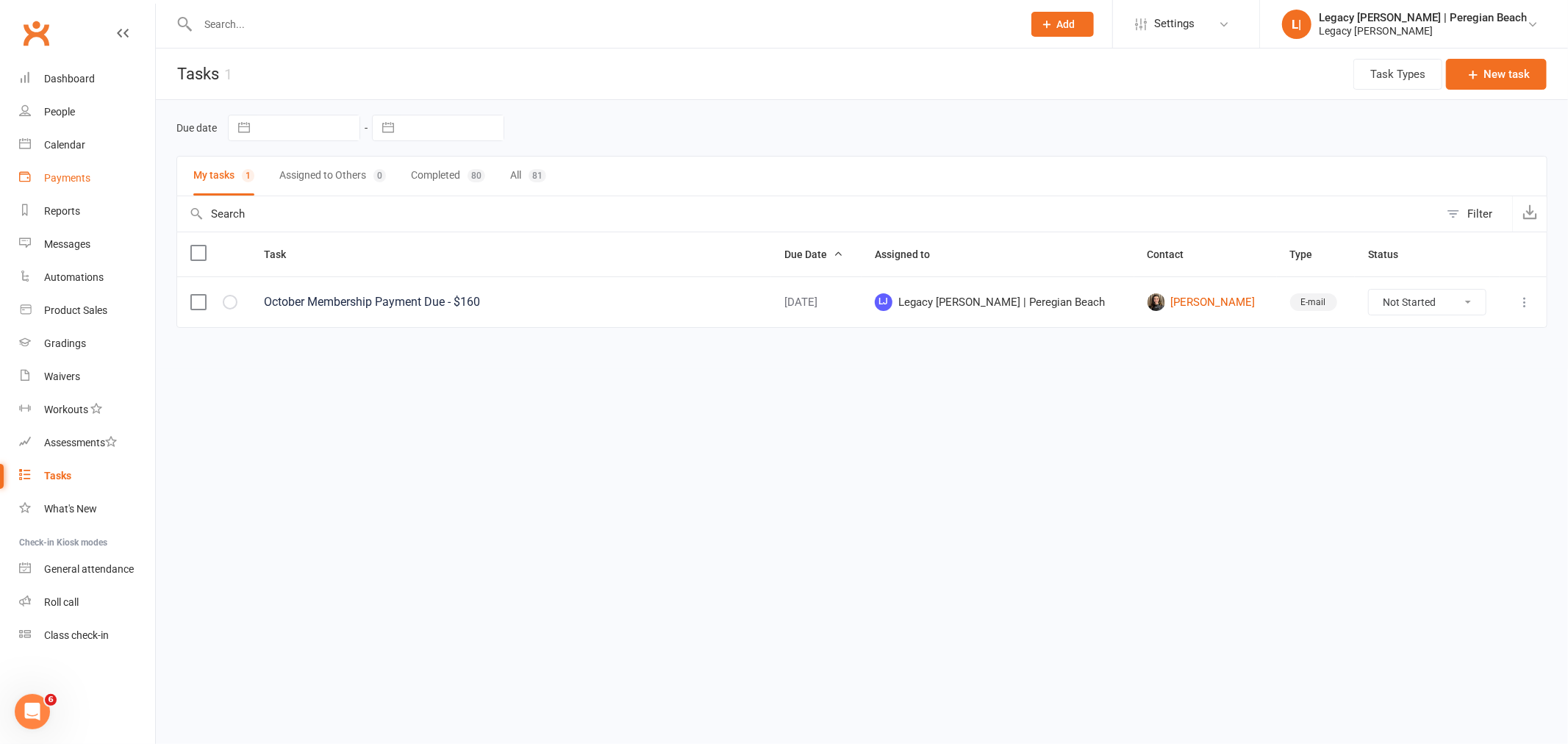
click at [56, 169] on link "Payments" at bounding box center [87, 179] width 136 height 33
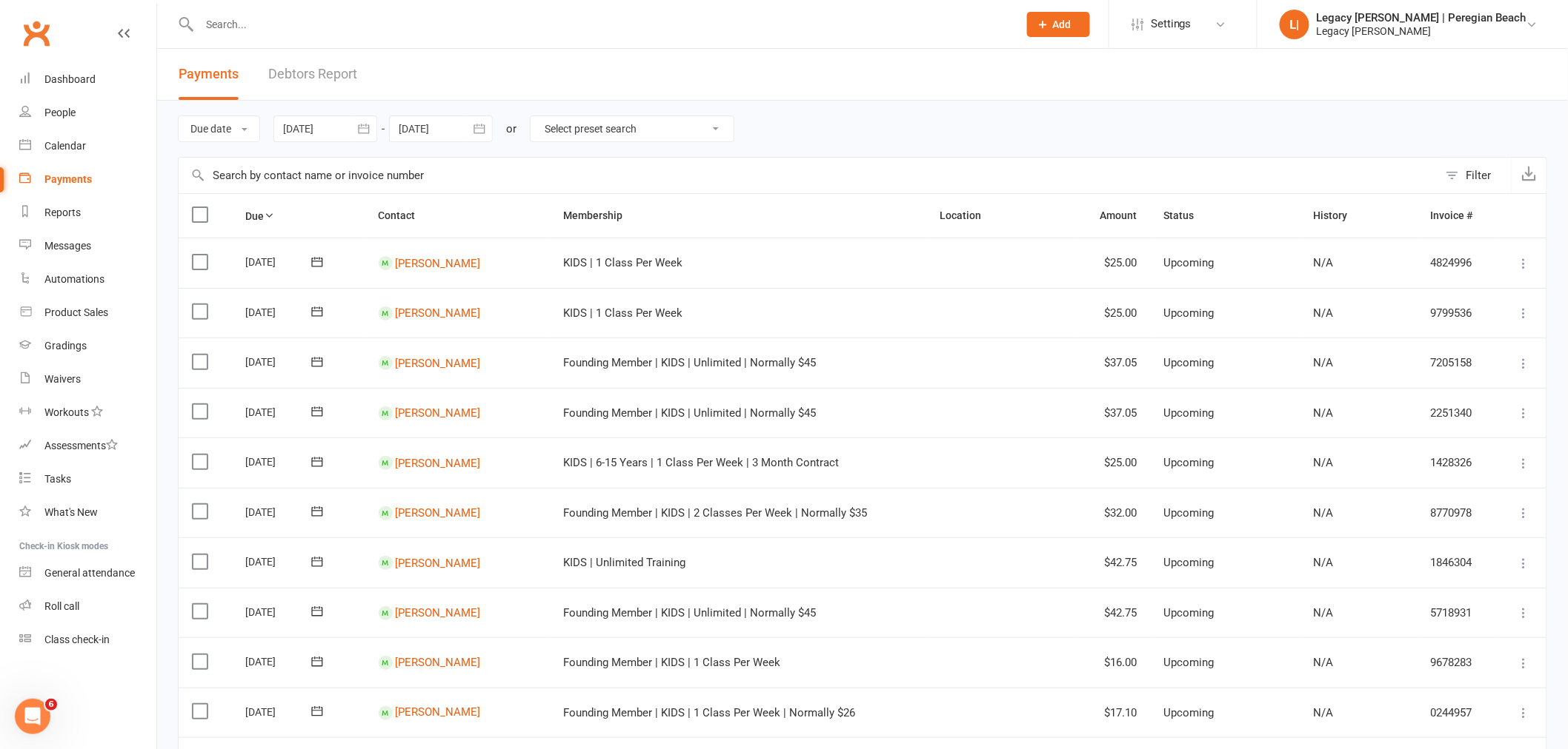
click at [647, 129] on select "Select preset search All failures All skipped payments All pending payments Suc…" at bounding box center [631, 129] width 203 height 25
select select "0"
click at [540, 116] on select "Select preset search All failures All skipped payments All pending payments Suc…" at bounding box center [631, 129] width 203 height 25
type input "15 Sep 2025"
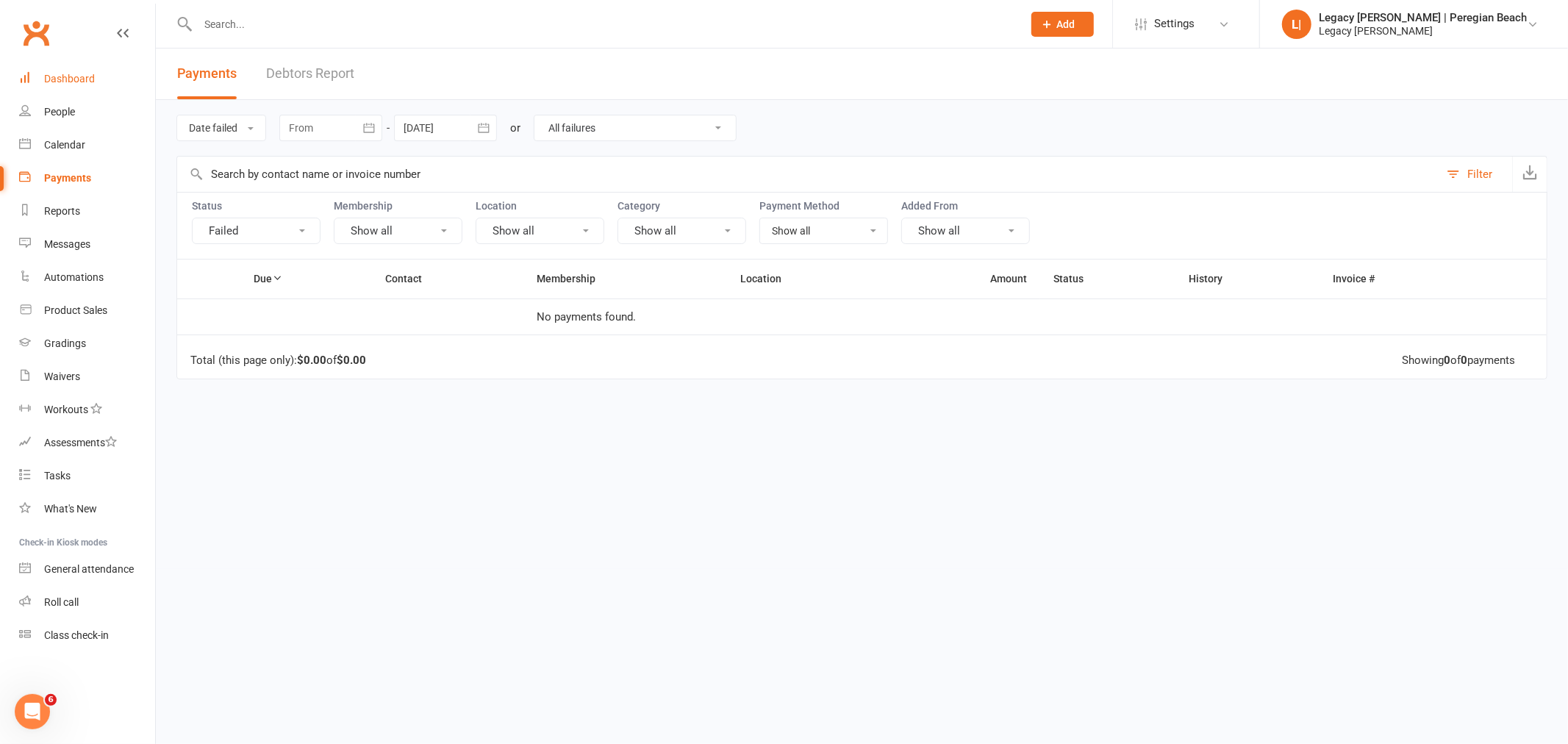
click at [68, 77] on div "Dashboard" at bounding box center [70, 78] width 51 height 11
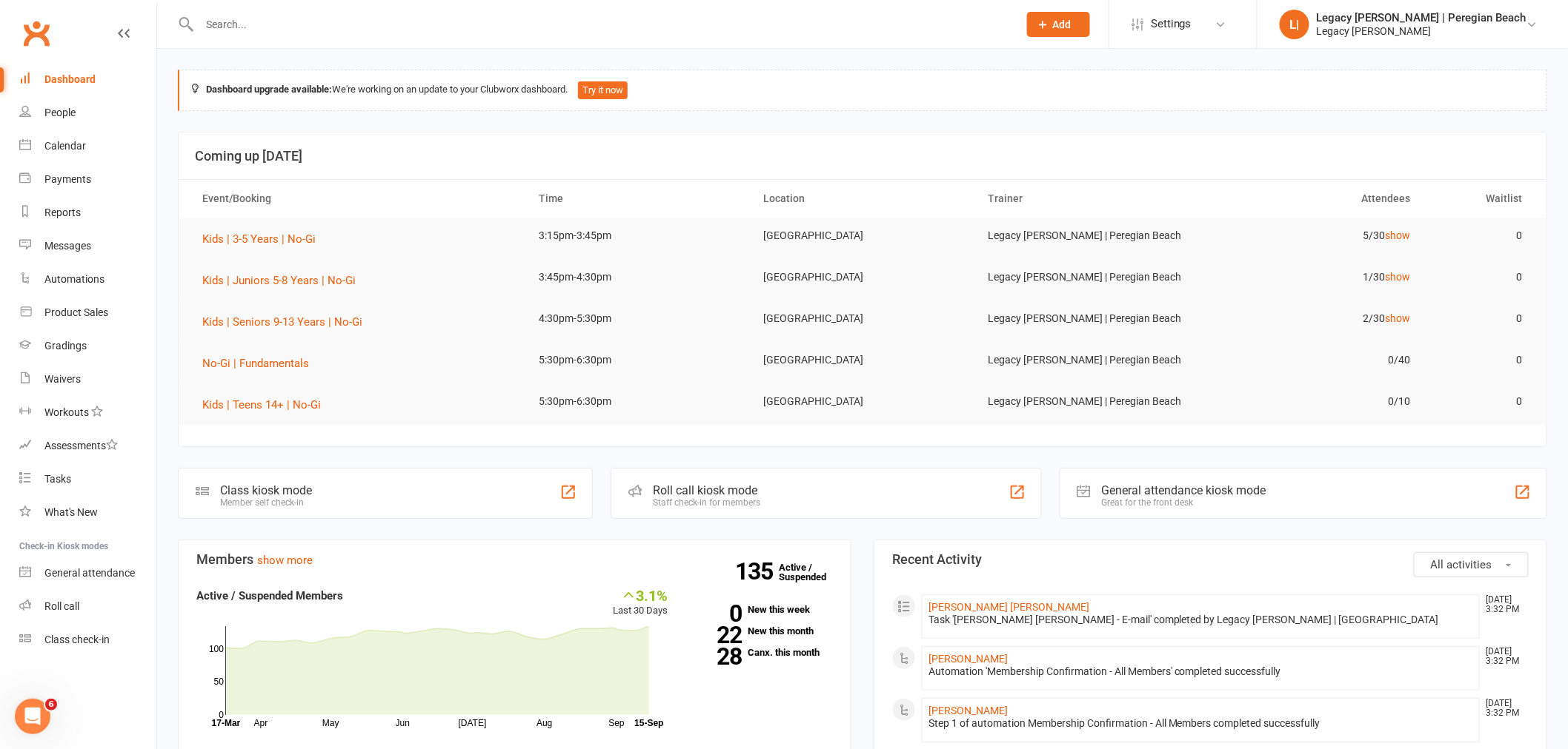
click at [787, 483] on div "Roll call kiosk mode Staff check-in for members" at bounding box center [825, 494] width 430 height 51
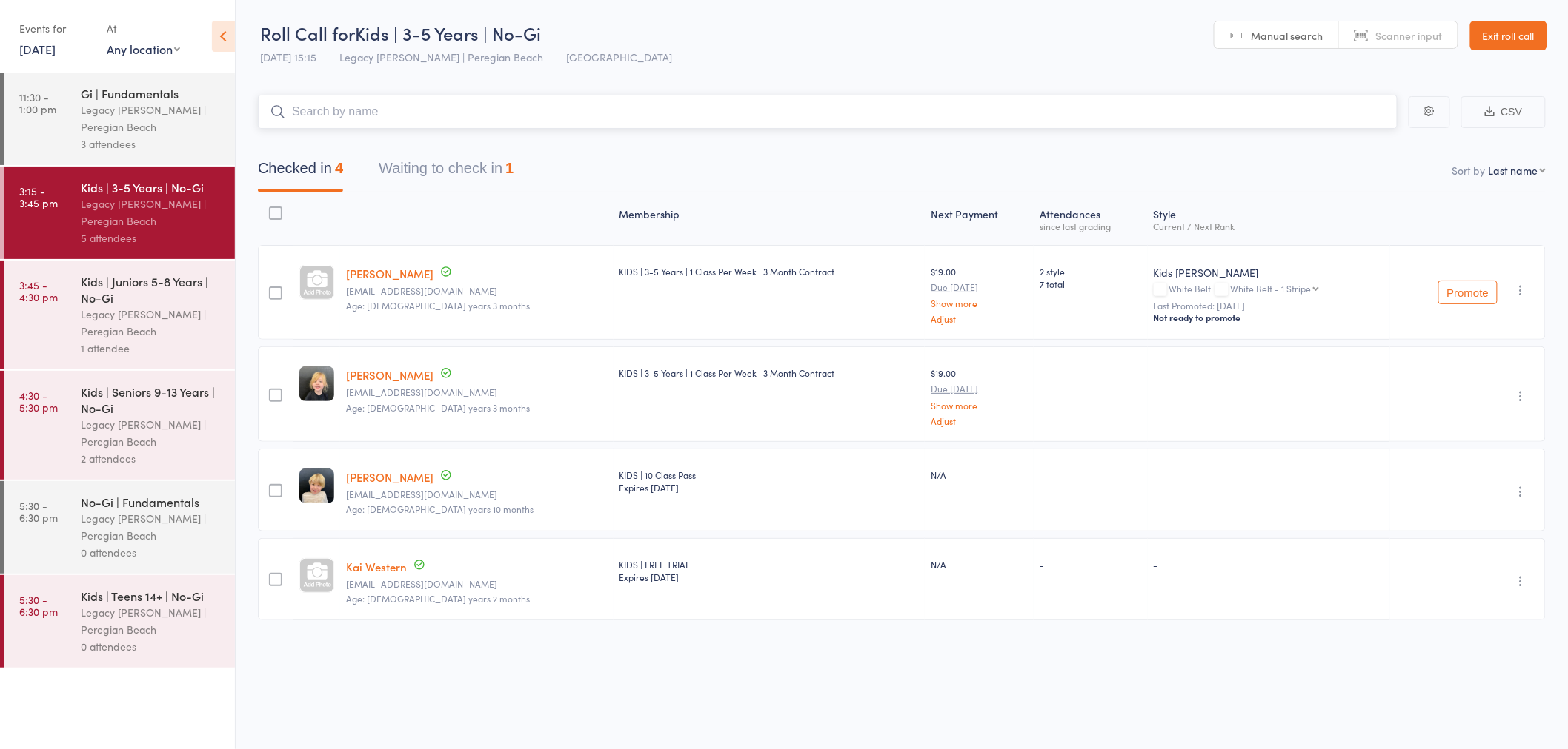
click at [465, 161] on button "Waiting to check in 1" at bounding box center [446, 172] width 135 height 39
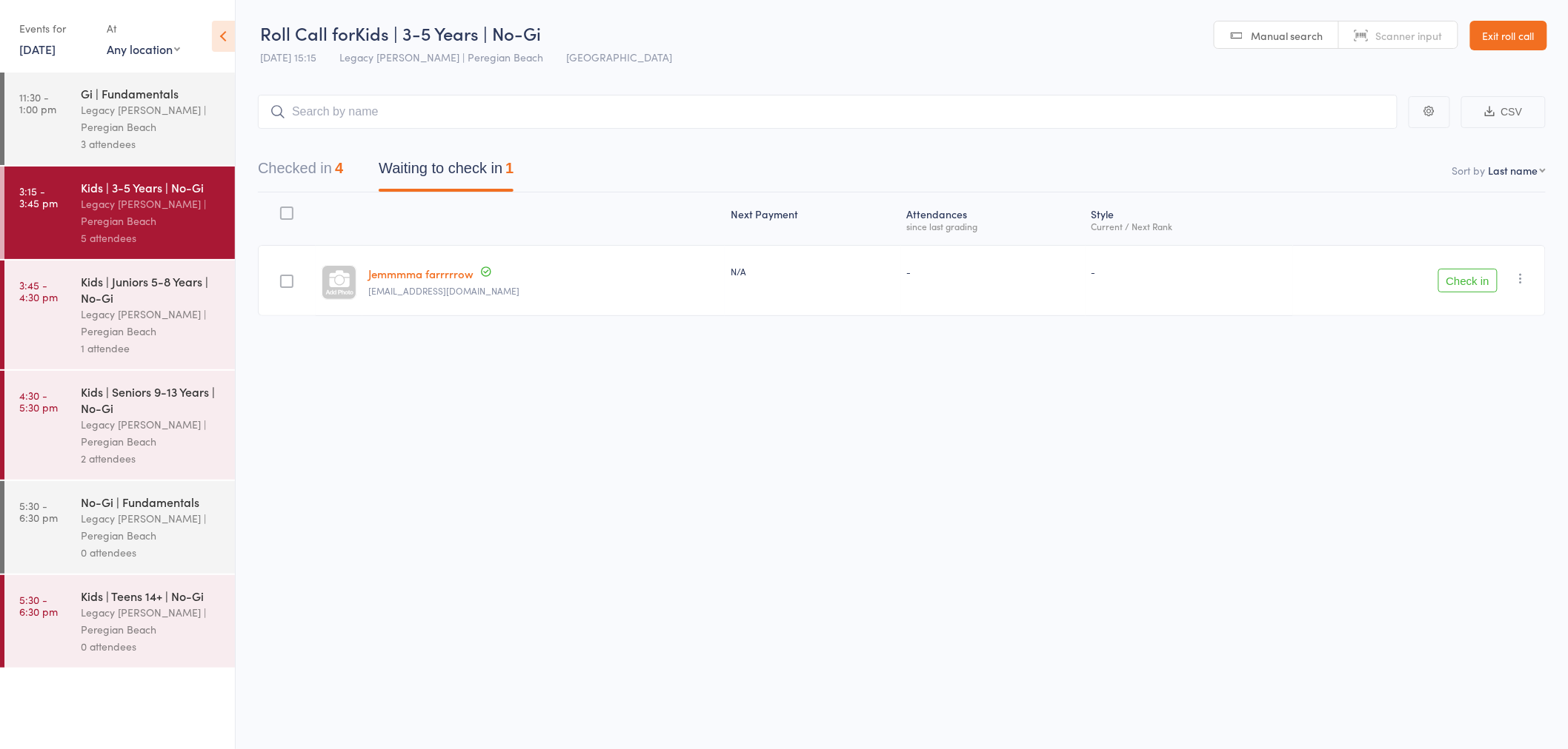
click at [1523, 275] on icon "button" at bounding box center [1521, 278] width 15 height 15
click at [1492, 405] on li "Remove" at bounding box center [1468, 407] width 122 height 20
click at [290, 165] on button "Checked in 4" at bounding box center [301, 172] width 85 height 39
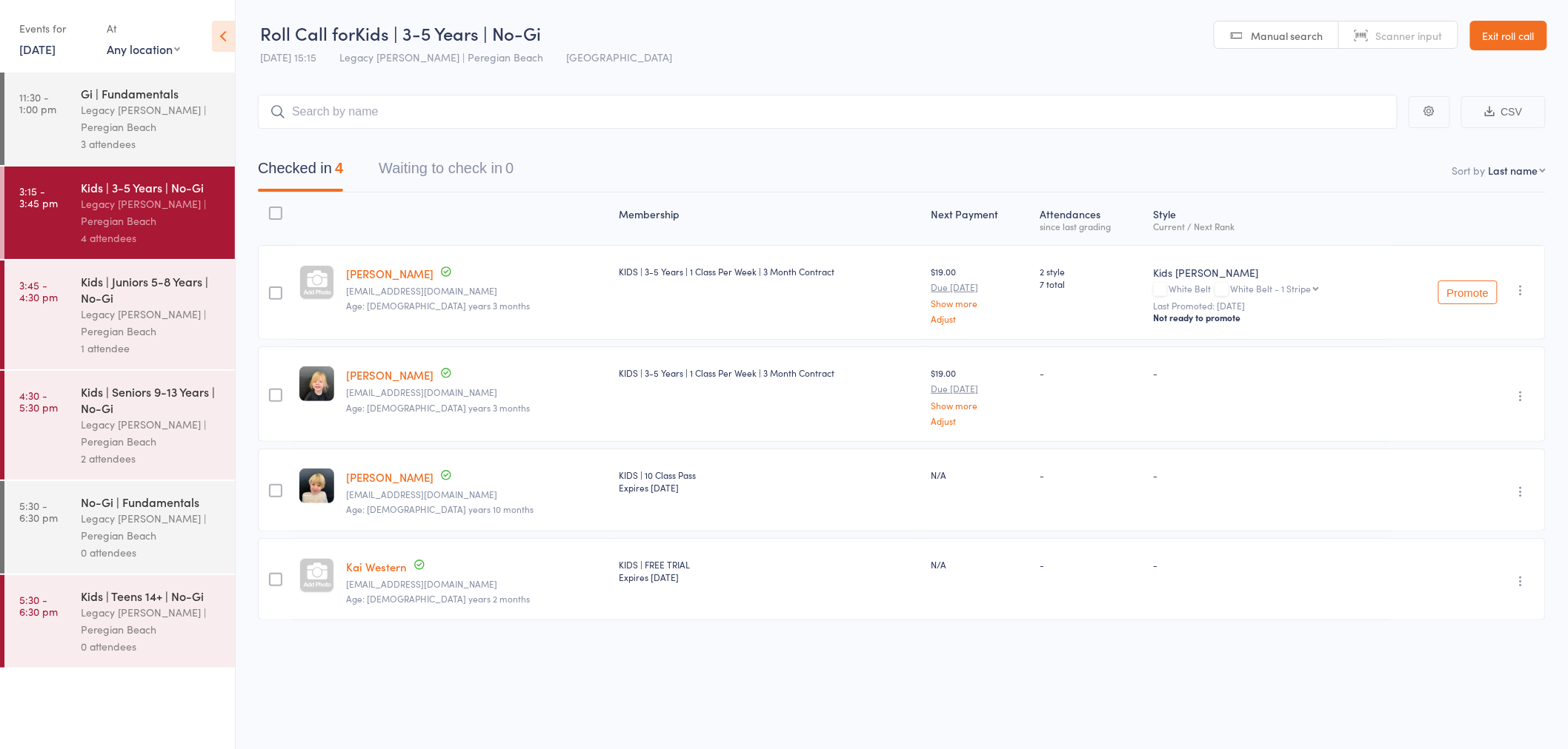
click at [164, 320] on div "Legacy [PERSON_NAME] | Peregian Beach" at bounding box center [152, 323] width 142 height 34
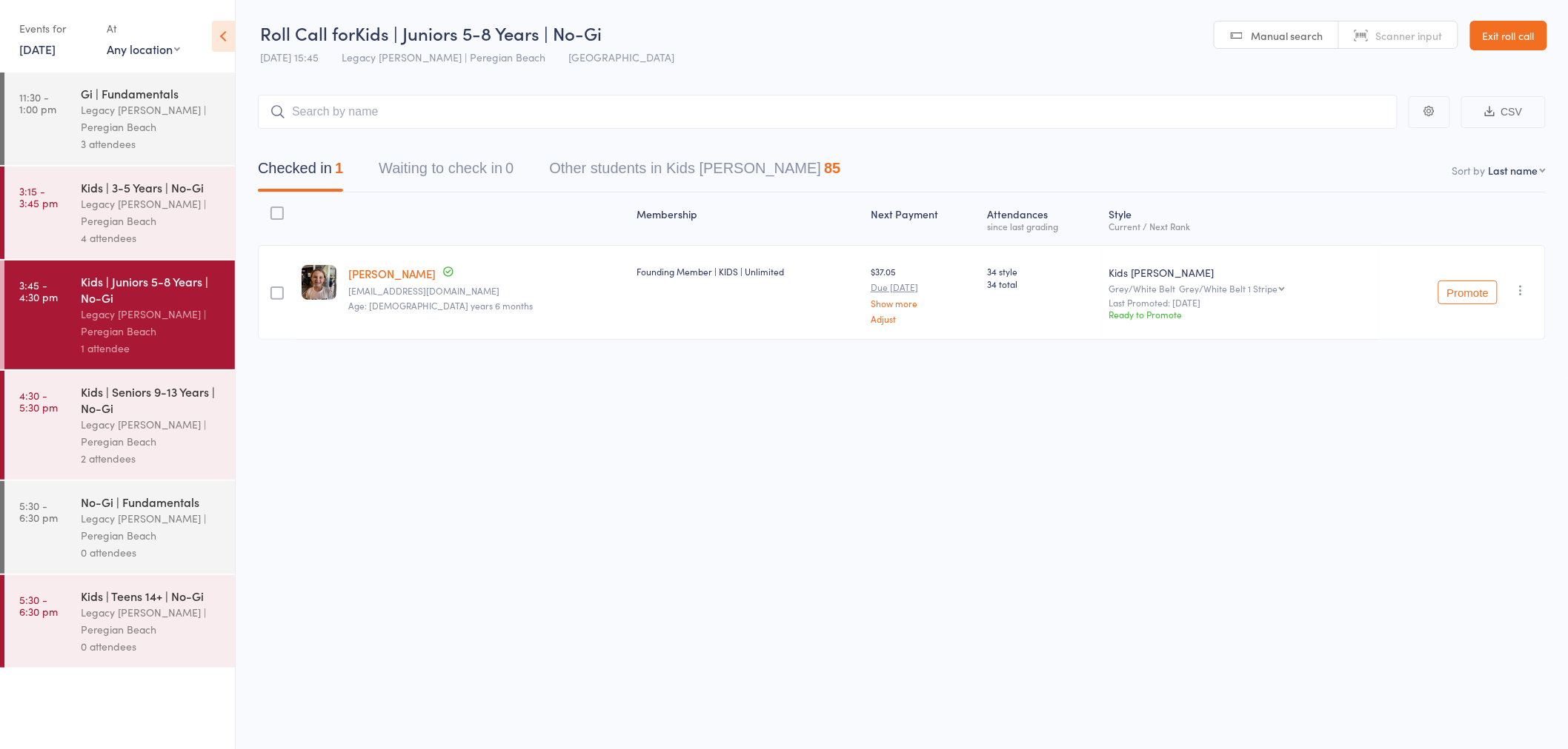
click at [174, 413] on div "Kids | Seniors 9-13 Years | No-Gi" at bounding box center [152, 400] width 142 height 33
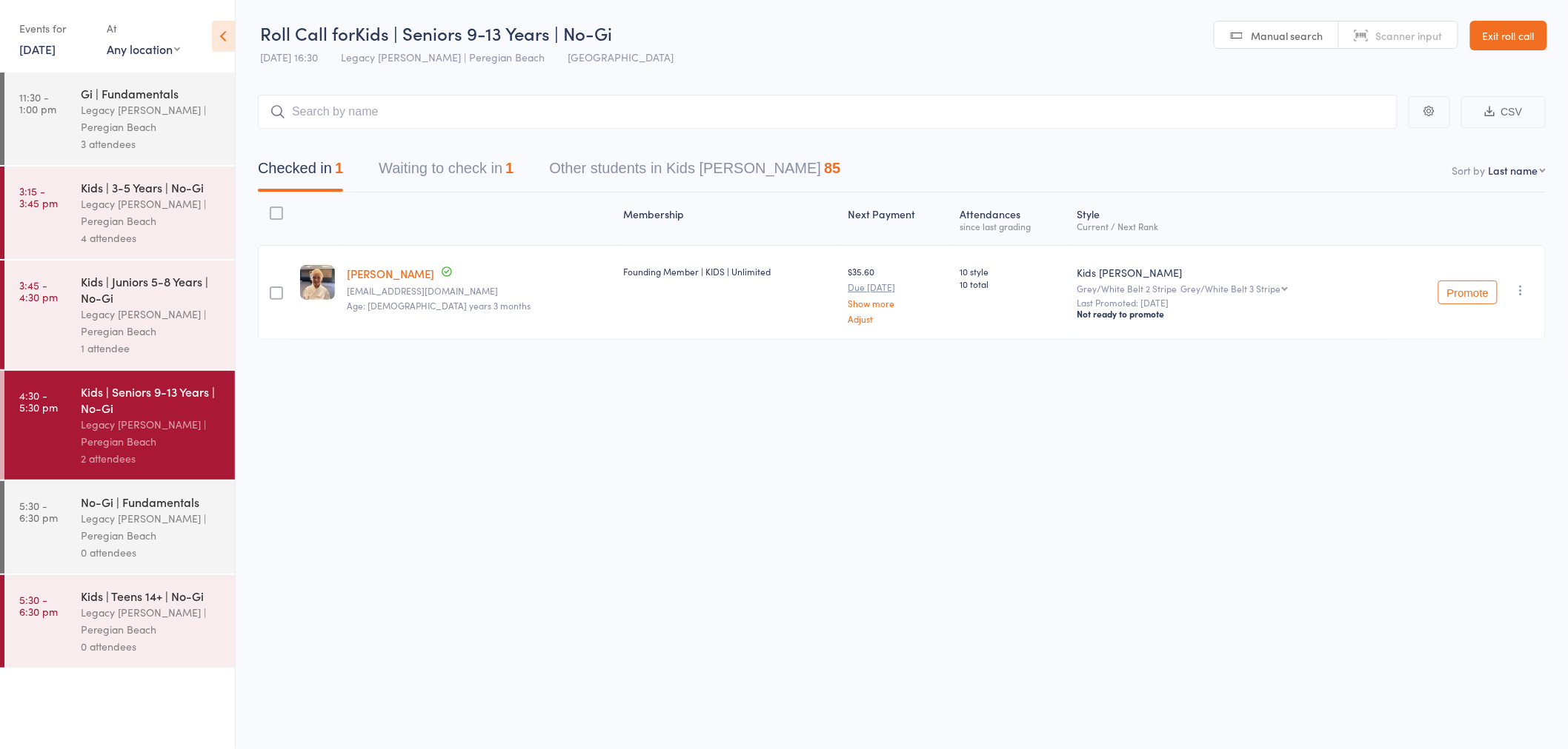
click at [129, 531] on div "Legacy [PERSON_NAME] | Peregian Beach" at bounding box center [152, 527] width 142 height 34
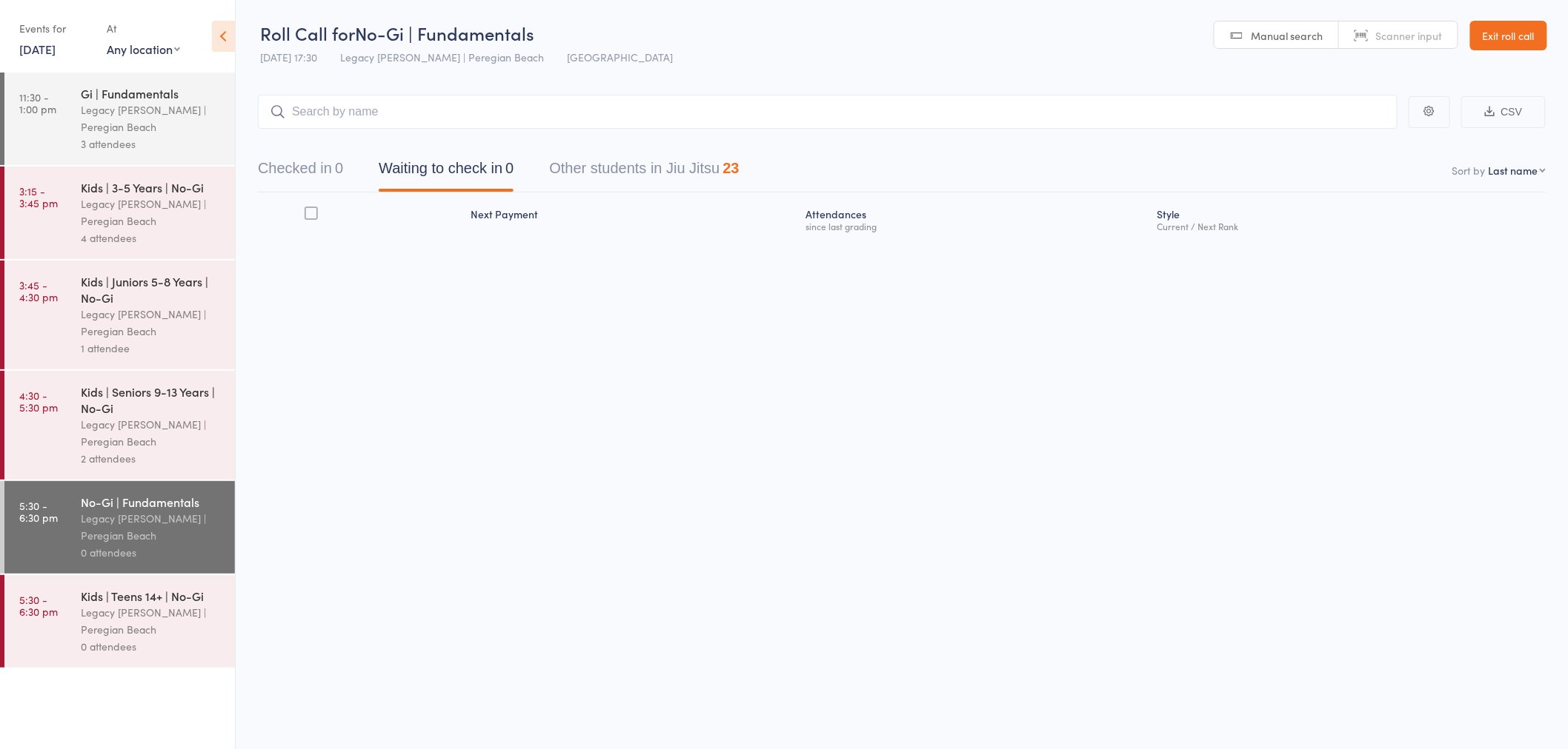
click at [127, 617] on div "Legacy [PERSON_NAME] | Peregian Beach" at bounding box center [152, 621] width 142 height 34
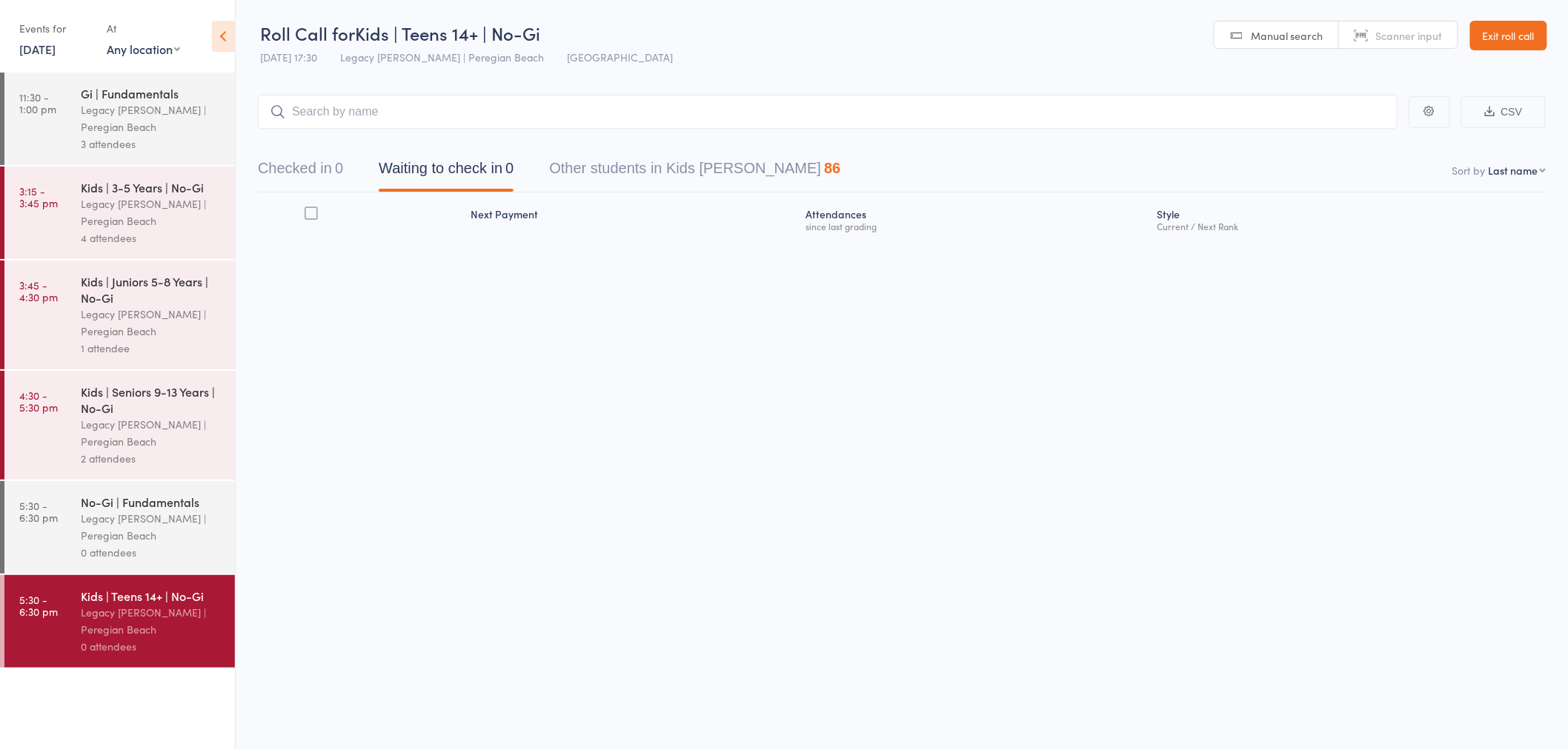
click at [138, 285] on div "Kids | Juniors 5-8 Years | No-Gi" at bounding box center [152, 289] width 142 height 33
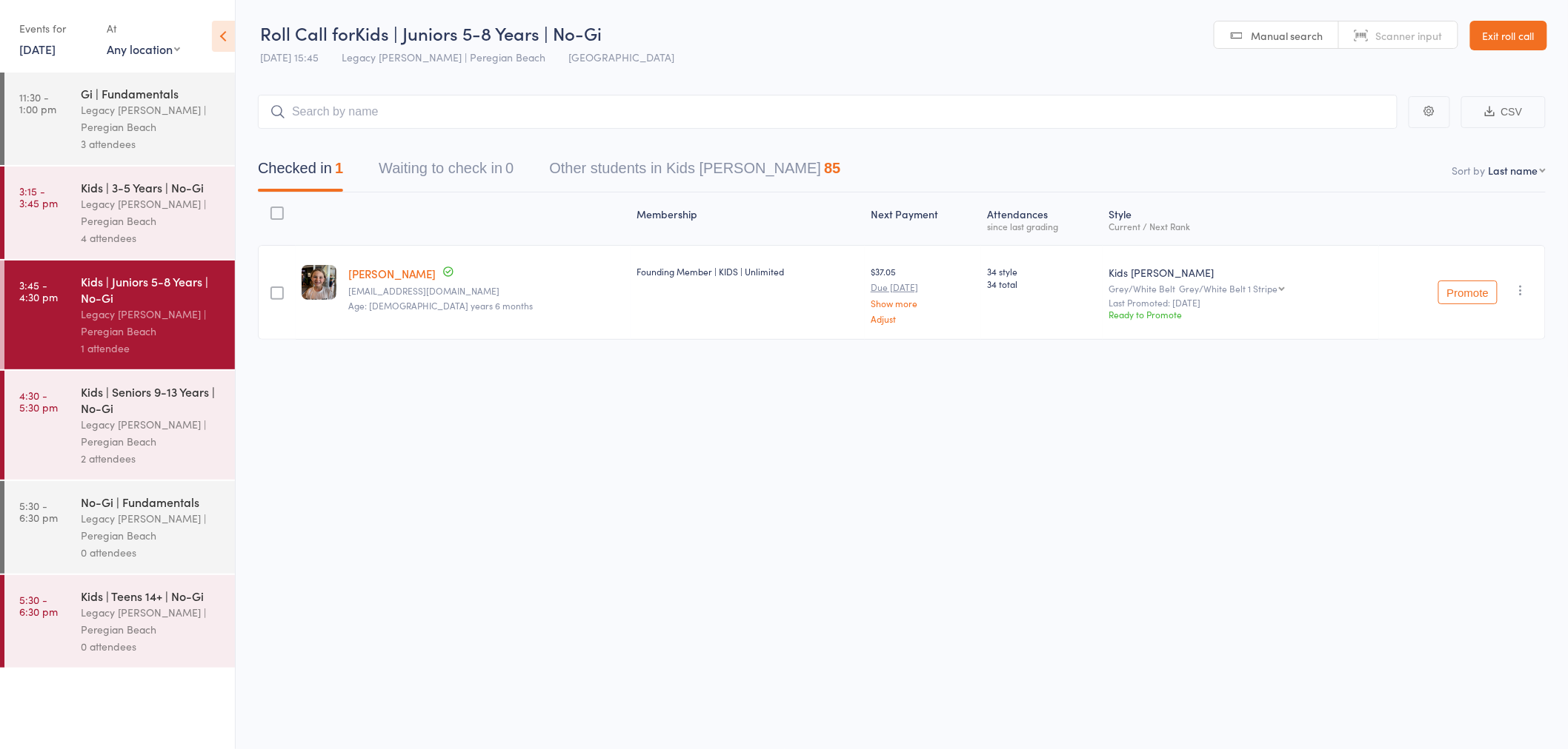
click at [1509, 30] on link "Exit roll call" at bounding box center [1508, 35] width 77 height 29
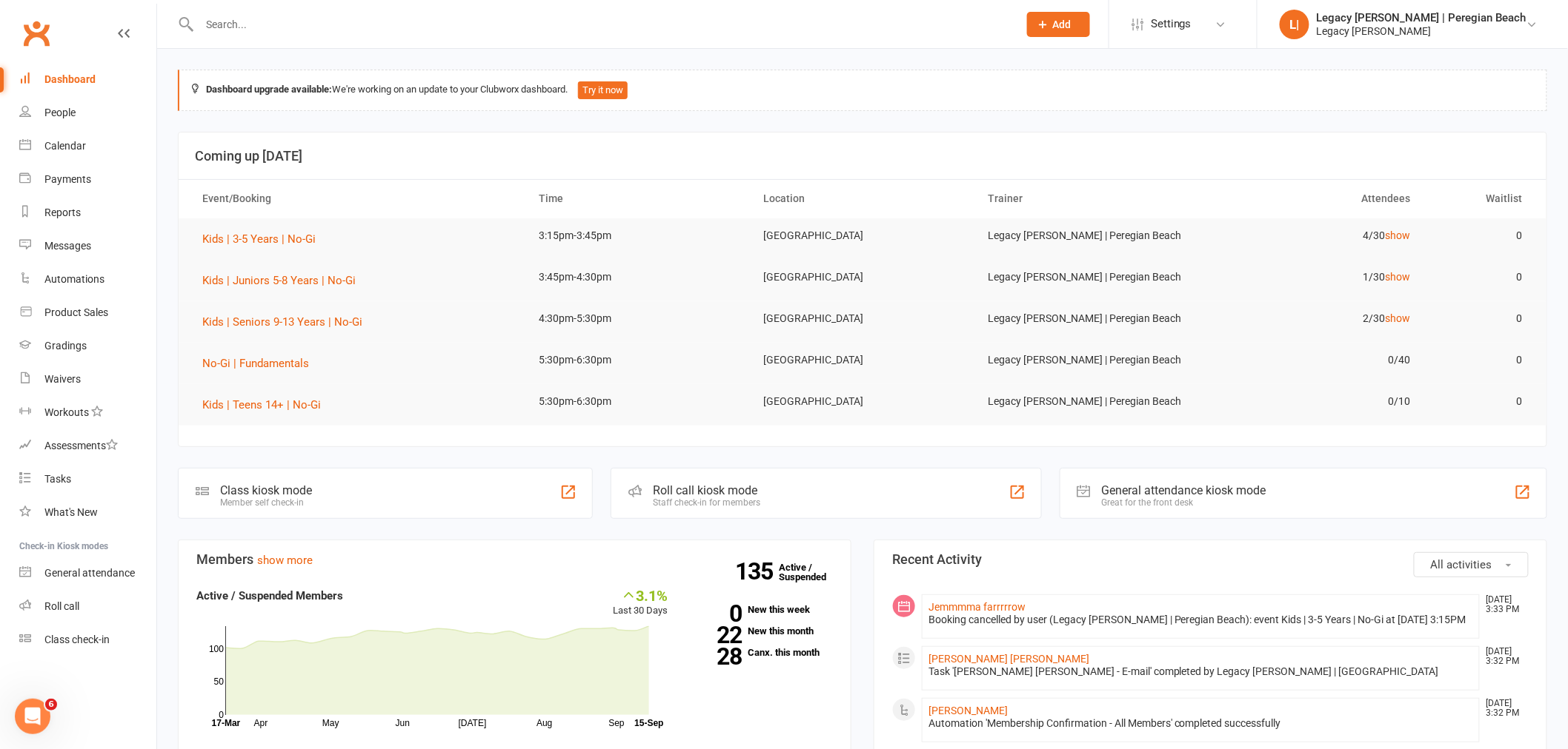
click at [760, 484] on div "Roll call kiosk mode" at bounding box center [706, 490] width 107 height 14
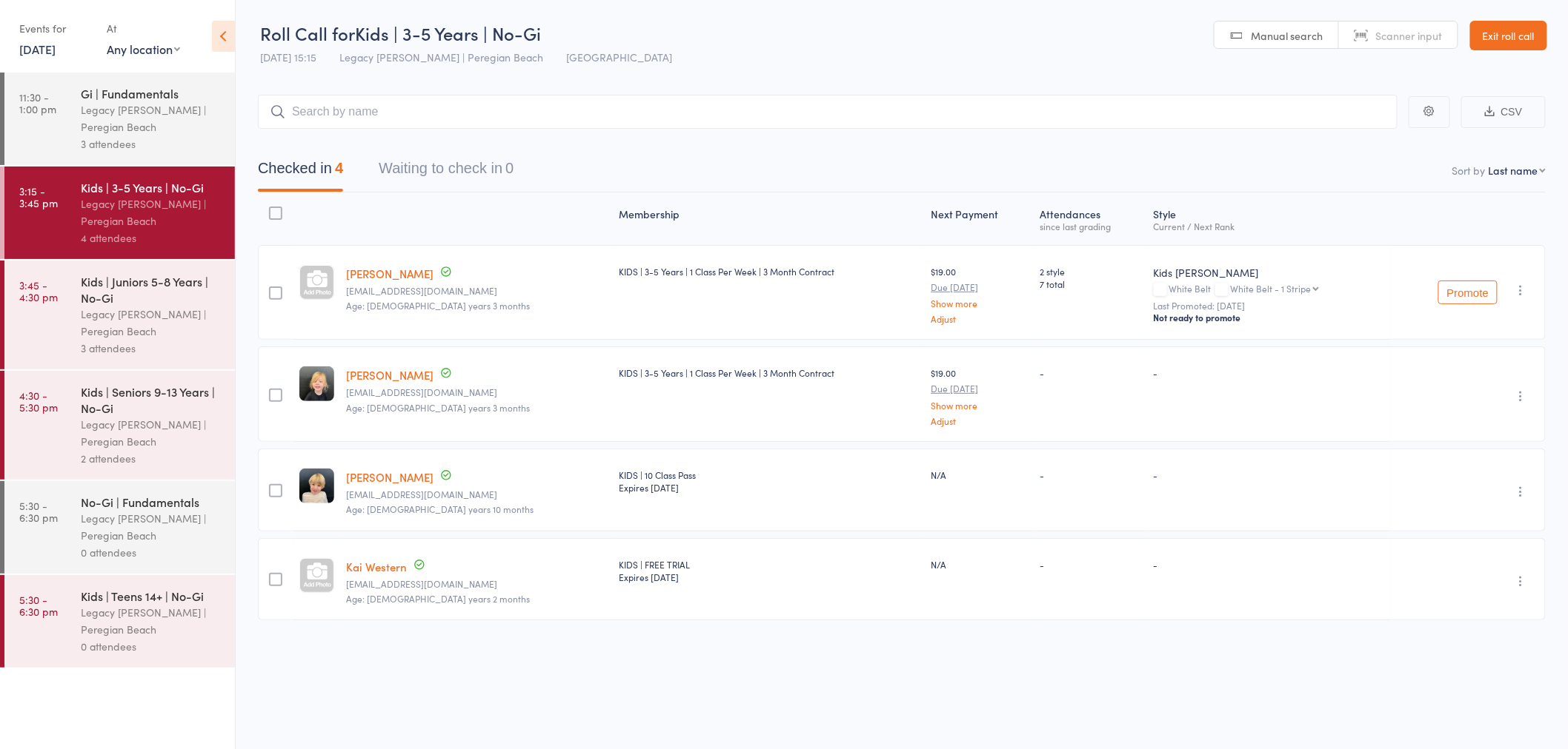
click at [145, 321] on div "Legacy [PERSON_NAME] | Peregian Beach" at bounding box center [152, 323] width 142 height 34
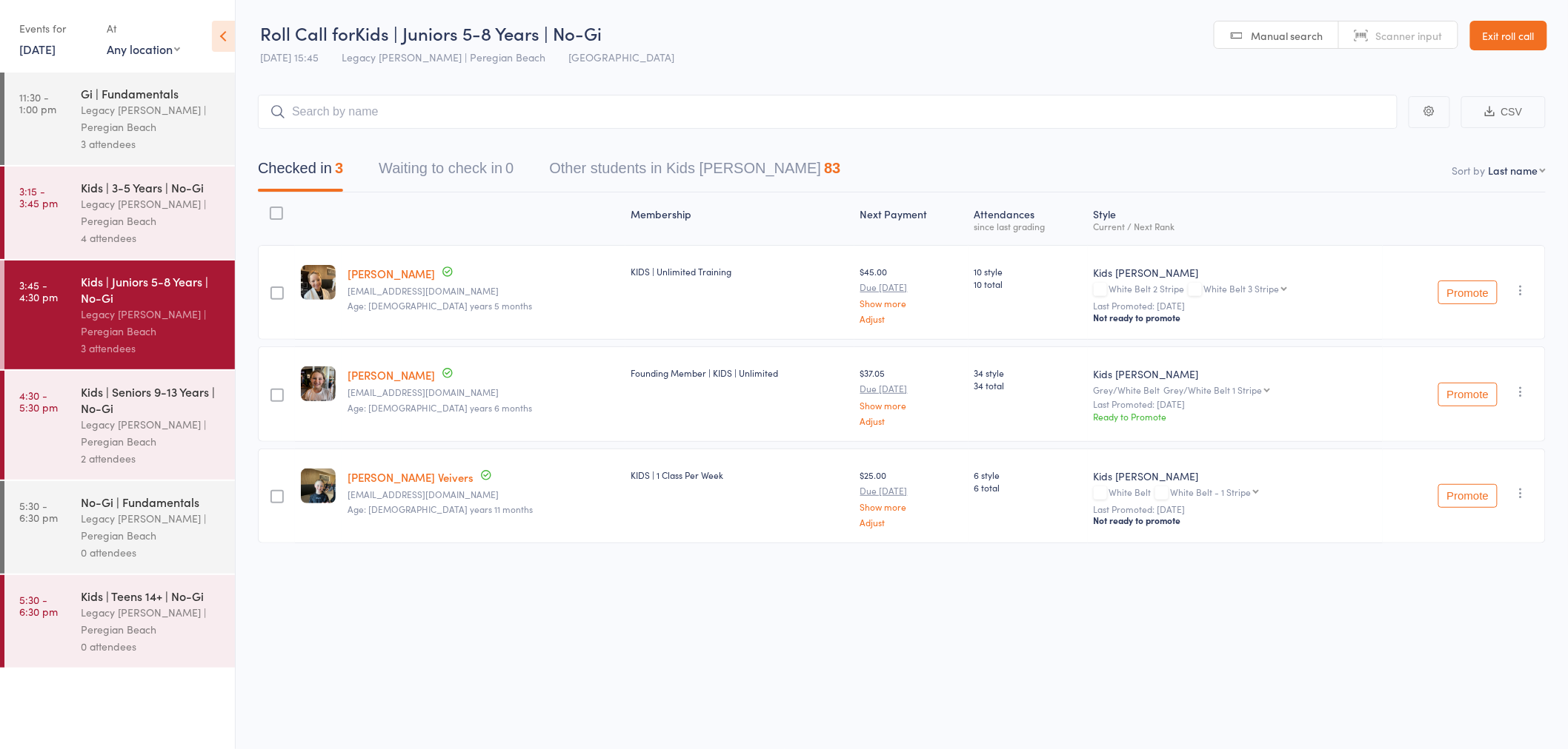
click at [1490, 31] on link "Exit roll call" at bounding box center [1508, 35] width 77 height 29
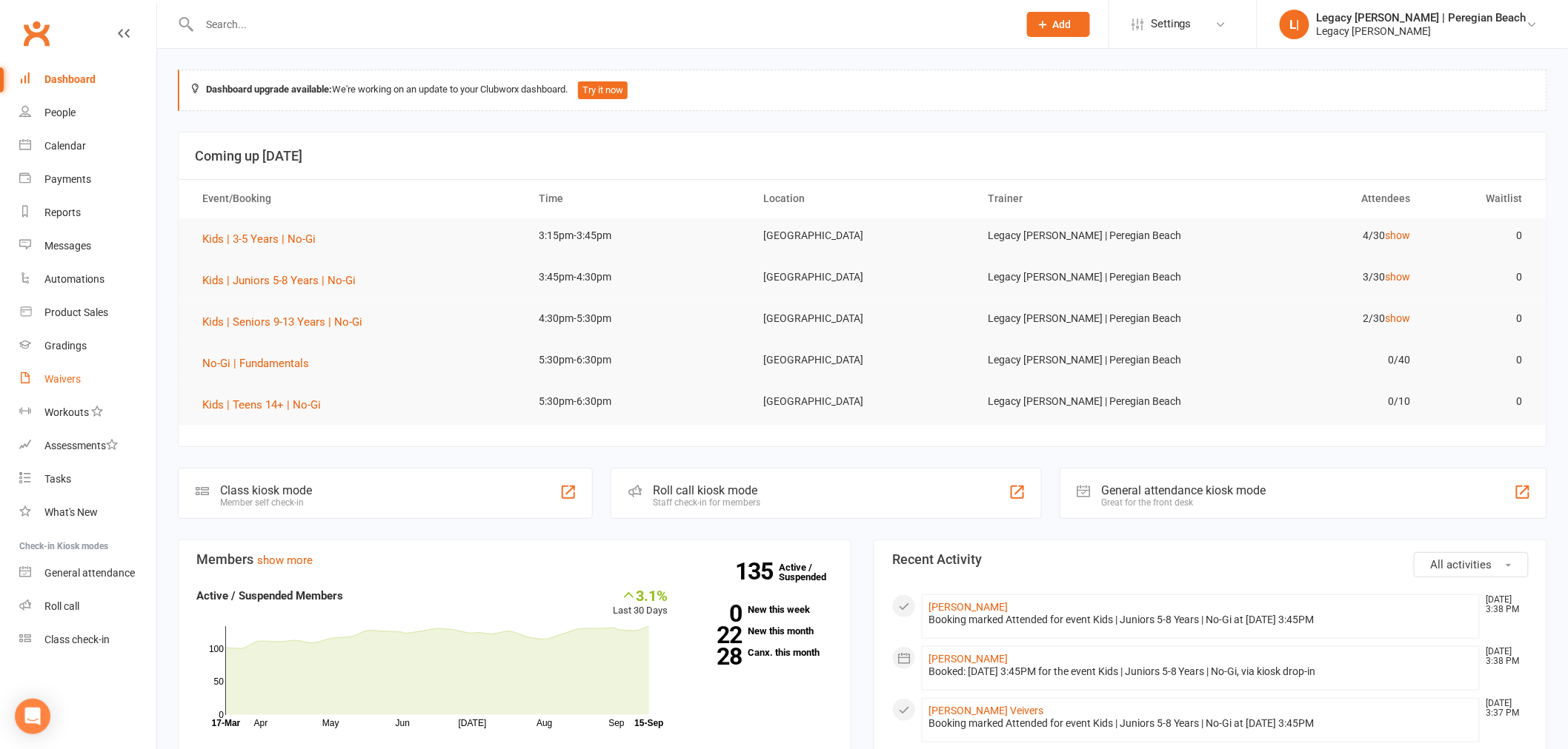
click at [66, 378] on div "Waivers" at bounding box center [62, 378] width 36 height 12
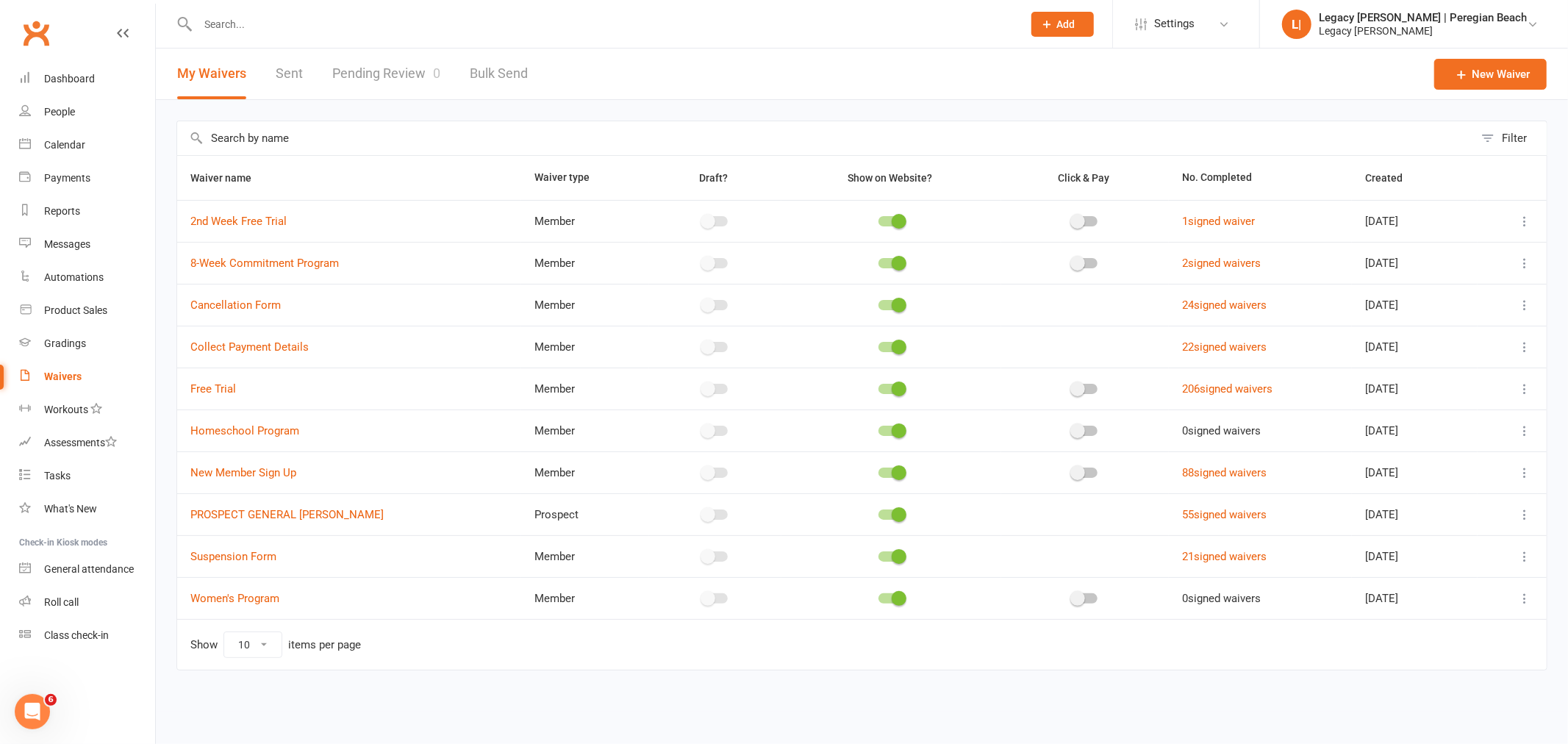
click at [1529, 519] on icon at bounding box center [1524, 514] width 15 height 15
click at [1494, 598] on link "Copy external link to clipboard" at bounding box center [1446, 602] width 172 height 29
drag, startPoint x: 71, startPoint y: 78, endPoint x: 394, endPoint y: 75, distance: 323.0
click at [71, 78] on div "Dashboard" at bounding box center [70, 78] width 51 height 11
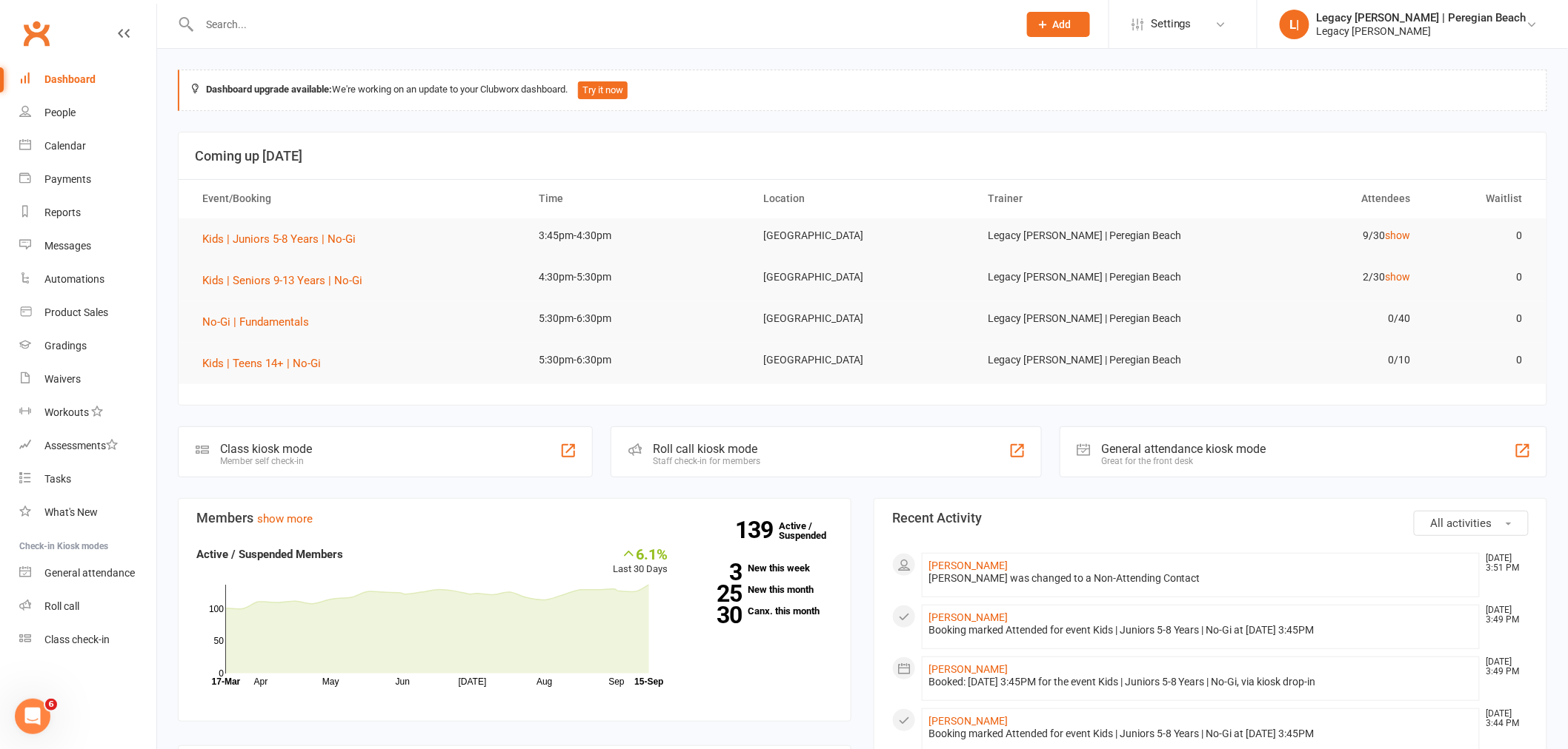
click at [344, 28] on input "text" at bounding box center [601, 24] width 812 height 20
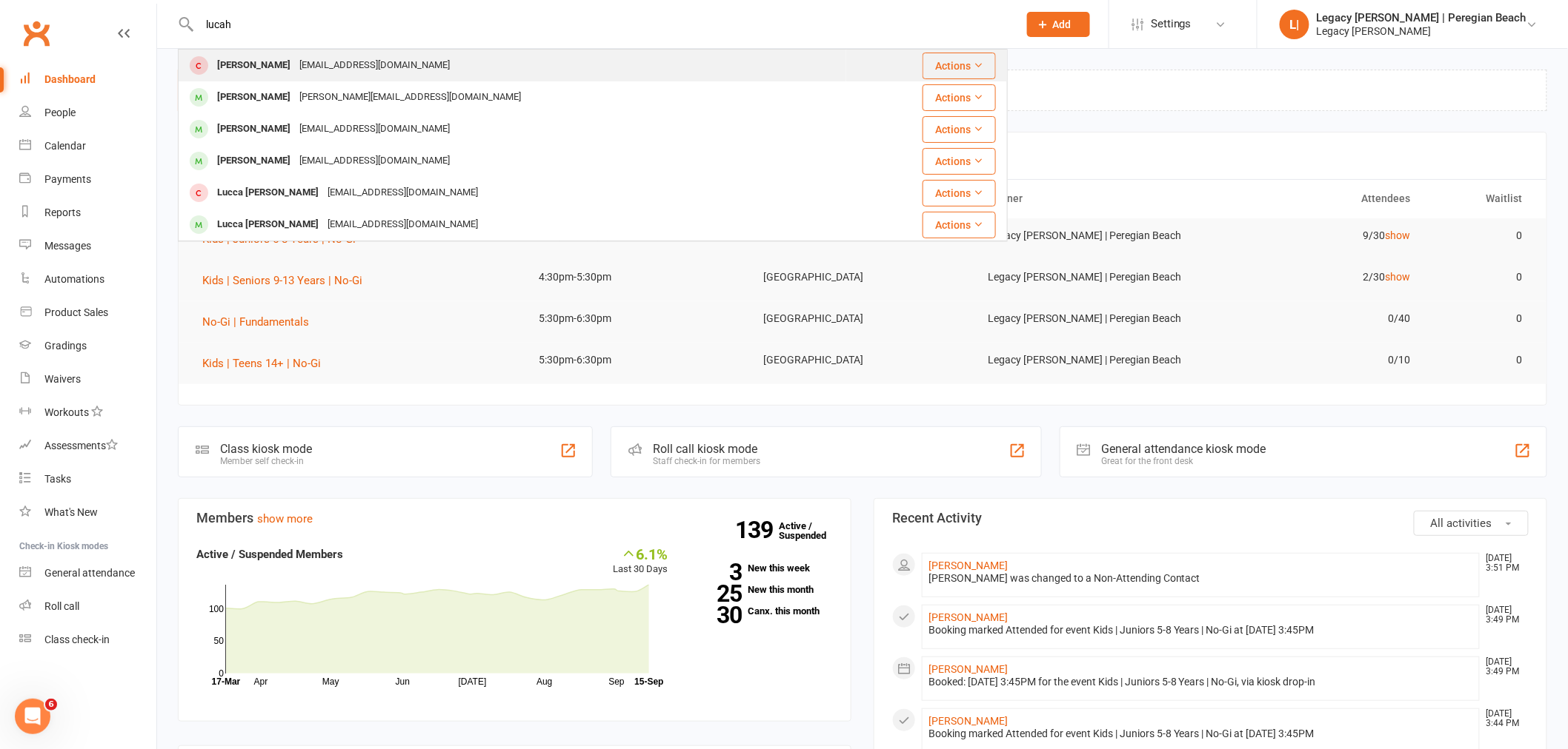
type input "lucah"
click at [338, 64] on div "sammydee84@hotmail.com" at bounding box center [374, 66] width 160 height 21
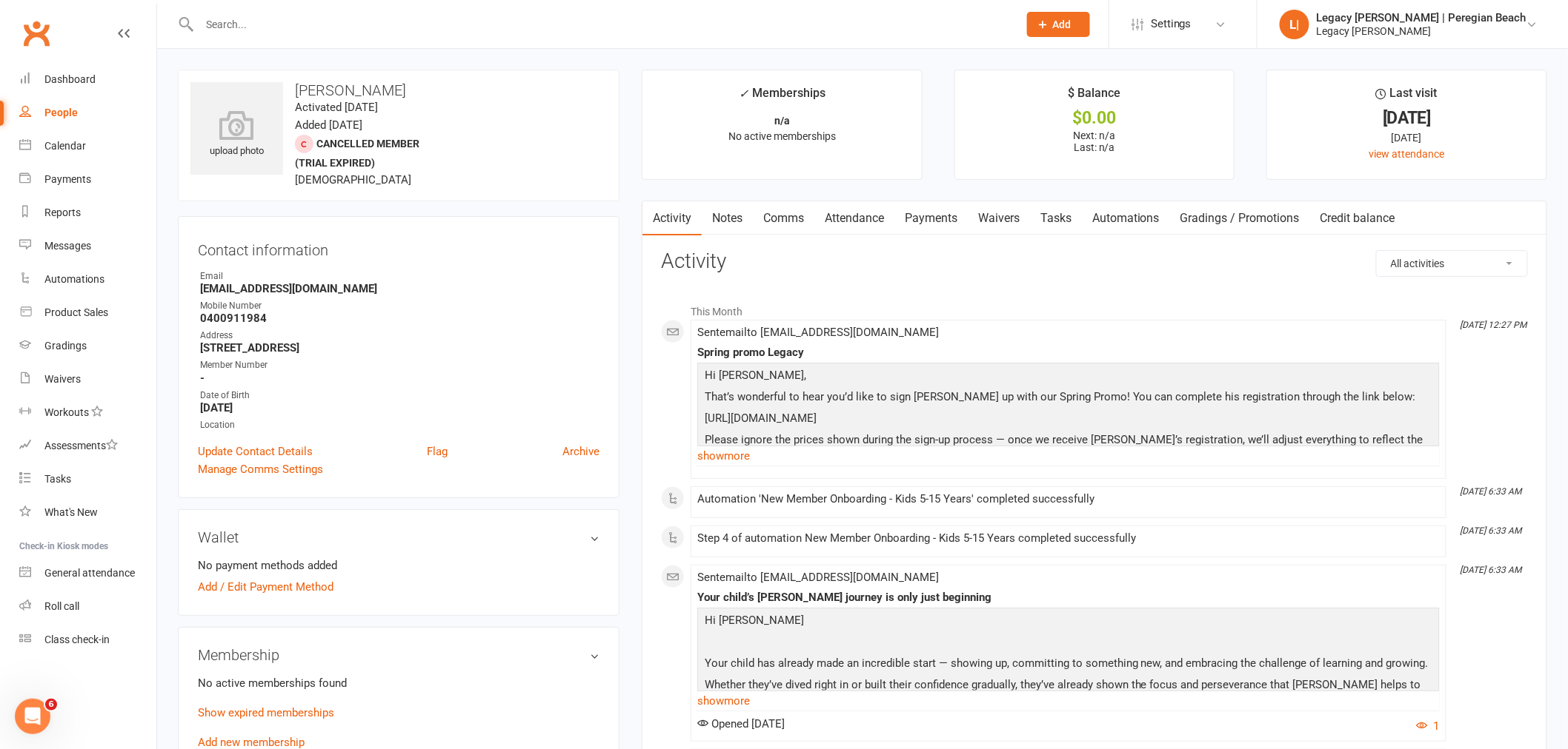
click at [310, 23] on input "text" at bounding box center [601, 24] width 812 height 20
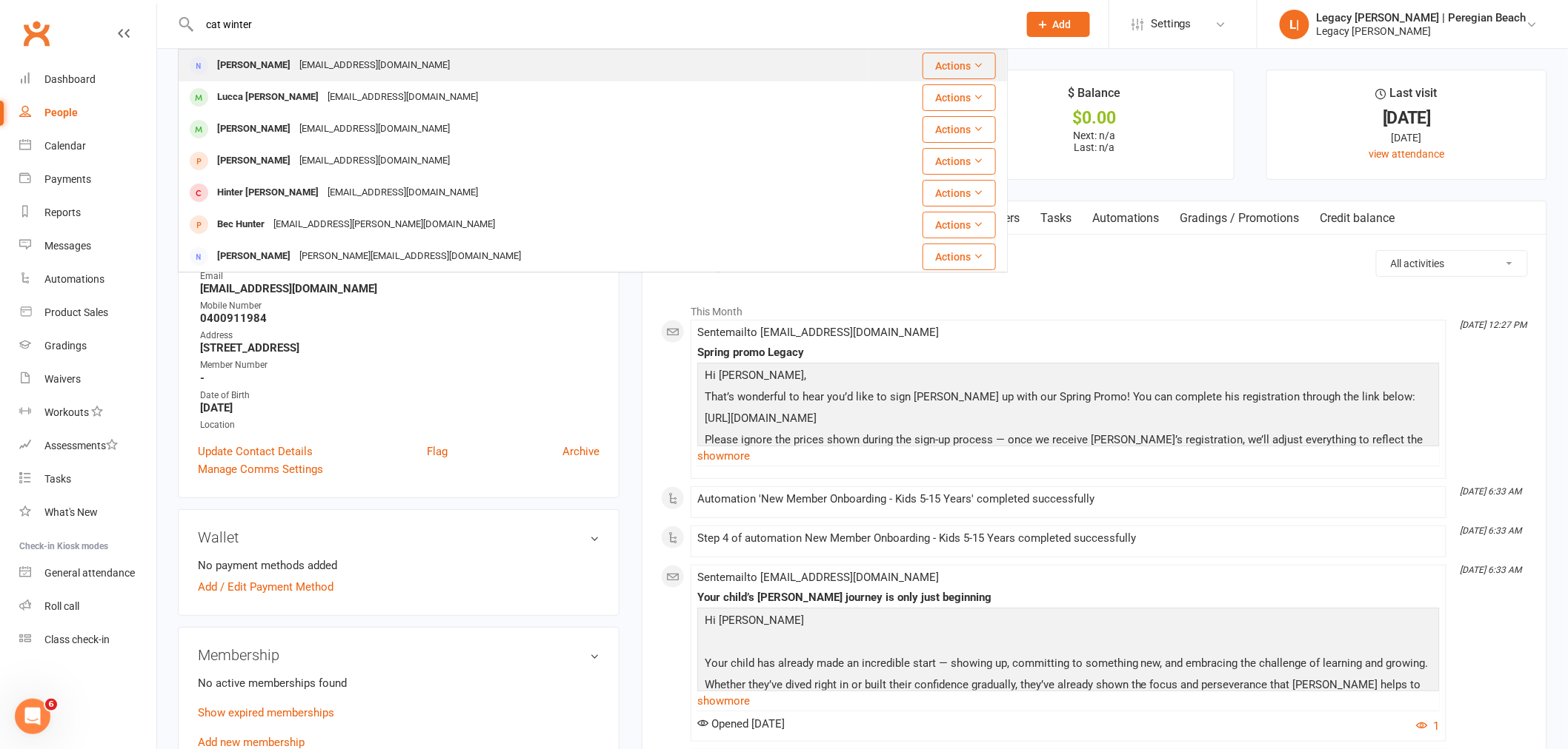
type input "cat winter"
click at [323, 68] on div "catt.winter@gmail.com" at bounding box center [374, 66] width 160 height 21
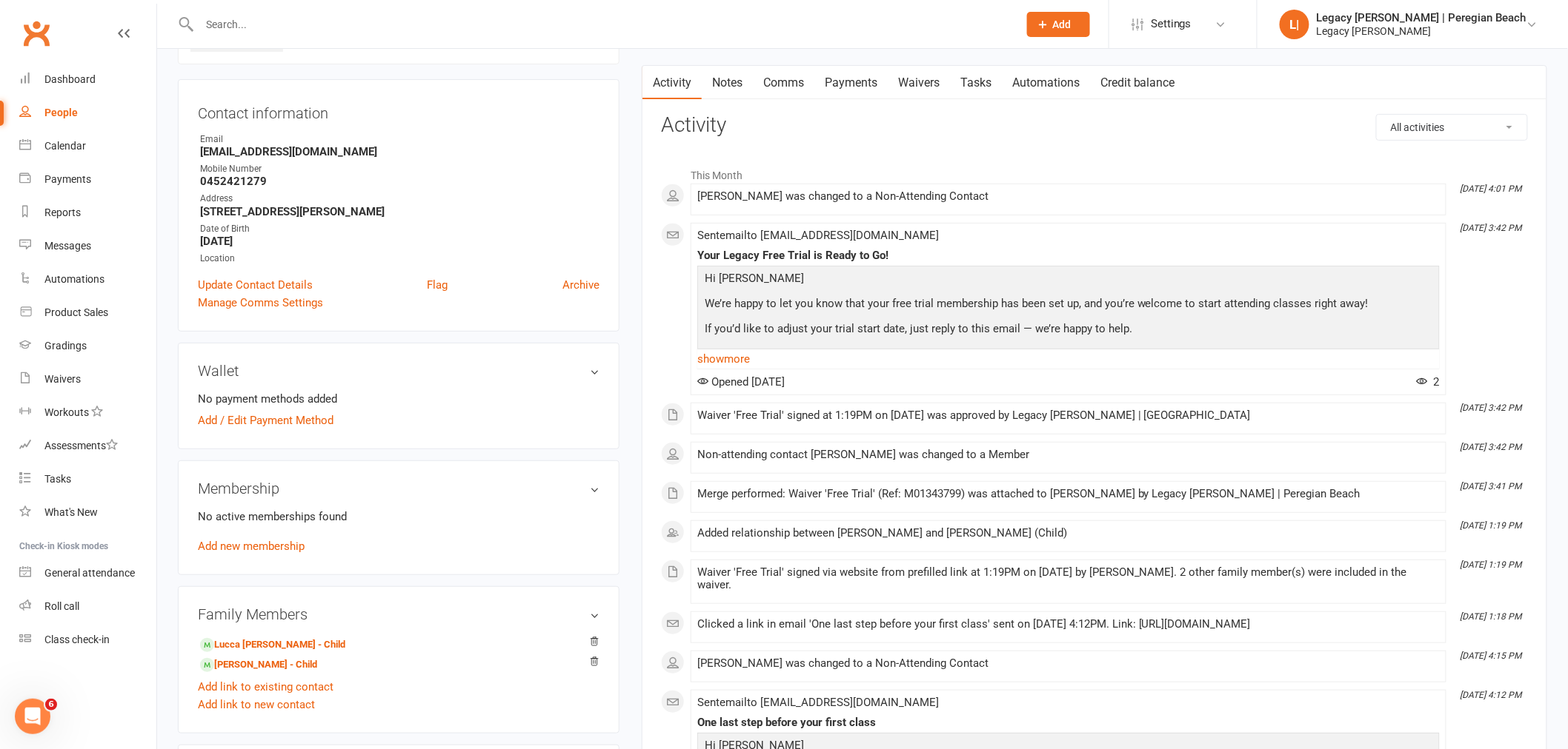
scroll to position [246, 0]
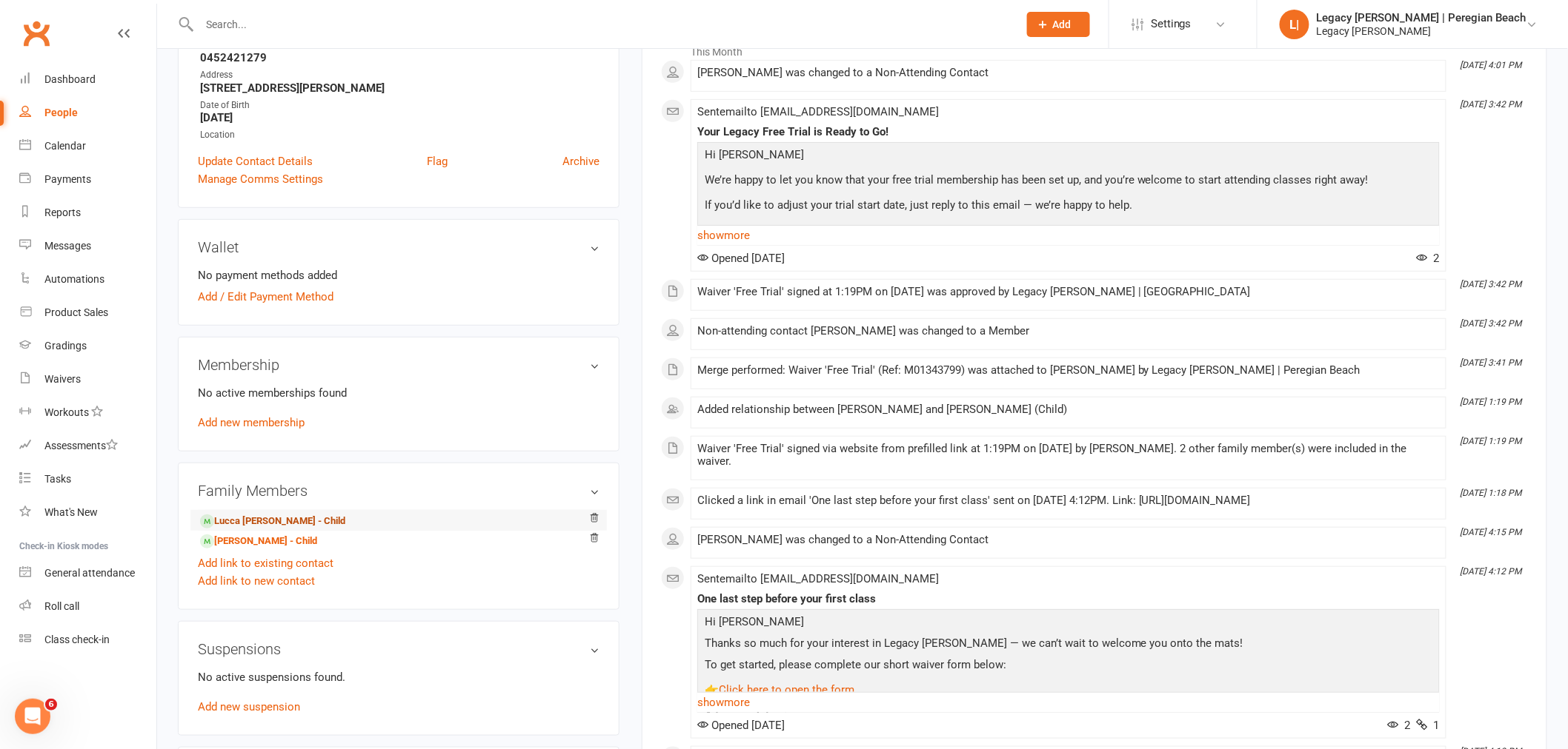
click at [268, 520] on link "Lucca Sosa - Child" at bounding box center [273, 522] width 145 height 16
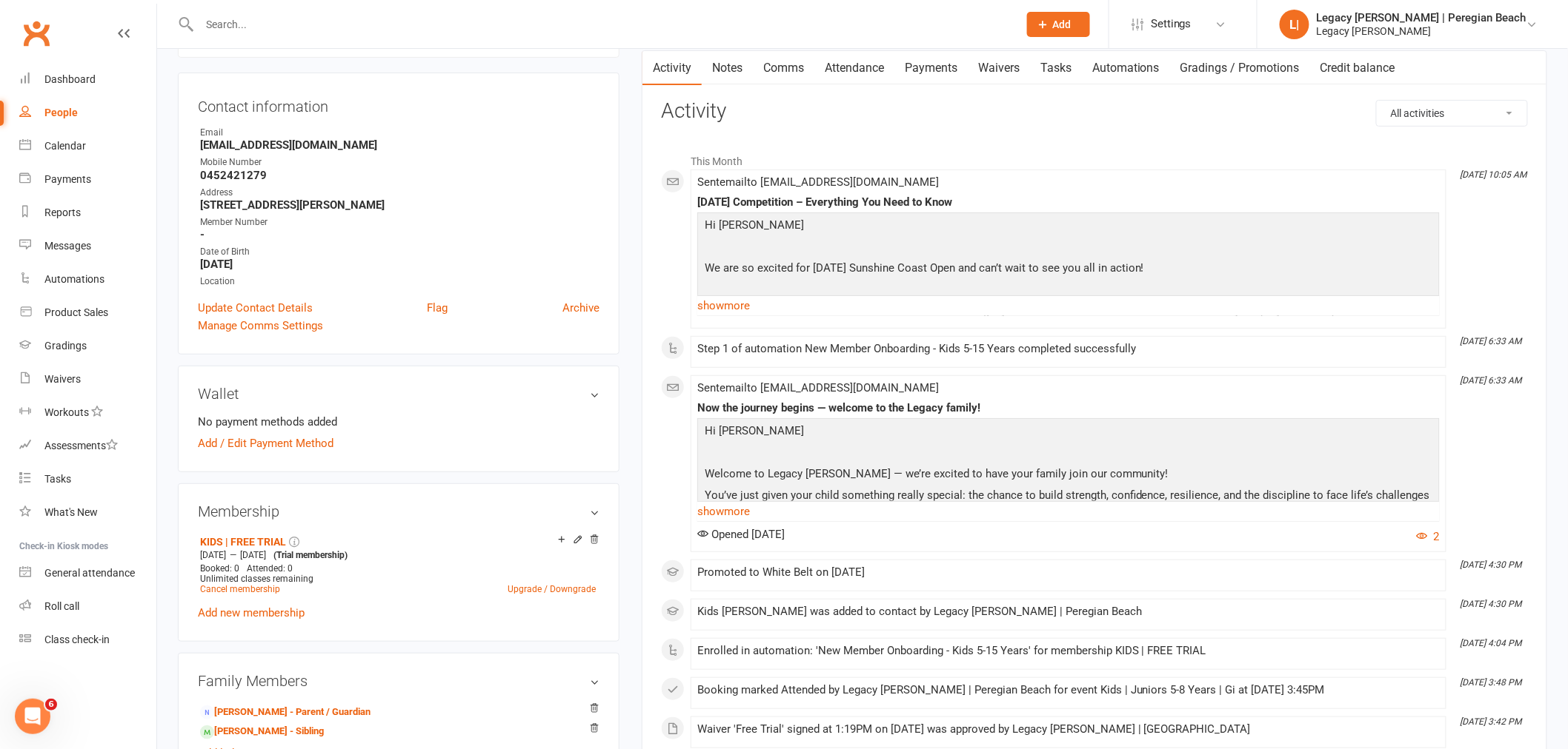
scroll to position [329, 0]
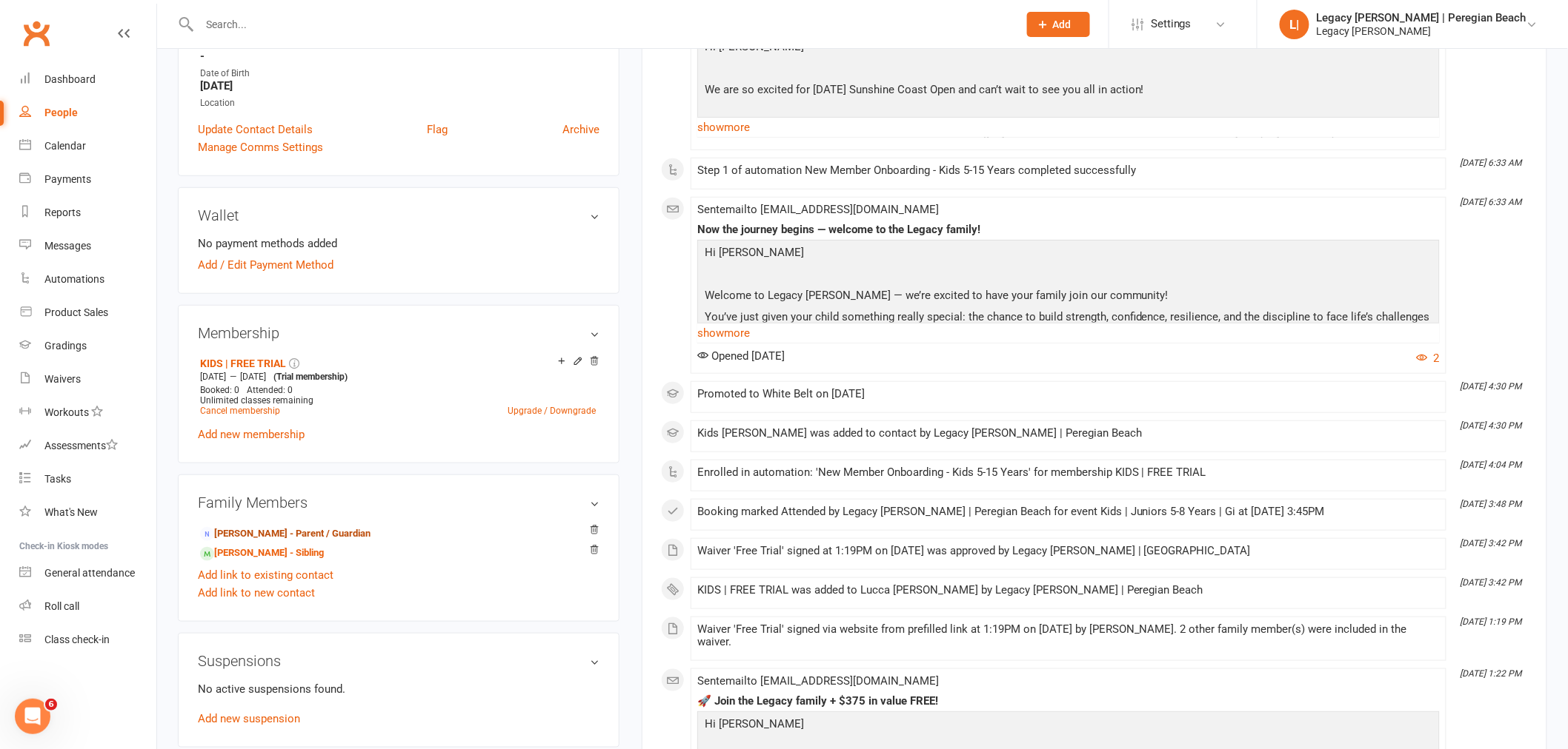
drag, startPoint x: 289, startPoint y: 533, endPoint x: 331, endPoint y: 534, distance: 42.0
click at [289, 533] on link "Catherine Winter - Parent / Guardian" at bounding box center [286, 534] width 170 height 16
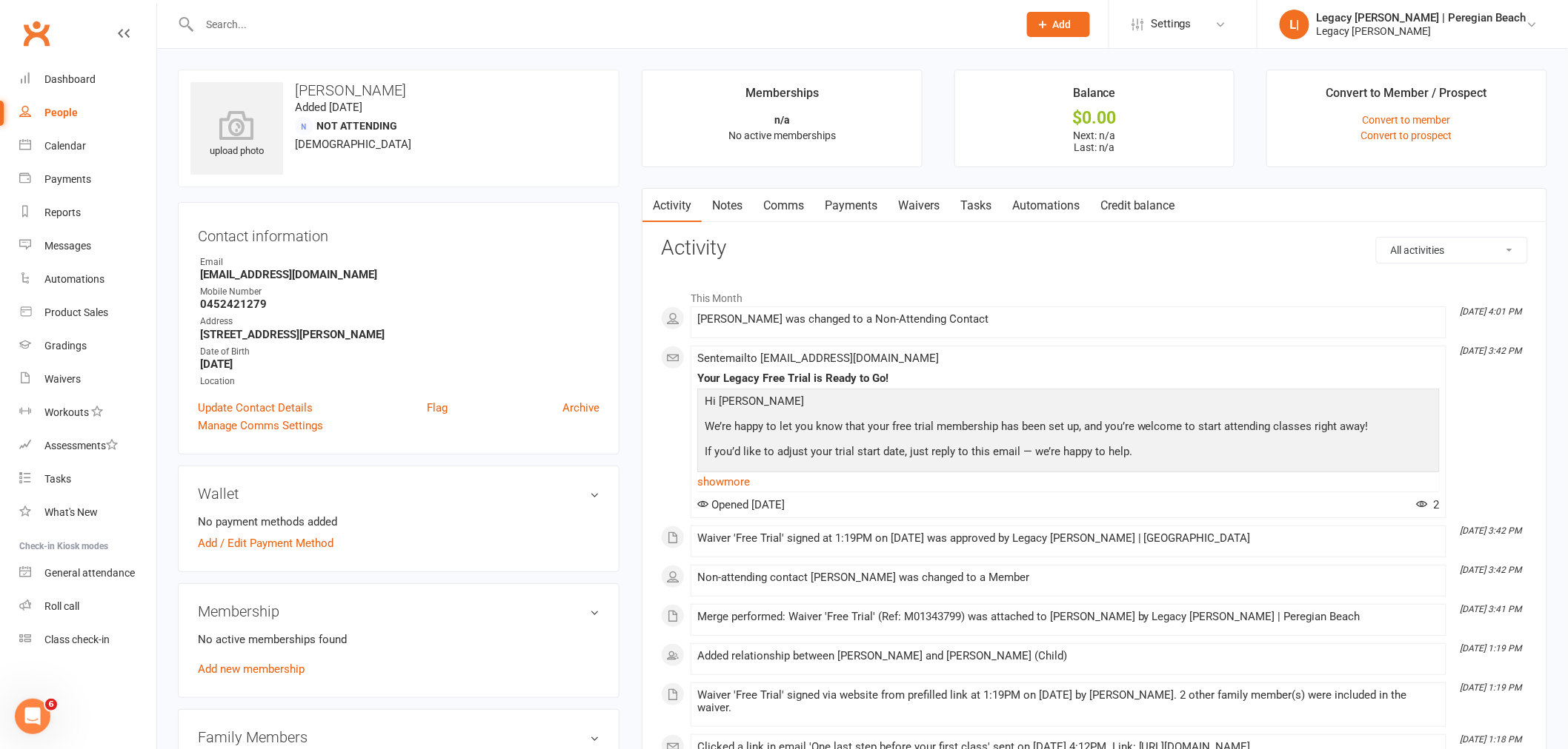
click at [914, 198] on link "Waivers" at bounding box center [919, 206] width 62 height 34
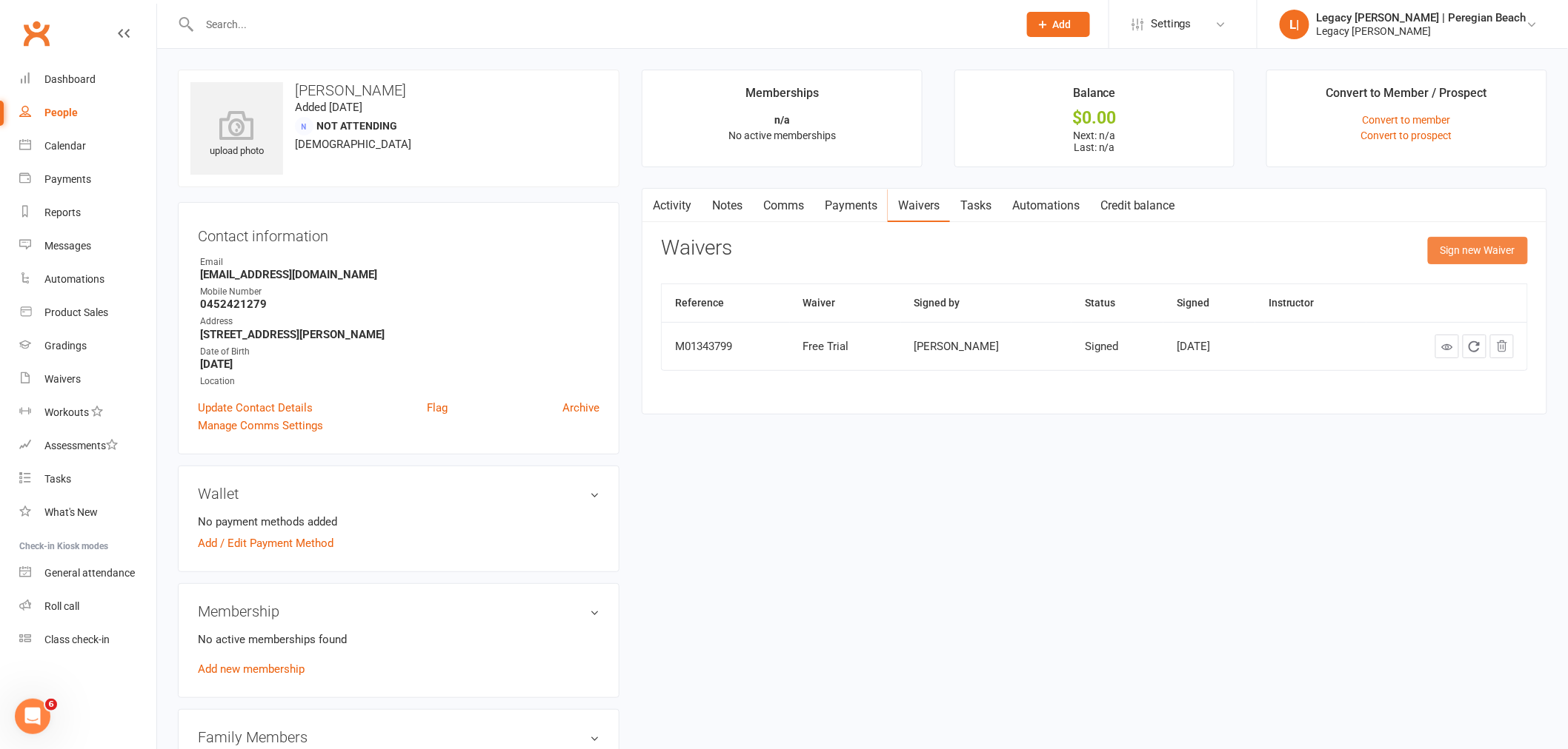
click at [1490, 248] on button "Sign new Waiver" at bounding box center [1478, 250] width 100 height 27
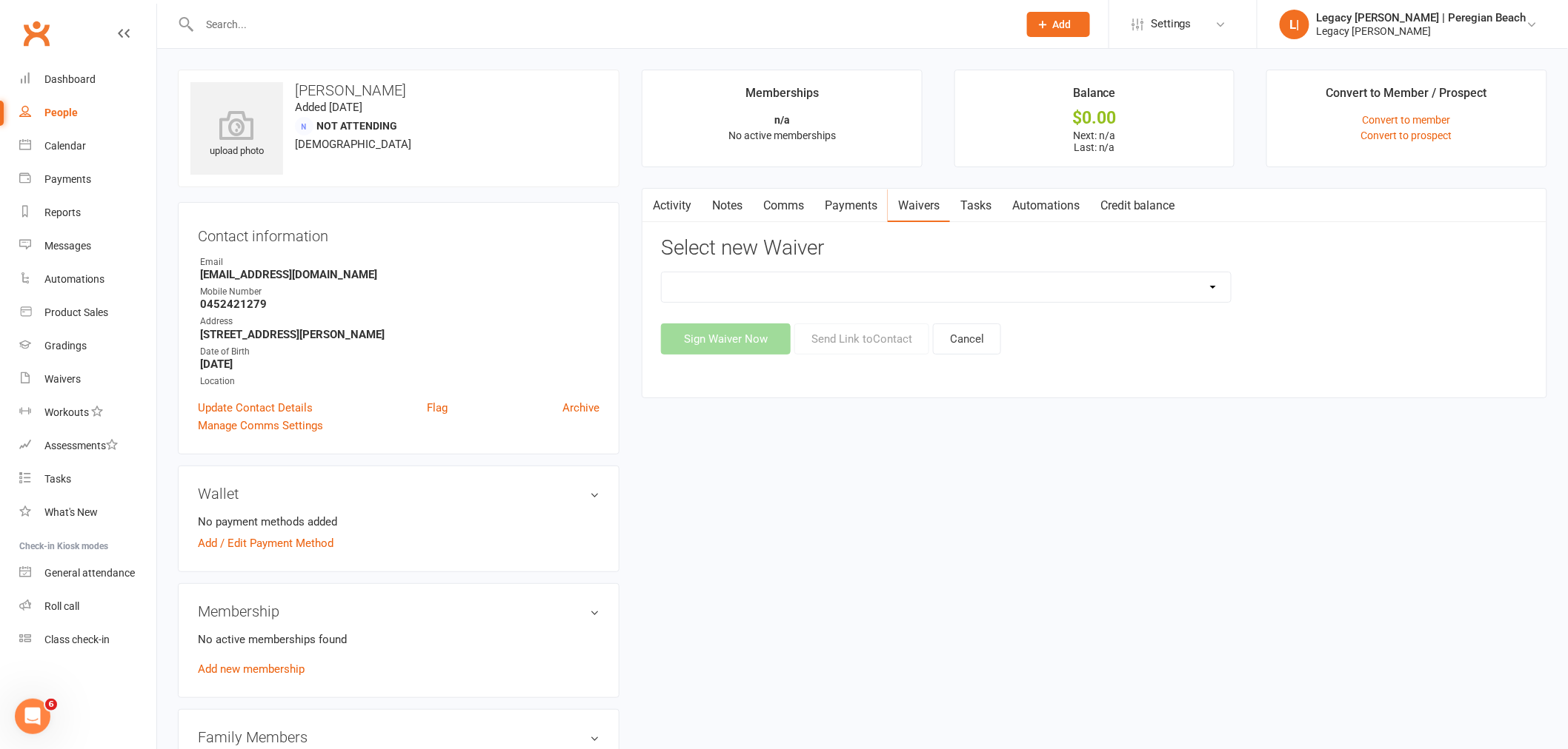
drag, startPoint x: 912, startPoint y: 282, endPoint x: 924, endPoint y: 285, distance: 12.4
click at [912, 282] on select "2nd Week Free Trial 8-Week Commitment Program Cancellation Form Collect Payment…" at bounding box center [946, 286] width 569 height 29
select select "12657"
click at [662, 272] on select "2nd Week Free Trial 8-Week Commitment Program Cancellation Form Collect Payment…" at bounding box center [946, 286] width 569 height 29
click at [851, 338] on button "Send Link to Contact" at bounding box center [861, 339] width 135 height 31
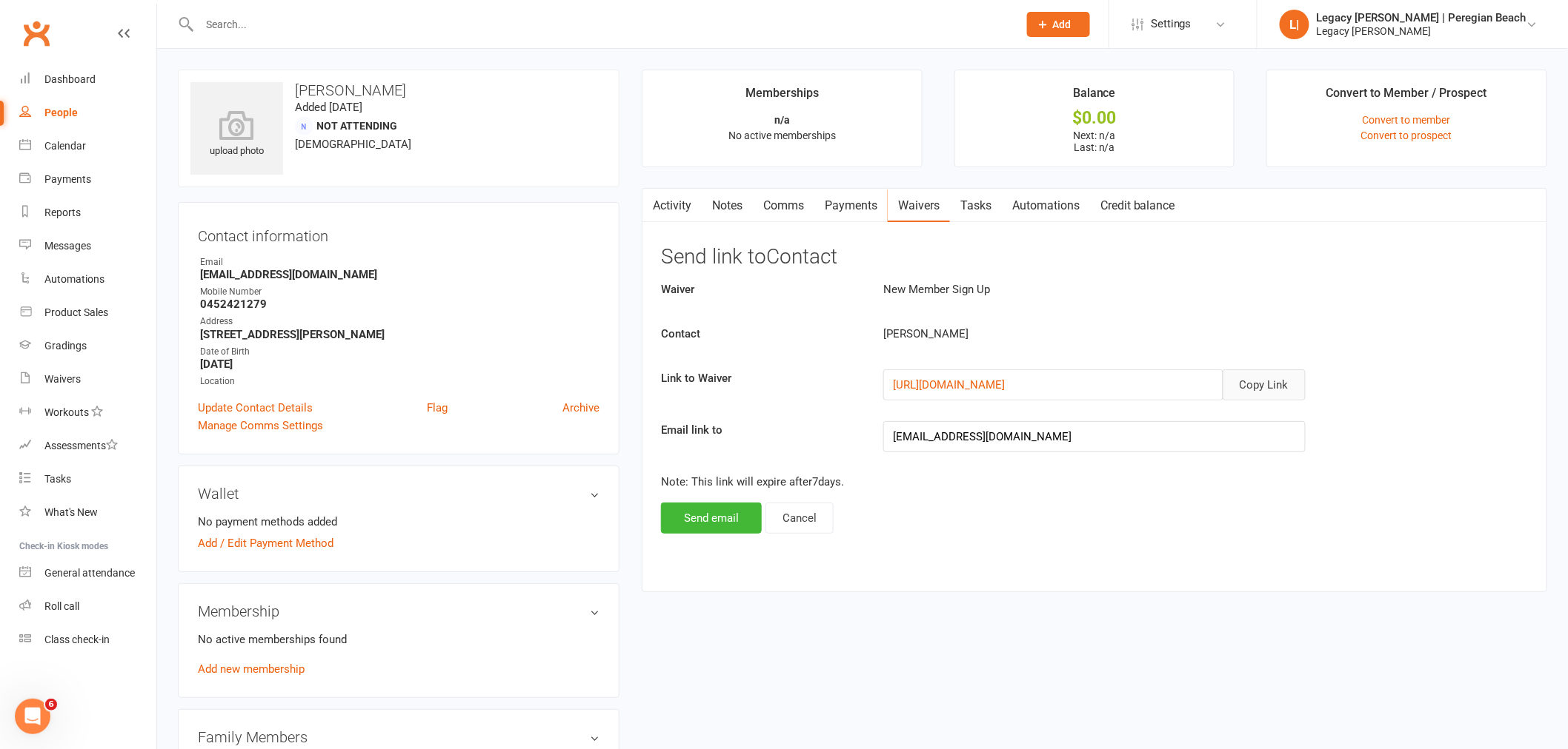
click at [1266, 384] on button "Copy Link" at bounding box center [1264, 385] width 83 height 31
click at [702, 520] on button "Send email" at bounding box center [711, 518] width 101 height 31
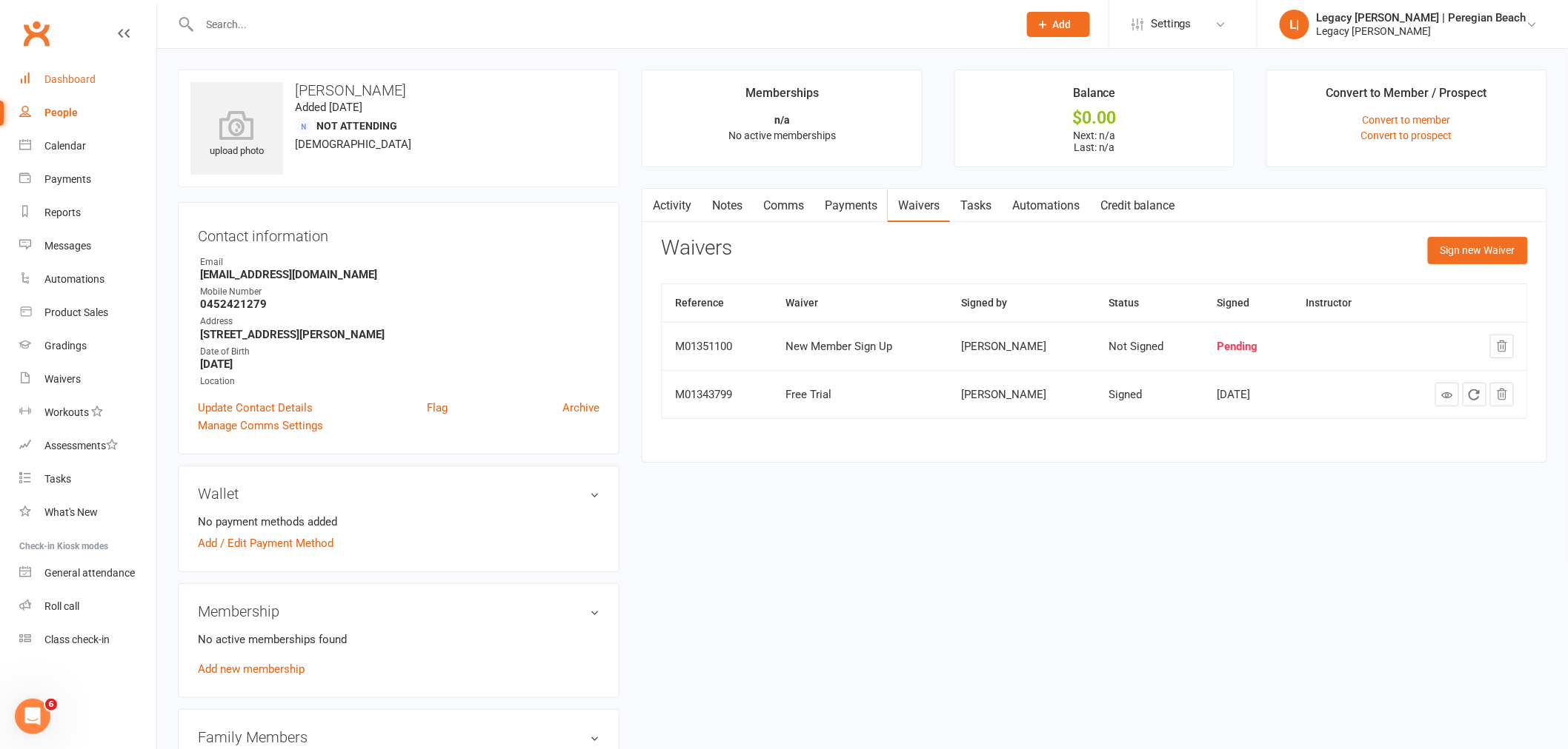
click at [78, 82] on div "Dashboard" at bounding box center [70, 79] width 51 height 12
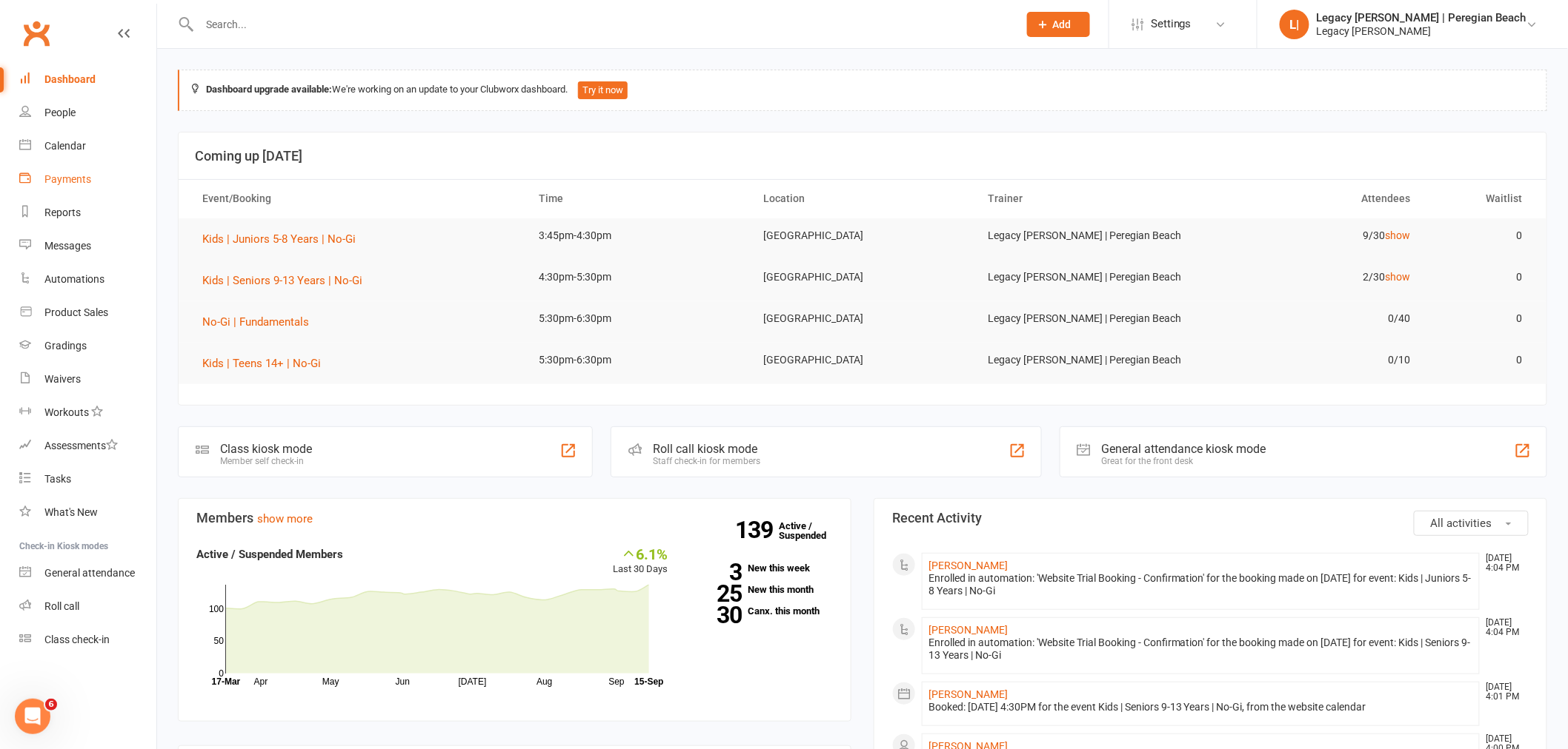
click at [74, 177] on div "Payments" at bounding box center [67, 178] width 47 height 12
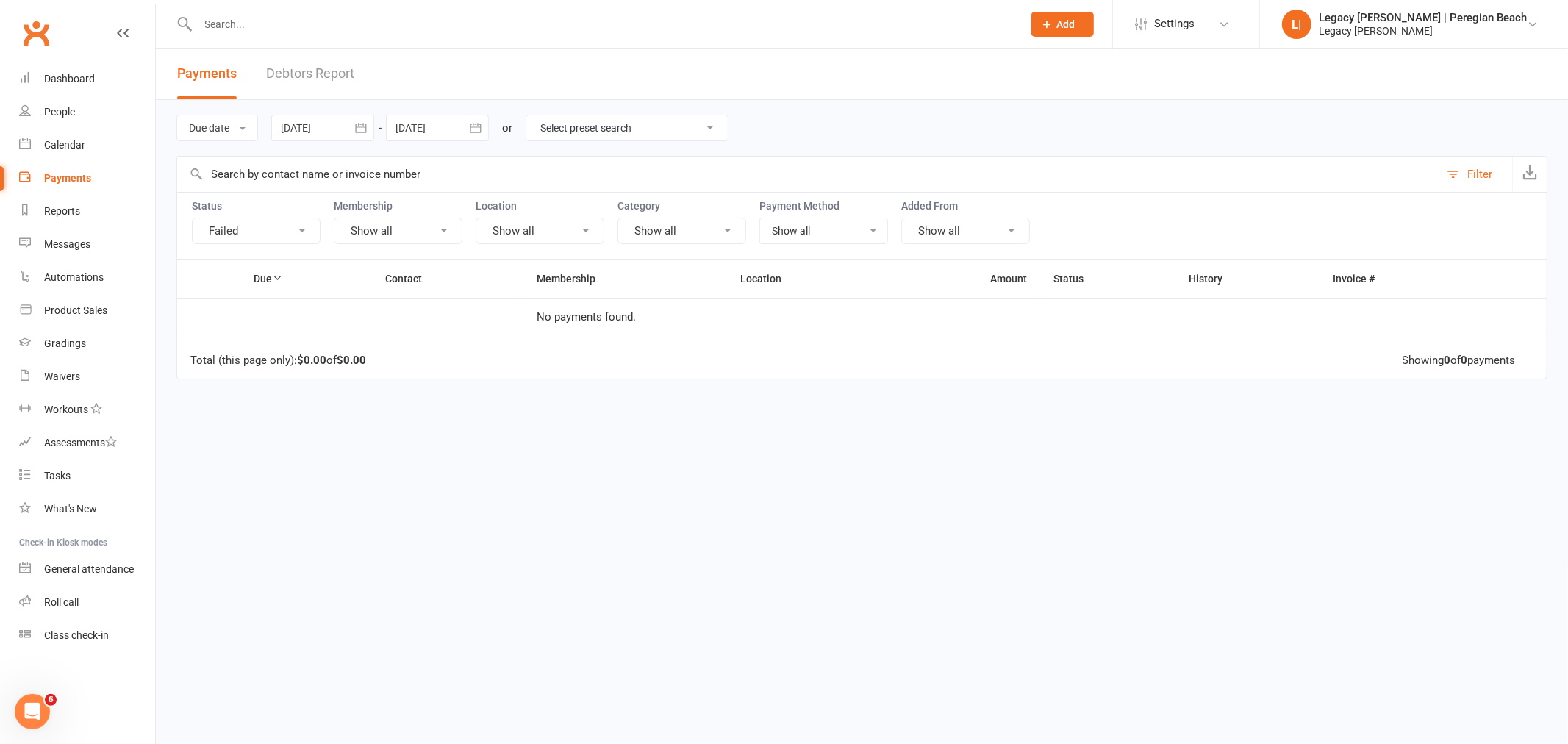
click at [306, 34] on div at bounding box center [594, 24] width 836 height 48
click at [294, 24] on input "text" at bounding box center [603, 24] width 819 height 20
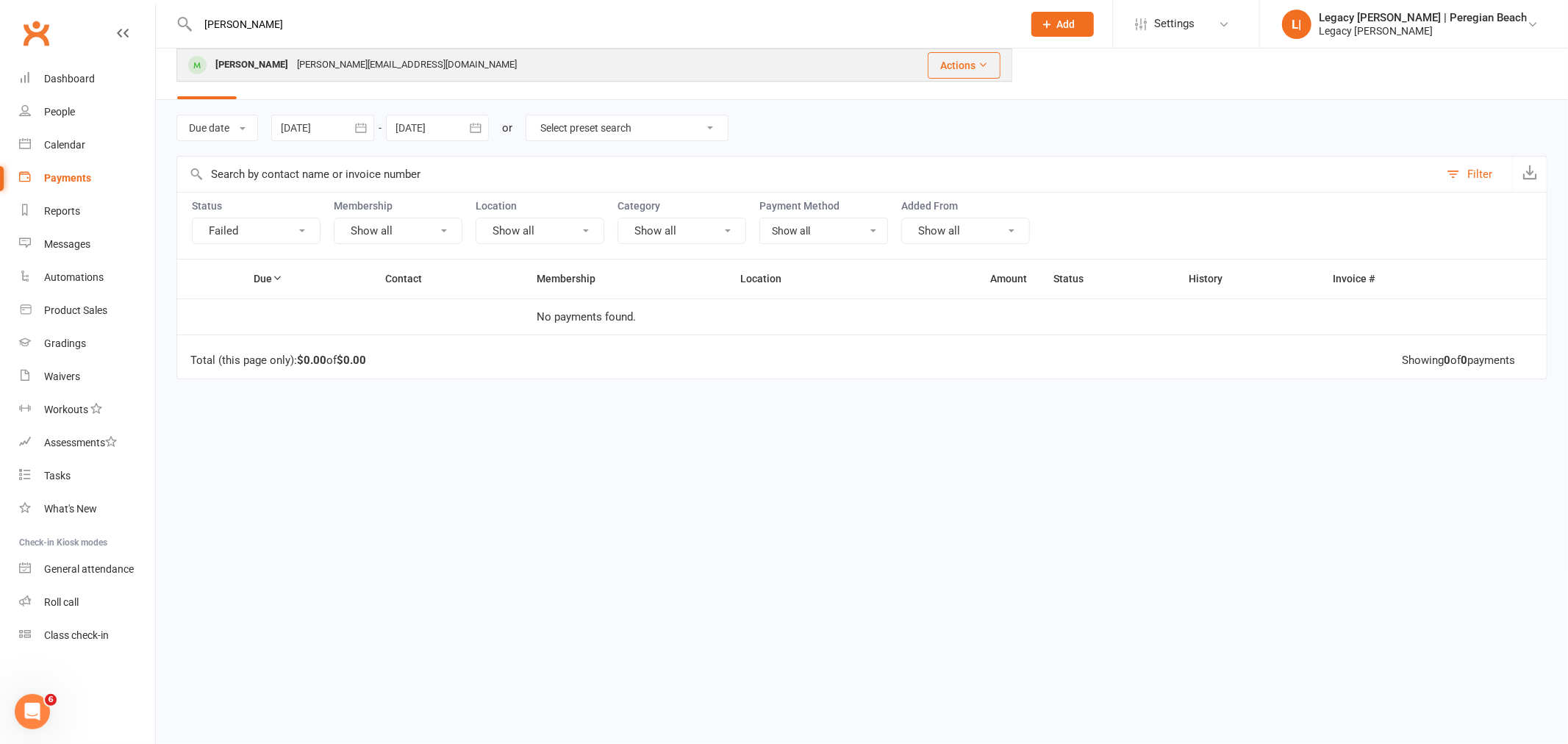
type input "taylor"
click at [324, 67] on div "kimberley.m@live.com.au" at bounding box center [407, 65] width 229 height 21
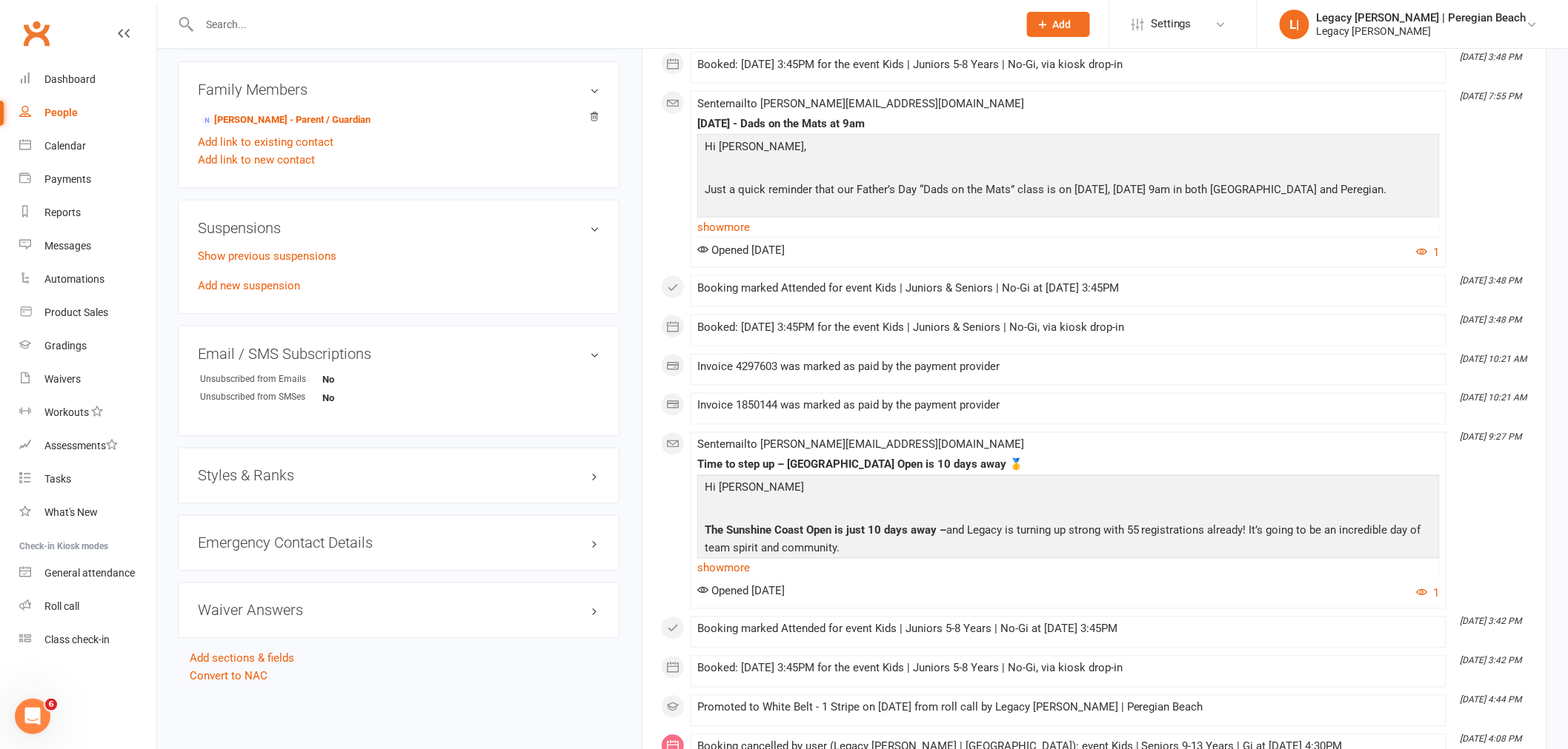
scroll to position [823, 0]
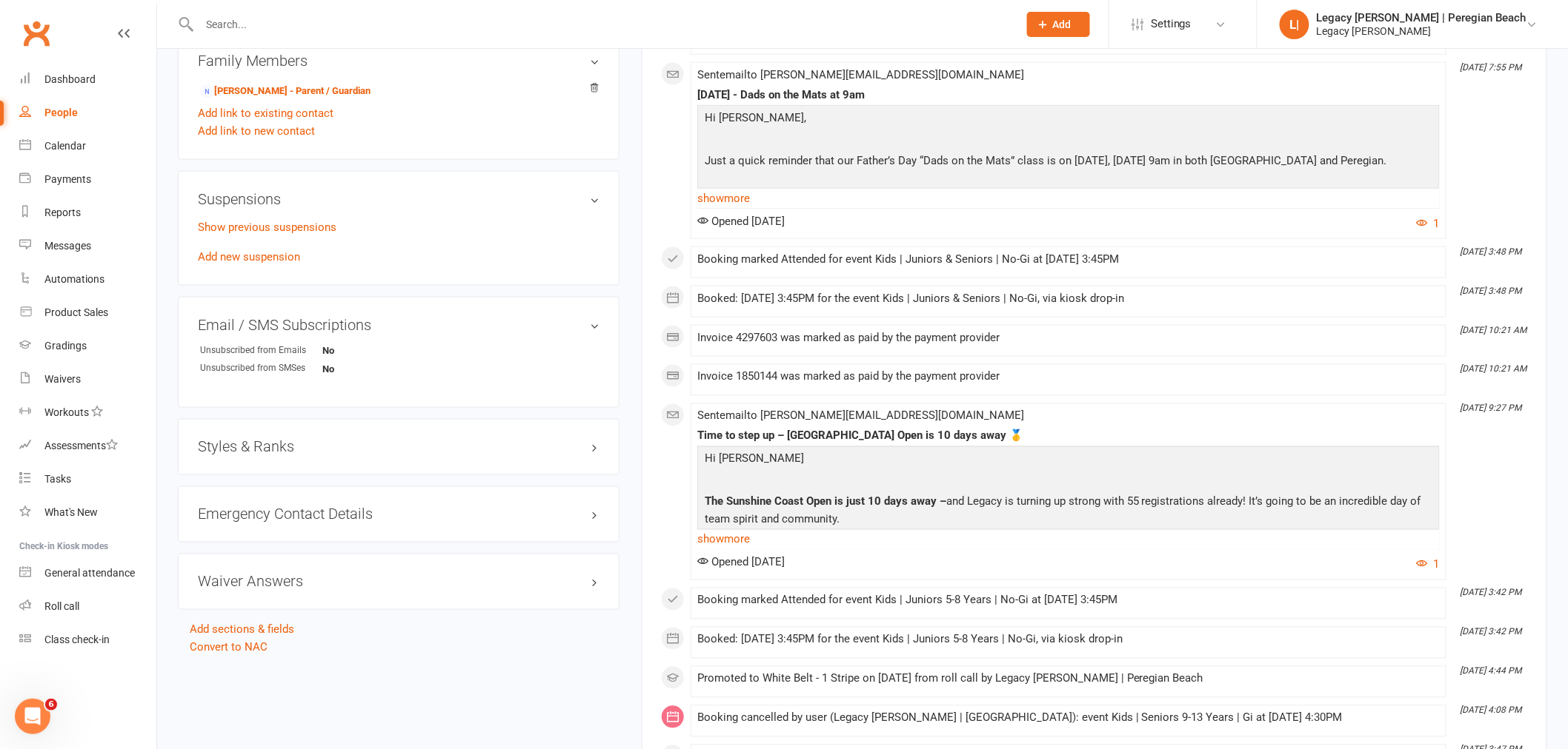
click at [353, 450] on h3 "Styles & Ranks" at bounding box center [398, 447] width 402 height 16
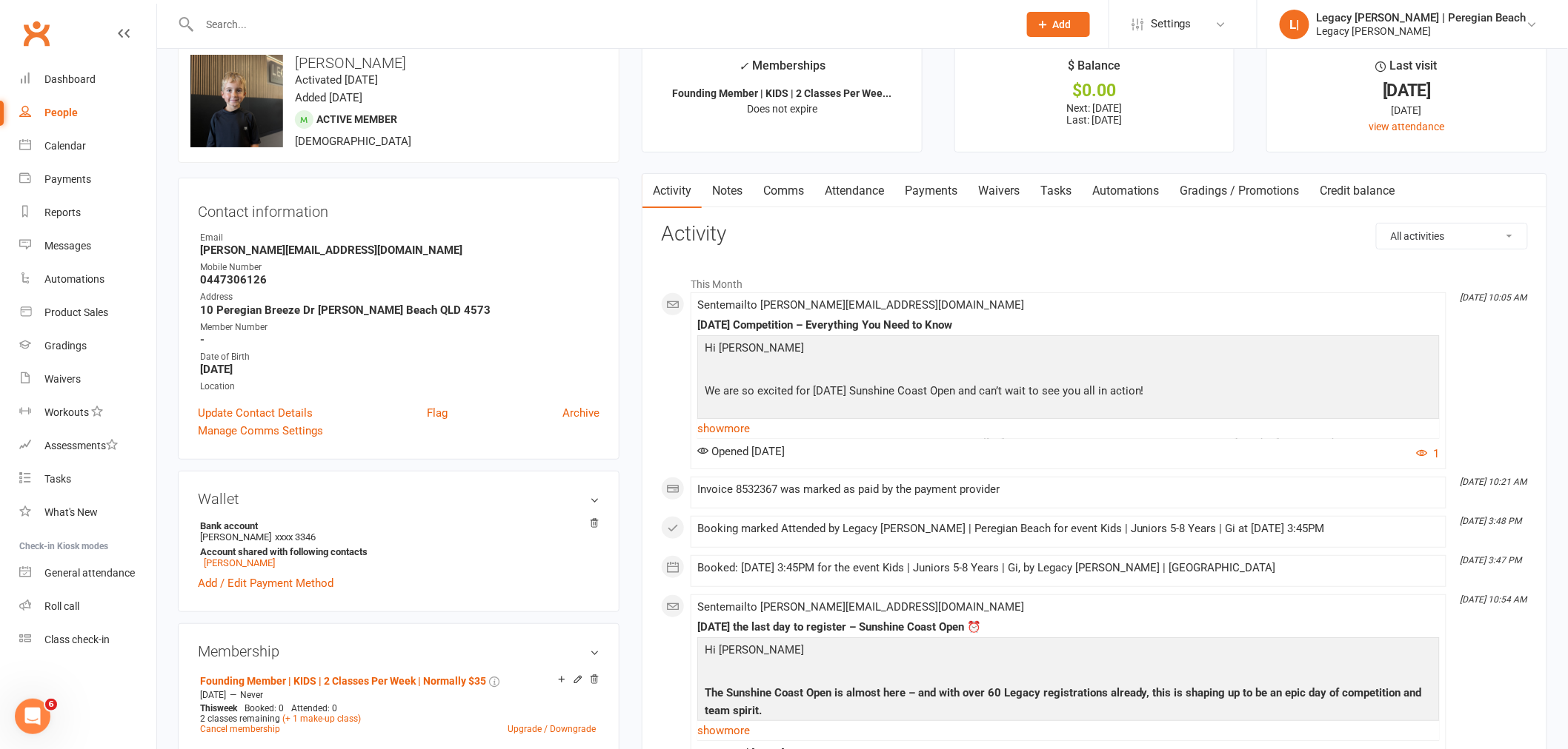
scroll to position [0, 0]
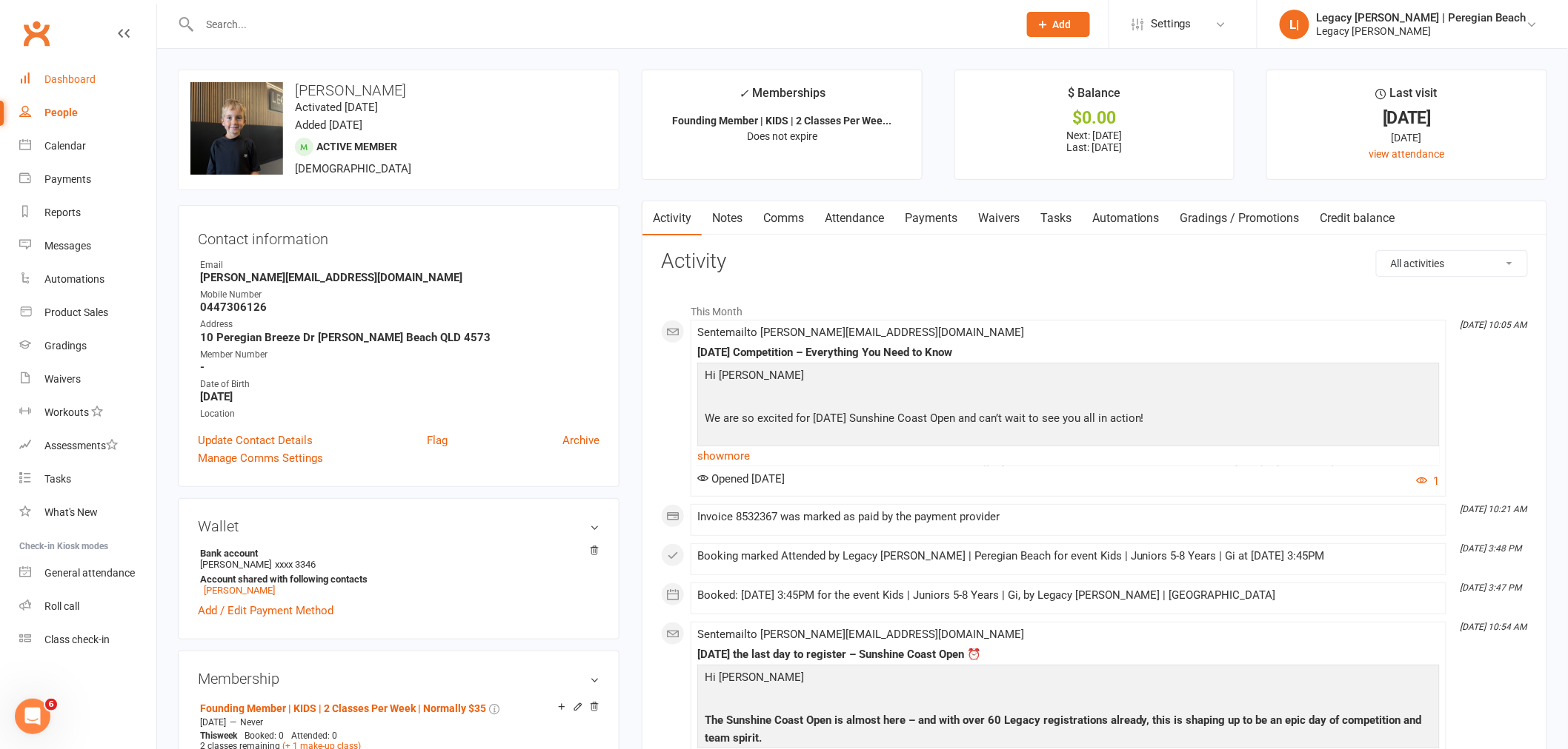
click at [68, 77] on div "Dashboard" at bounding box center [70, 79] width 51 height 12
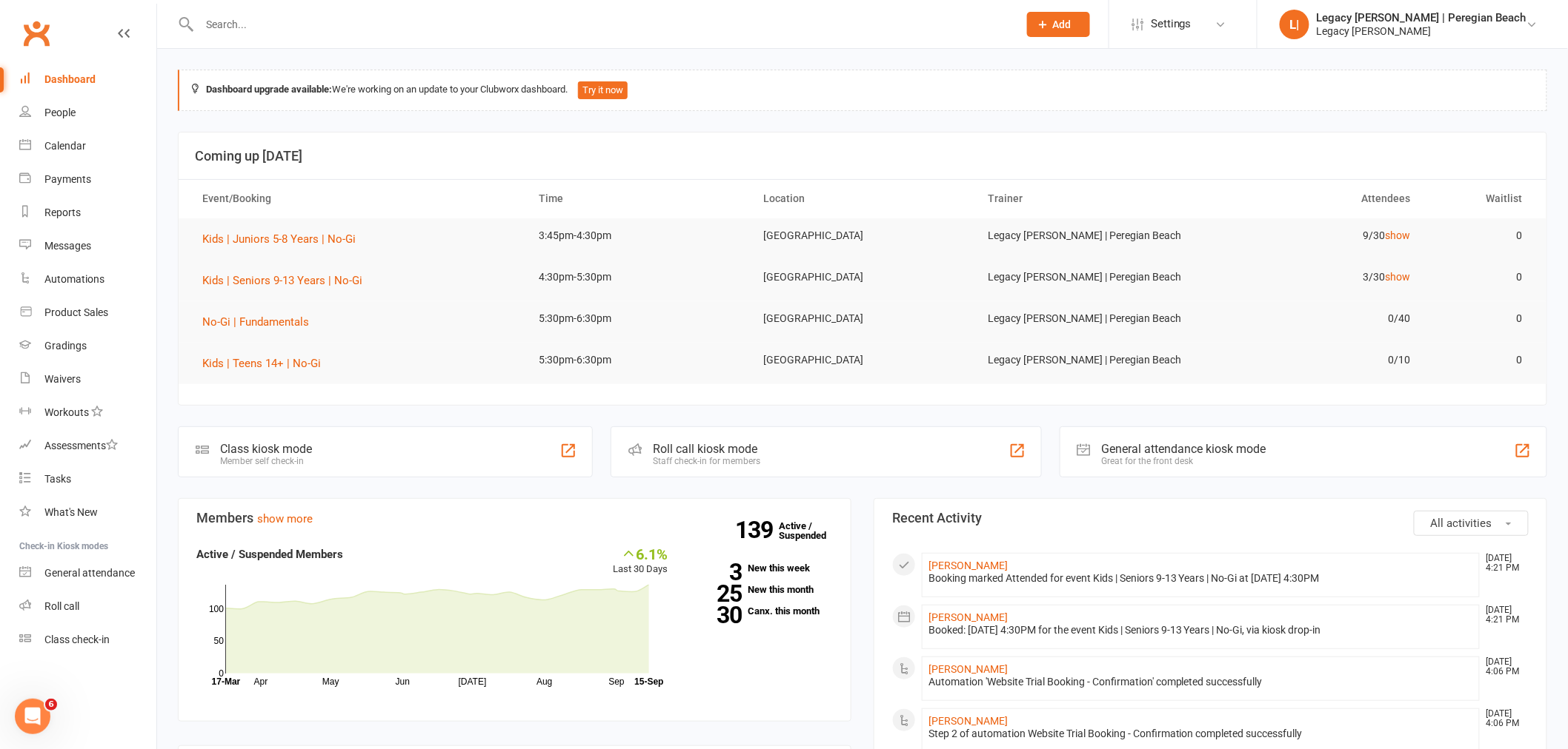
click at [831, 443] on div "Roll call kiosk mode Staff check-in for members" at bounding box center [825, 452] width 430 height 51
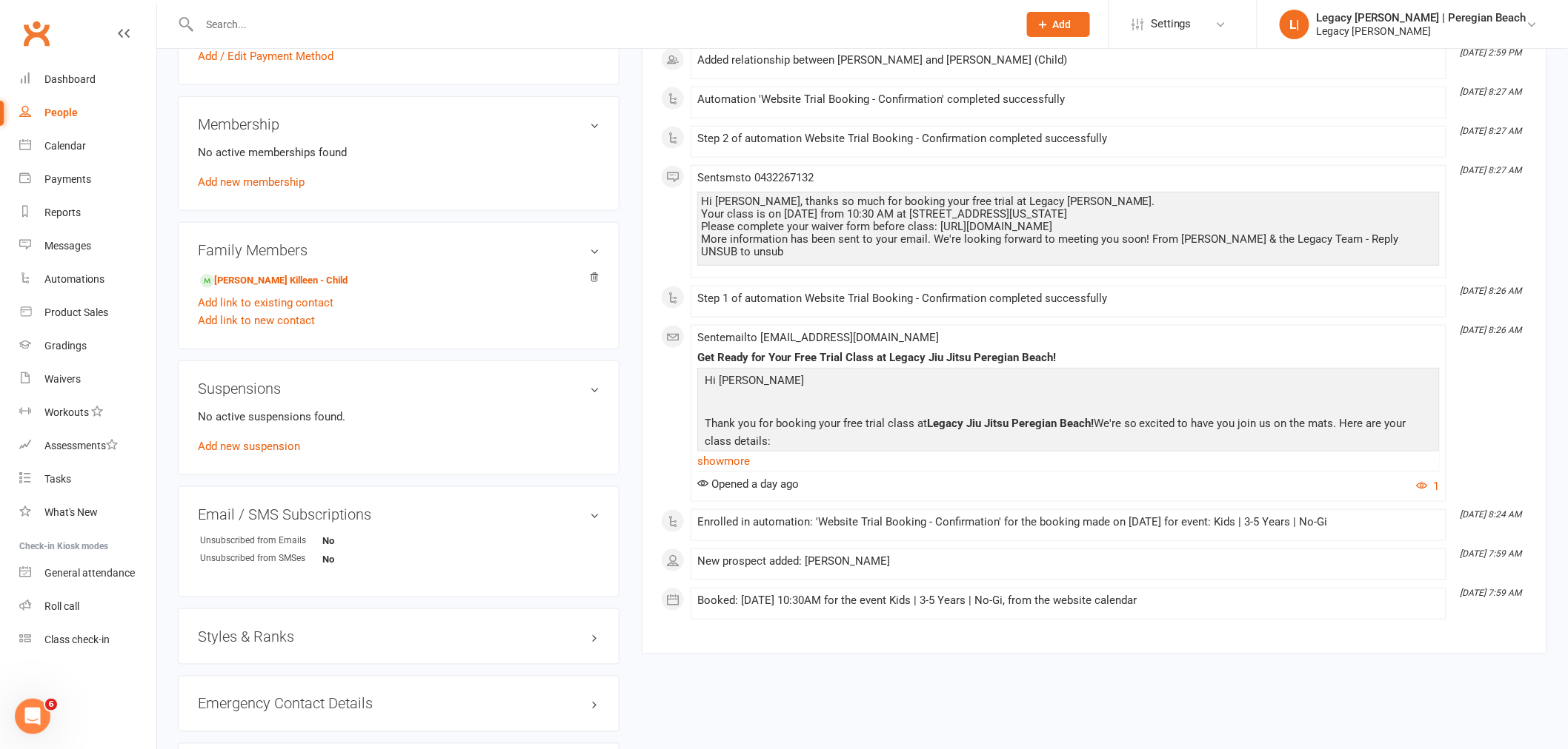
scroll to position [672, 0]
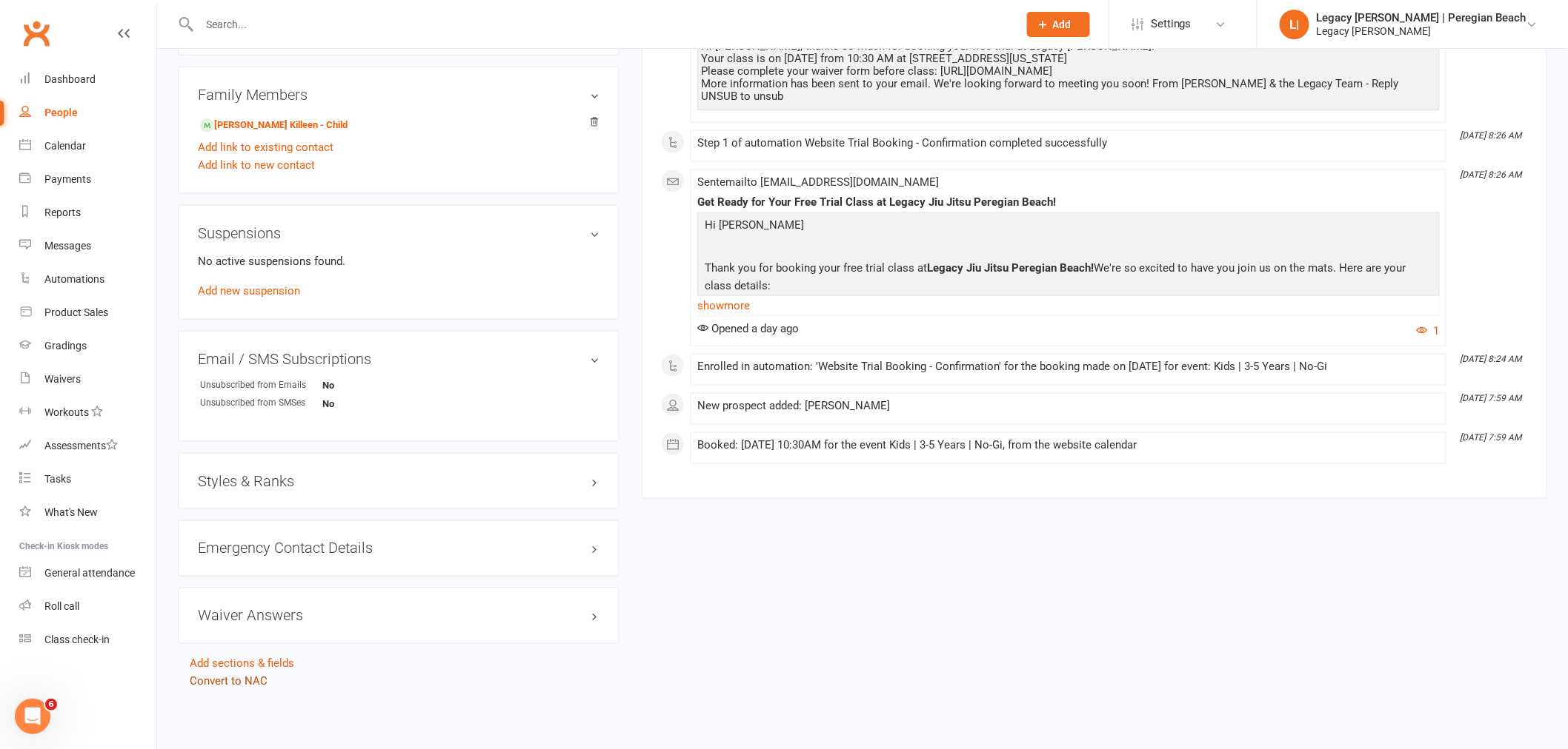
click at [254, 686] on link "Convert to NAC" at bounding box center [229, 682] width 78 height 13
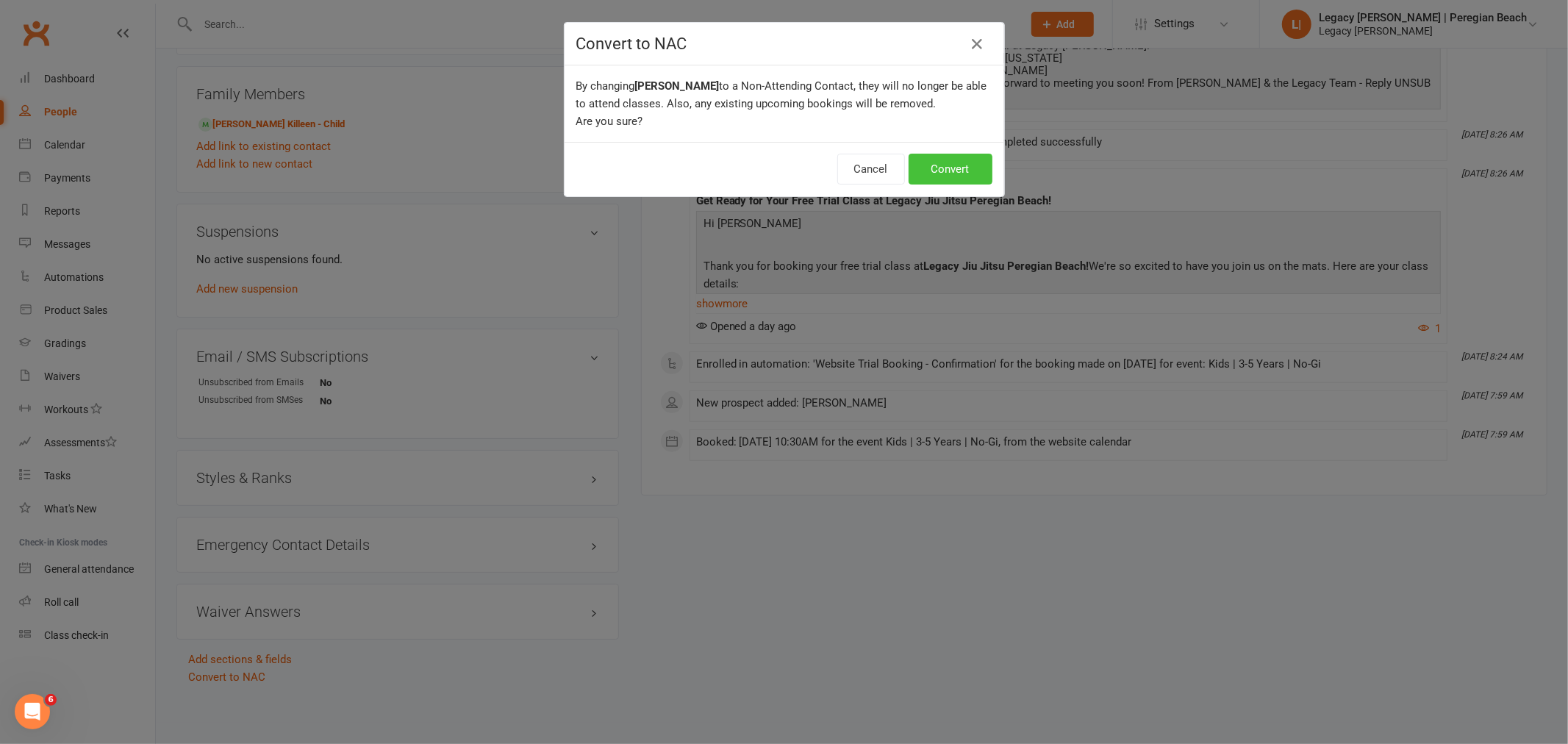
click at [957, 154] on button "Convert" at bounding box center [949, 169] width 84 height 31
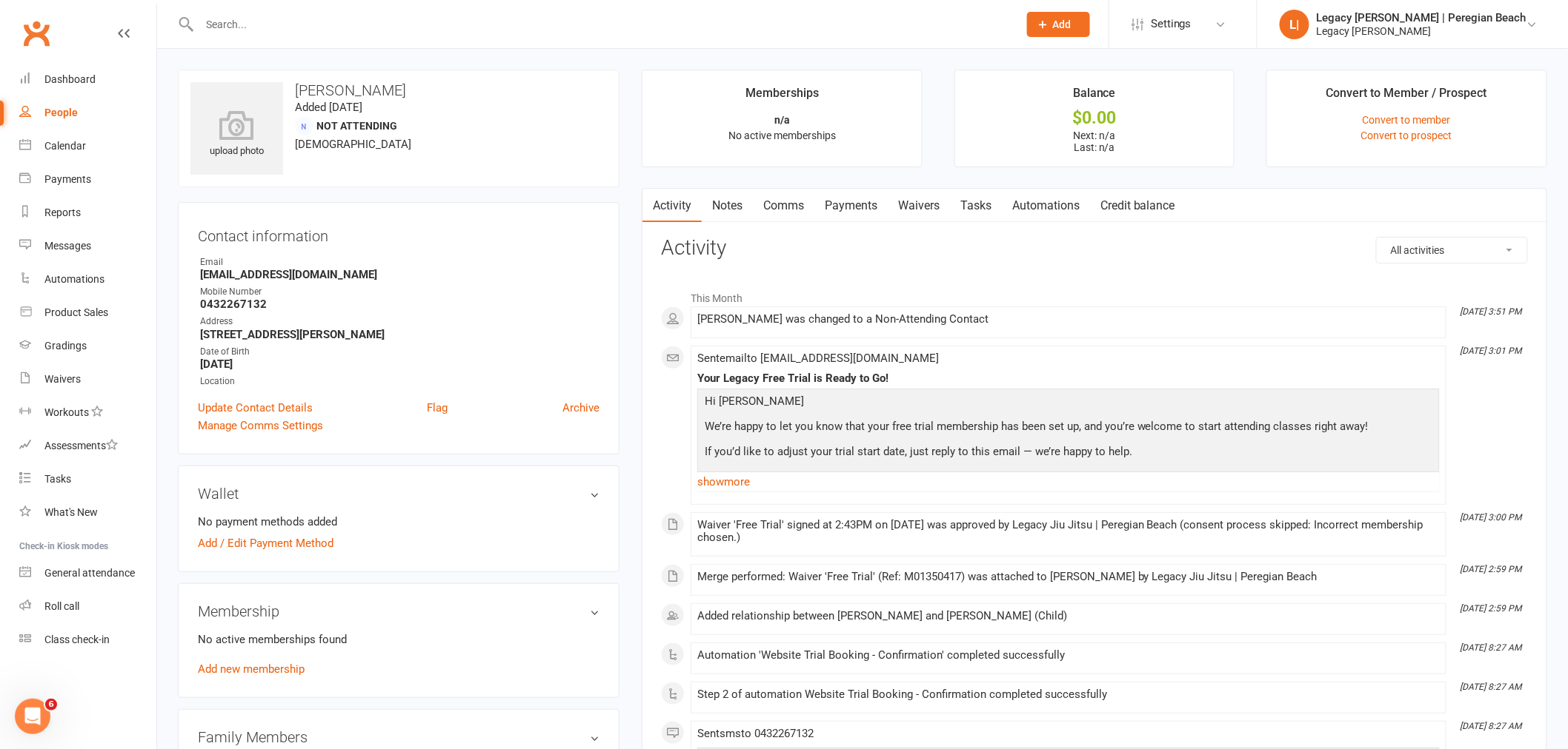
click at [925, 205] on link "Waivers" at bounding box center [919, 206] width 62 height 34
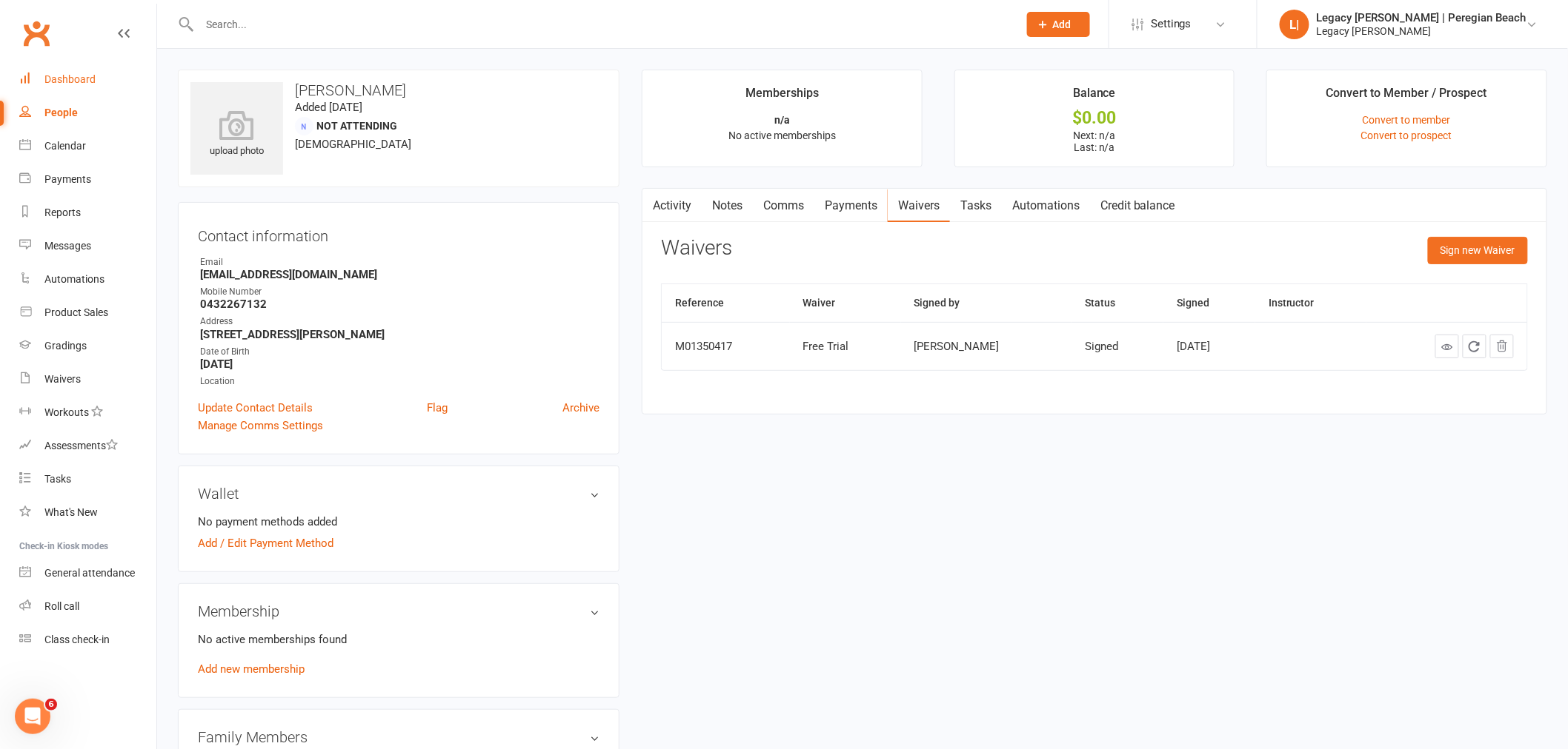
drag, startPoint x: 73, startPoint y: 79, endPoint x: 743, endPoint y: 198, distance: 680.5
click at [73, 79] on div "Dashboard" at bounding box center [70, 79] width 51 height 12
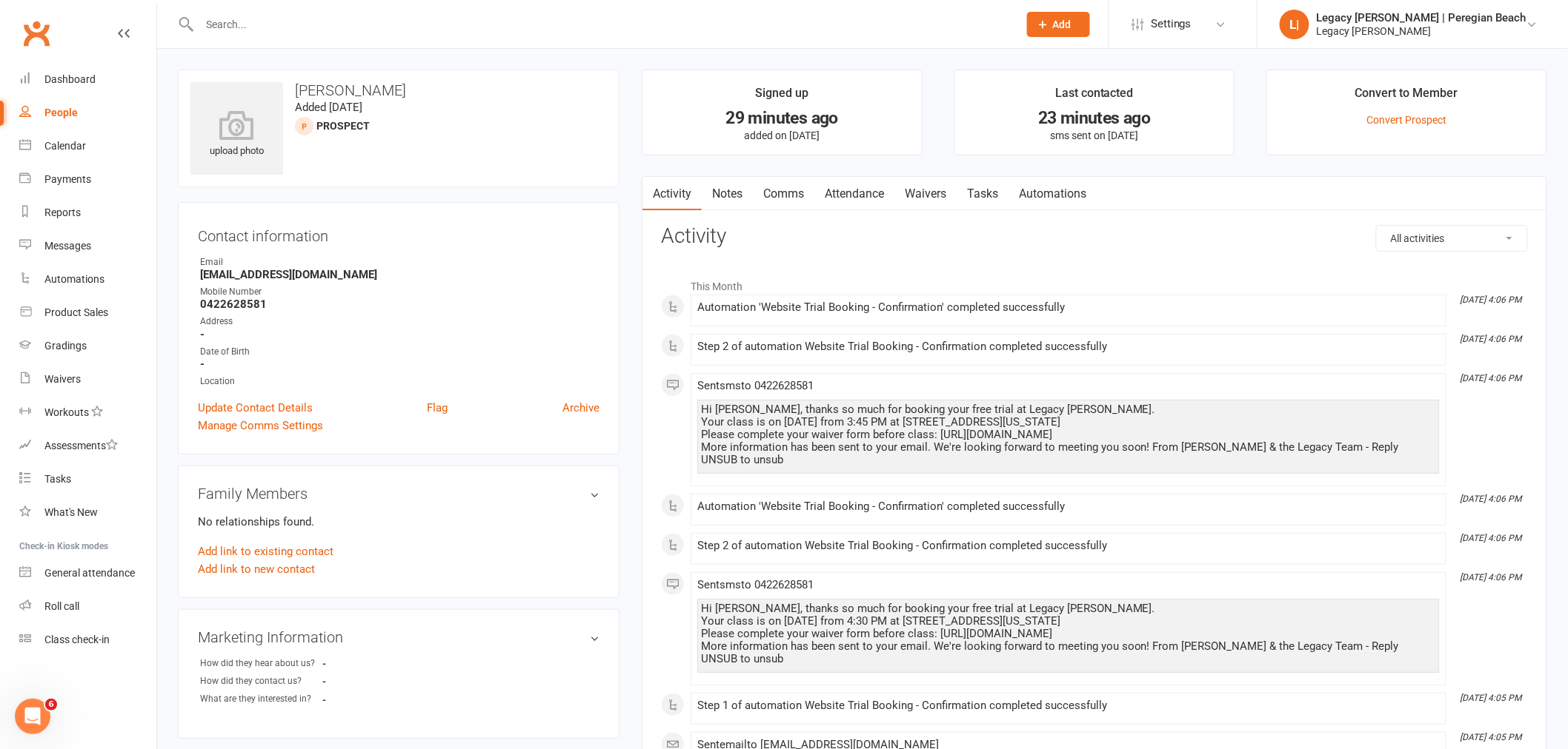
click at [930, 195] on link "Waivers" at bounding box center [925, 194] width 62 height 34
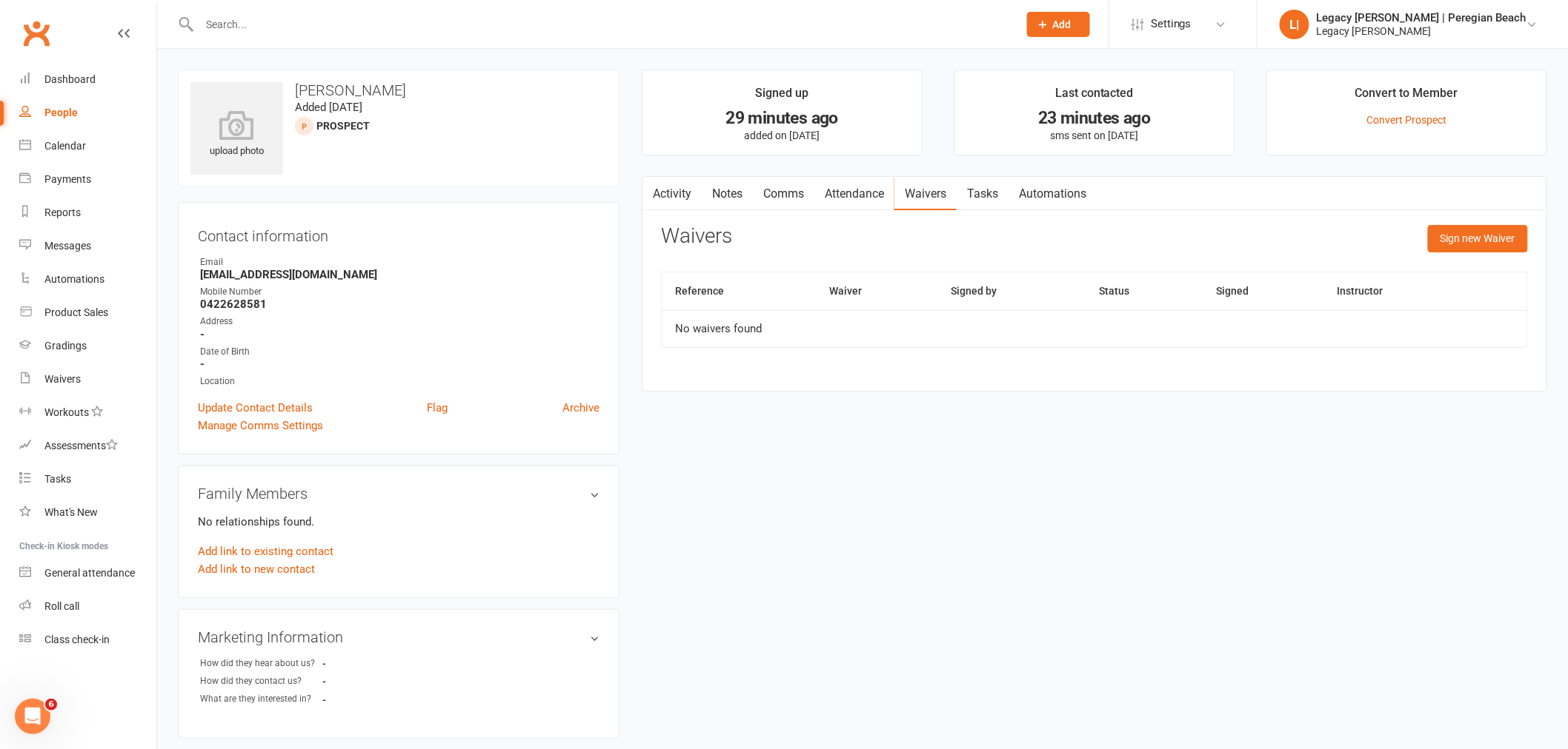
click at [1091, 198] on link "Automations" at bounding box center [1052, 194] width 88 height 34
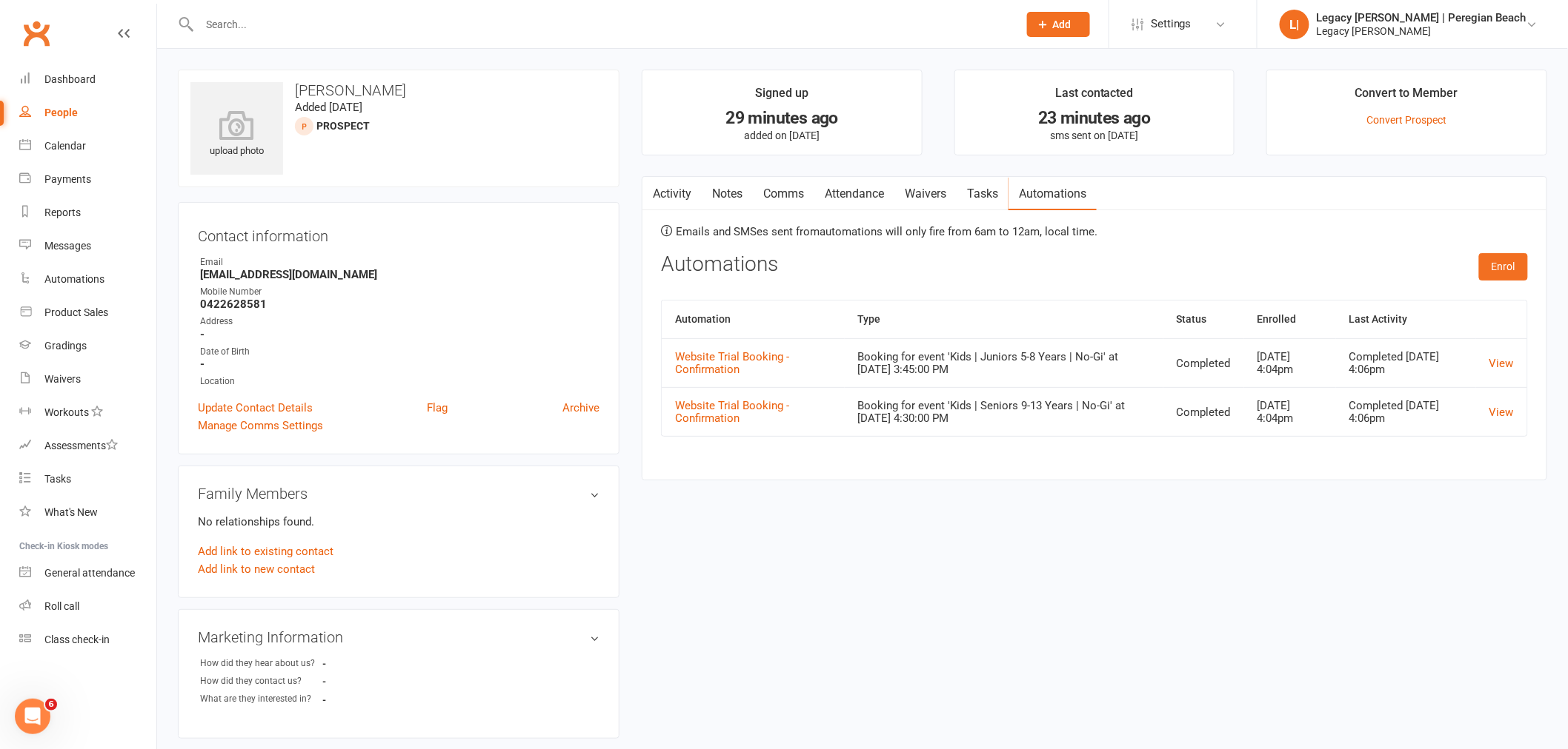
click at [956, 194] on link "Waivers" at bounding box center [925, 194] width 62 height 34
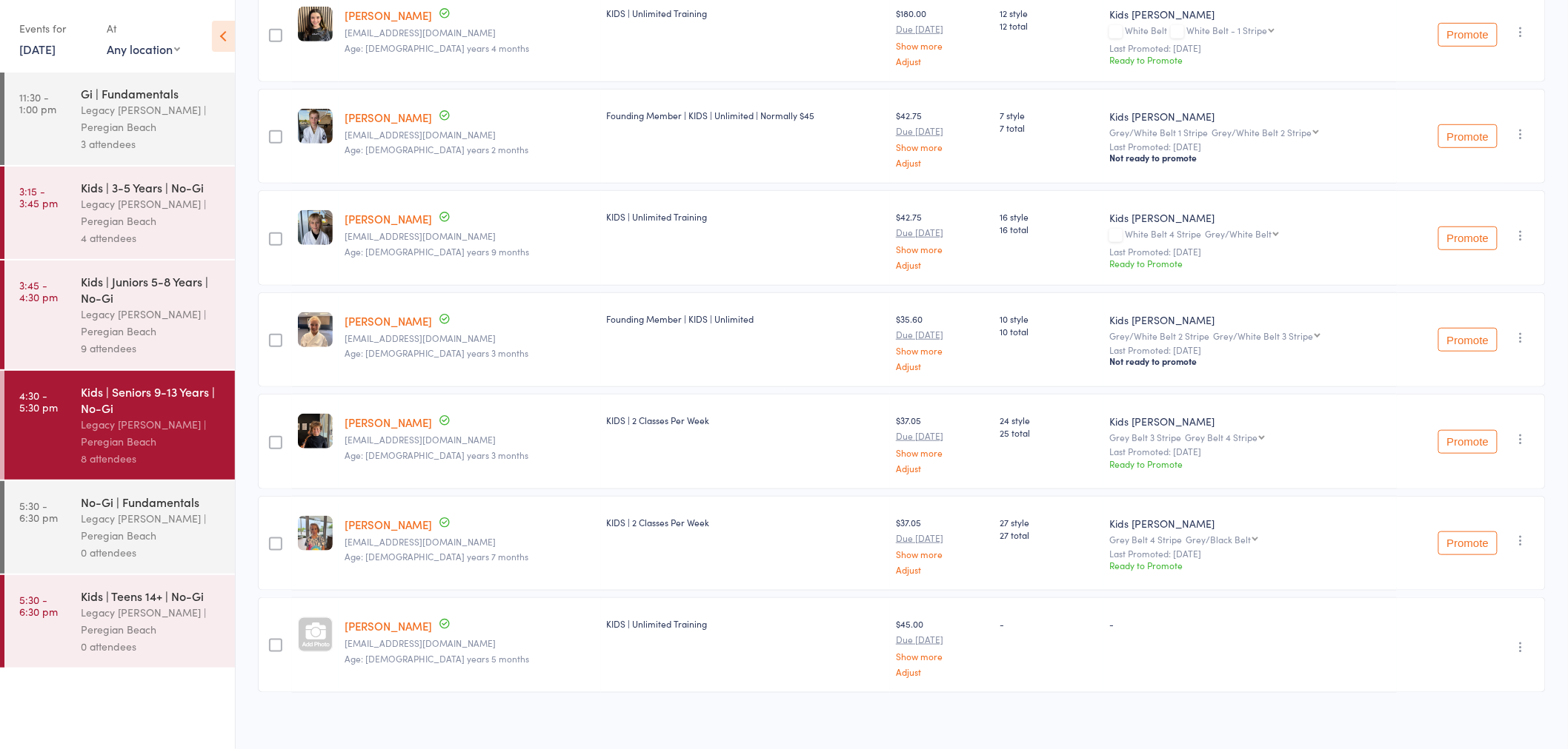
scroll to position [366, 0]
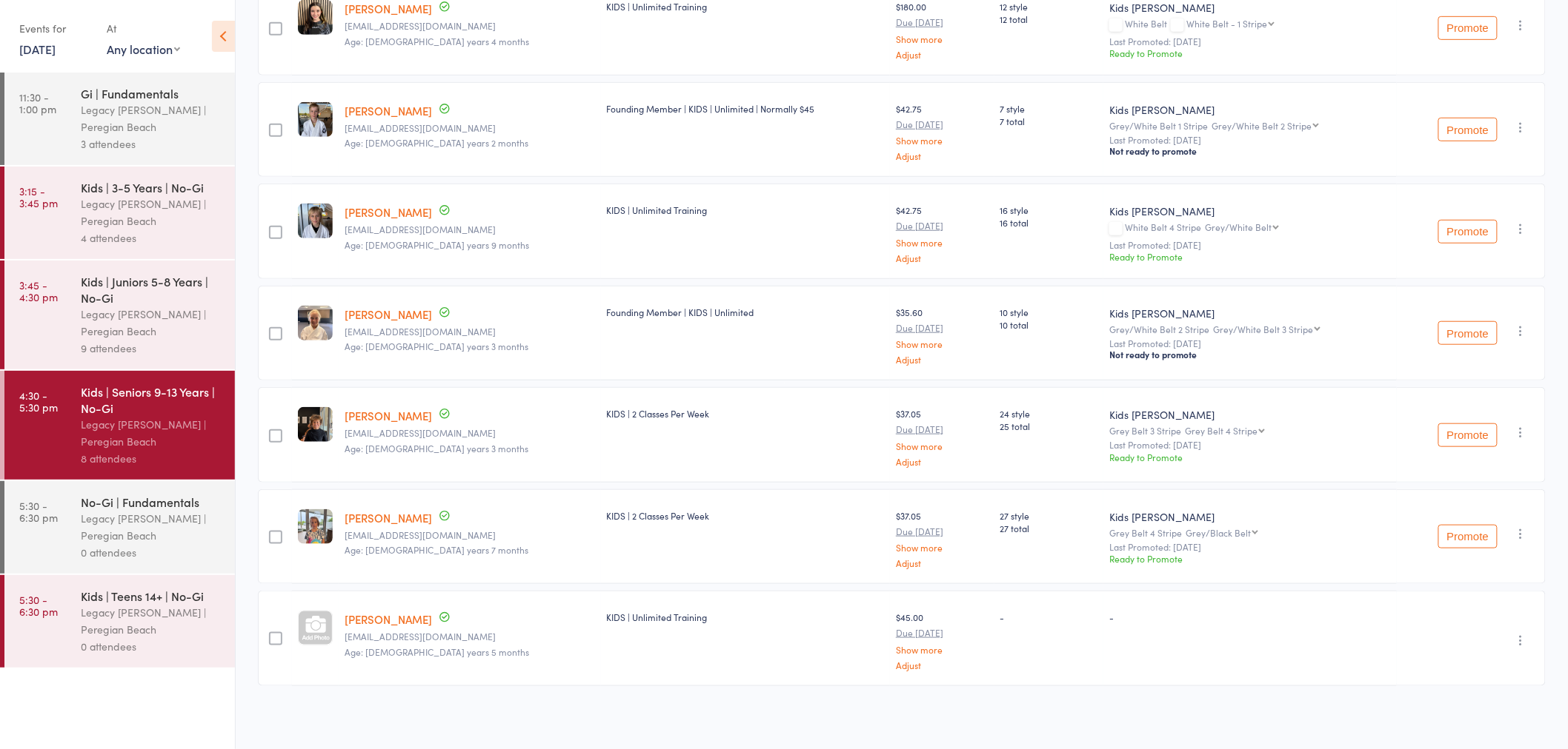
click at [397, 628] on div "Date of birth: [DEMOGRAPHIC_DATA]" at bounding box center [407, 637] width 148 height 29
click at [398, 623] on link "[PERSON_NAME]" at bounding box center [388, 620] width 88 height 16
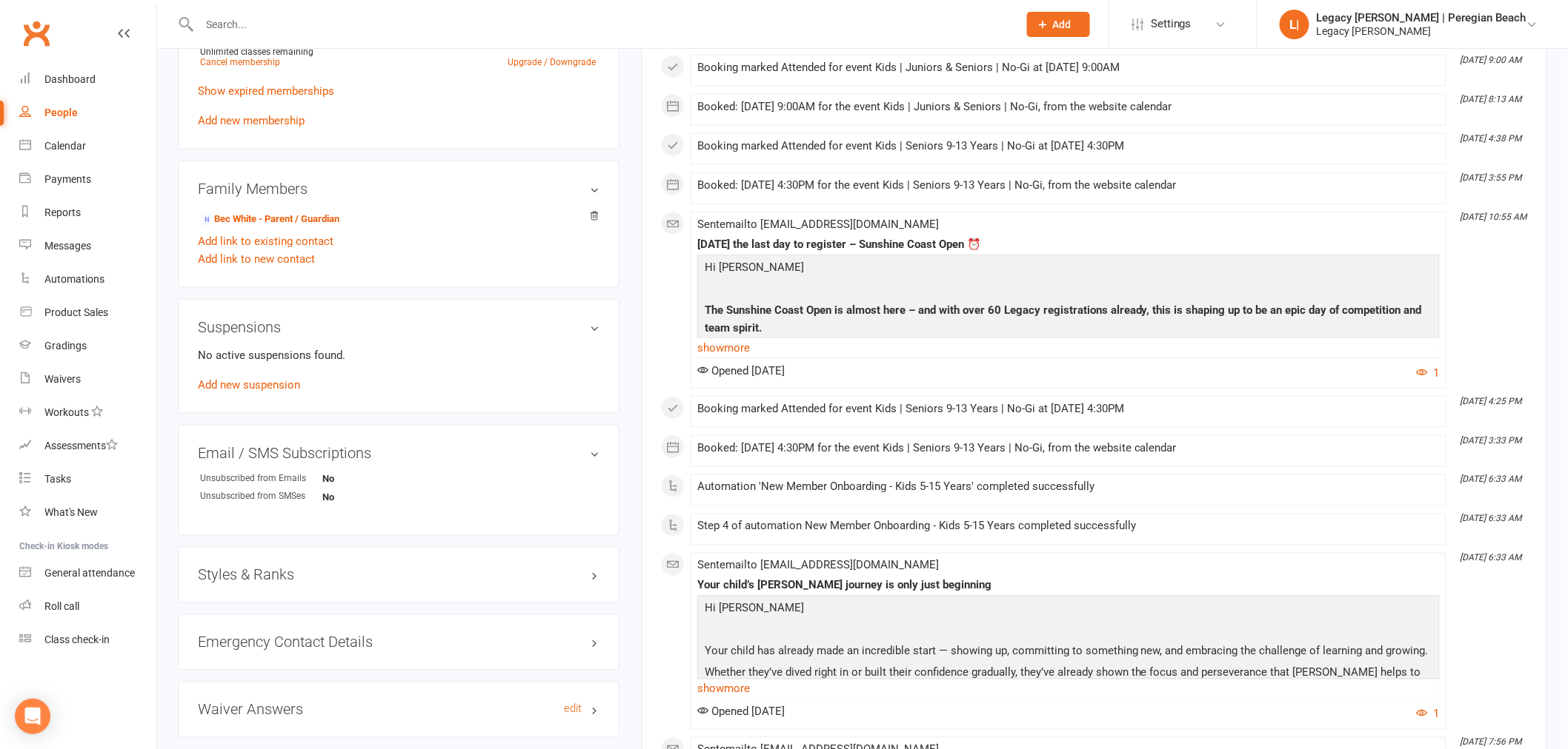
scroll to position [823, 0]
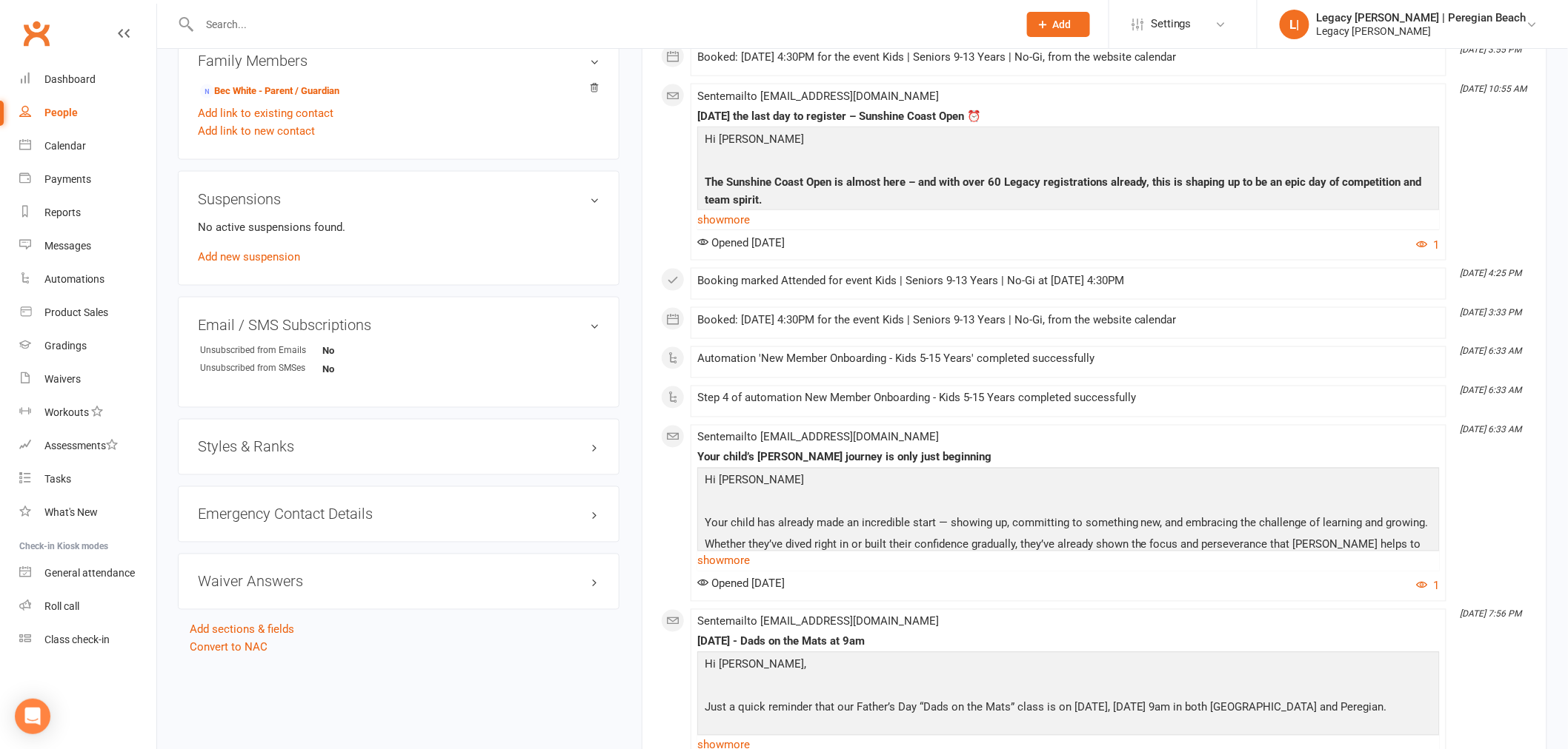
click at [247, 452] on h3 "Styles & Ranks" at bounding box center [398, 447] width 402 height 16
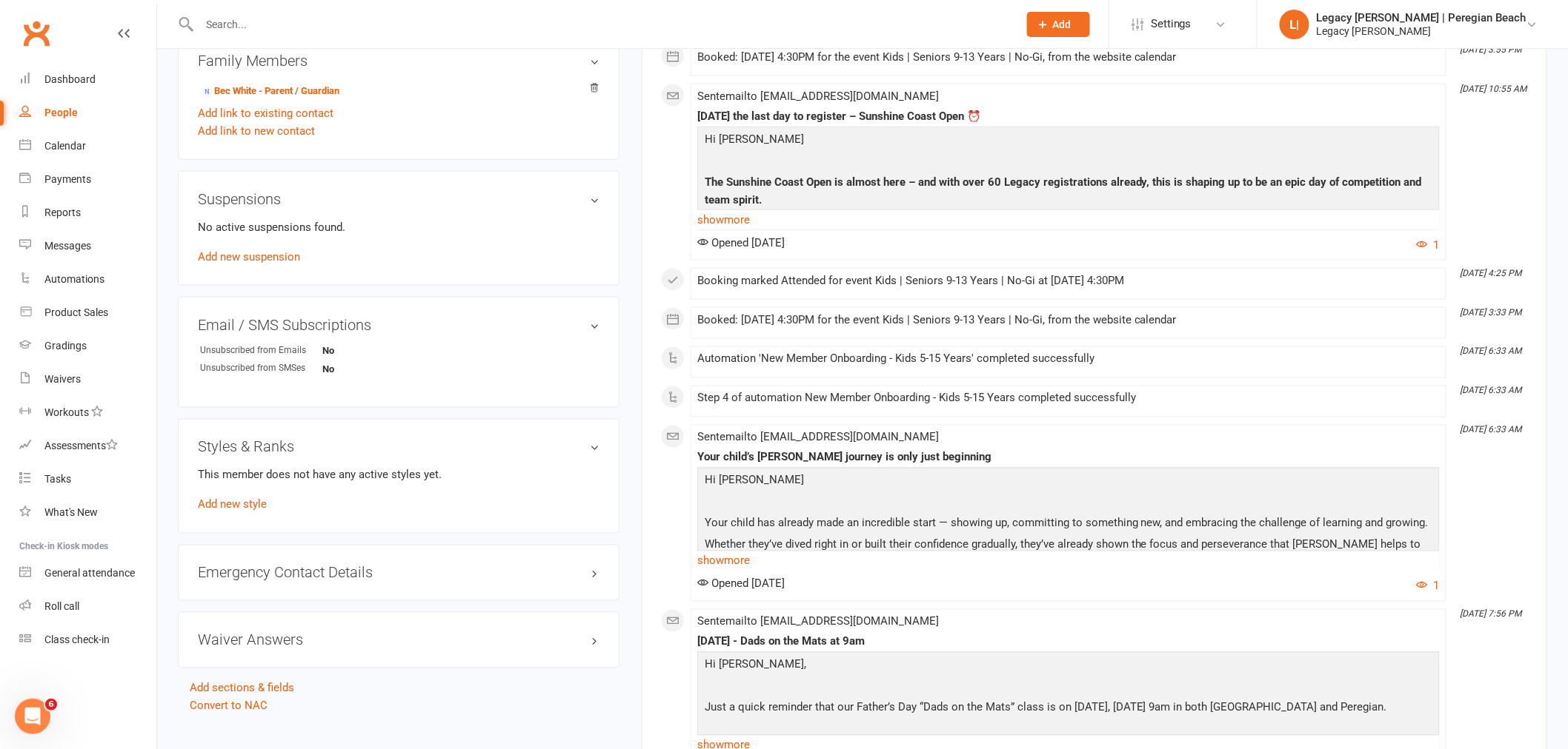
scroll to position [0, 0]
drag, startPoint x: 240, startPoint y: 507, endPoint x: 691, endPoint y: 438, distance: 456.2
click at [241, 509] on link "Add new style" at bounding box center [232, 504] width 69 height 13
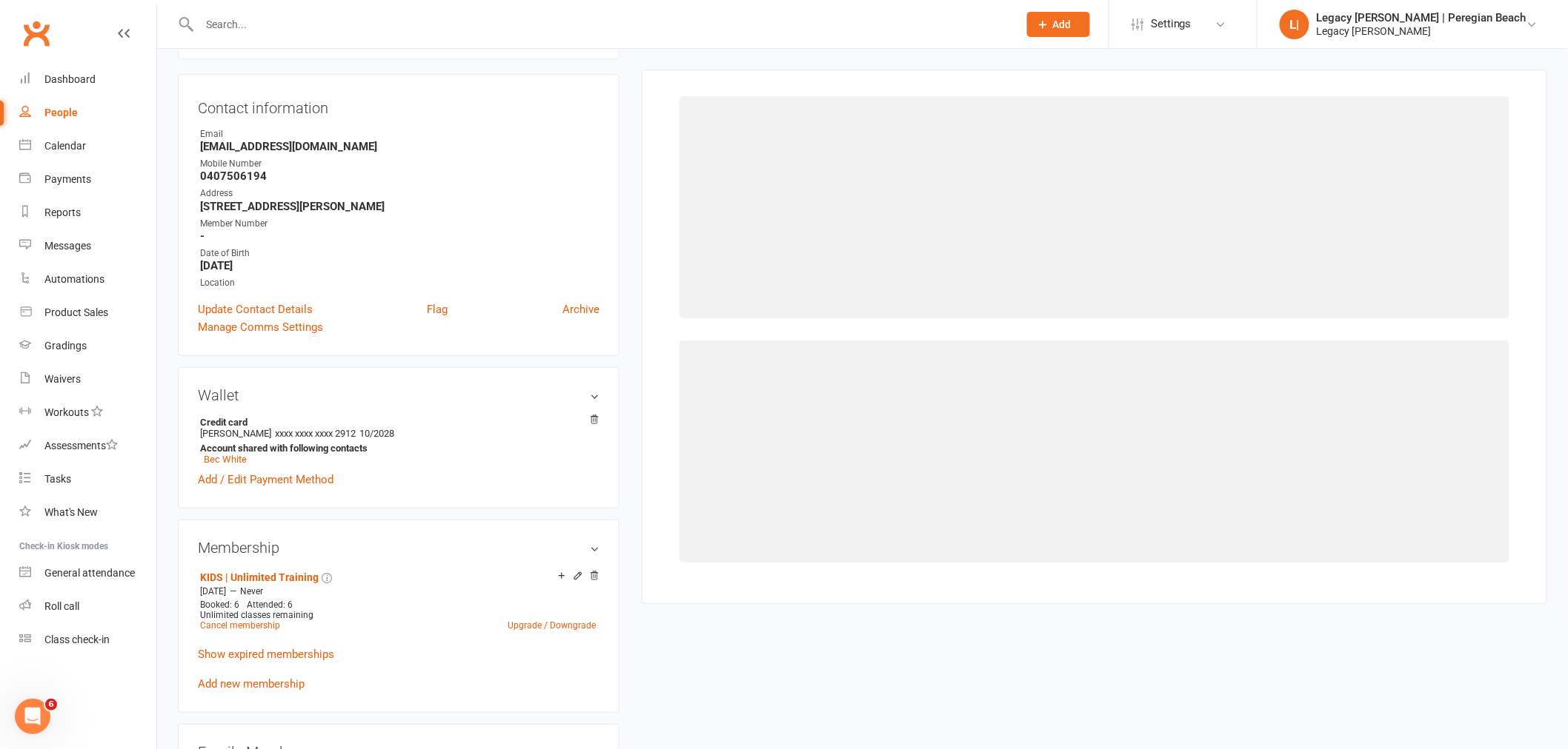
scroll to position [127, 0]
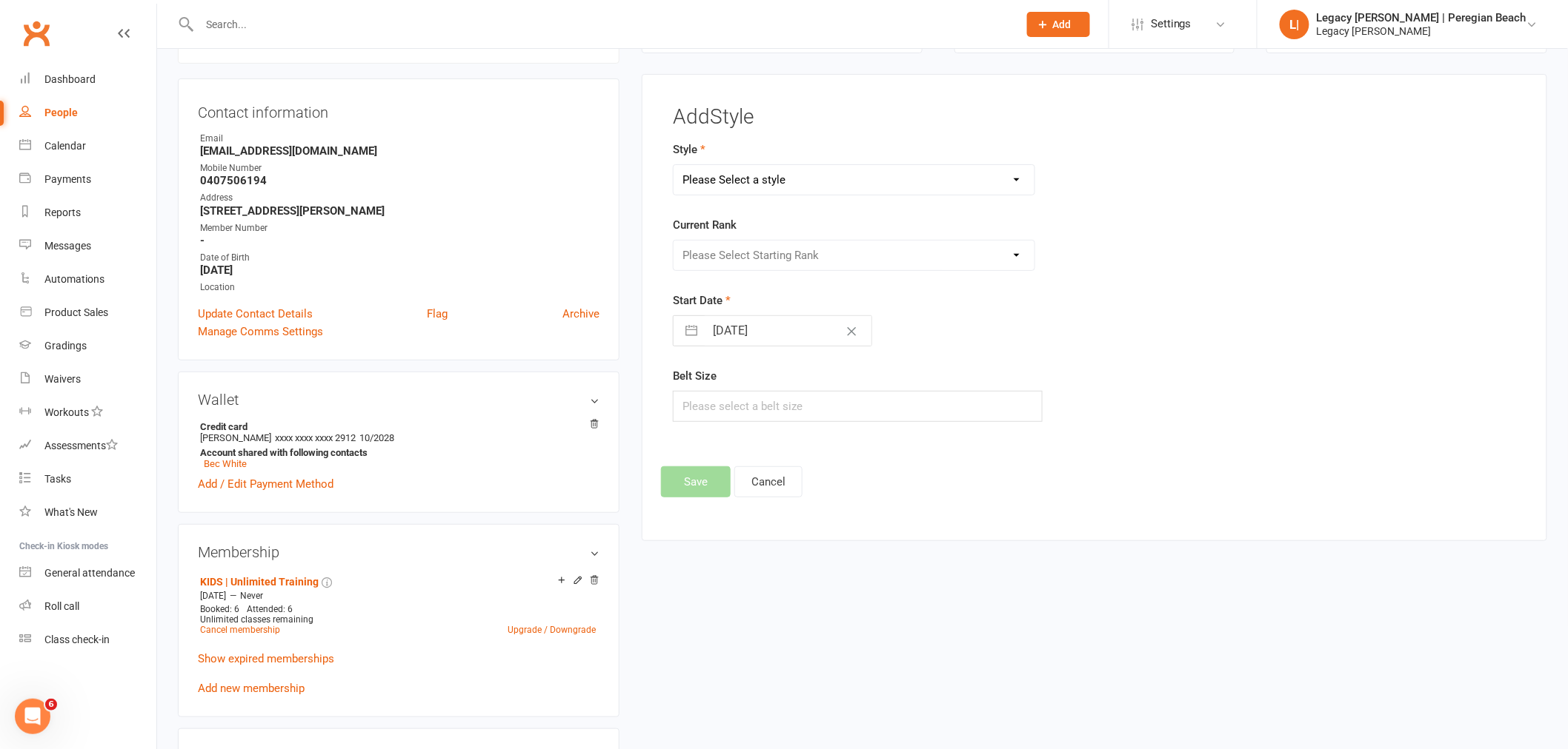
click at [852, 183] on select "Please Select a style Jiu Jitsu Kids Jiu Jitsu Sponsorship" at bounding box center [853, 179] width 361 height 29
select select "3395"
click at [673, 165] on select "Please Select a style Jiu Jitsu Kids Jiu Jitsu Sponsorship" at bounding box center [853, 179] width 361 height 29
click at [823, 260] on select "Please Select Starting Rank White Belt White Belt - 1 Stripe White Belt 2 Strip…" at bounding box center [853, 254] width 361 height 29
select select "40067"
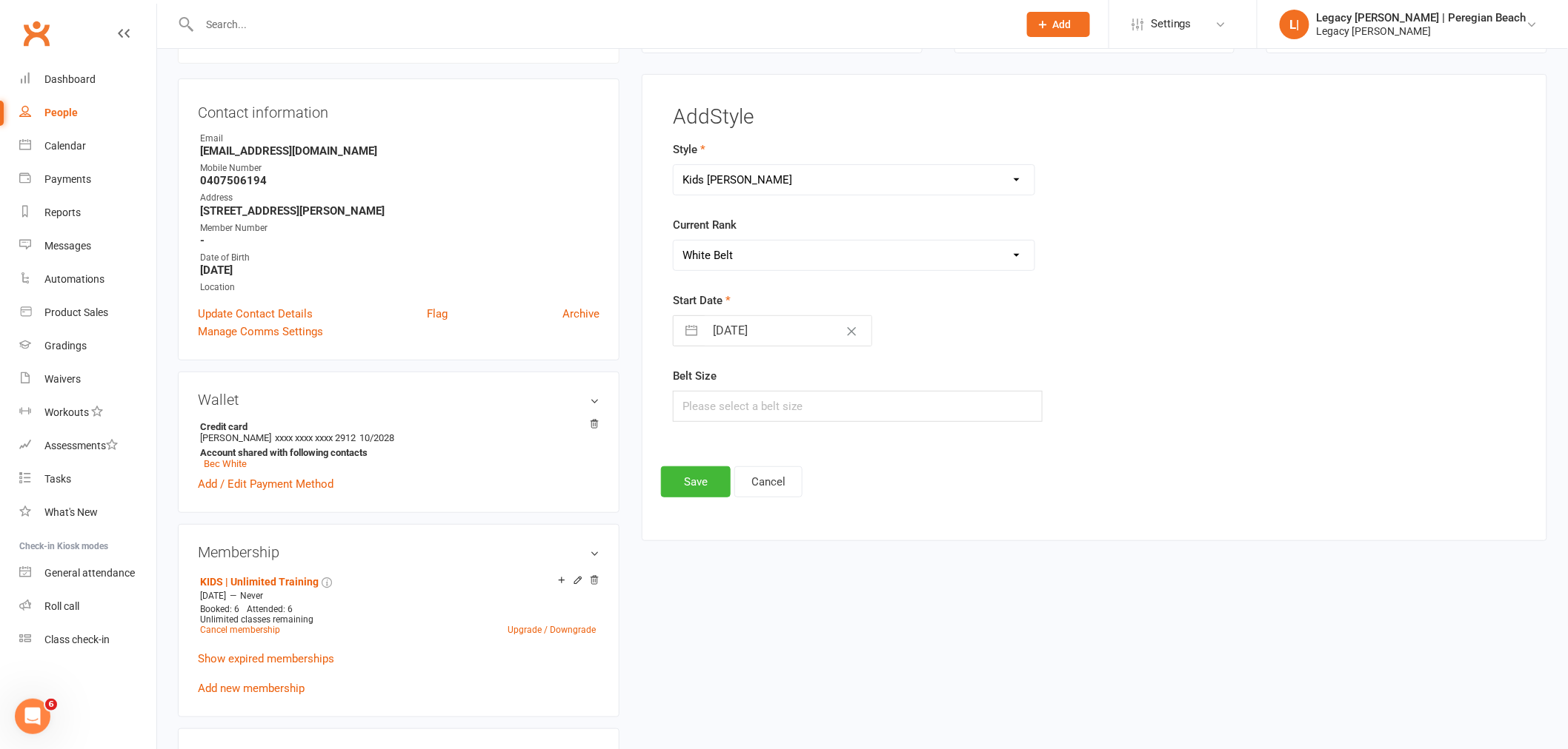
click at [673, 240] on select "Please Select Starting Rank White Belt White Belt - 1 Stripe White Belt 2 Strip…" at bounding box center [853, 254] width 361 height 29
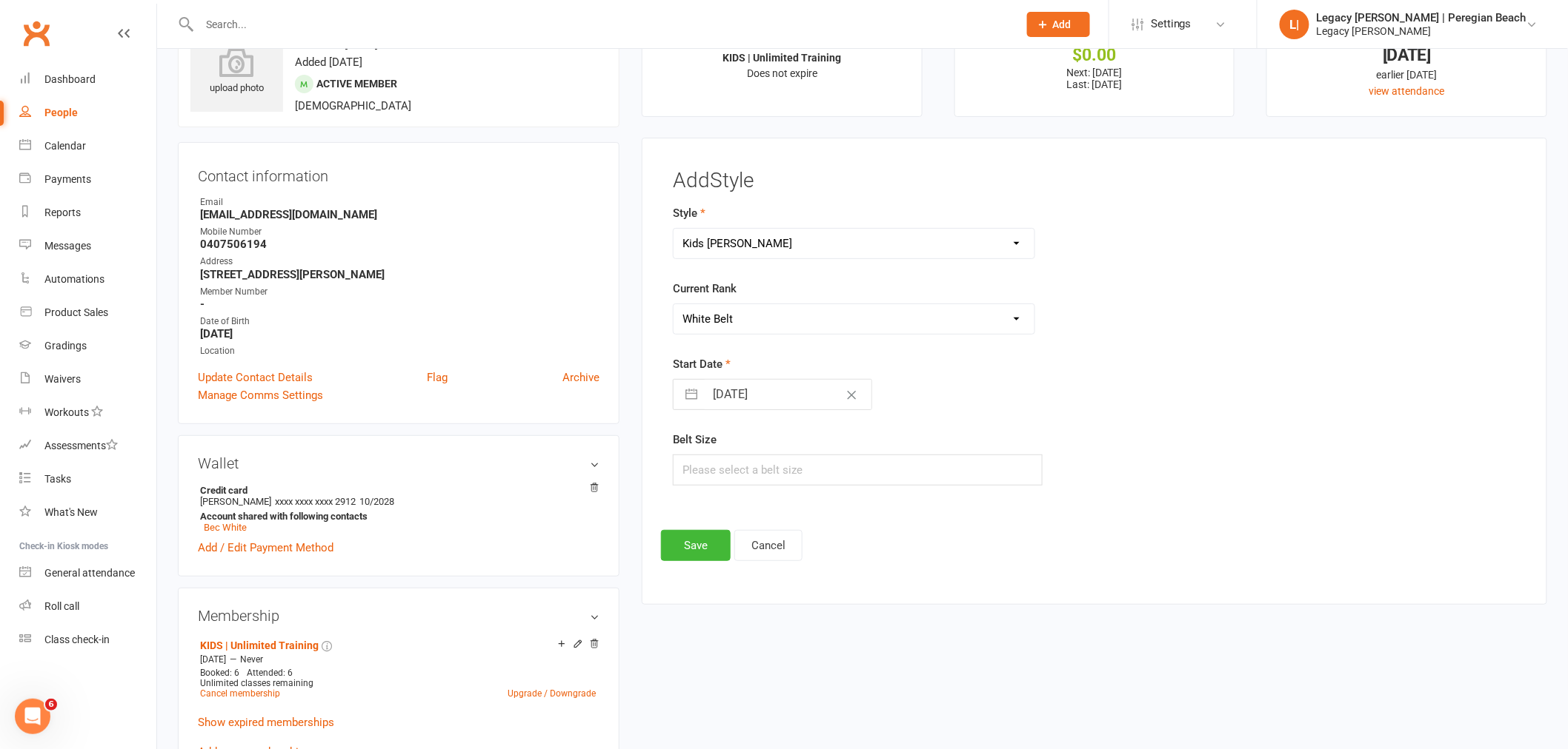
scroll to position [0, 0]
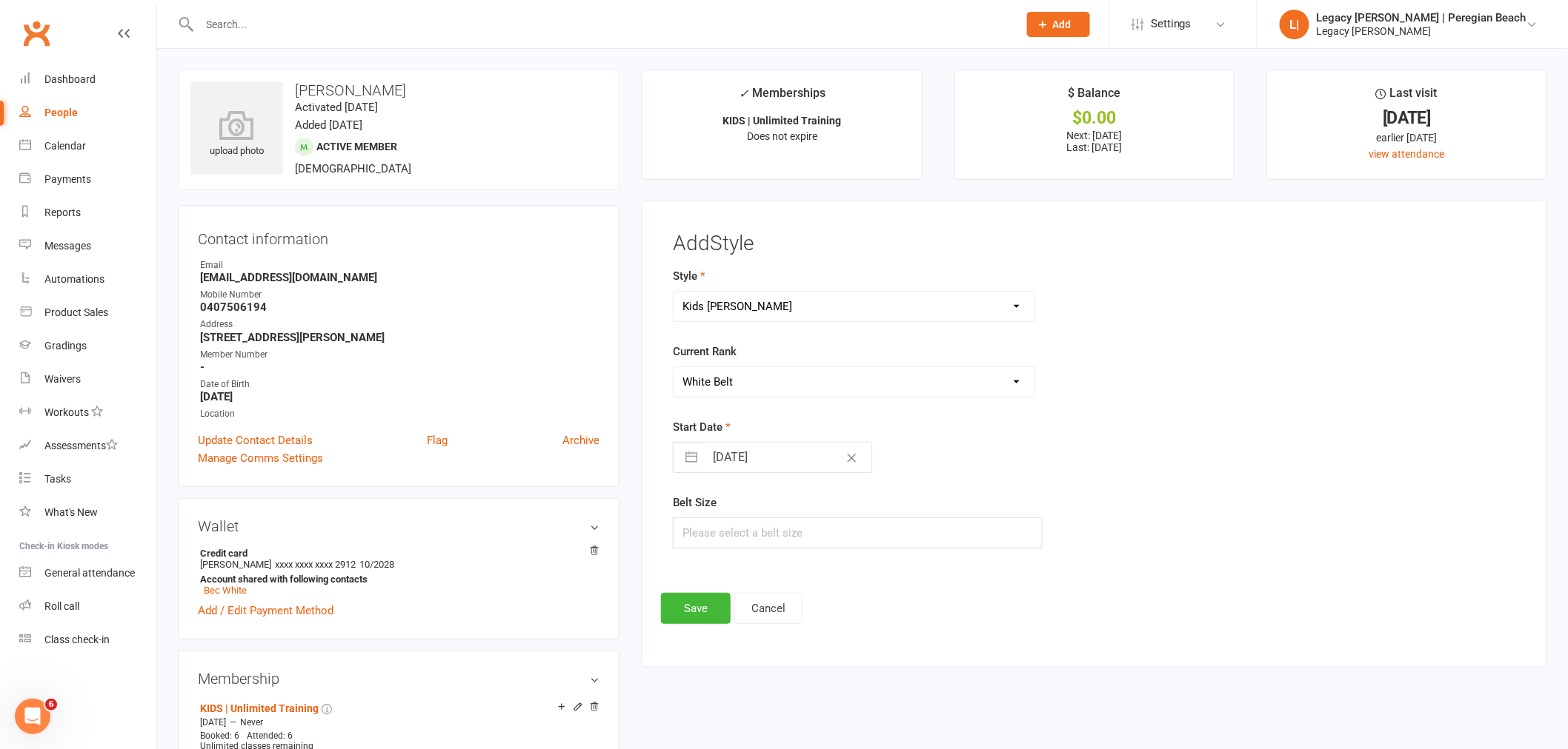
click at [746, 461] on input "15 Sep 2025" at bounding box center [788, 457] width 167 height 29
select select "7"
select select "2025"
select select "8"
select select "2025"
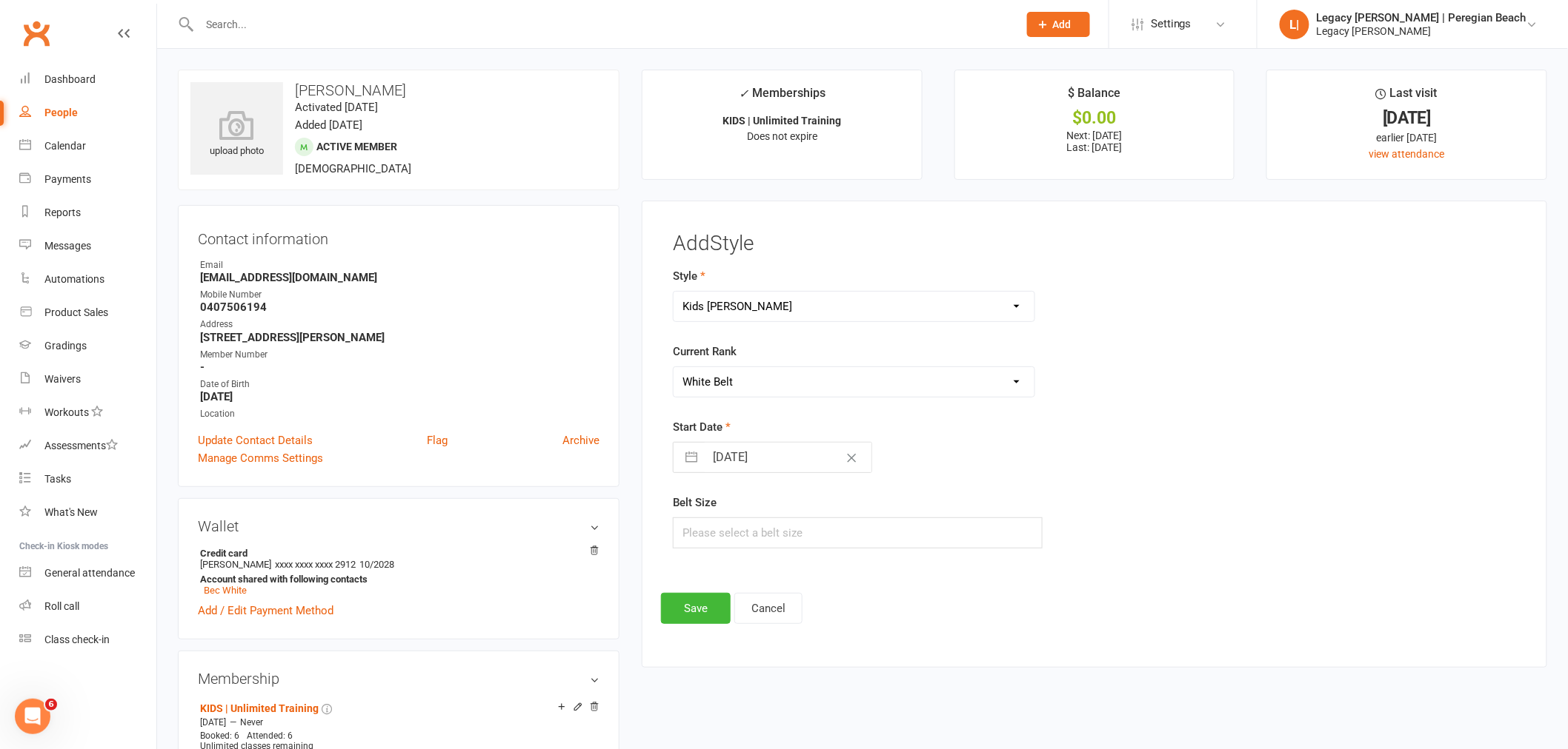
select select "9"
select select "2025"
click at [699, 523] on icon "Move backward to switch to the previous month." at bounding box center [703, 517] width 14 height 14
select select "6"
select select "2025"
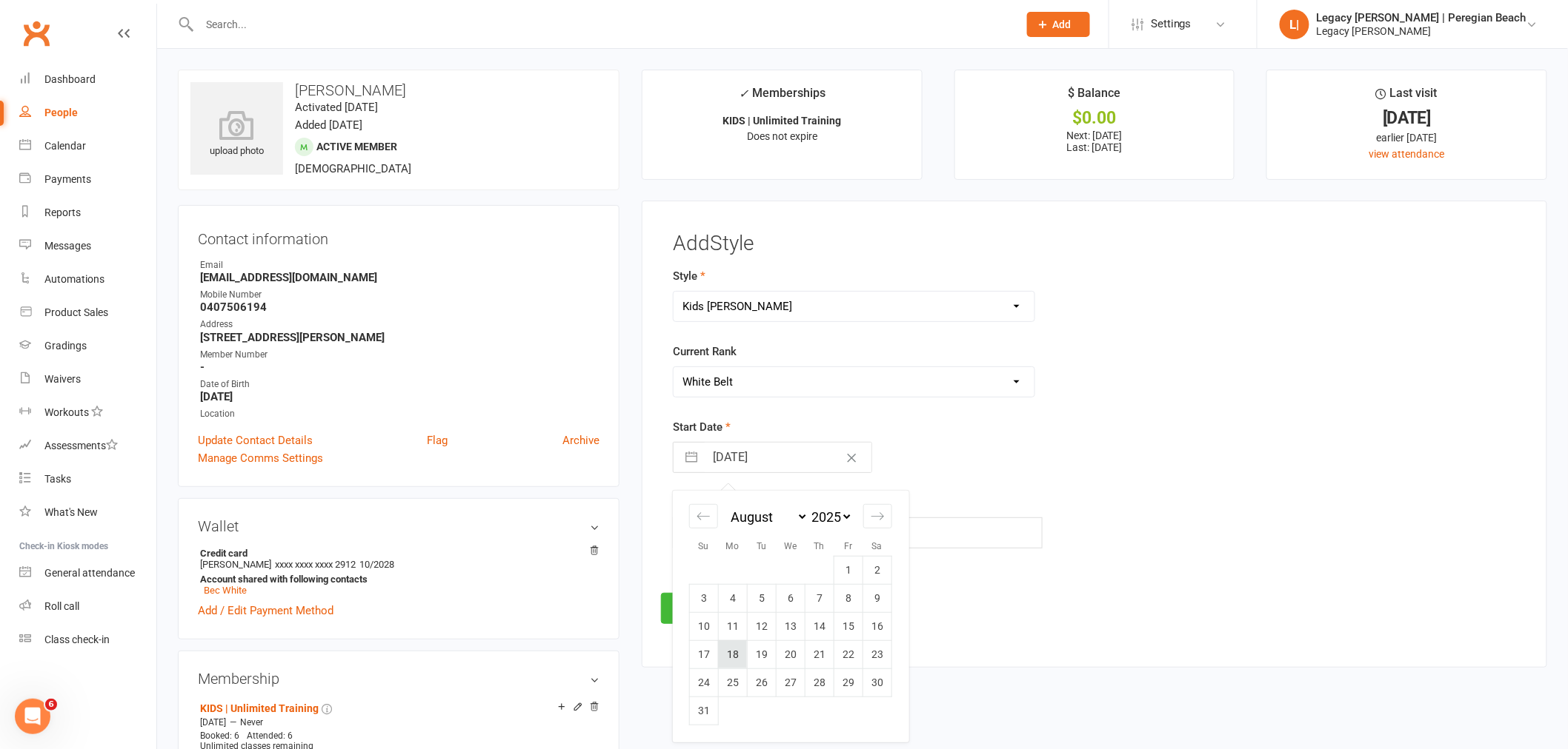
click at [734, 653] on td "18" at bounding box center [732, 655] width 29 height 28
type input "18 Aug 2025"
click at [702, 615] on button "Save" at bounding box center [695, 608] width 70 height 31
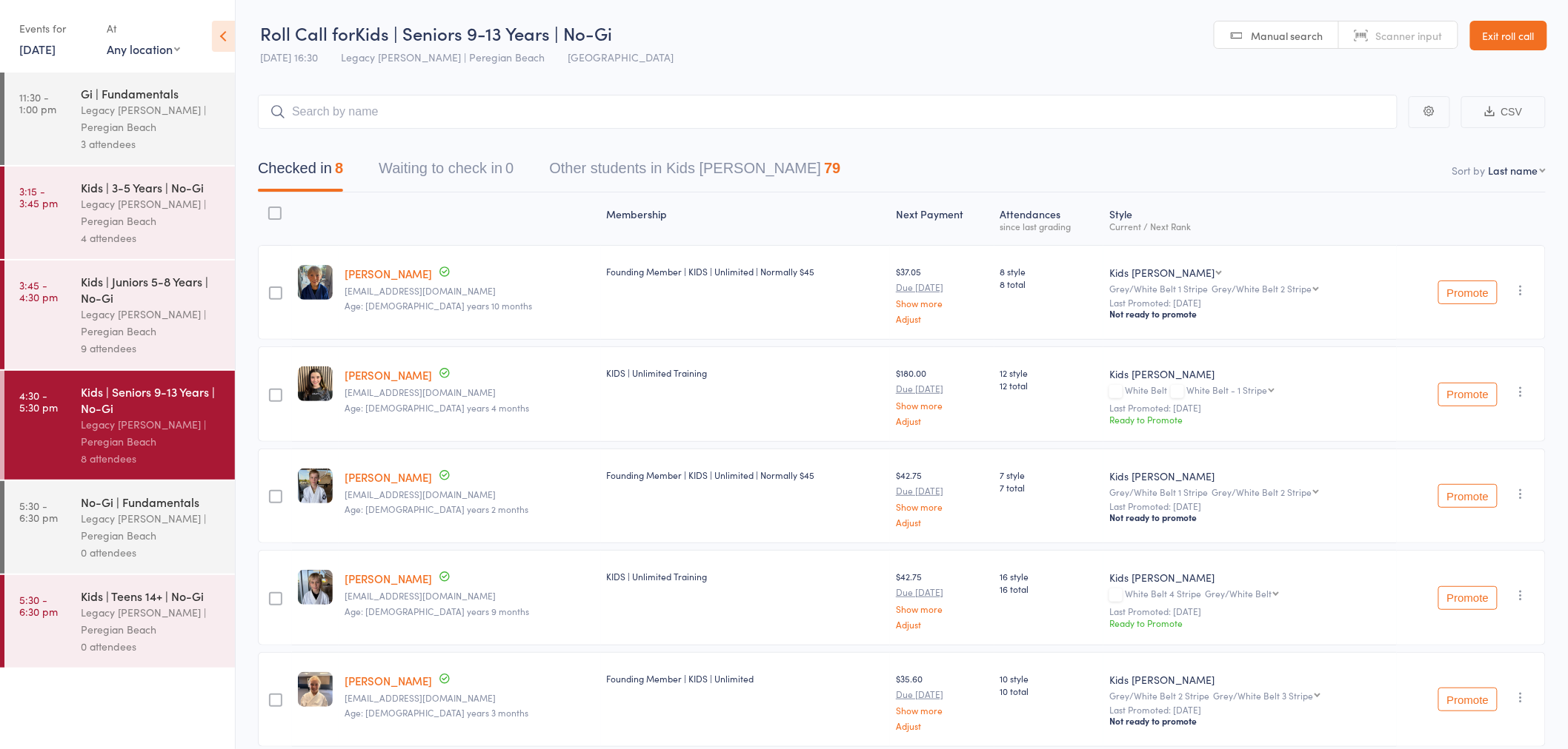
click at [1175, 203] on div "Style Current / Next Rank" at bounding box center [1250, 219] width 294 height 39
click at [1301, 230] on div "Current / Next Rank" at bounding box center [1250, 226] width 281 height 10
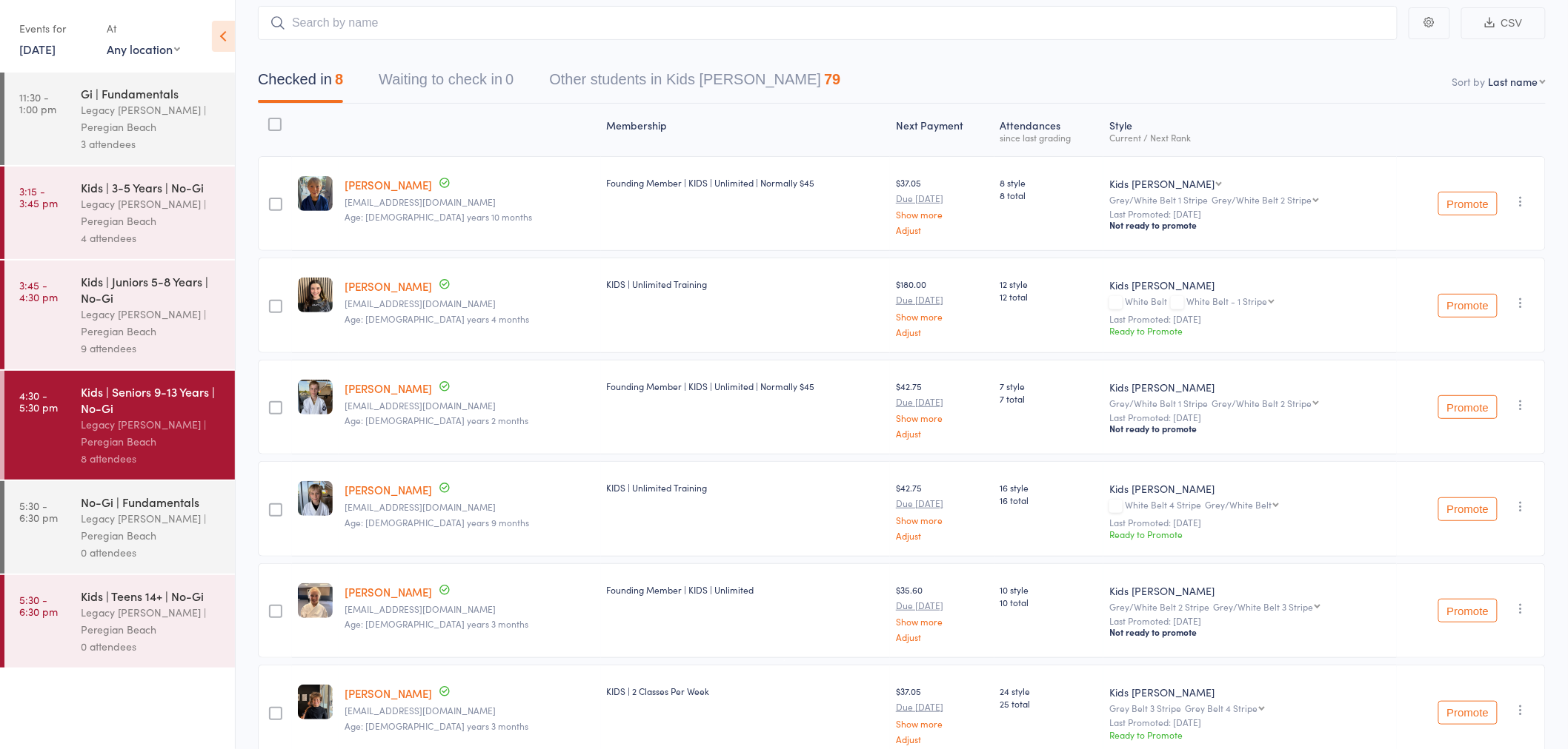
scroll to position [246, 0]
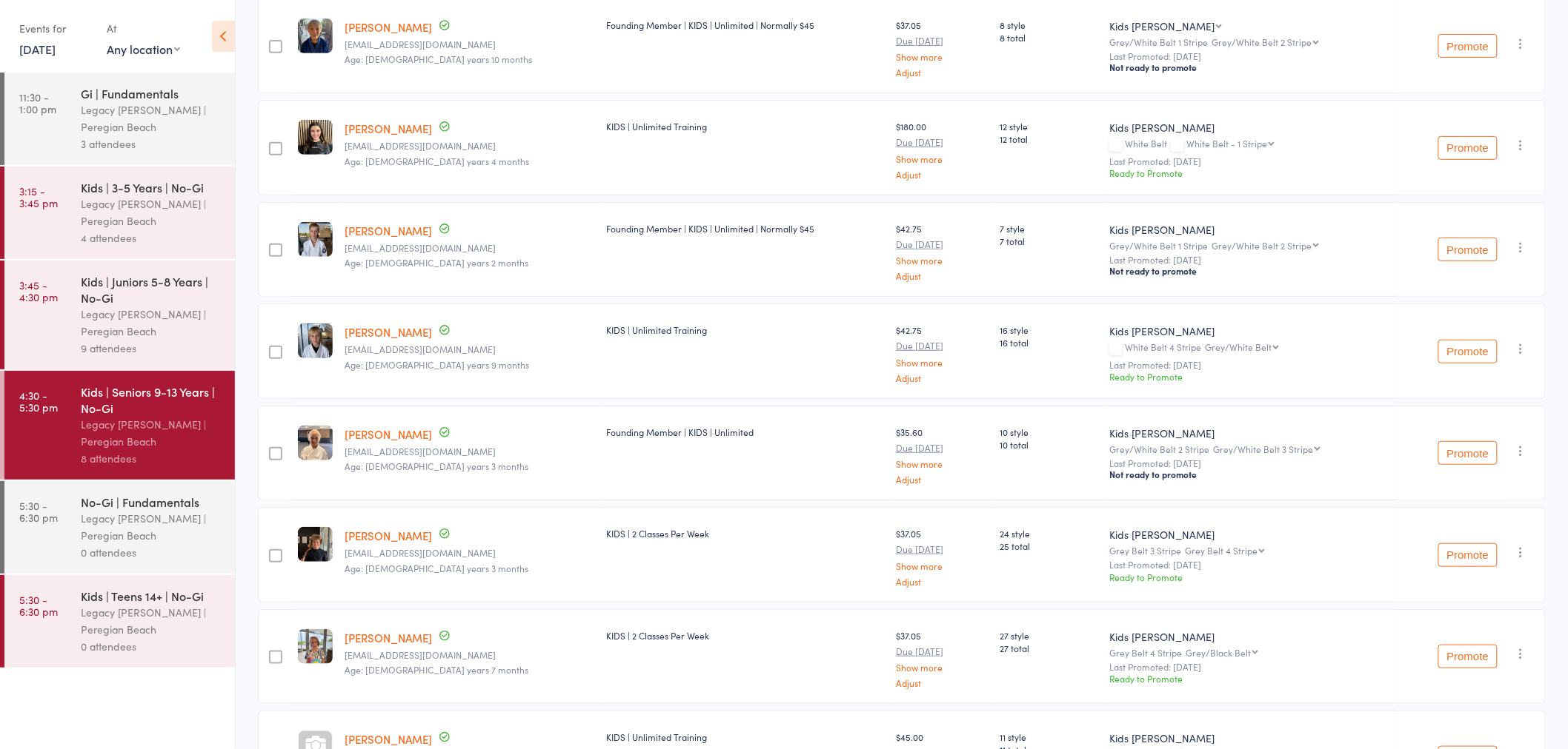
click at [1279, 445] on select "Grey/White Belt 3 Stripe Grey/White Belt 4 Stripe Grey Belt Grey Belt 1 Stripe …" at bounding box center [1266, 449] width 107 height 10
click at [1279, 461] on small "Last Promoted: [DATE]" at bounding box center [1250, 464] width 281 height 11
click at [1375, 433] on div "Kids Jiu Jitsu Grey/White Belt 2 Stripe Grey/White Belt 3 Stripe Grey/White Bel…" at bounding box center [1250, 453] width 294 height 95
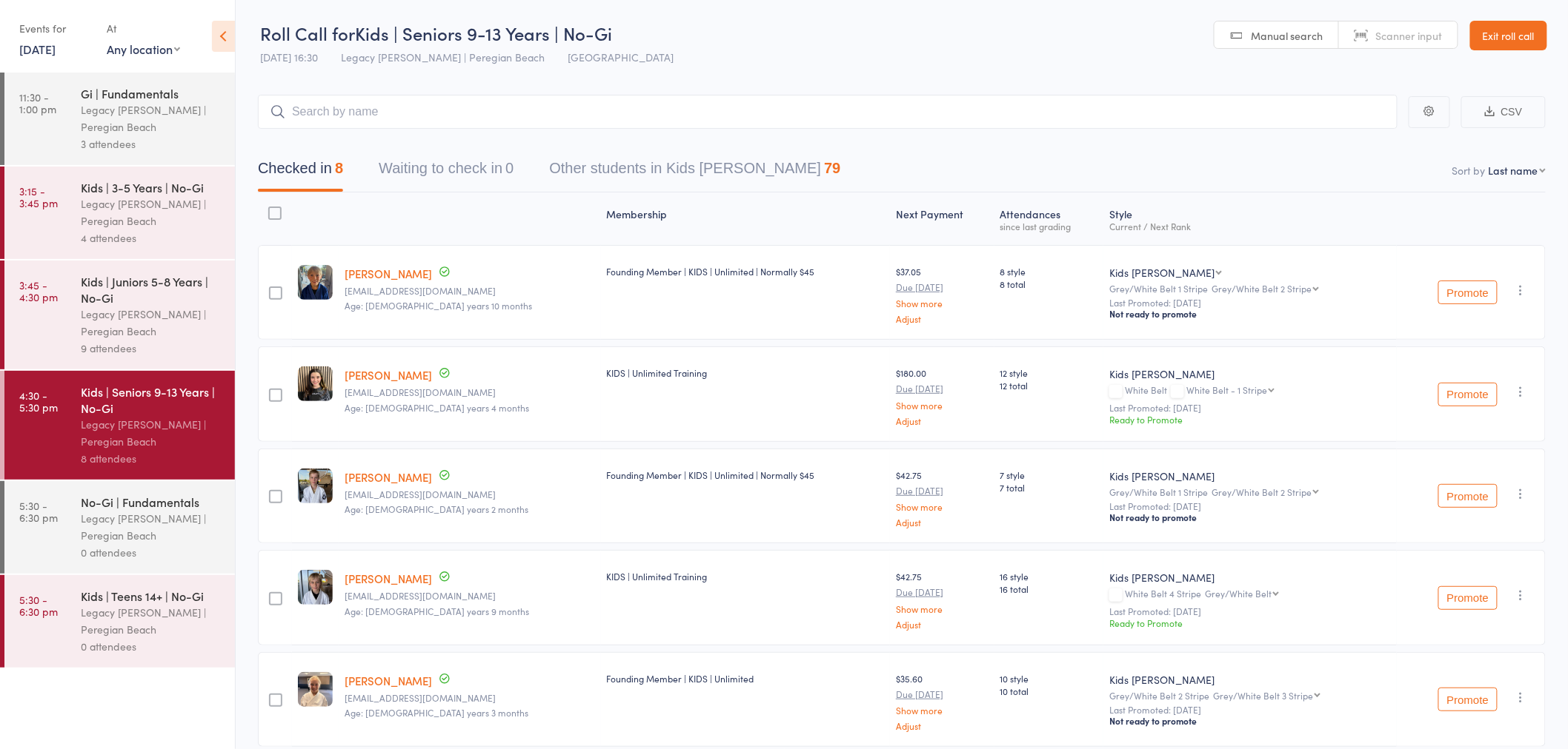
click at [1508, 28] on link "Exit roll call" at bounding box center [1508, 35] width 77 height 29
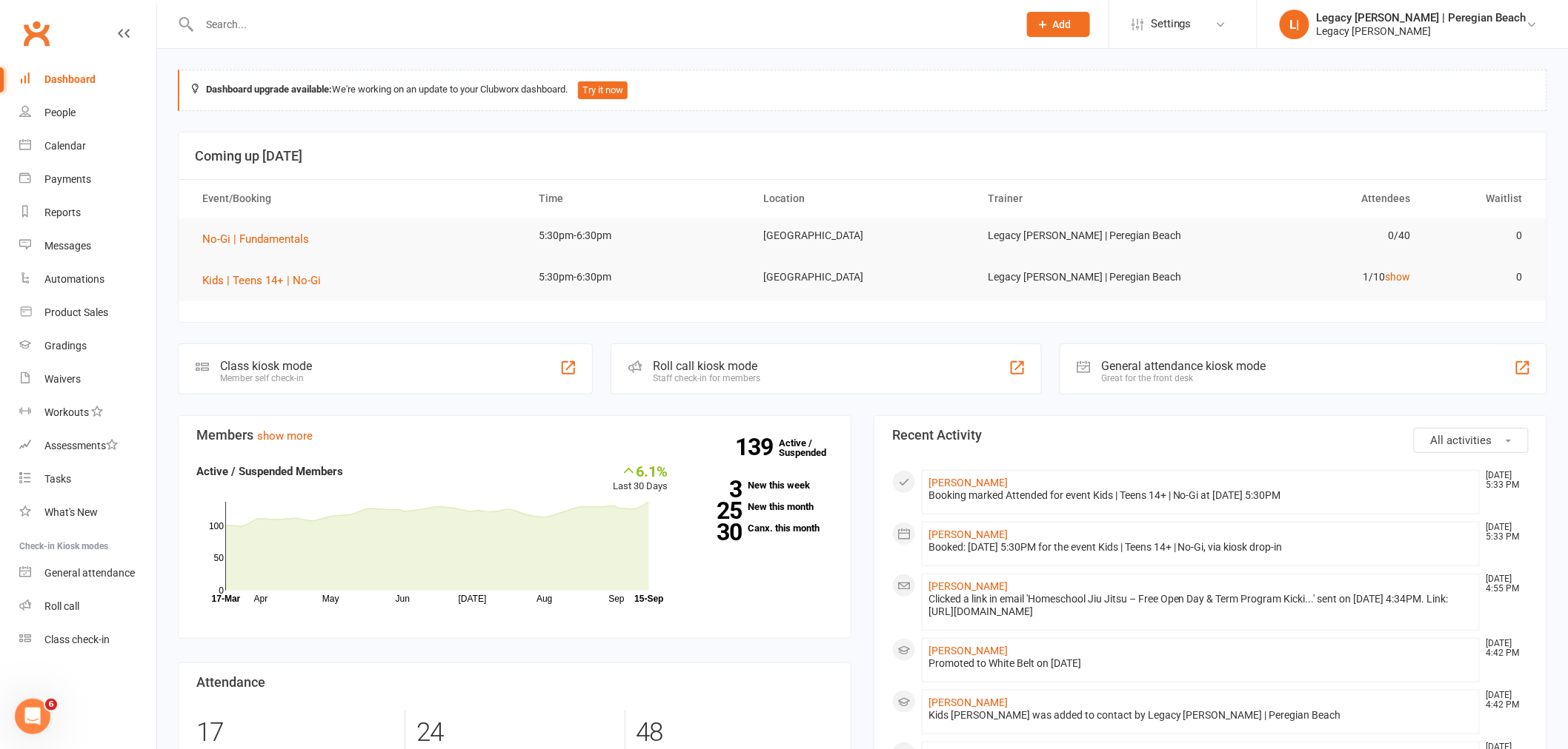
click at [731, 373] on div "Staff check-in for members" at bounding box center [706, 378] width 107 height 11
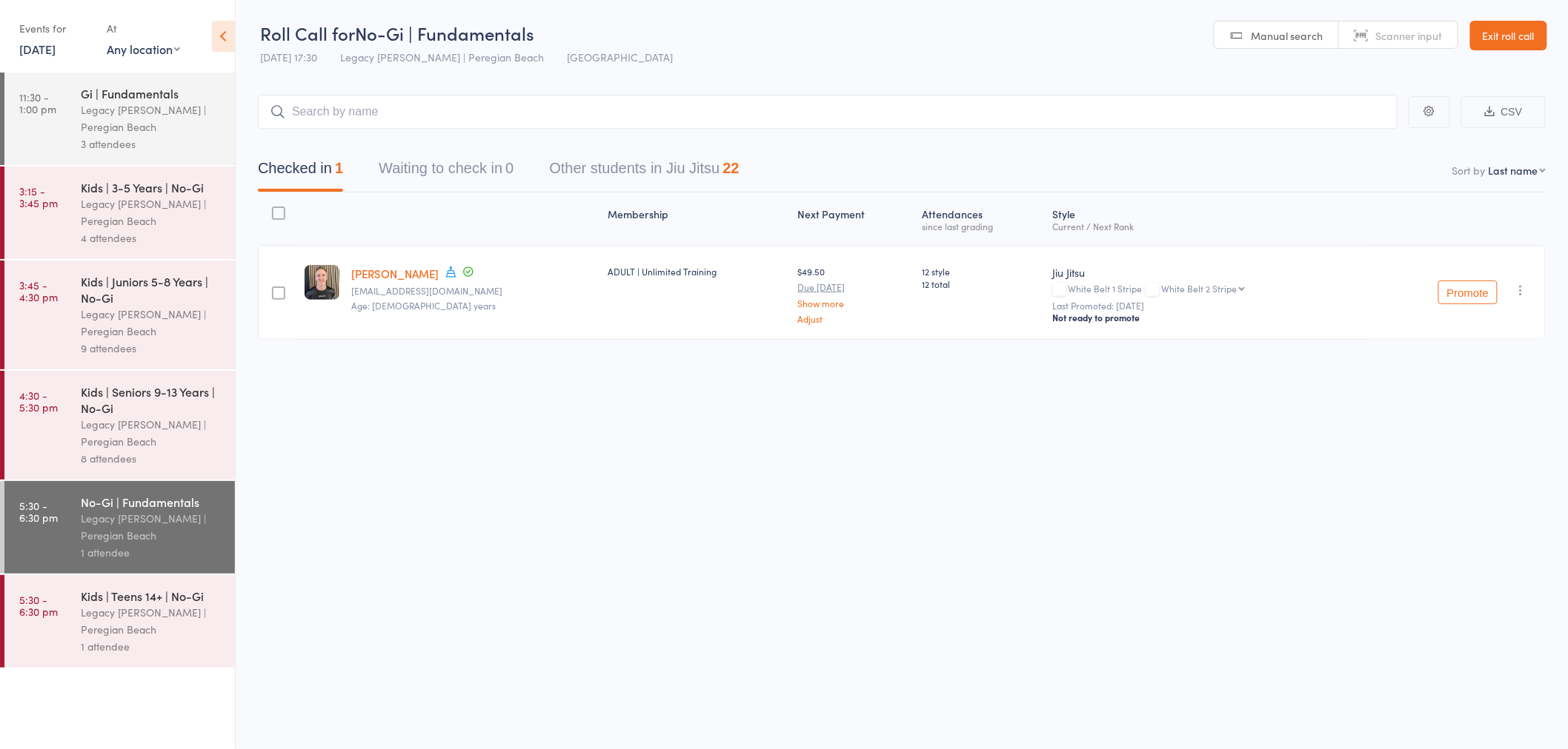
click at [139, 322] on div "Legacy [PERSON_NAME] | Peregian Beach" at bounding box center [152, 323] width 142 height 34
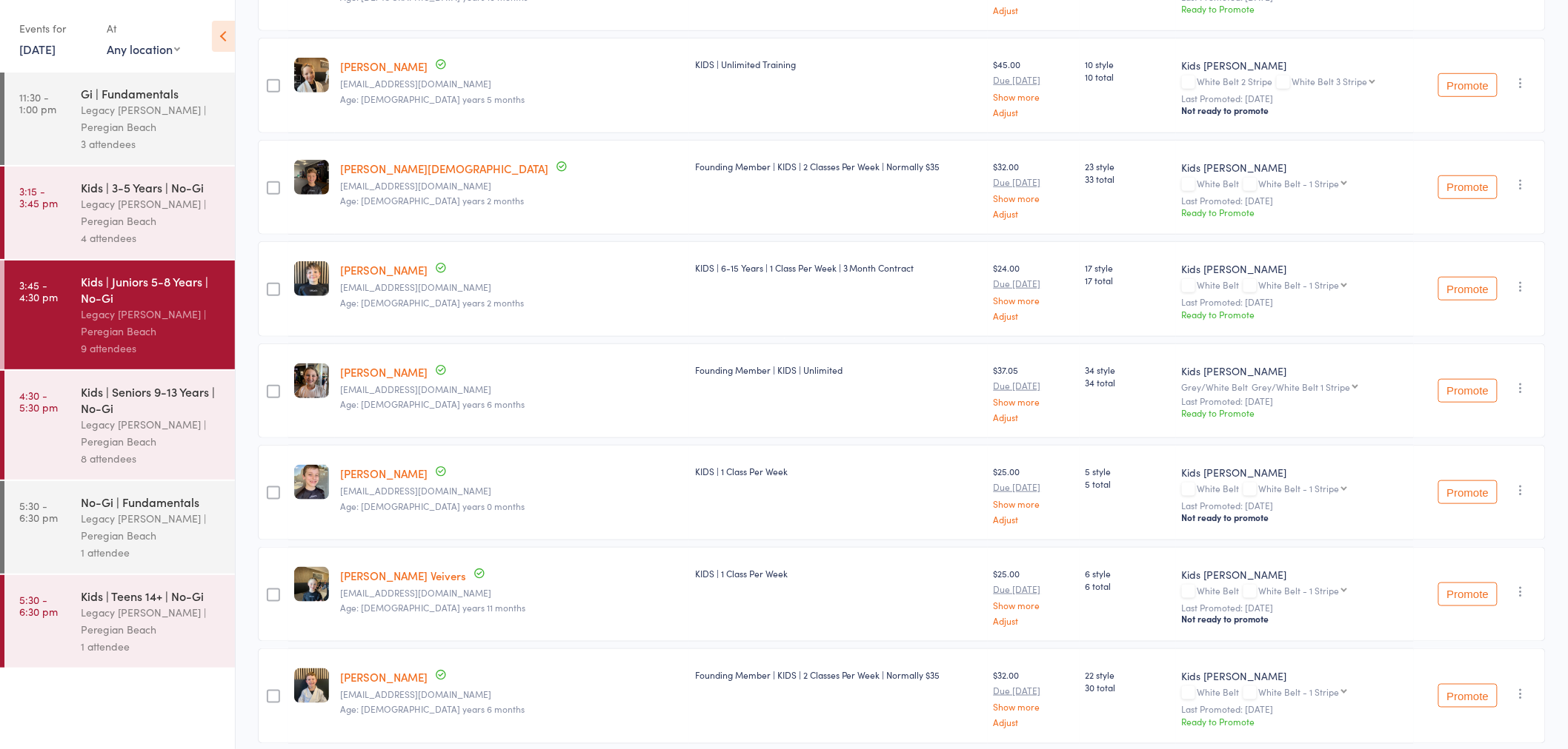
scroll to position [468, 0]
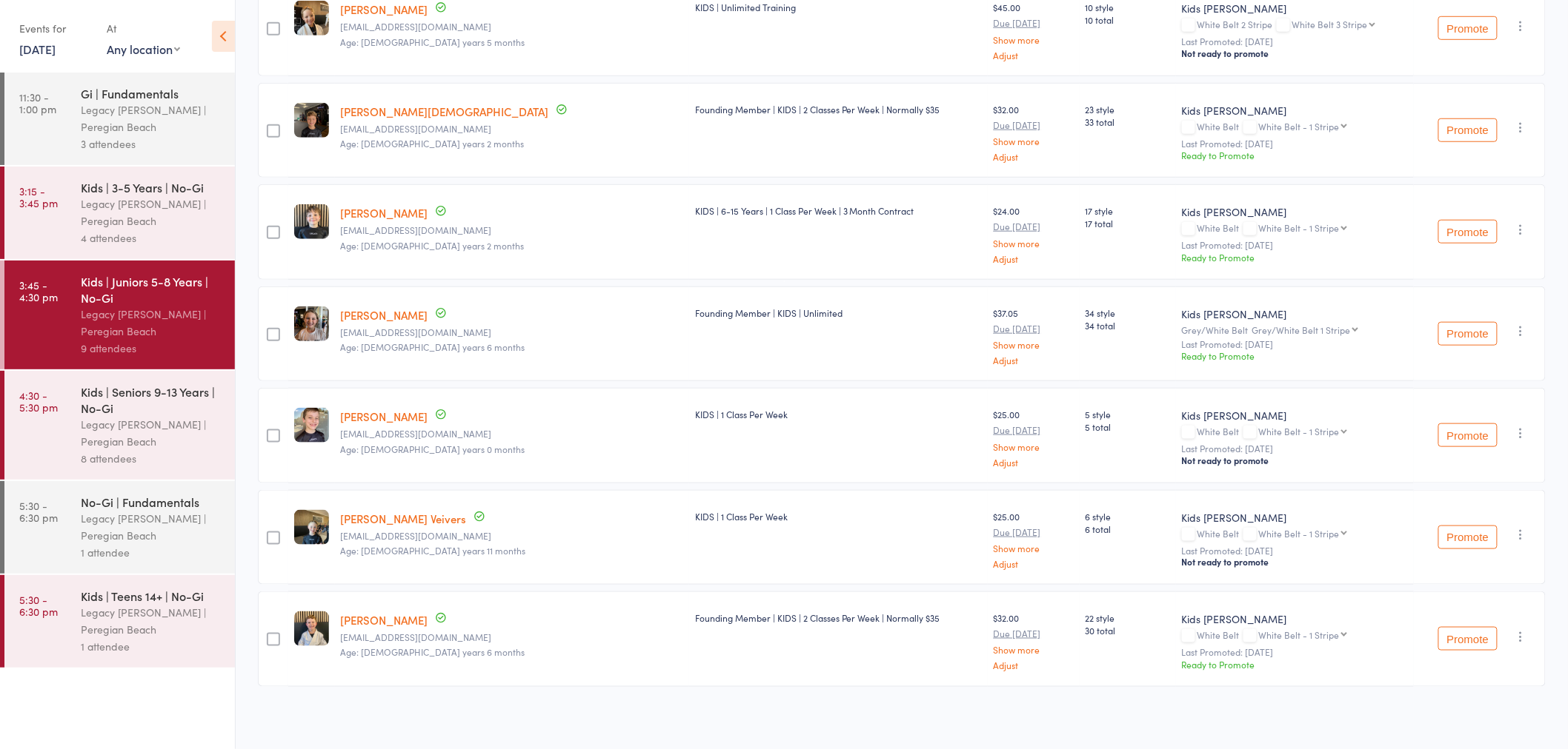
click at [1462, 636] on button "Promote" at bounding box center [1467, 639] width 59 height 24
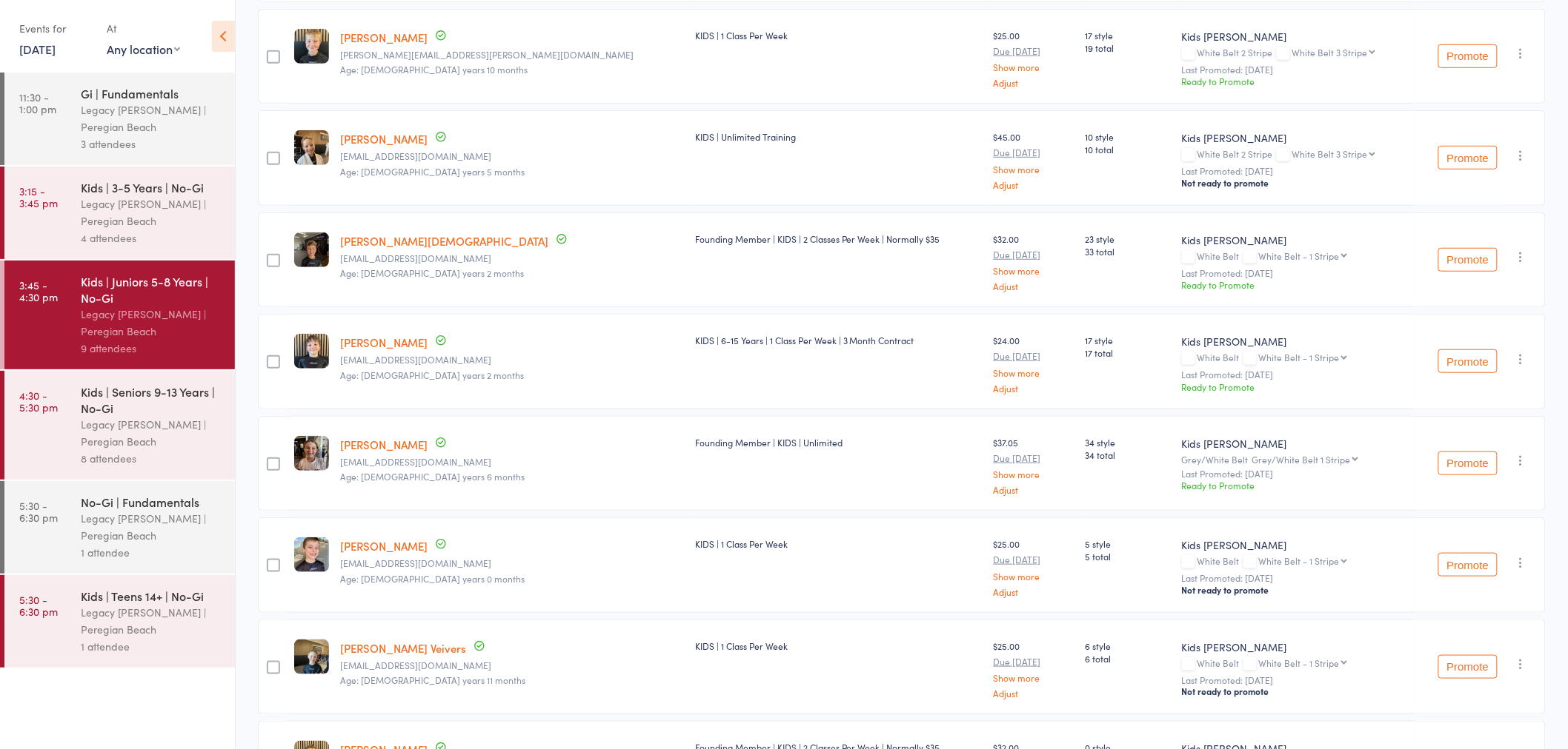
scroll to position [138, 0]
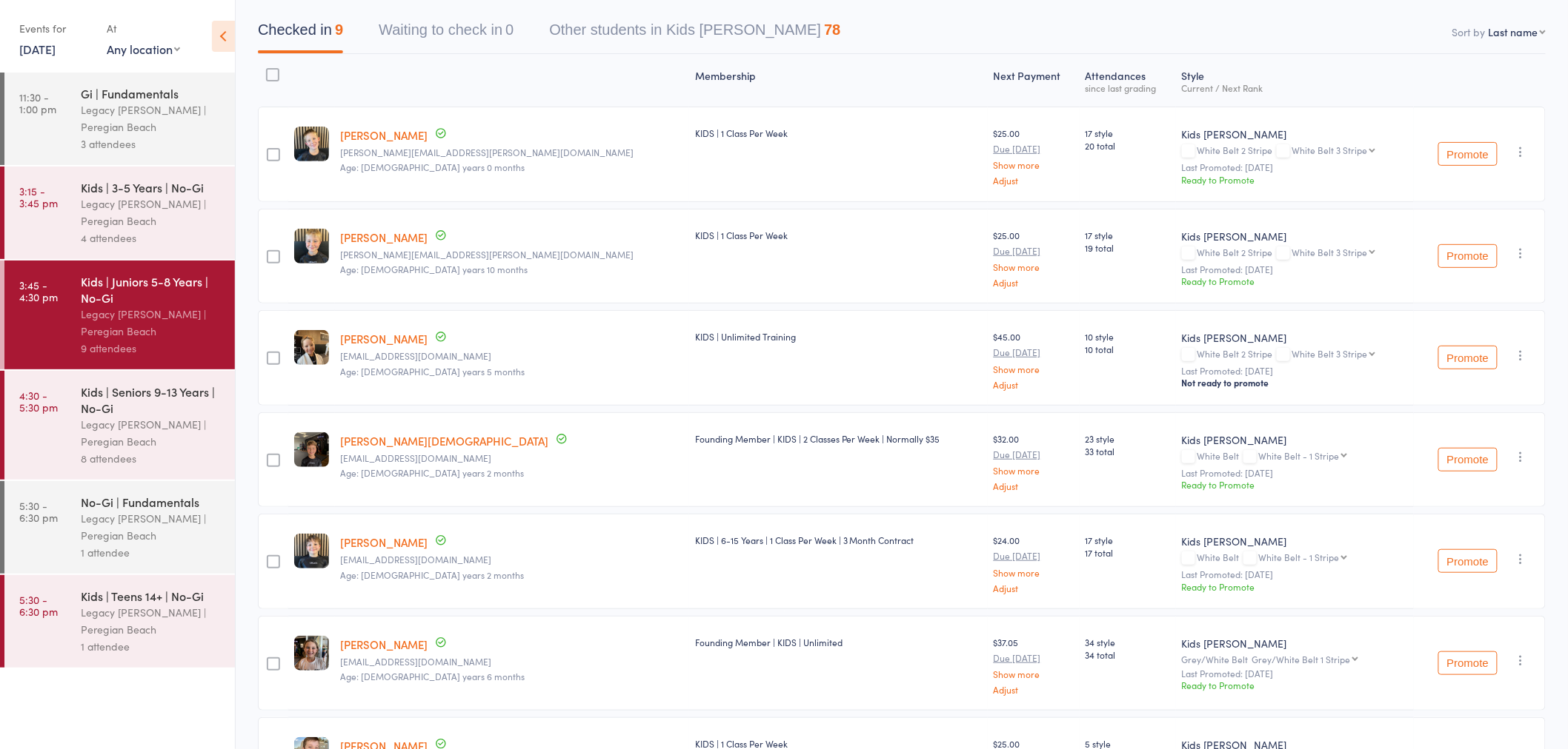
click at [1303, 351] on select "White Belt 3 Stripe White Belt 4 Stripe Grey/White Belt Grey/White Belt 1 Strip…" at bounding box center [1334, 353] width 83 height 10
select select "1"
click at [1292, 348] on select "White Belt 3 Stripe White Belt 4 Stripe Grey/White Belt Grey/White Belt 1 Strip…" at bounding box center [1334, 353] width 83 height 10
click at [1474, 355] on button "Promote" at bounding box center [1467, 357] width 59 height 24
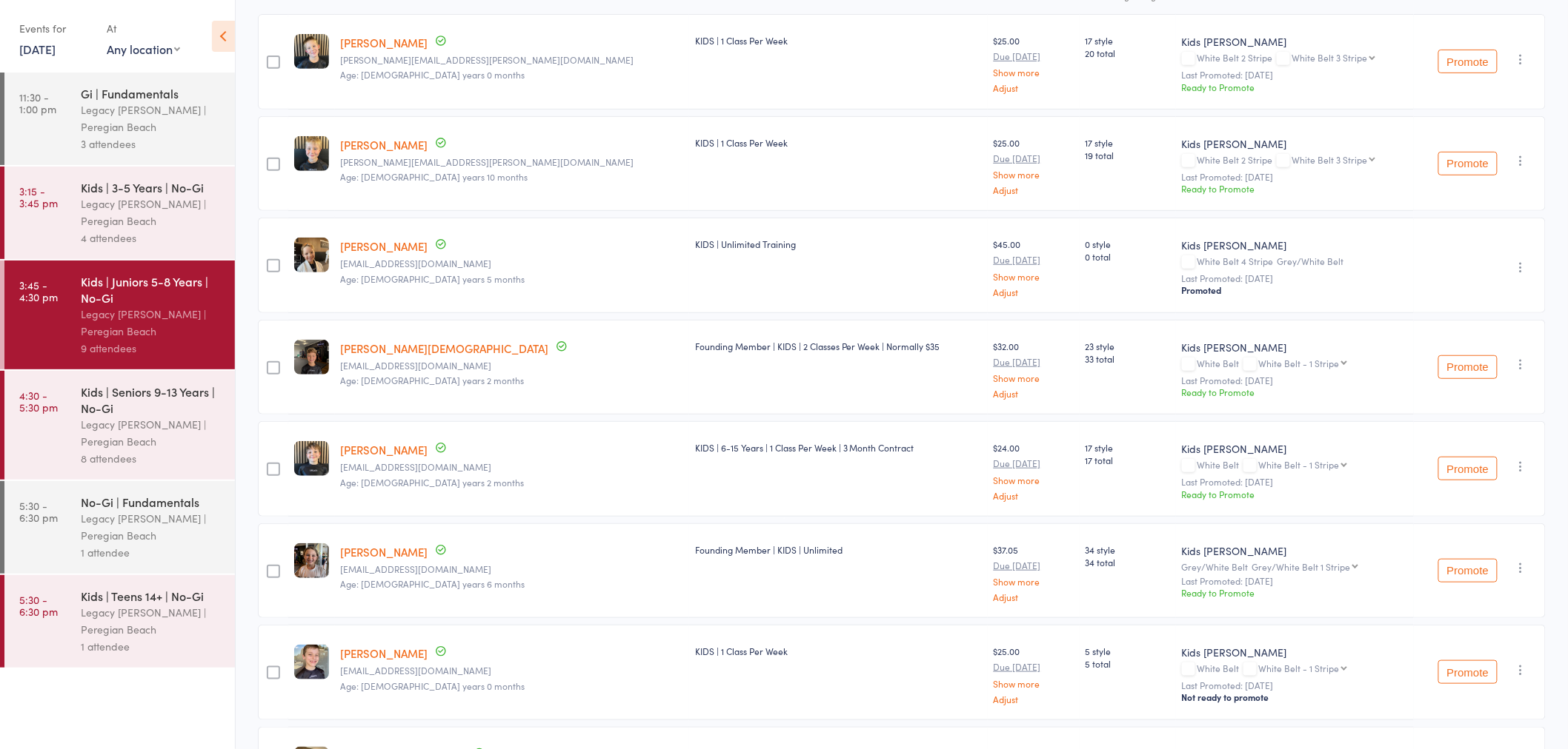
scroll to position [0, 0]
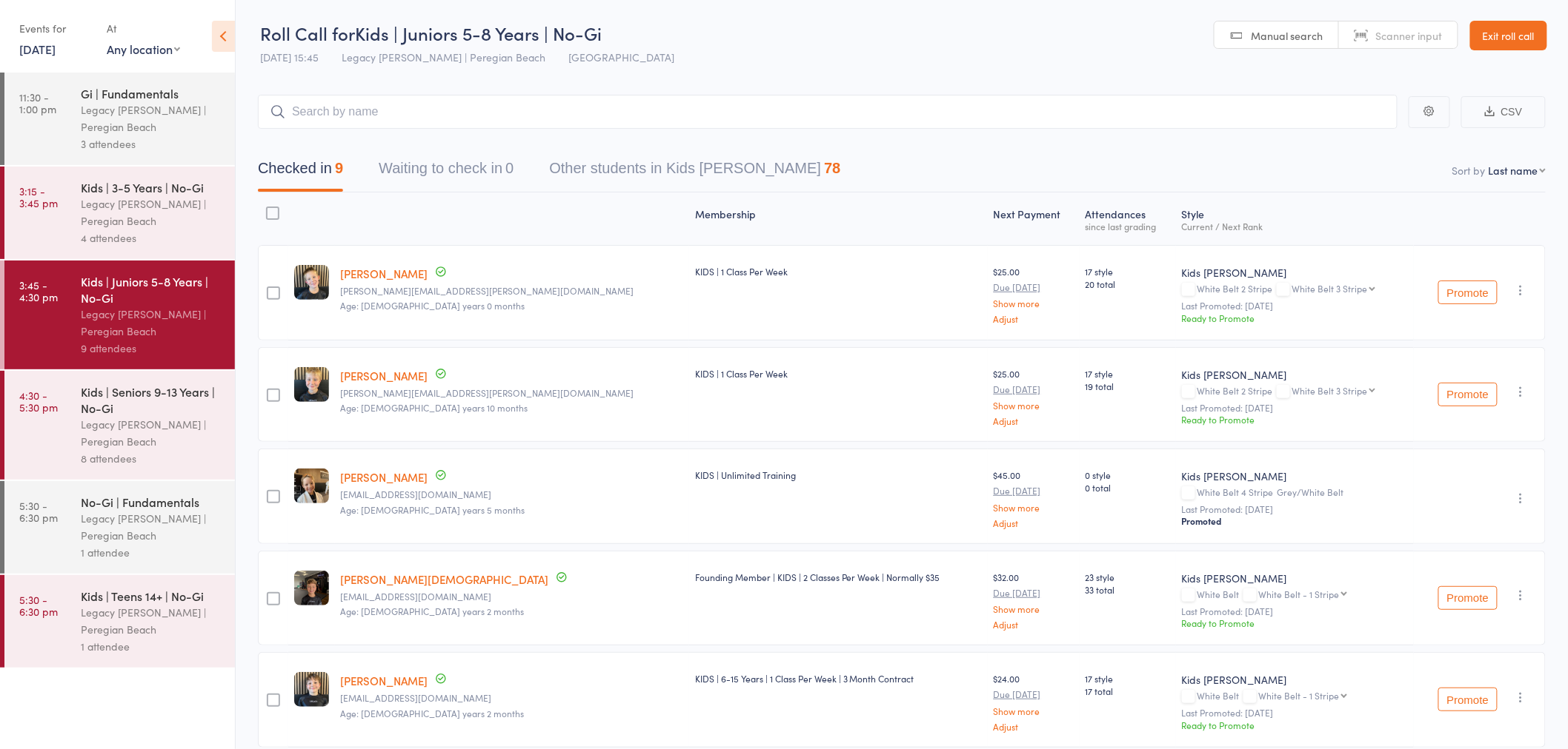
click at [177, 234] on div "4 attendees" at bounding box center [152, 238] width 142 height 17
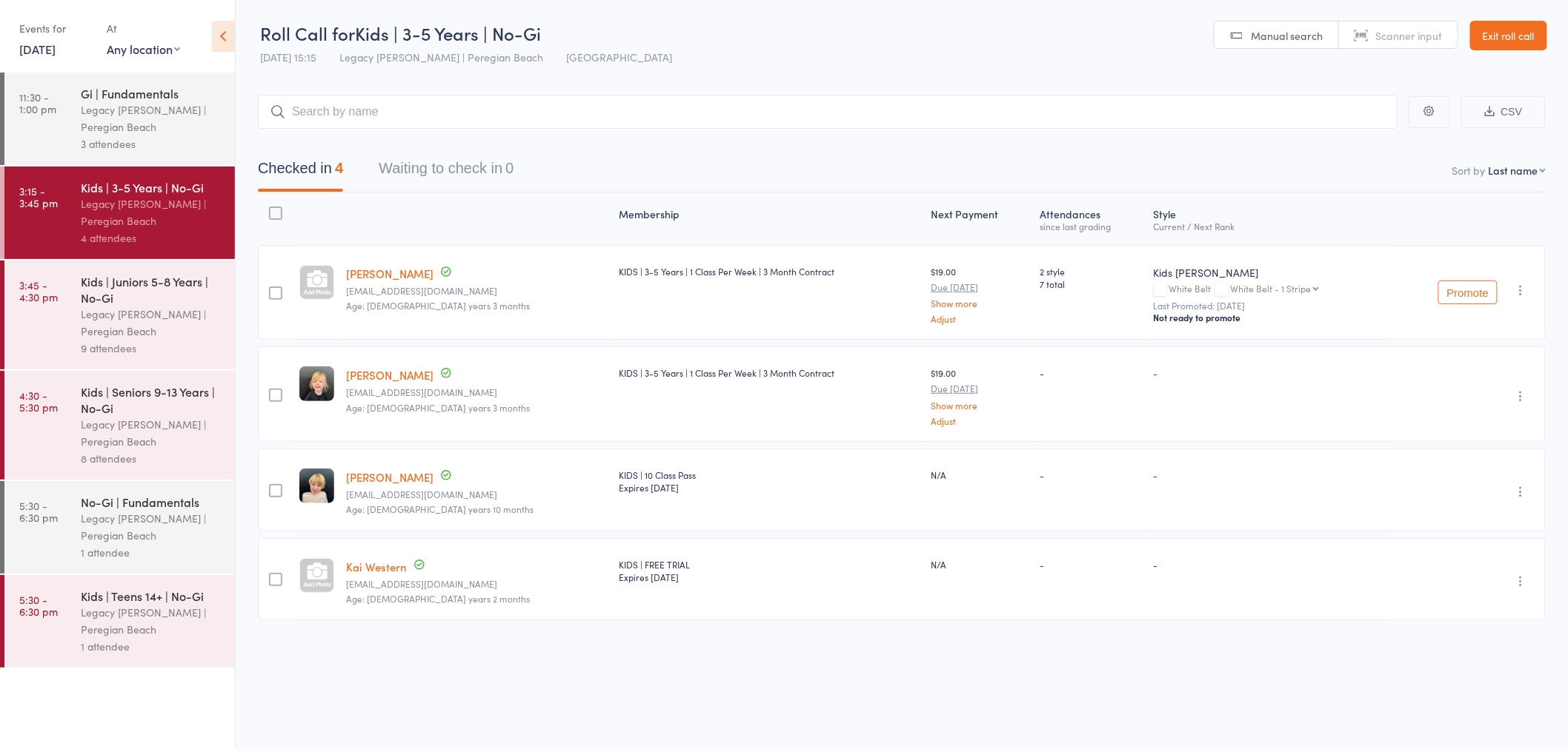
click at [146, 313] on div "Legacy [PERSON_NAME] | Peregian Beach" at bounding box center [152, 323] width 142 height 34
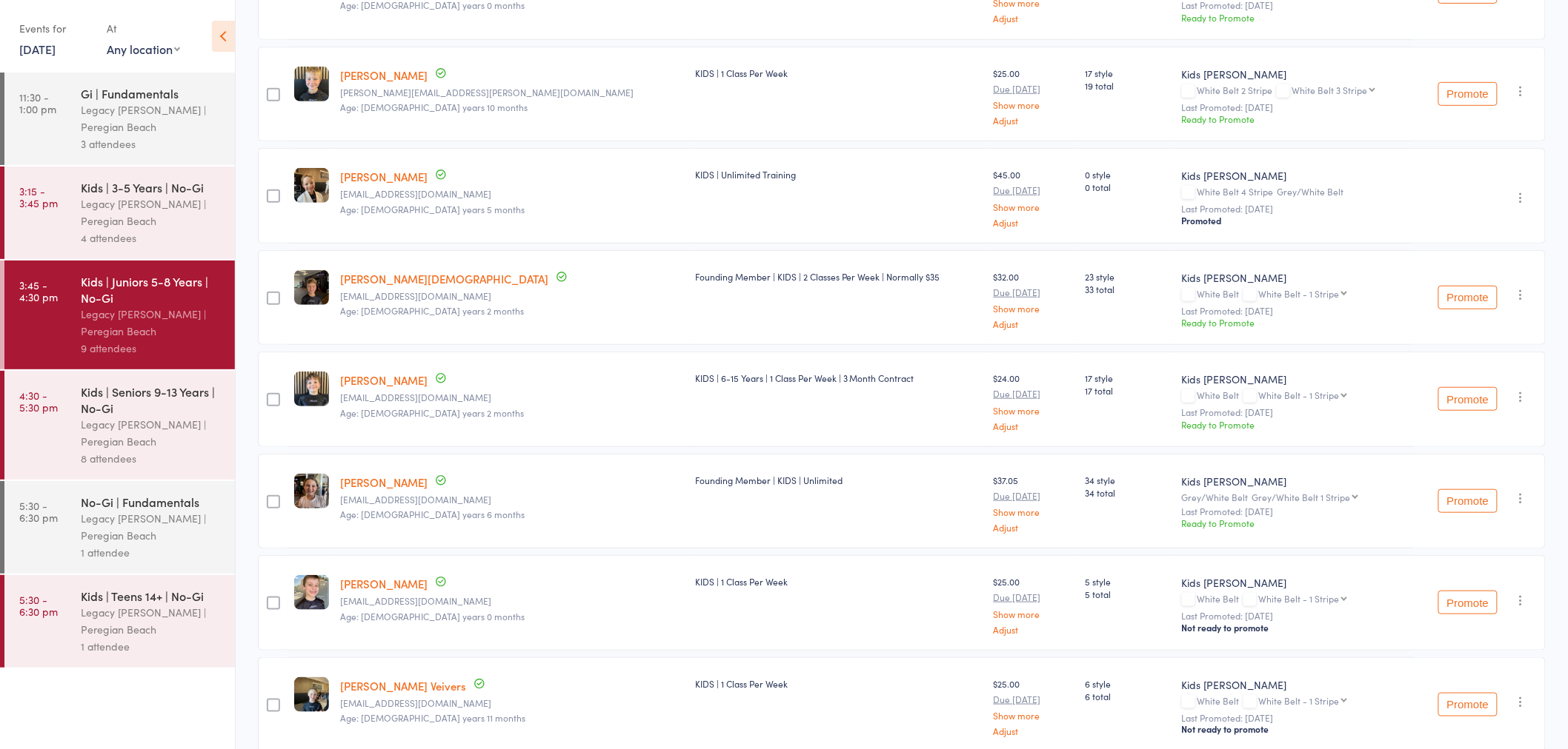
scroll to position [329, 0]
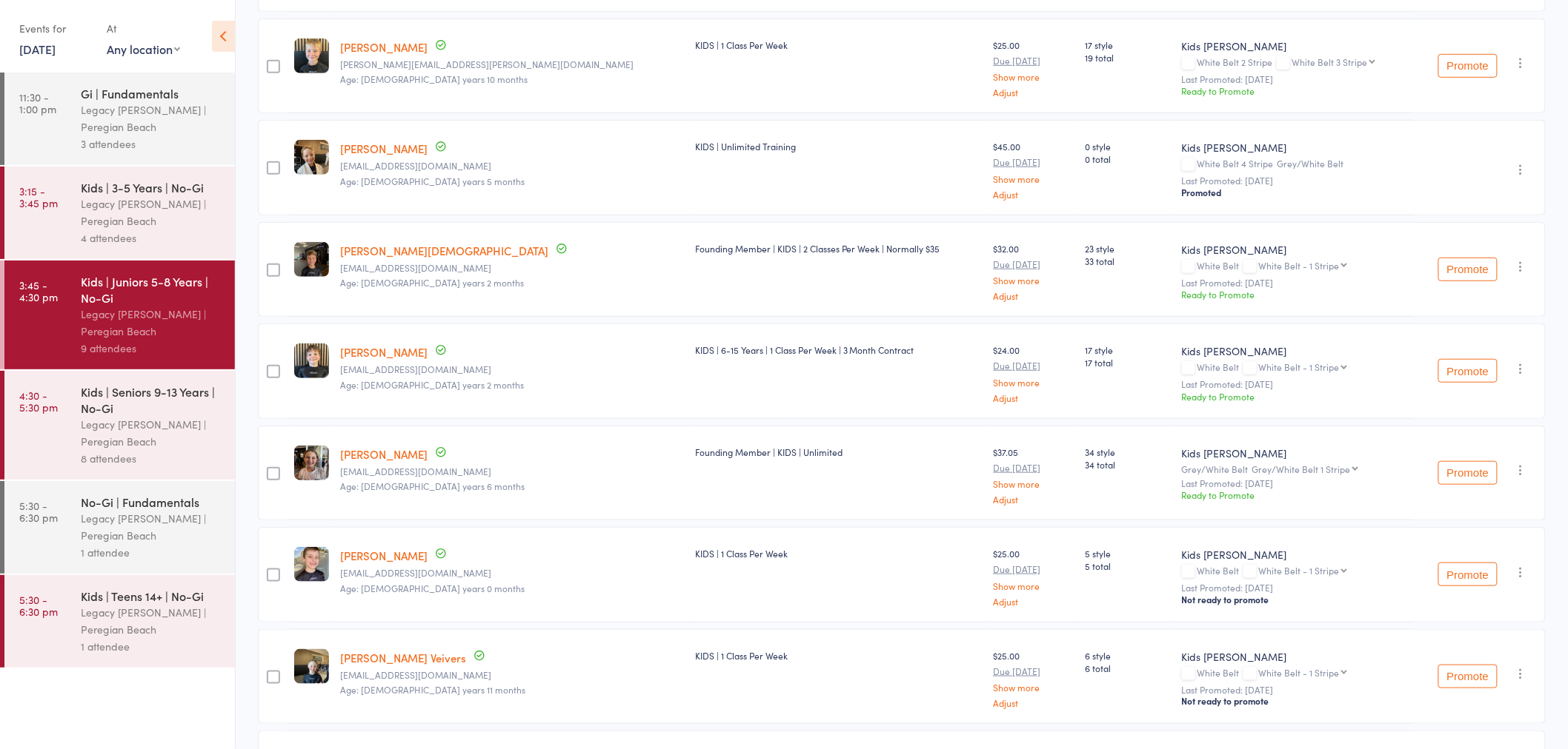
drag, startPoint x: 1475, startPoint y: 476, endPoint x: 856, endPoint y: 73, distance: 738.6
click at [1475, 476] on button "Promote" at bounding box center [1467, 472] width 59 height 24
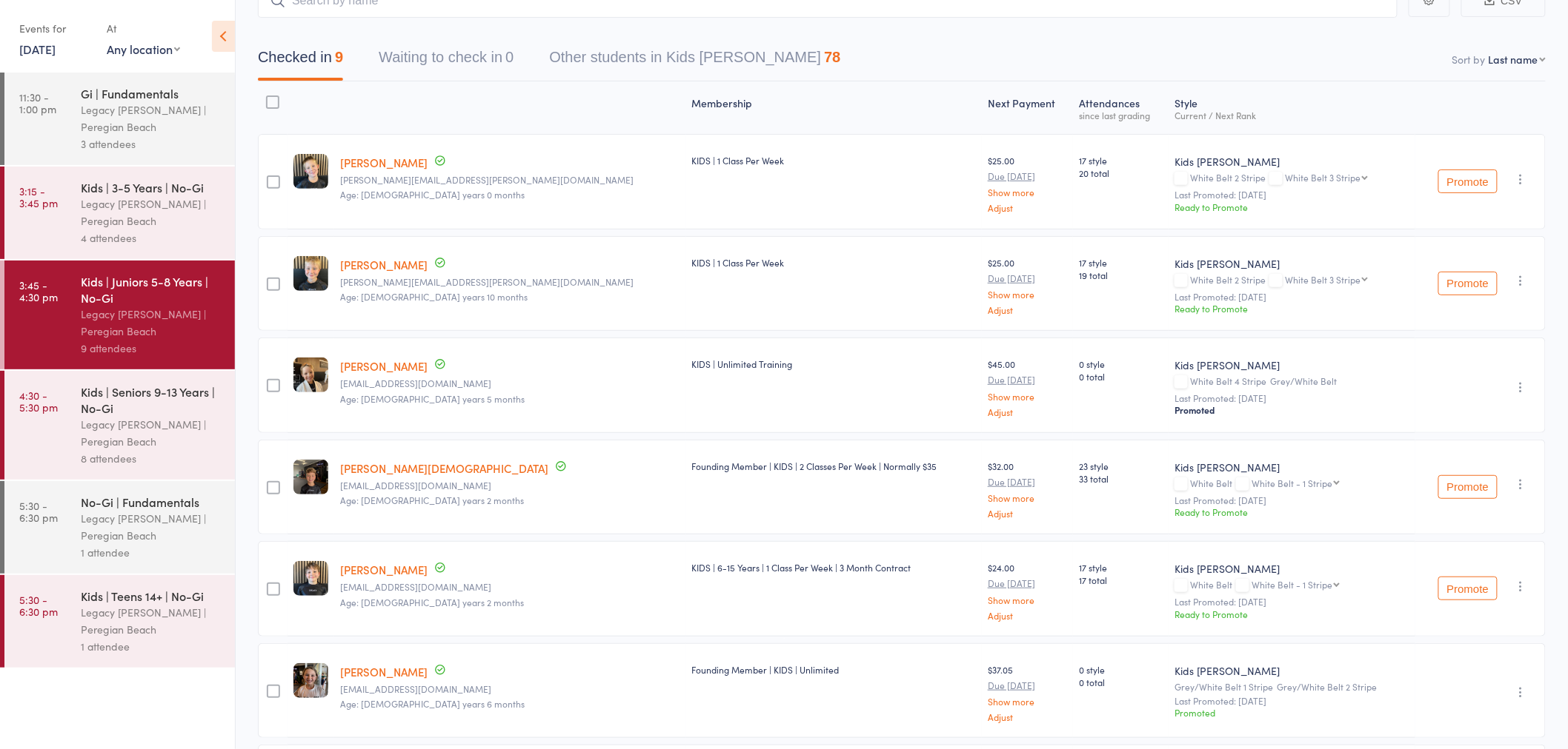
scroll to position [0, 0]
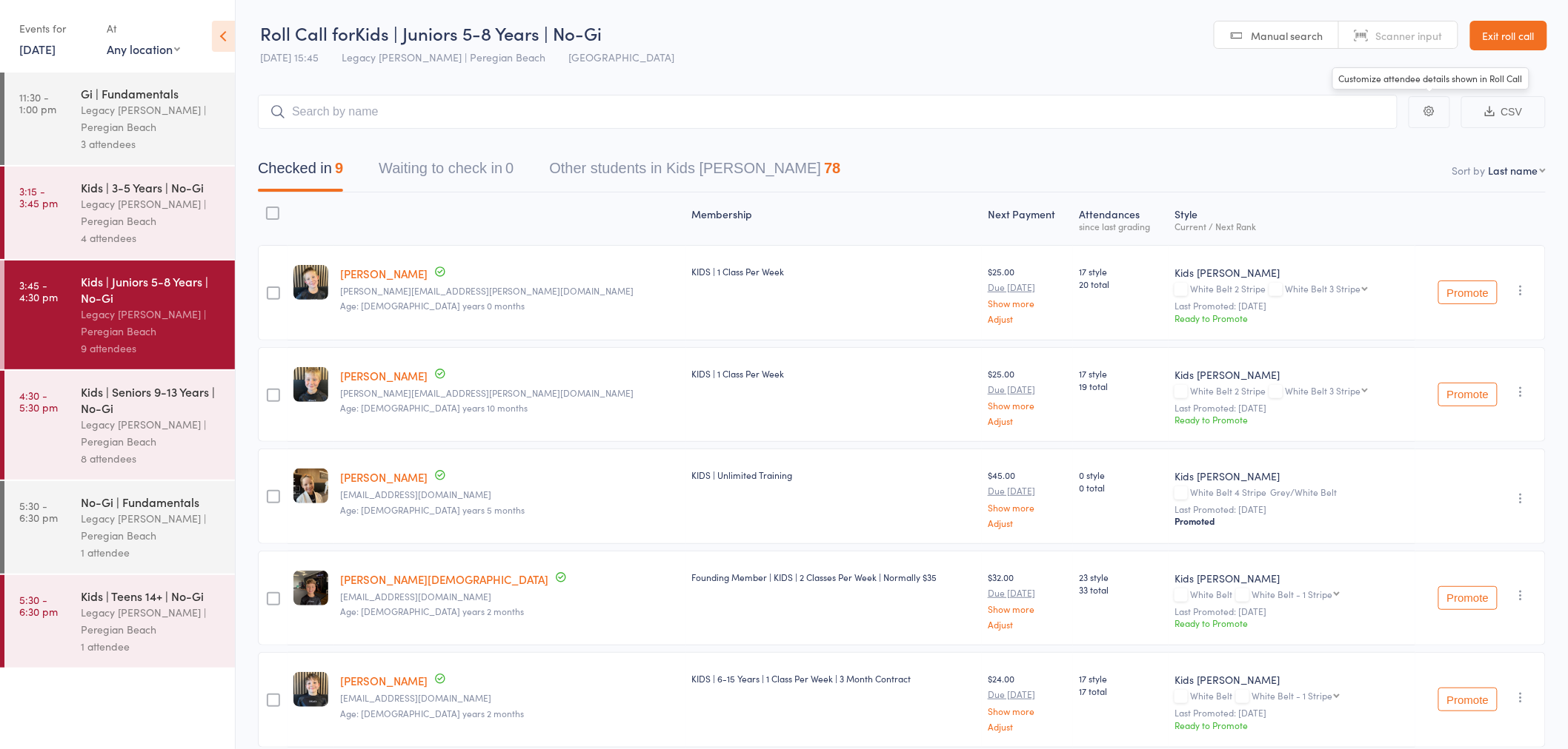
click at [1501, 25] on link "Exit roll call" at bounding box center [1508, 35] width 77 height 29
